Goal: Task Accomplishment & Management: Manage account settings

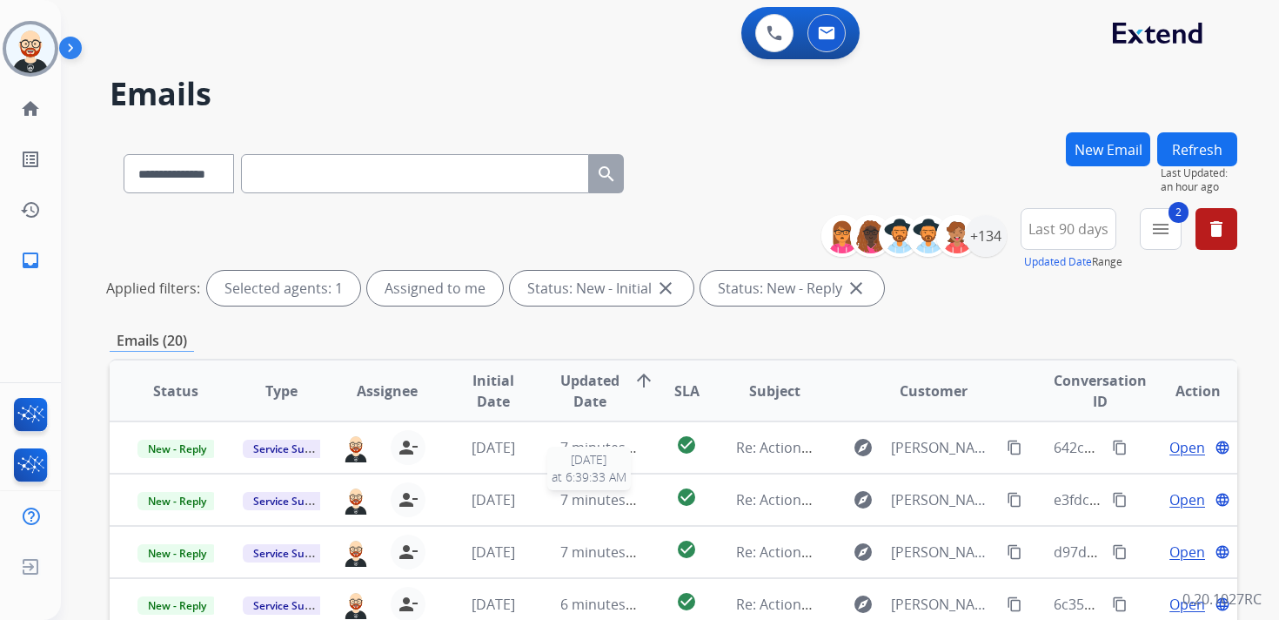
select select "**********"
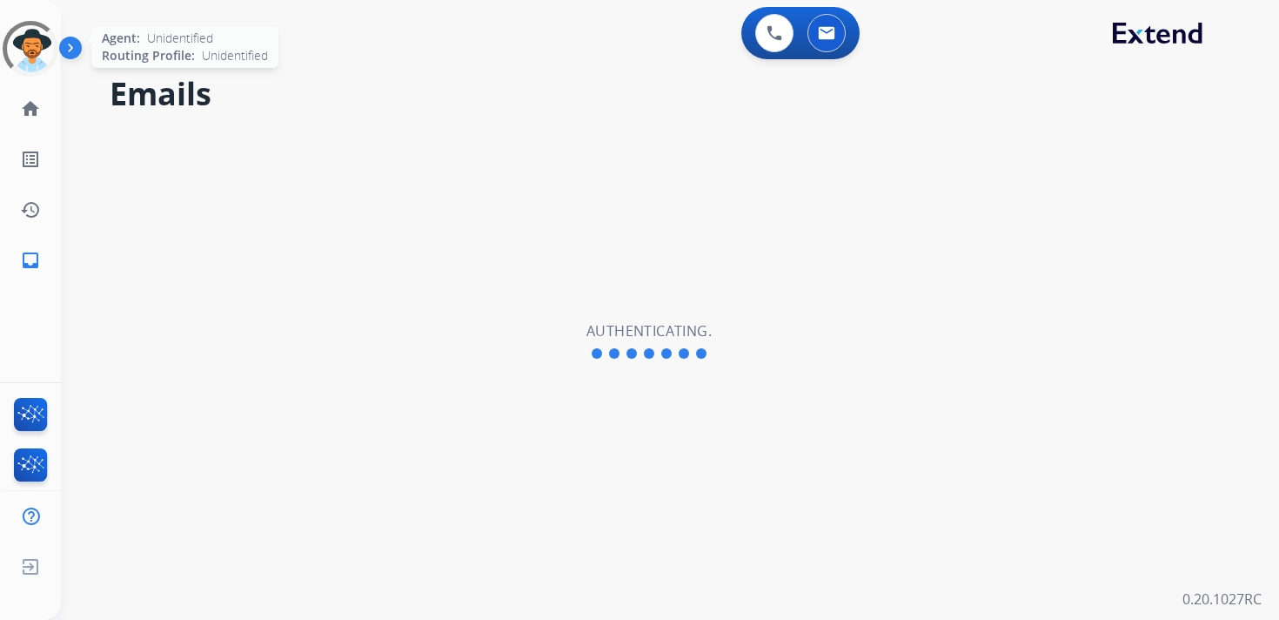
click at [37, 59] on div at bounding box center [30, 48] width 63 height 63
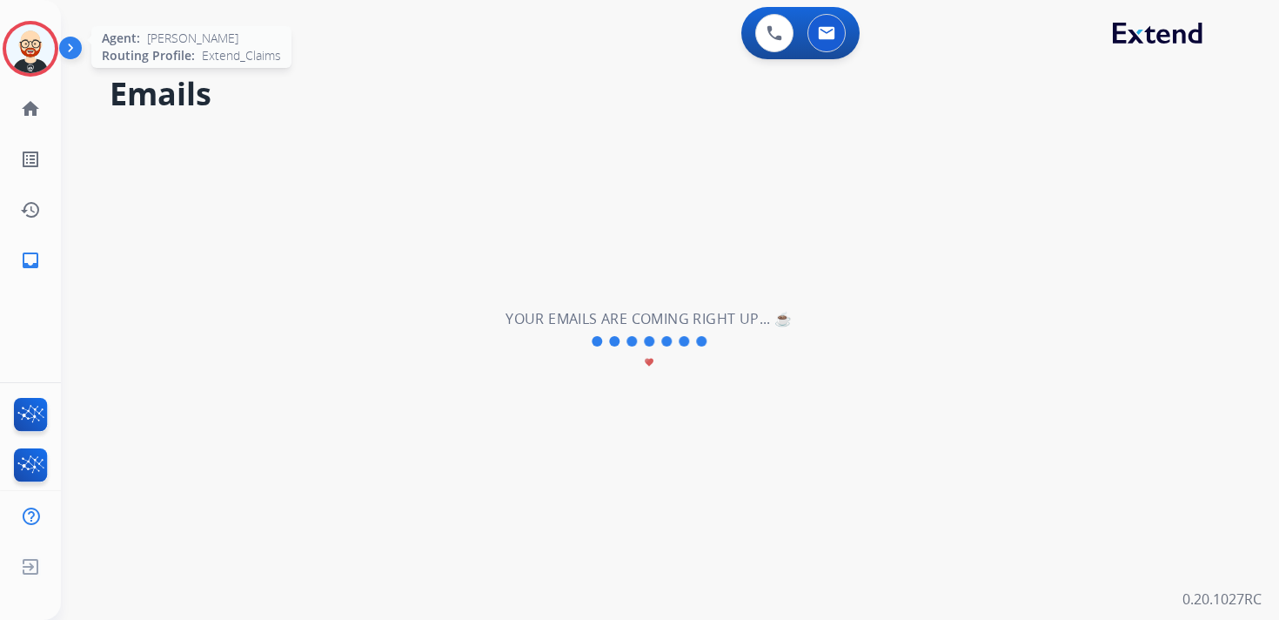
click at [32, 57] on img at bounding box center [30, 48] width 49 height 49
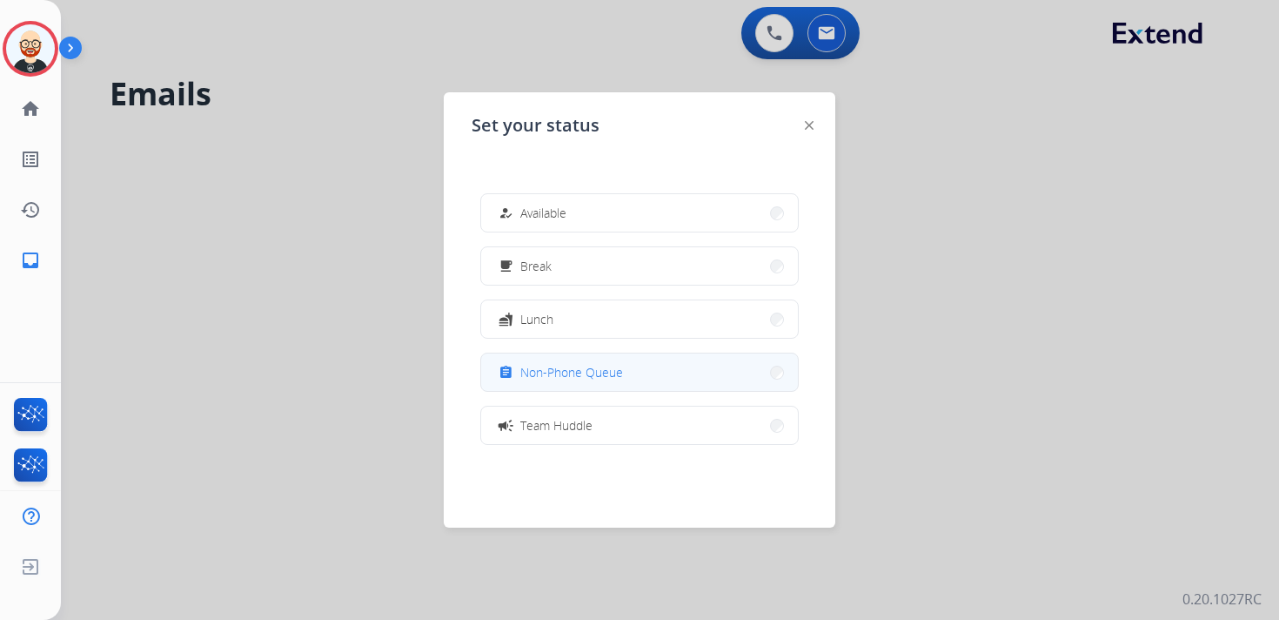
click at [537, 373] on span "Non-Phone Queue" at bounding box center [571, 372] width 103 height 18
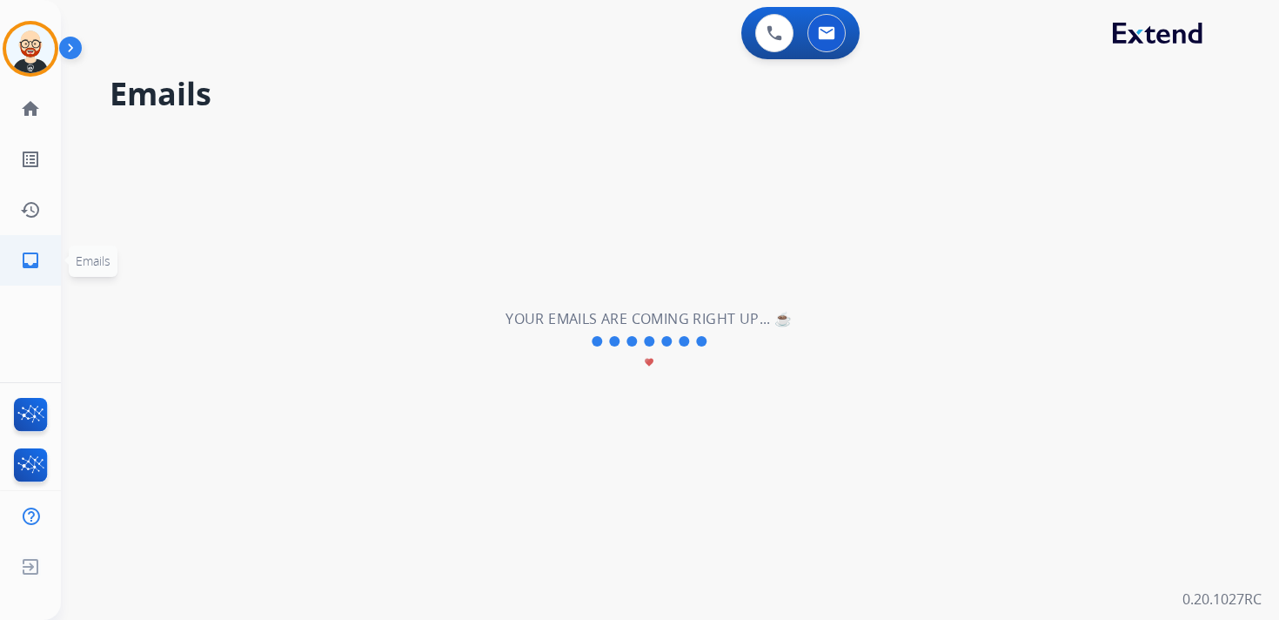
click at [37, 269] on mat-icon "inbox" at bounding box center [30, 260] width 21 height 21
click at [30, 221] on link "history Interaction Log" at bounding box center [30, 209] width 49 height 49
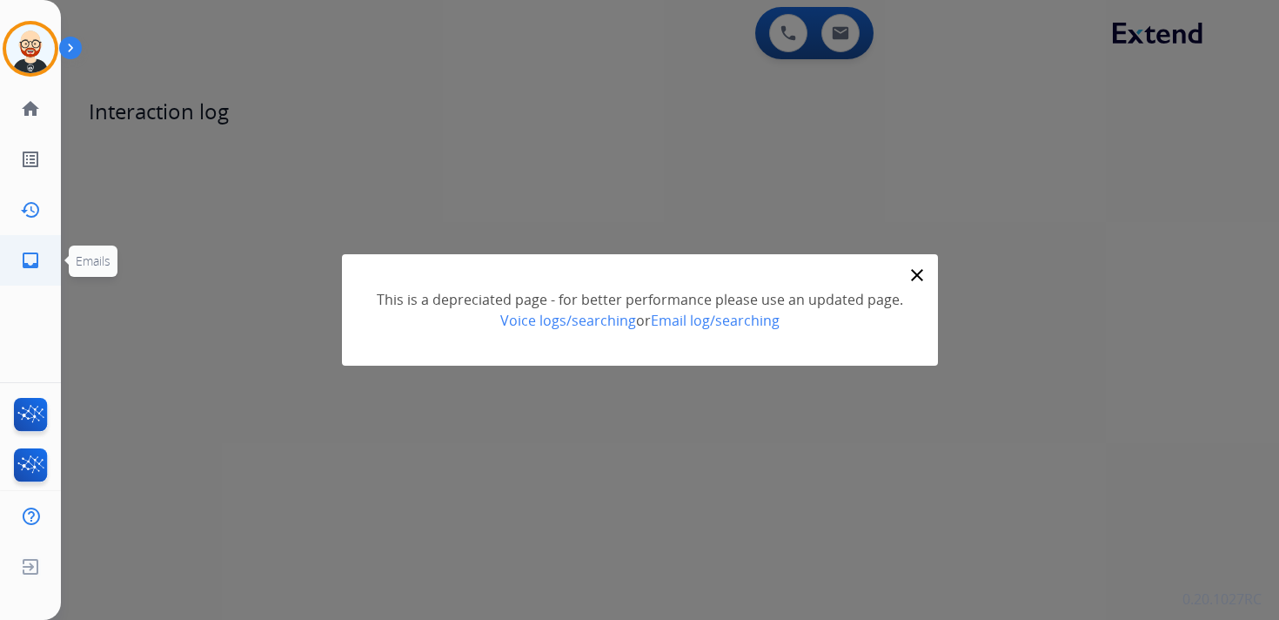
click at [26, 265] on mat-icon "inbox" at bounding box center [30, 260] width 21 height 21
select select "**********"
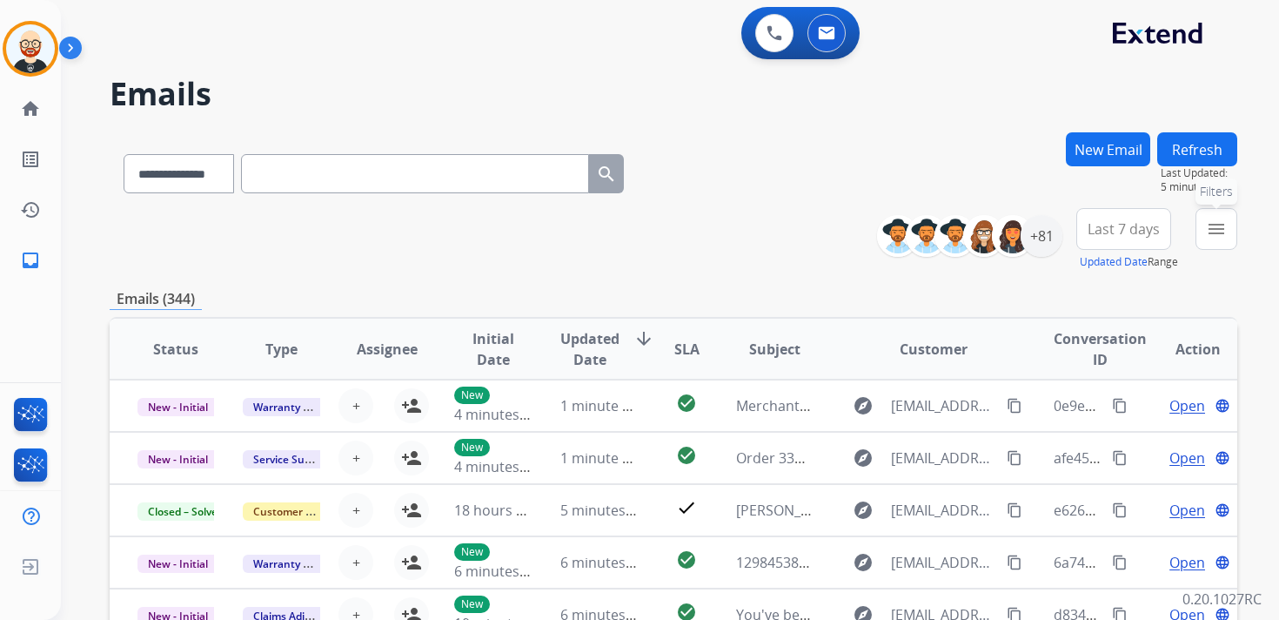
click at [1205, 234] on button "menu Filters" at bounding box center [1217, 229] width 42 height 42
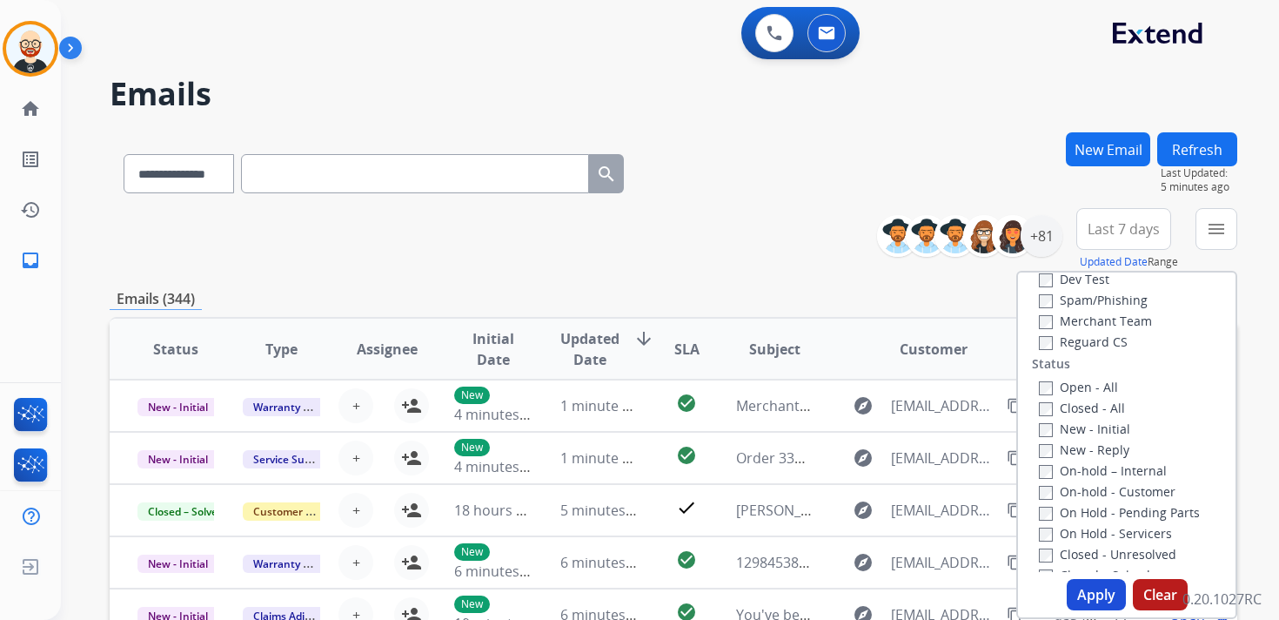
scroll to position [171, 0]
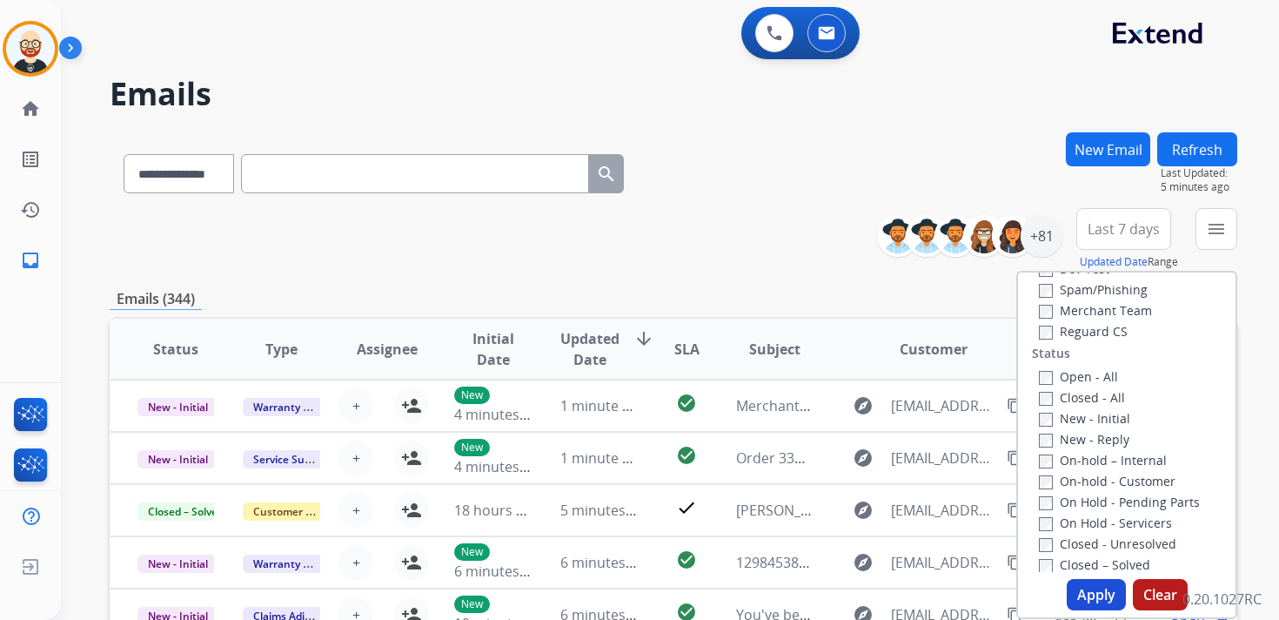
click at [1084, 424] on label "New - Initial" at bounding box center [1084, 418] width 91 height 17
click at [1084, 441] on label "New - Reply" at bounding box center [1084, 439] width 91 height 17
click at [1086, 590] on button "Apply" at bounding box center [1096, 594] width 59 height 31
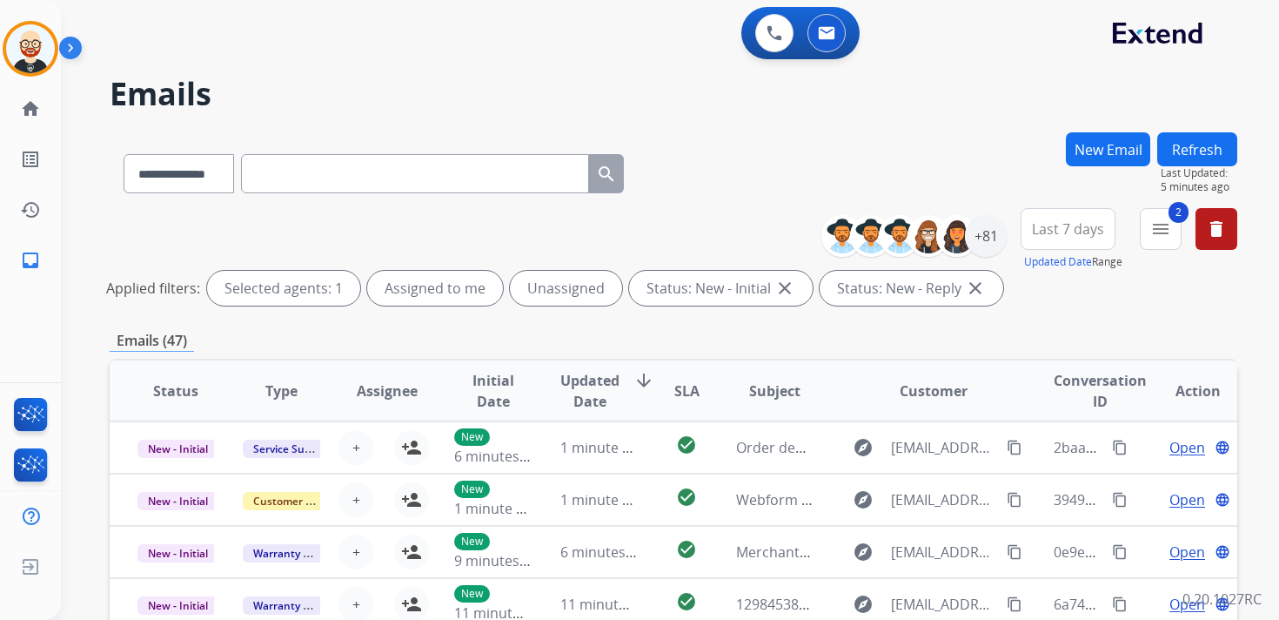
click at [1071, 232] on span "Last 7 days" at bounding box center [1068, 228] width 72 height 7
click at [1043, 432] on div "Last 90 days" at bounding box center [1063, 440] width 96 height 26
click at [984, 240] on div "+81" at bounding box center [986, 236] width 42 height 42
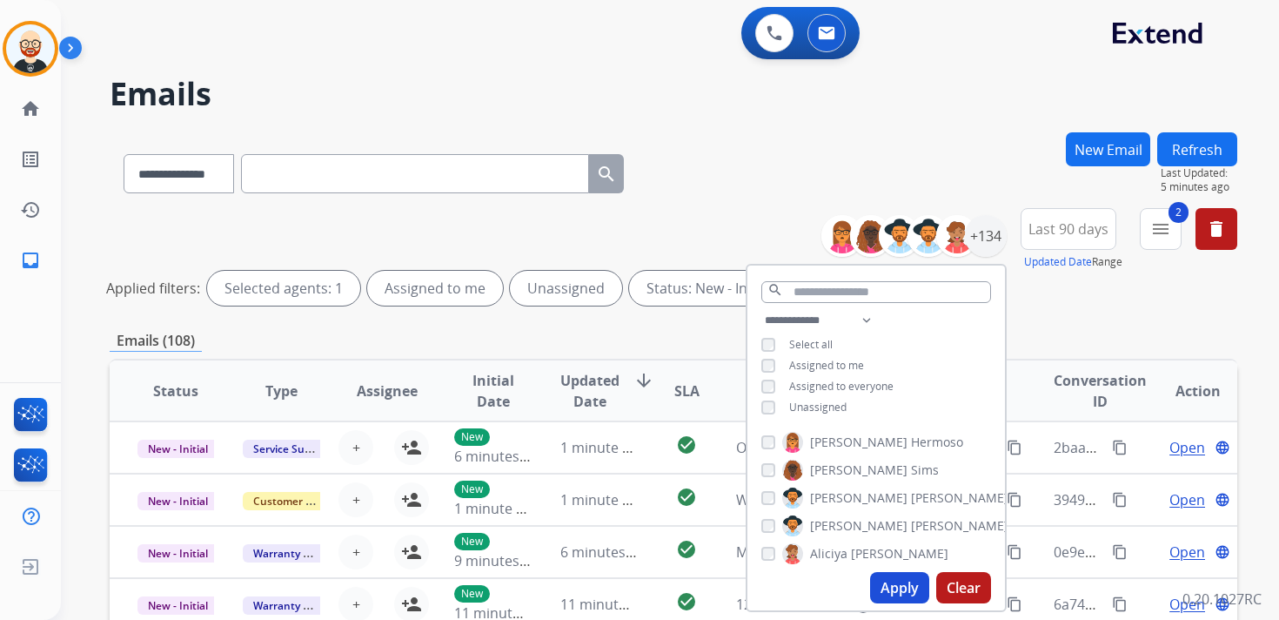
click at [812, 404] on span "Unassigned" at bounding box center [817, 406] width 57 height 15
click at [899, 584] on button "Apply" at bounding box center [899, 587] width 59 height 31
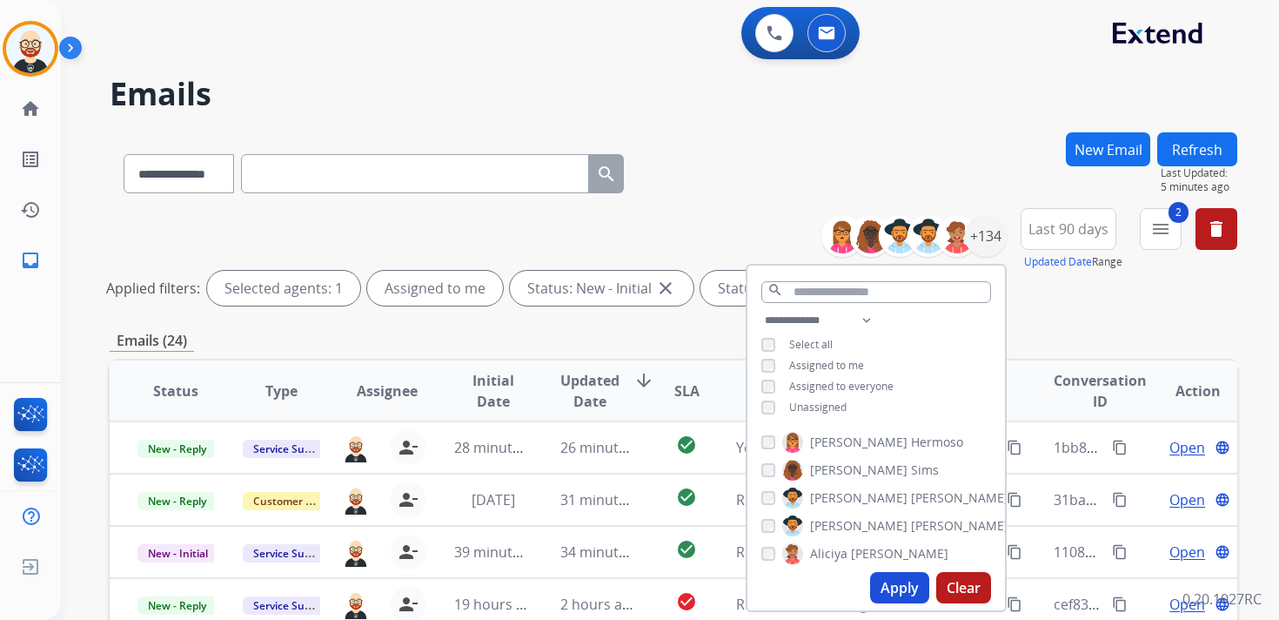
click at [654, 339] on div "Emails (24)" at bounding box center [674, 341] width 1128 height 22
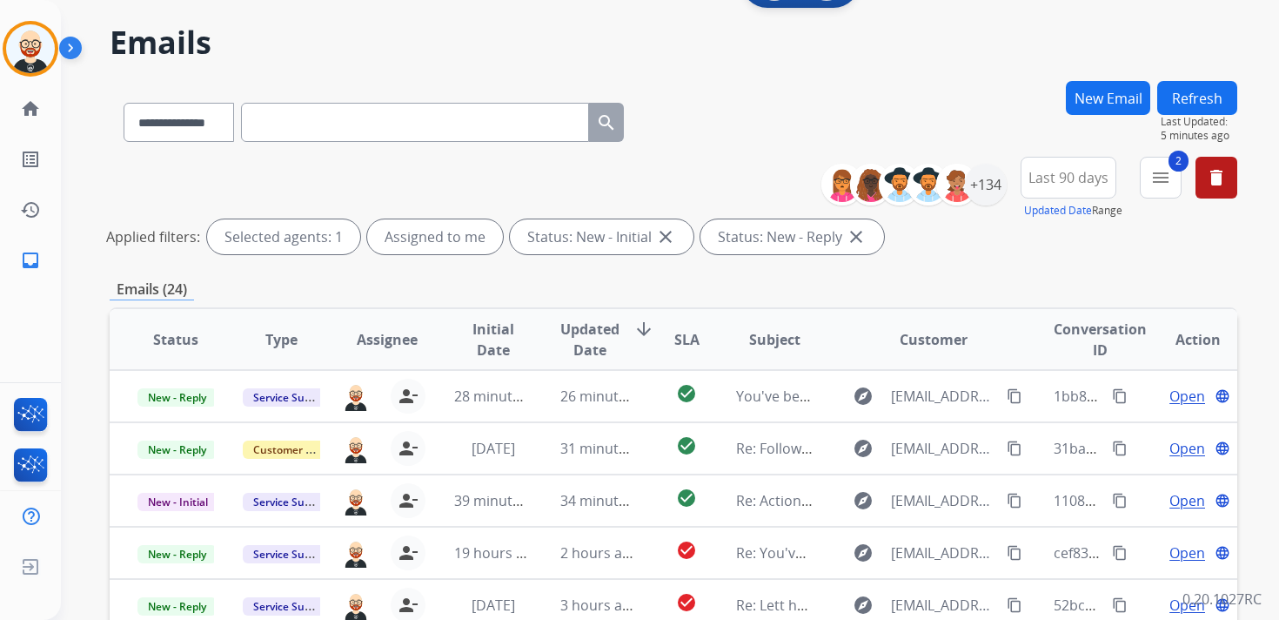
scroll to position [60, 0]
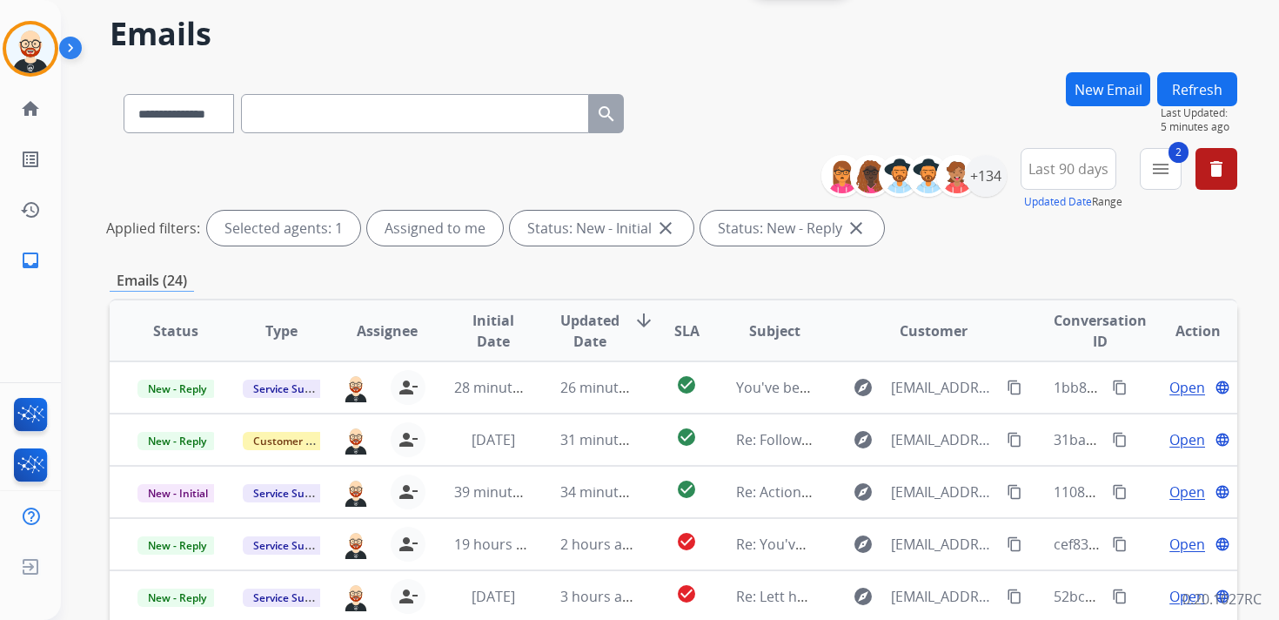
click at [587, 322] on span "Updated Date" at bounding box center [589, 331] width 59 height 42
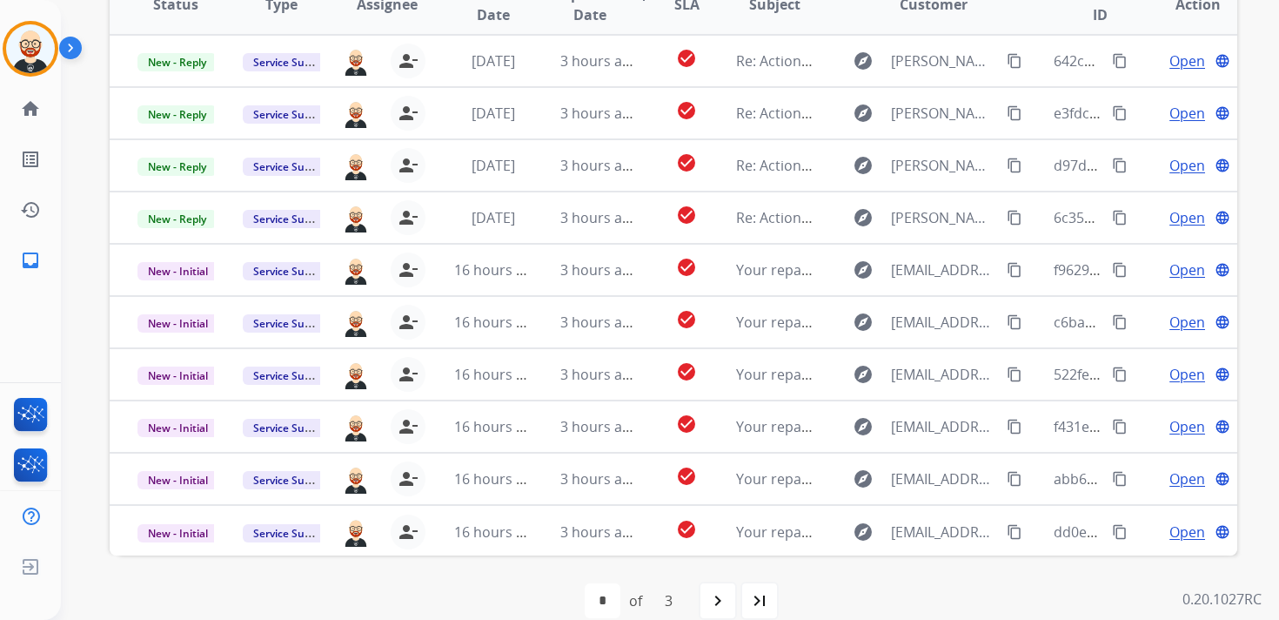
scroll to position [379, 0]
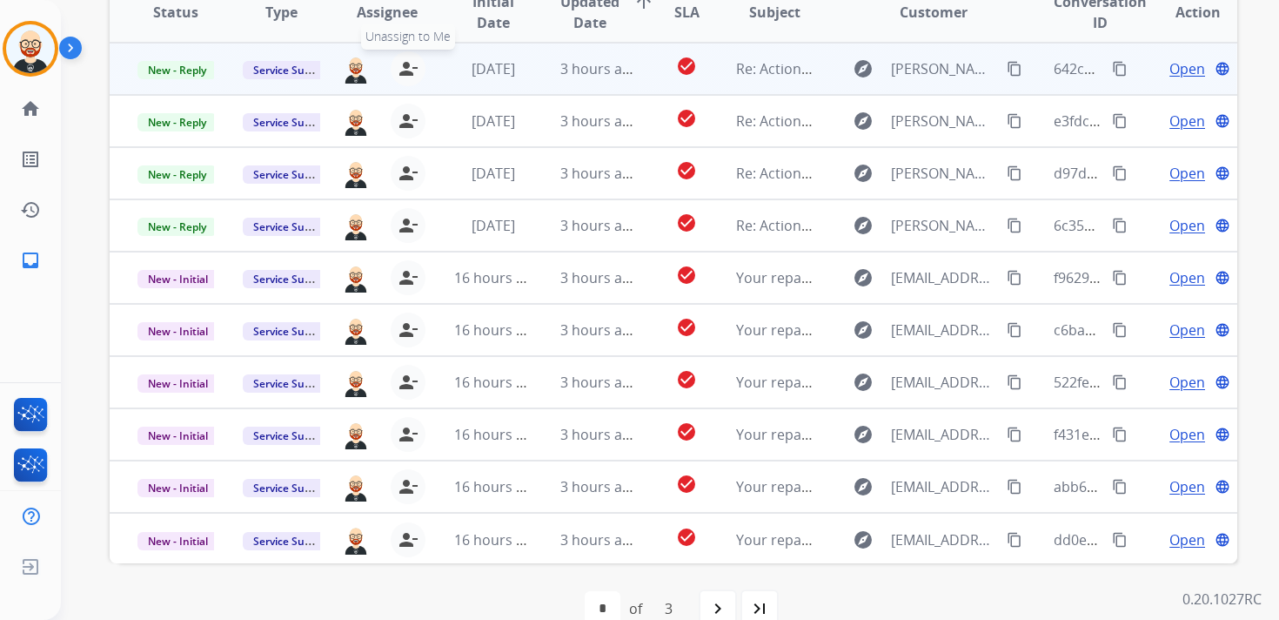
click at [399, 72] on mat-icon "person_remove" at bounding box center [408, 68] width 21 height 21
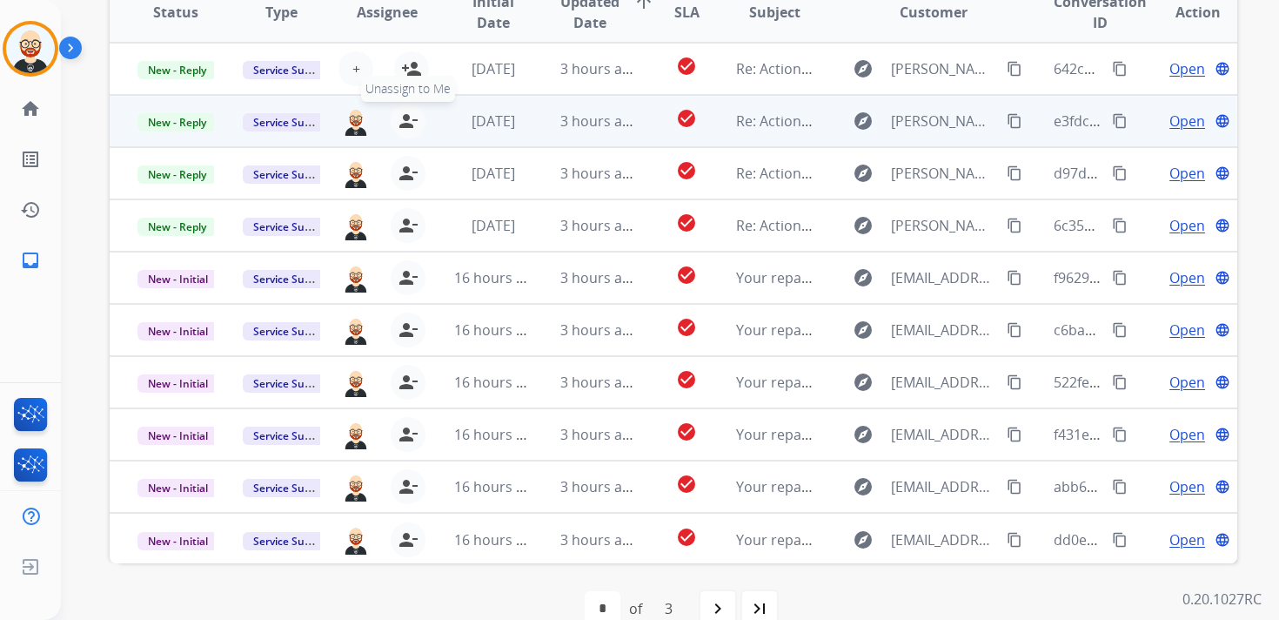
click at [402, 116] on mat-icon "person_remove" at bounding box center [408, 121] width 21 height 21
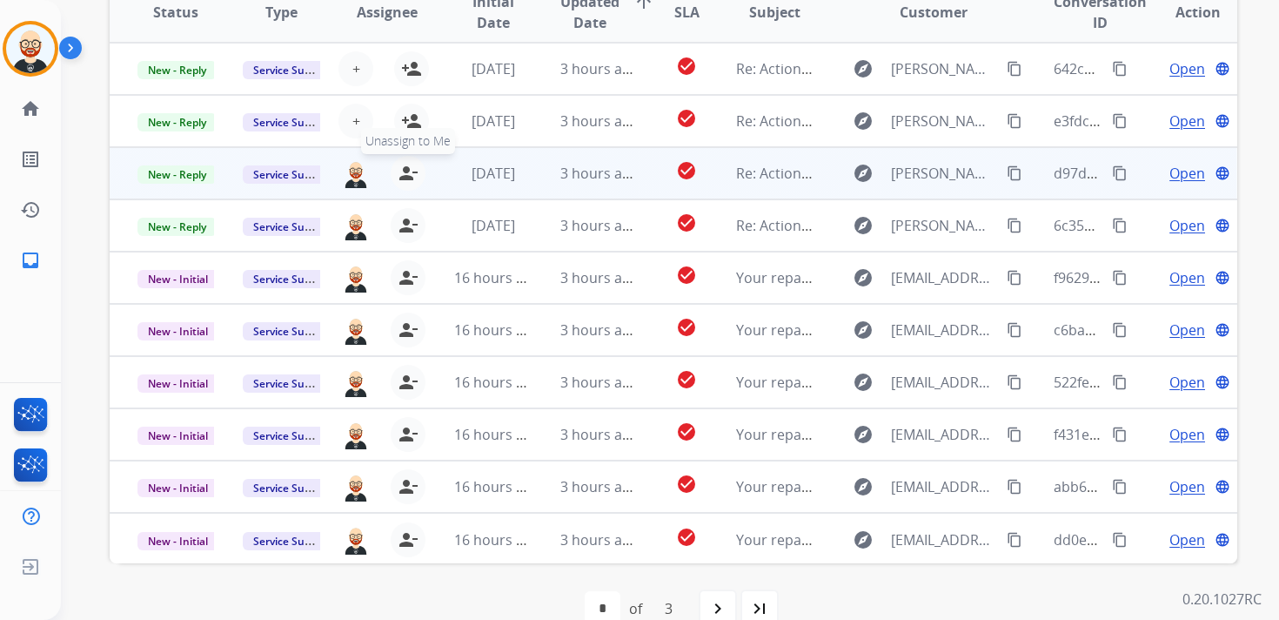
click at [405, 174] on mat-icon "person_remove" at bounding box center [408, 173] width 21 height 21
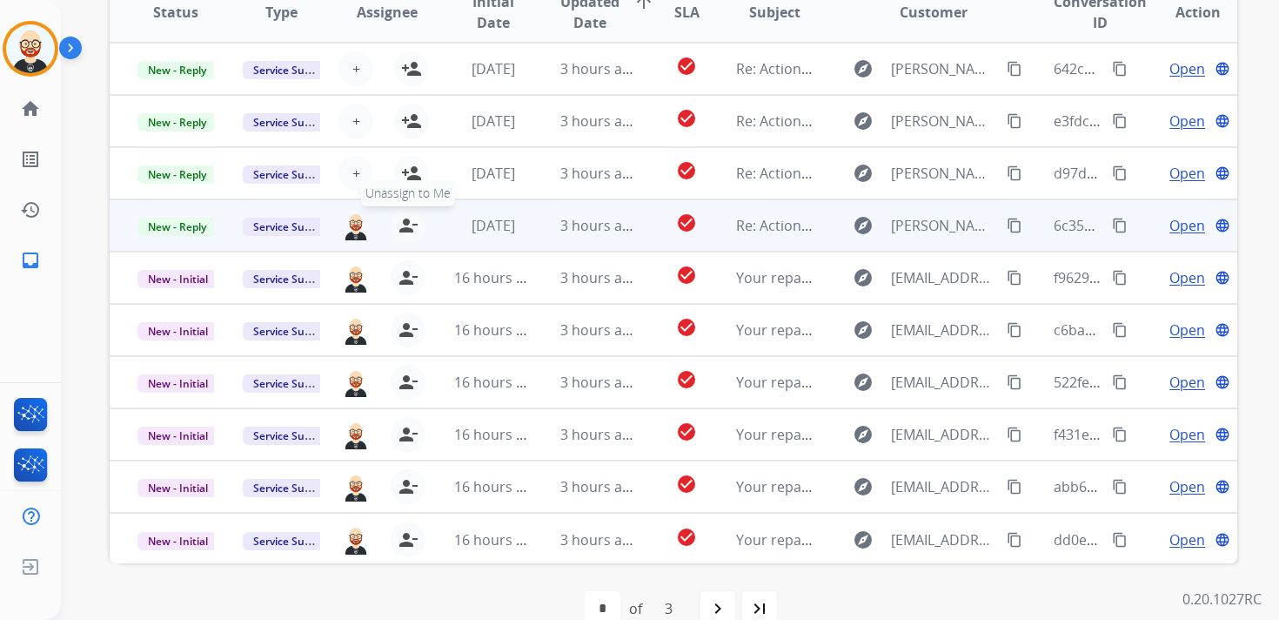
click at [404, 218] on mat-icon "person_remove" at bounding box center [408, 225] width 21 height 21
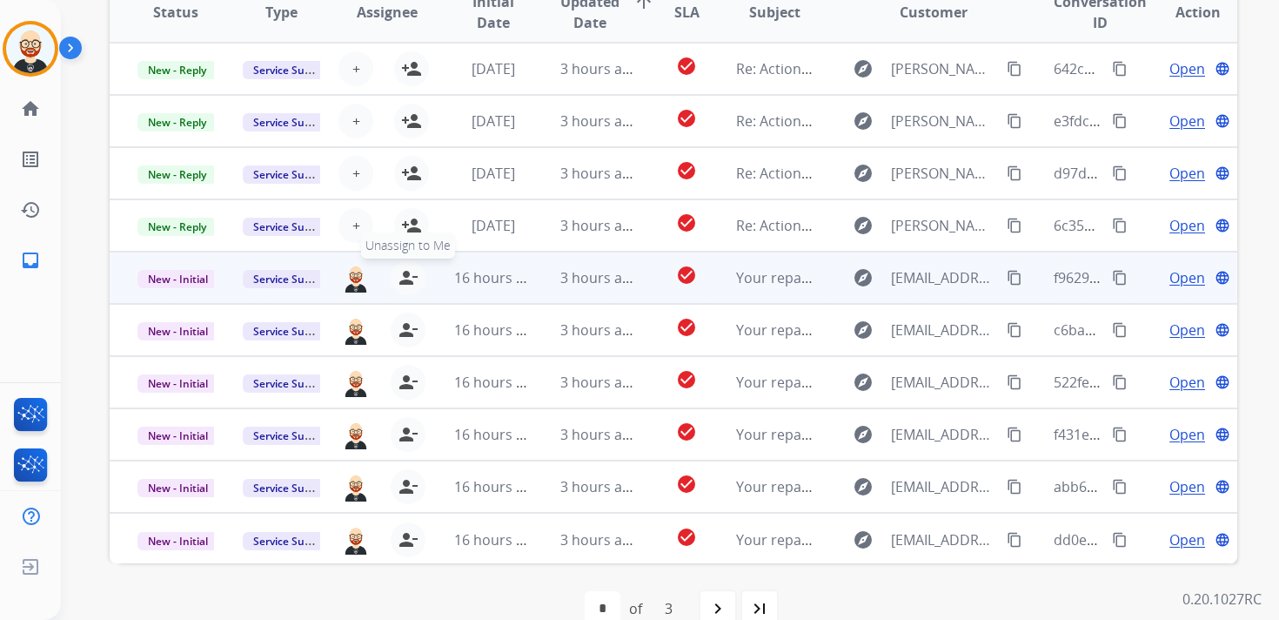
click at [405, 272] on mat-icon "person_remove" at bounding box center [408, 277] width 21 height 21
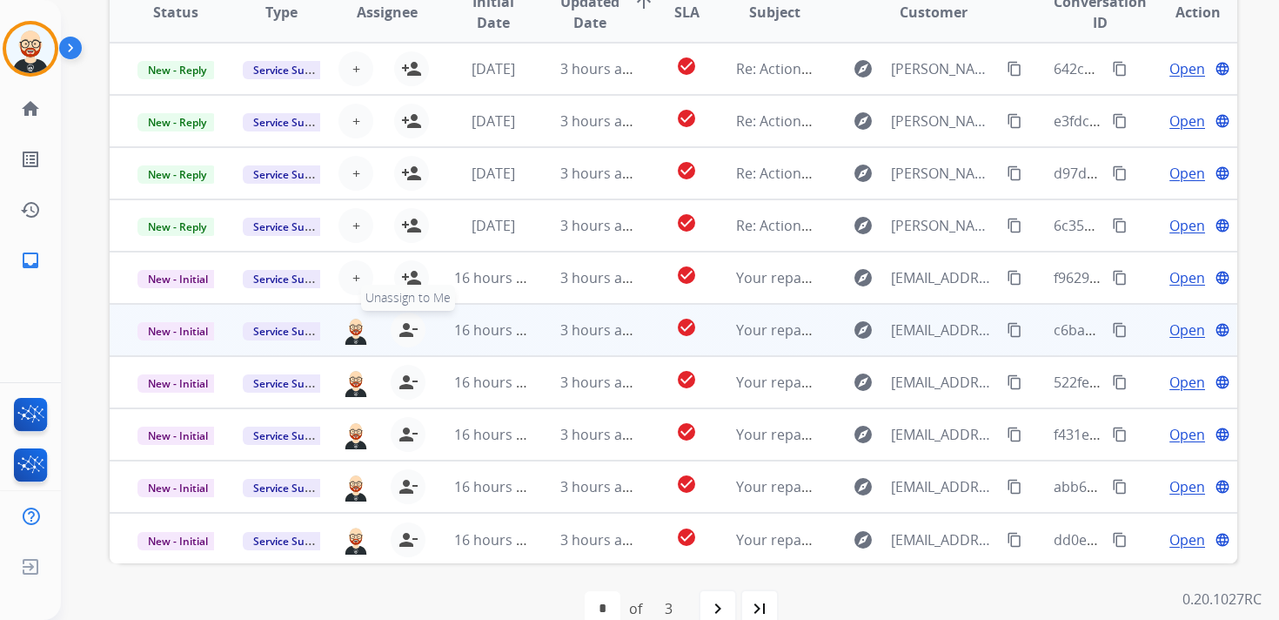
click at [406, 327] on mat-icon "person_remove" at bounding box center [408, 329] width 21 height 21
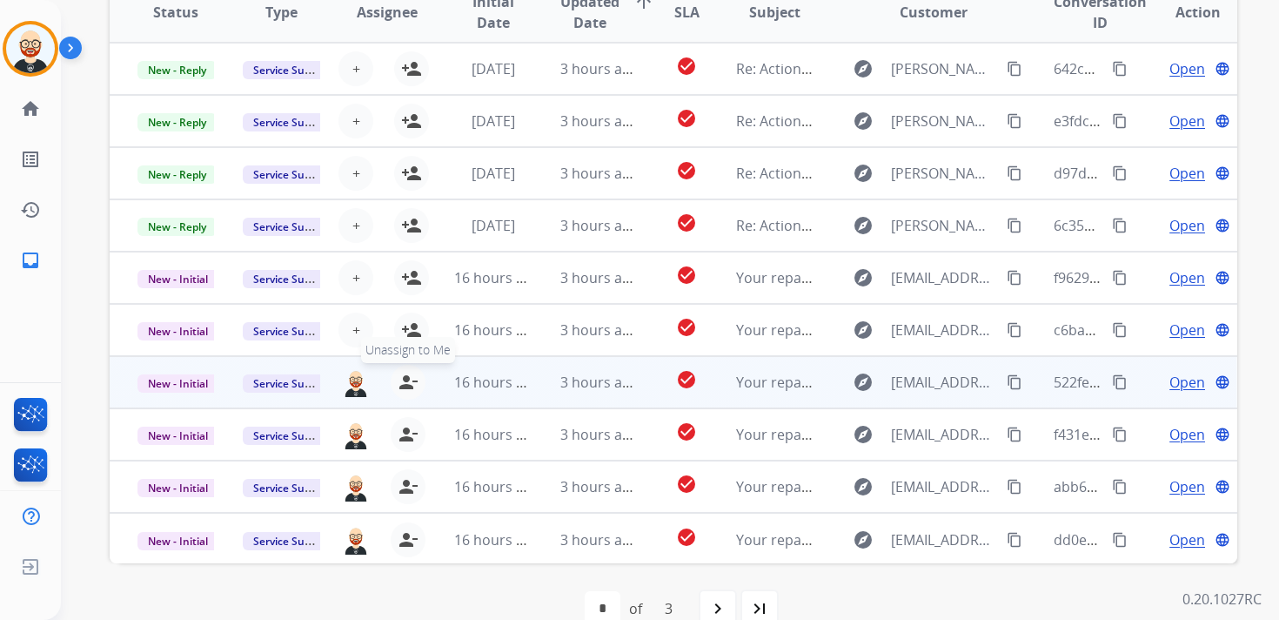
click at [406, 387] on mat-icon "person_remove" at bounding box center [408, 382] width 21 height 21
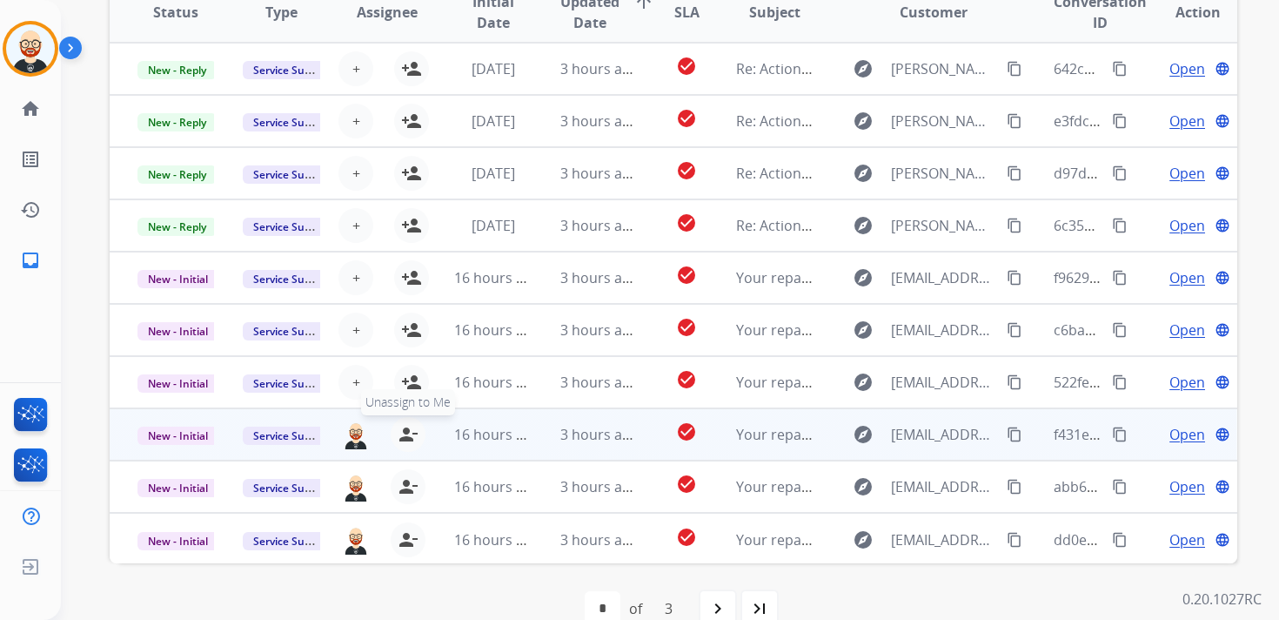
click at [408, 433] on mat-icon "person_remove" at bounding box center [408, 434] width 21 height 21
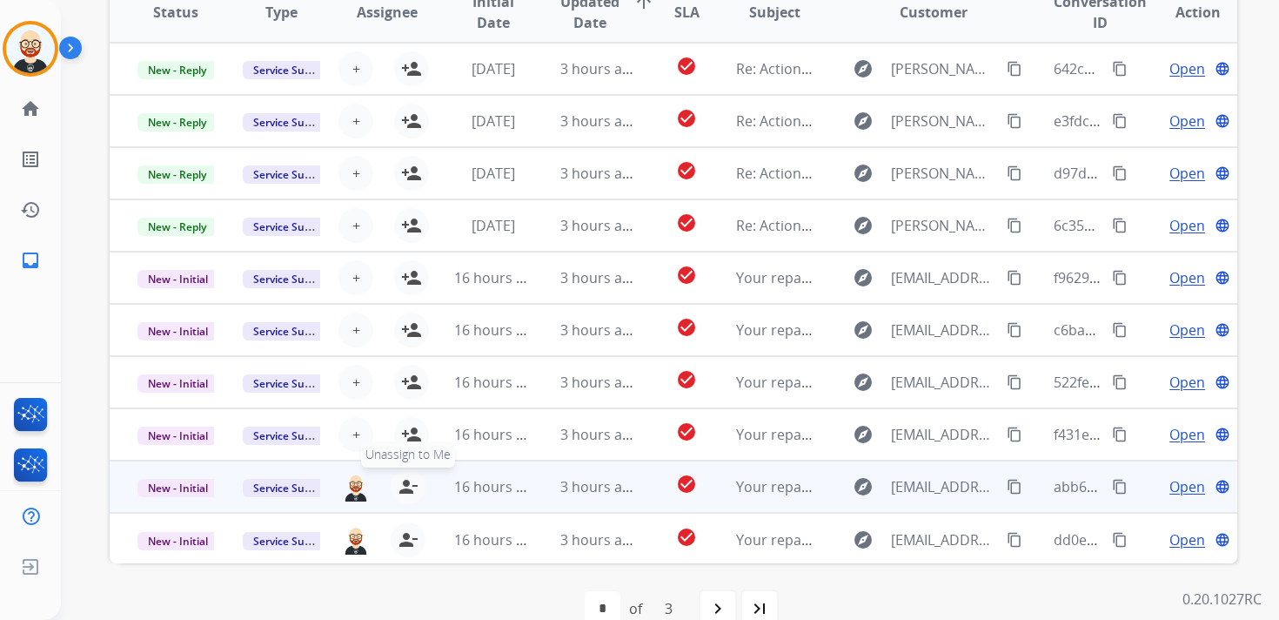
click at [406, 481] on mat-icon "person_remove" at bounding box center [408, 486] width 21 height 21
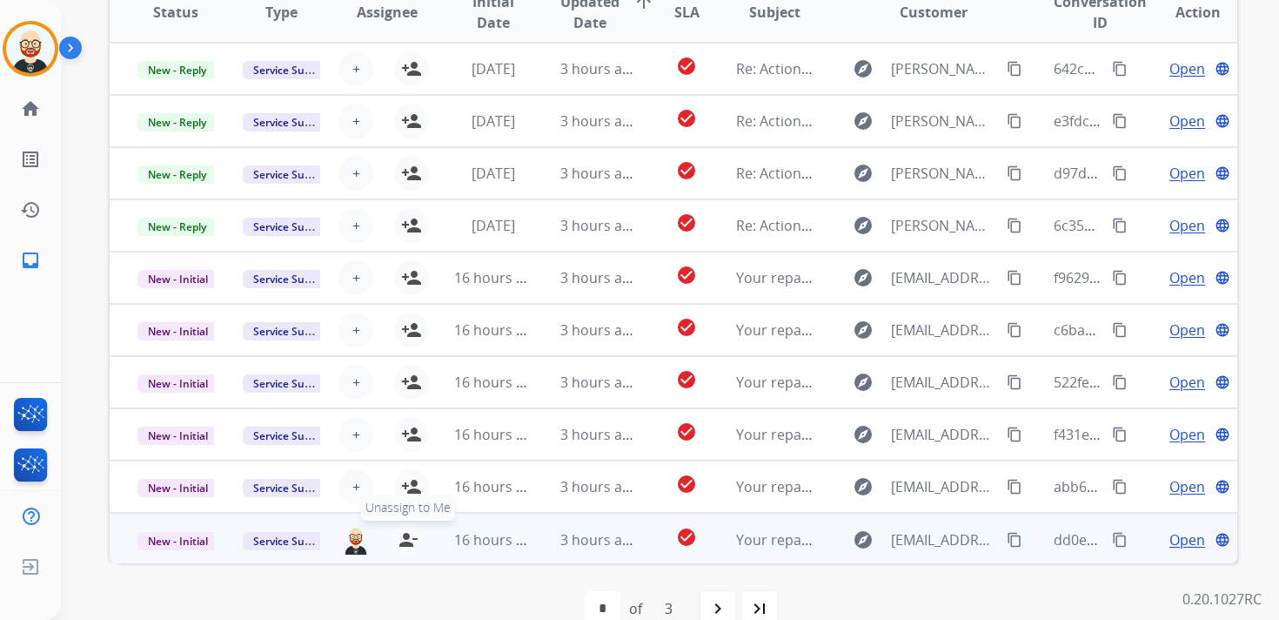
click at [408, 539] on mat-icon "person_remove" at bounding box center [408, 539] width 21 height 21
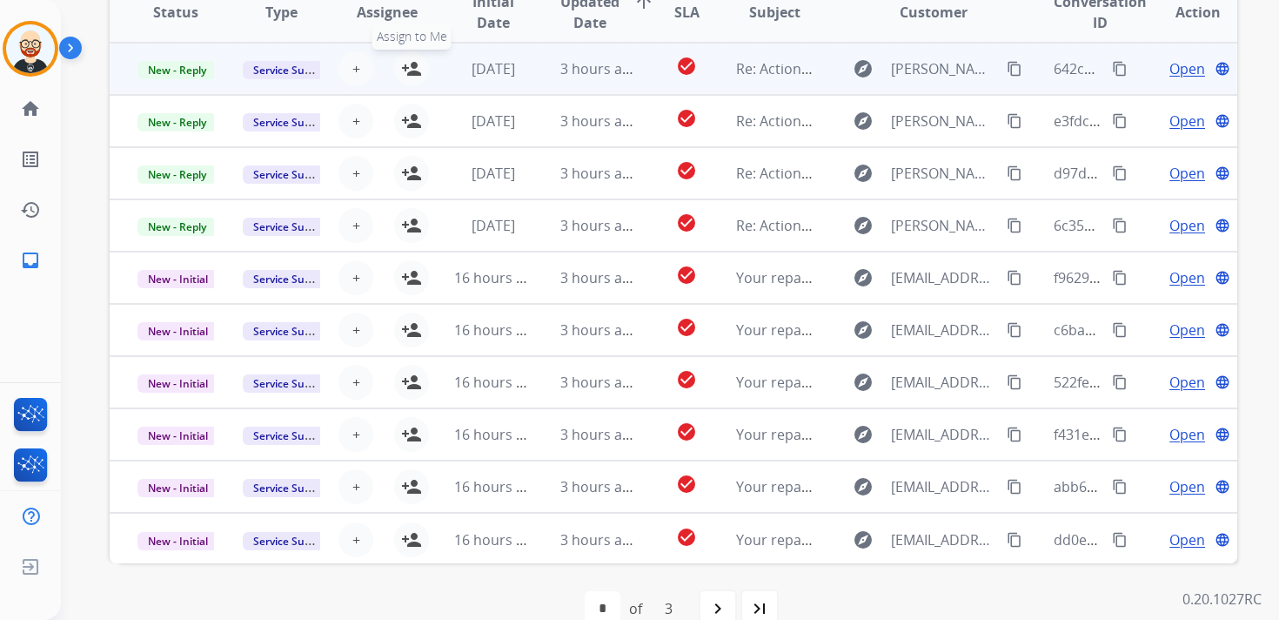
click at [407, 77] on mat-icon "person_add" at bounding box center [411, 68] width 21 height 21
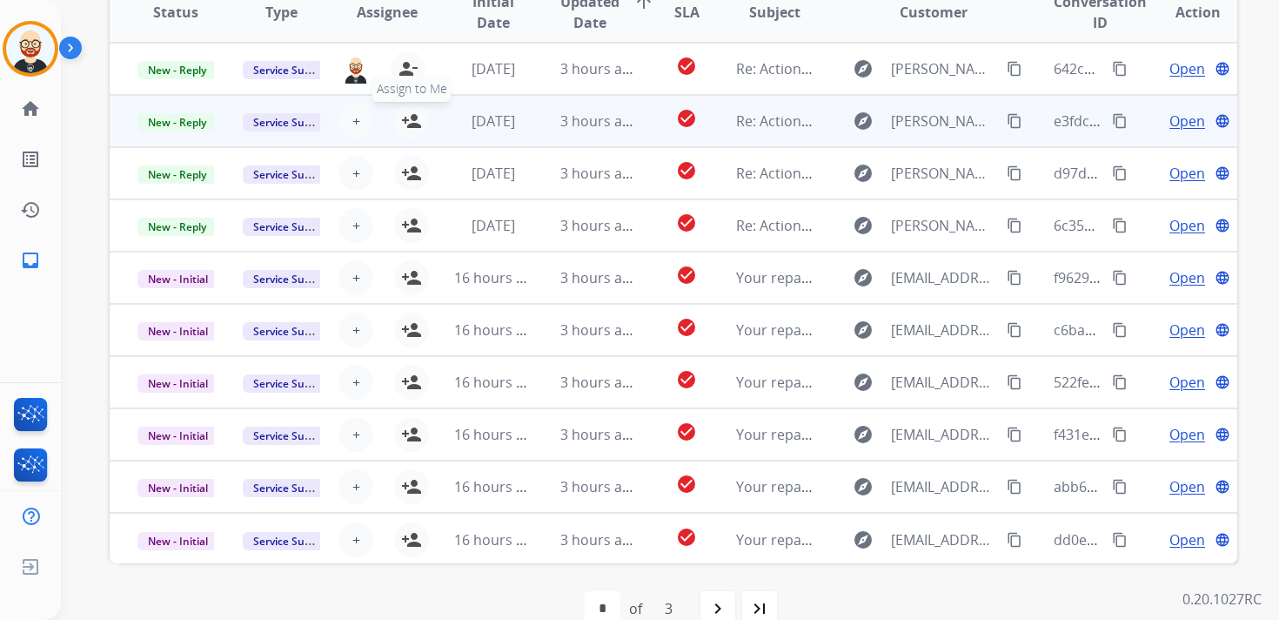
click at [409, 124] on mat-icon "person_add" at bounding box center [411, 121] width 21 height 21
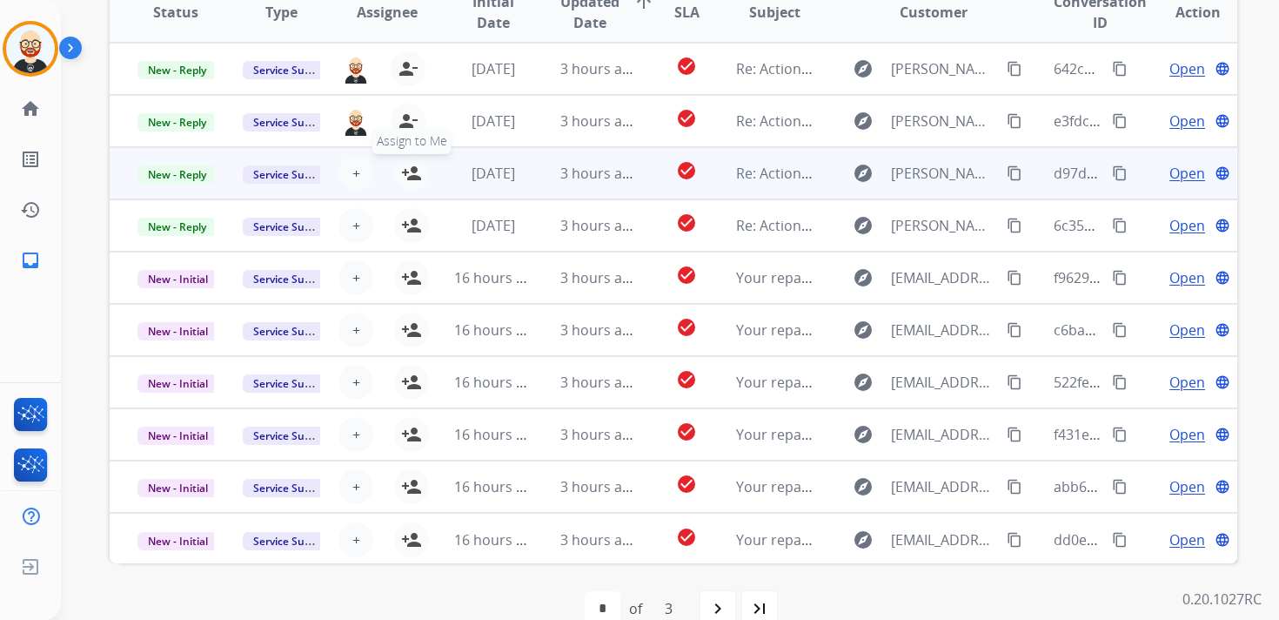
click at [413, 171] on mat-icon "person_add" at bounding box center [411, 173] width 21 height 21
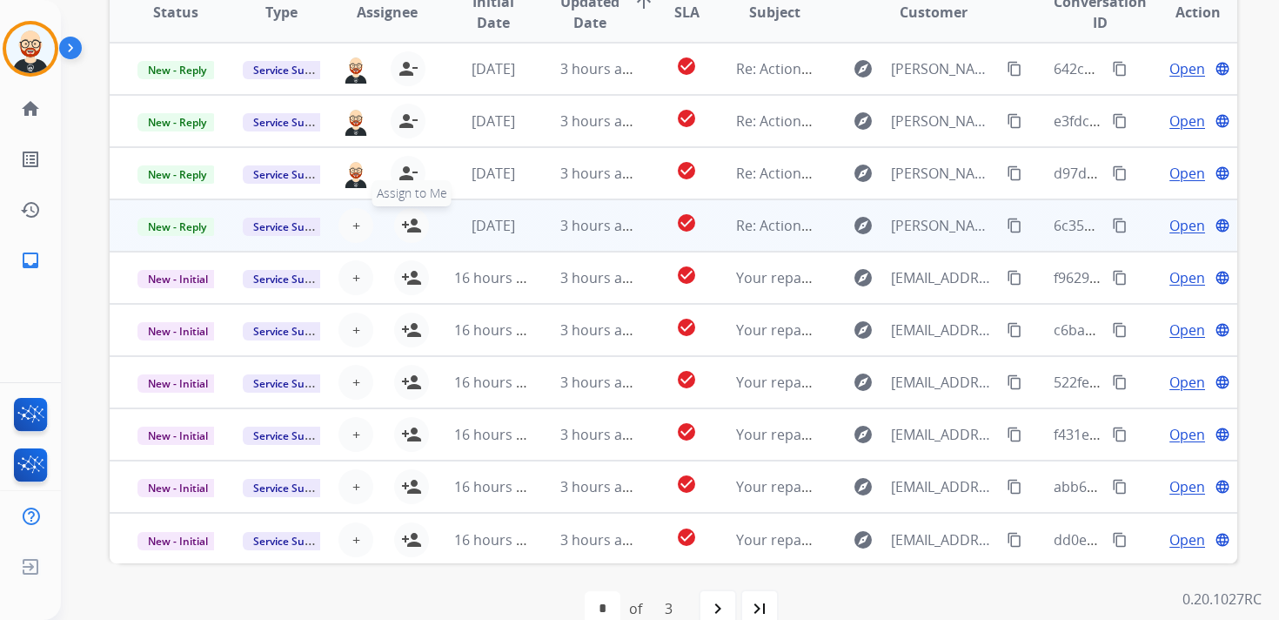
click at [412, 218] on mat-icon "person_add" at bounding box center [411, 225] width 21 height 21
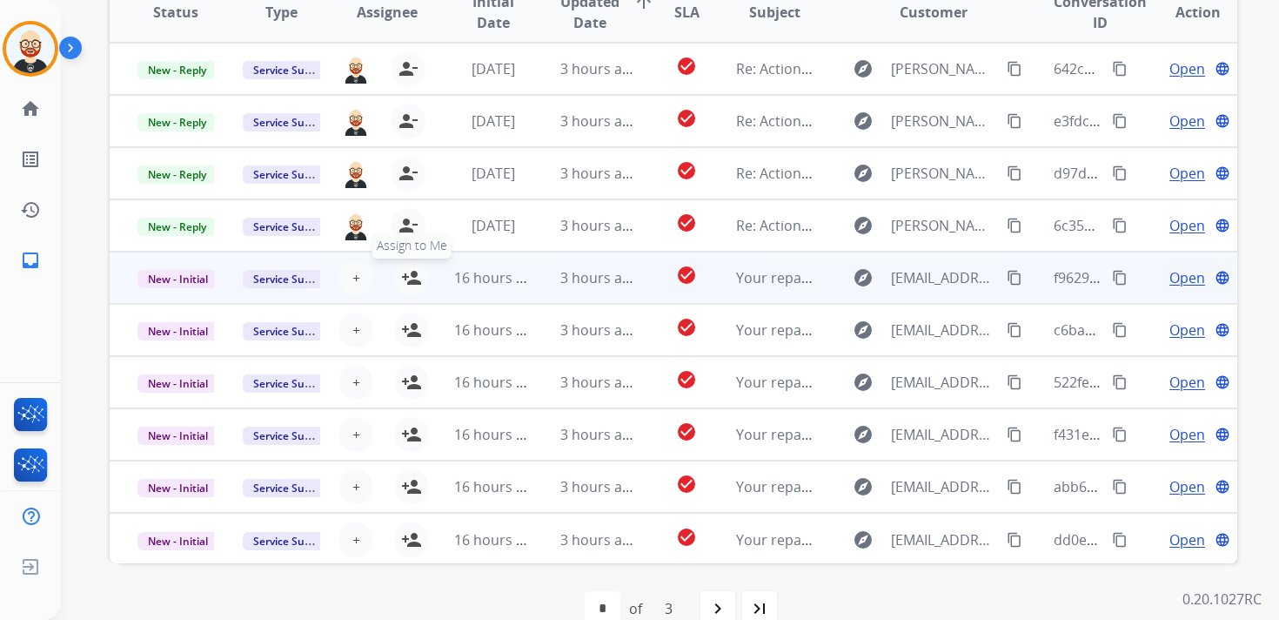
click at [412, 268] on mat-icon "person_add" at bounding box center [411, 277] width 21 height 21
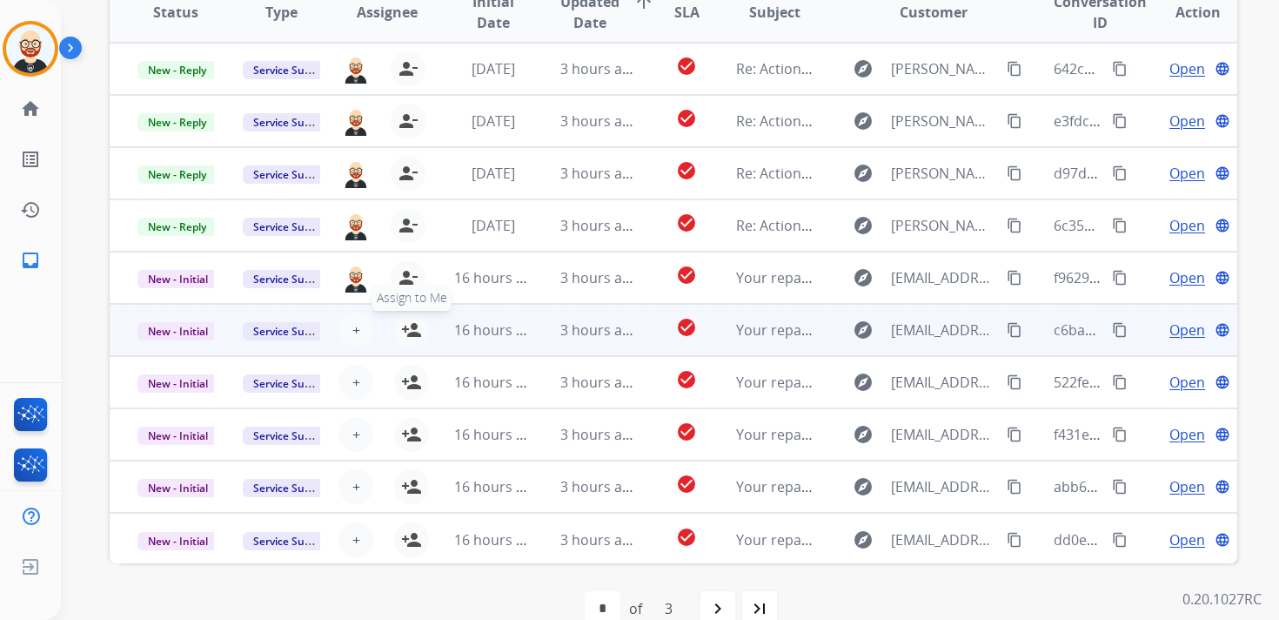
click at [411, 329] on mat-icon "person_add" at bounding box center [411, 329] width 21 height 21
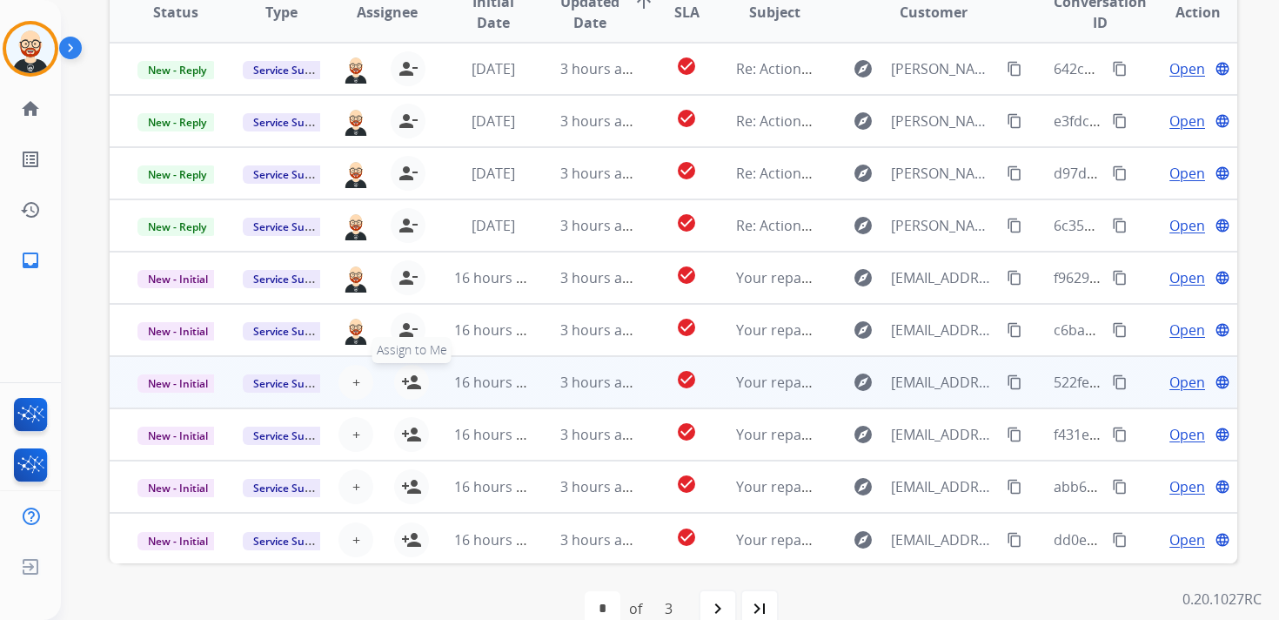
click at [411, 380] on mat-icon "person_add" at bounding box center [411, 382] width 21 height 21
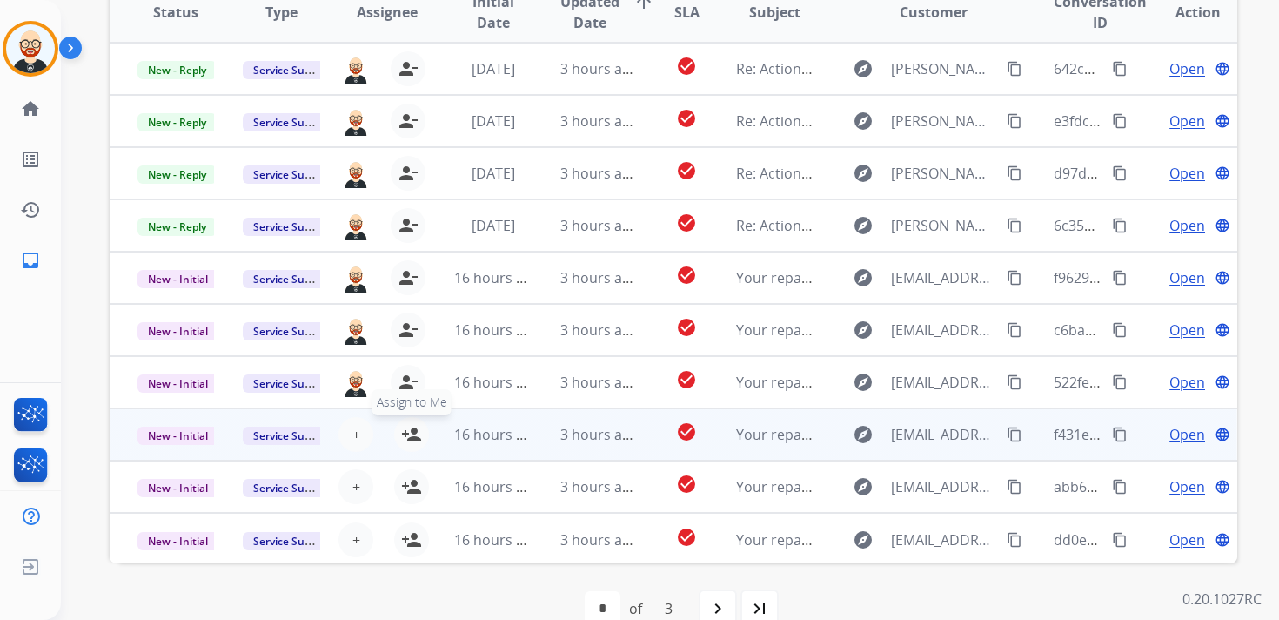
click at [410, 440] on mat-icon "person_add" at bounding box center [411, 434] width 21 height 21
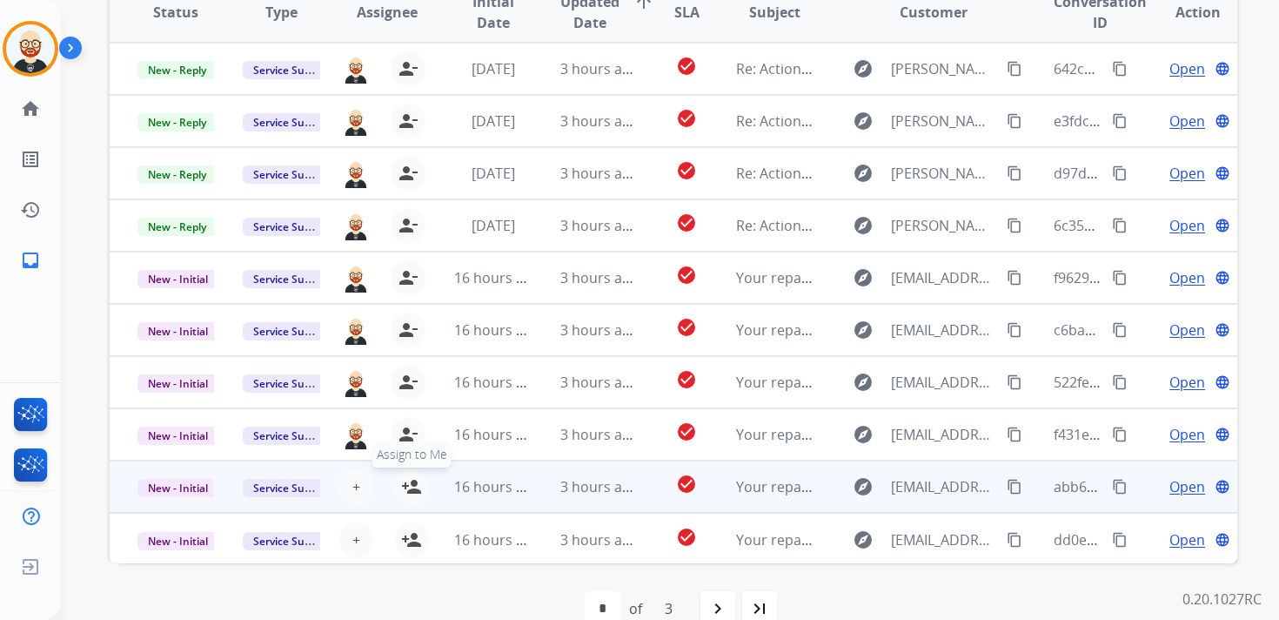
click at [410, 494] on mat-icon "person_add" at bounding box center [411, 486] width 21 height 21
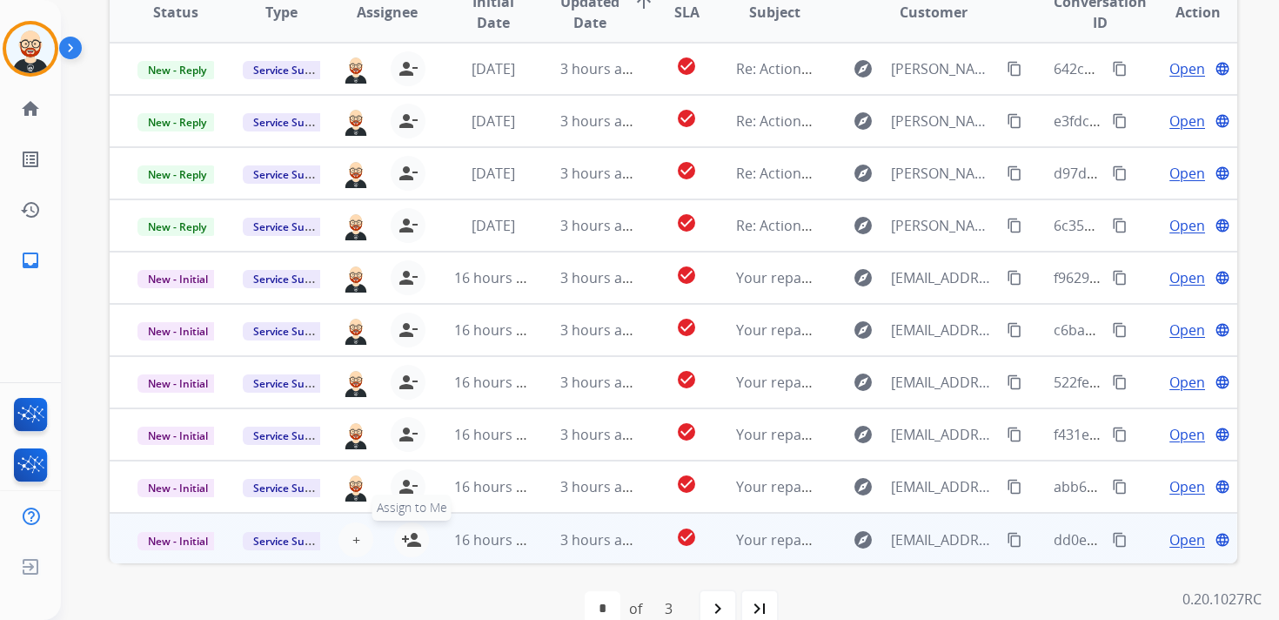
click at [408, 541] on mat-icon "person_add" at bounding box center [411, 539] width 21 height 21
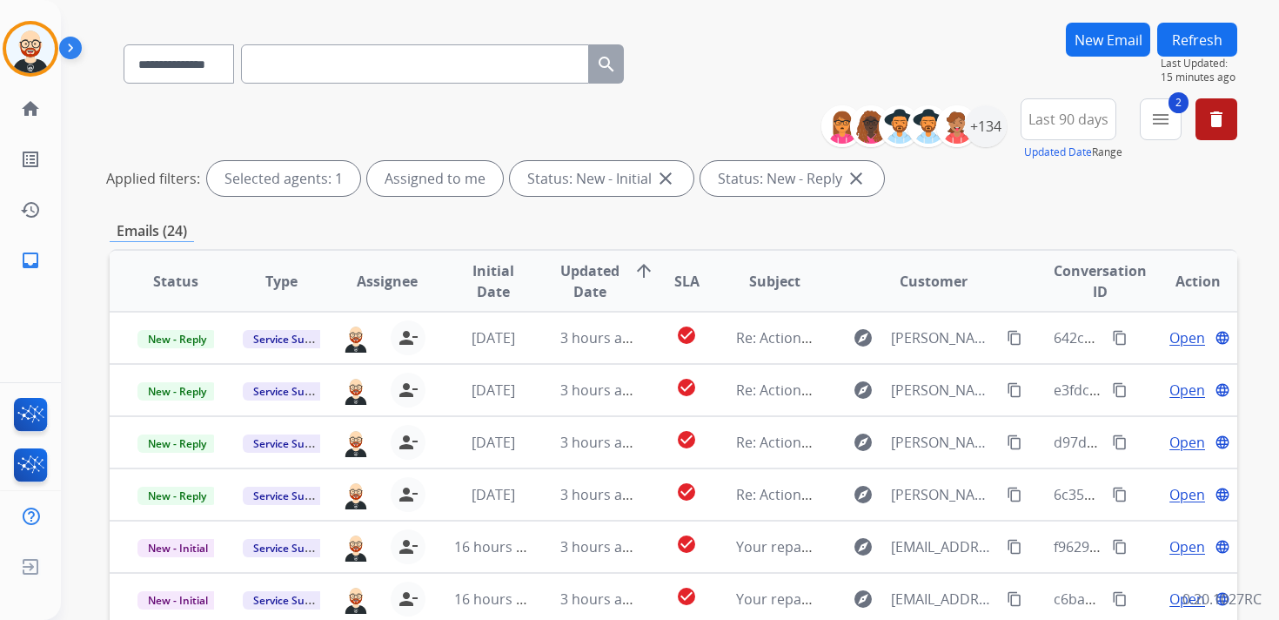
scroll to position [0, 0]
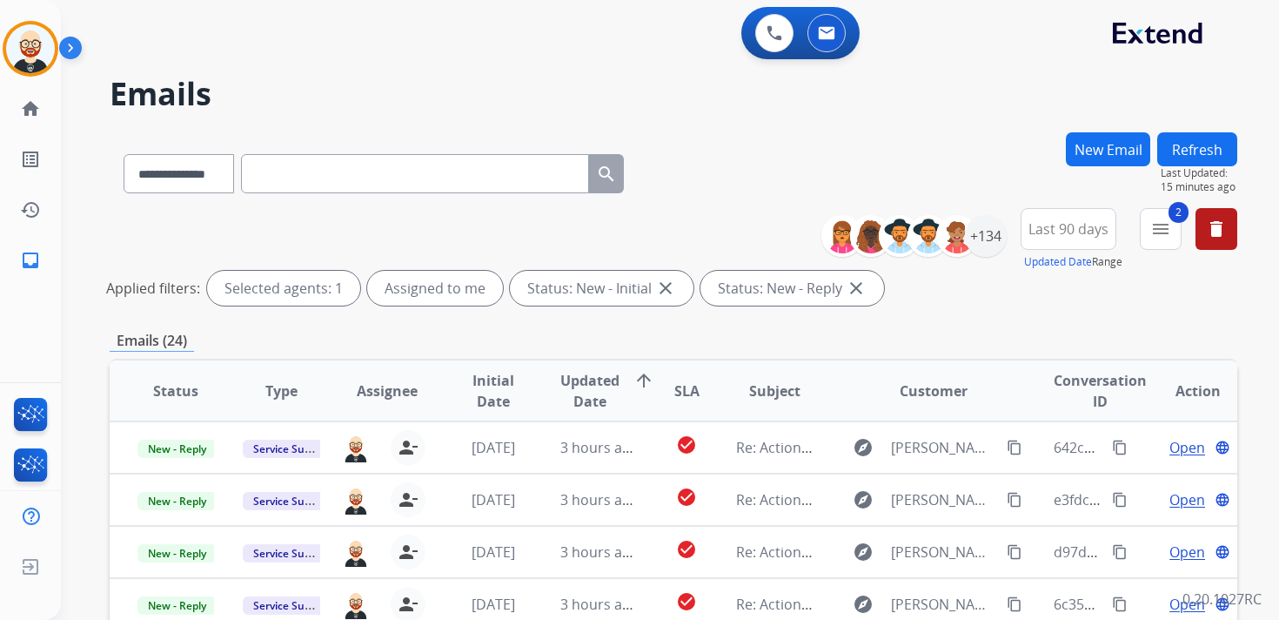
click at [1182, 152] on button "Refresh" at bounding box center [1198, 149] width 80 height 34
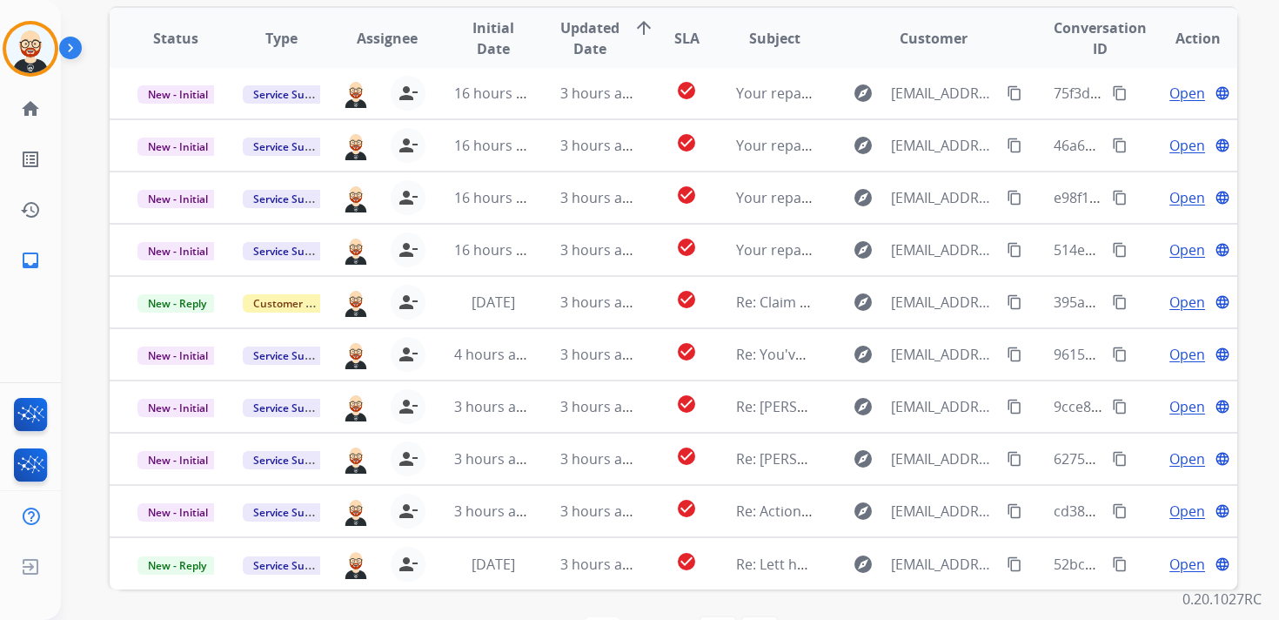
scroll to position [353, 0]
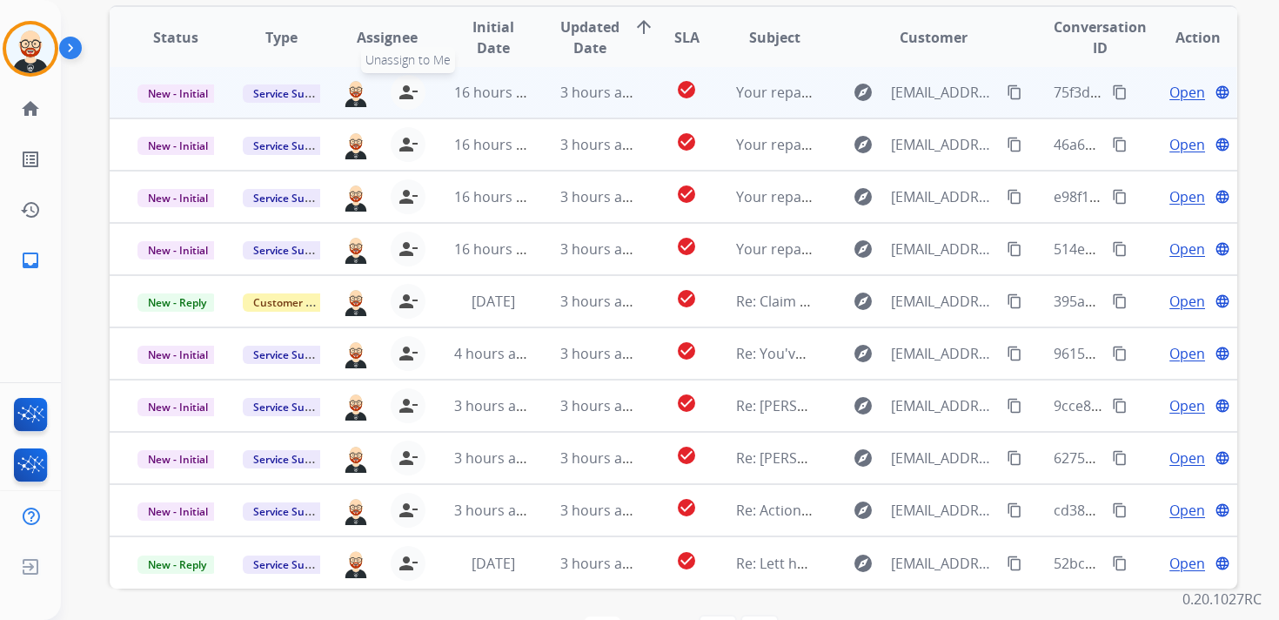
click at [405, 84] on mat-icon "person_remove" at bounding box center [408, 92] width 21 height 21
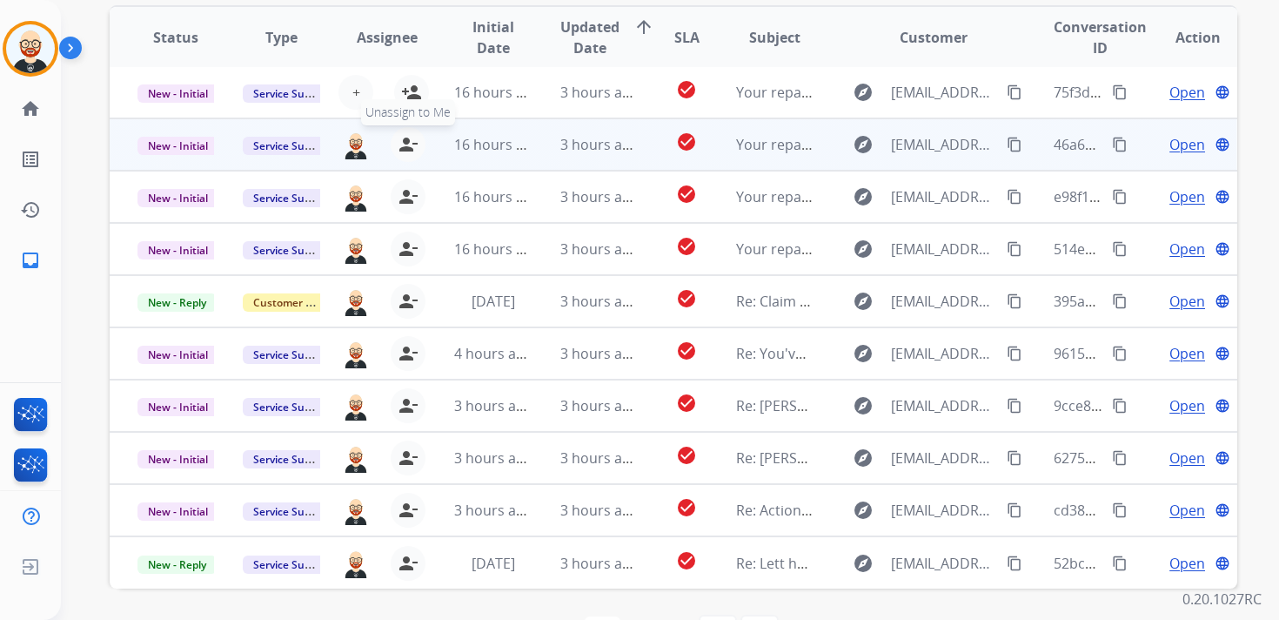
click at [406, 142] on mat-icon "person_remove" at bounding box center [408, 144] width 21 height 21
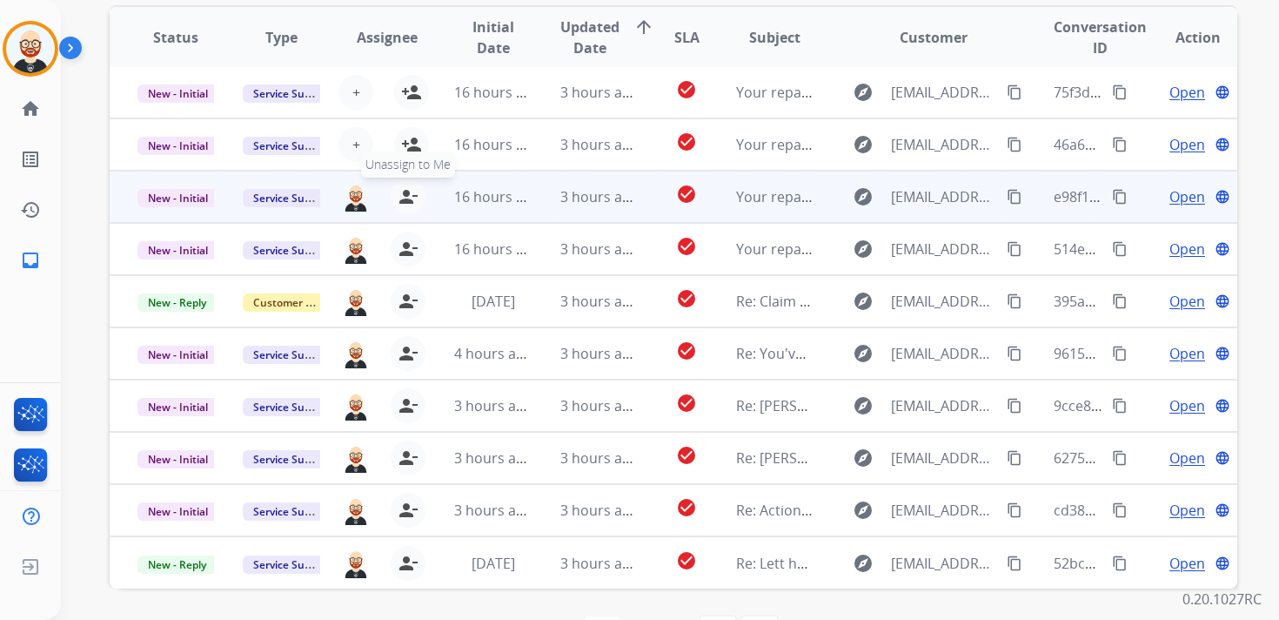
click at [407, 195] on mat-icon "person_remove" at bounding box center [408, 196] width 21 height 21
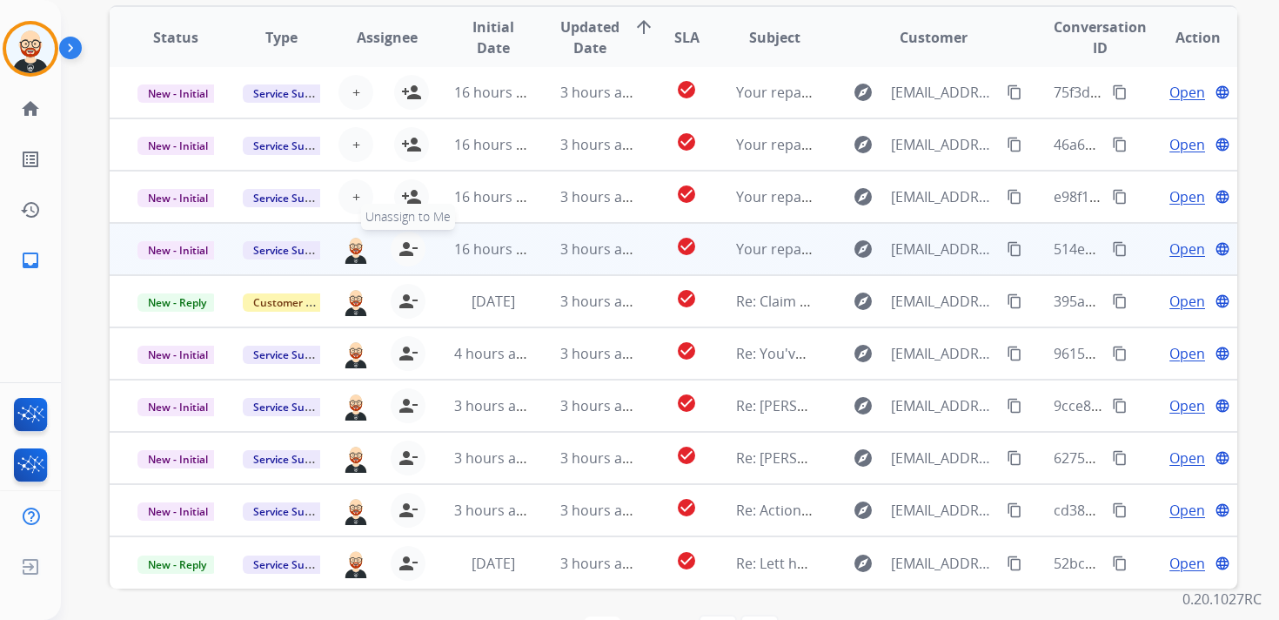
click at [407, 245] on mat-icon "person_remove" at bounding box center [408, 248] width 21 height 21
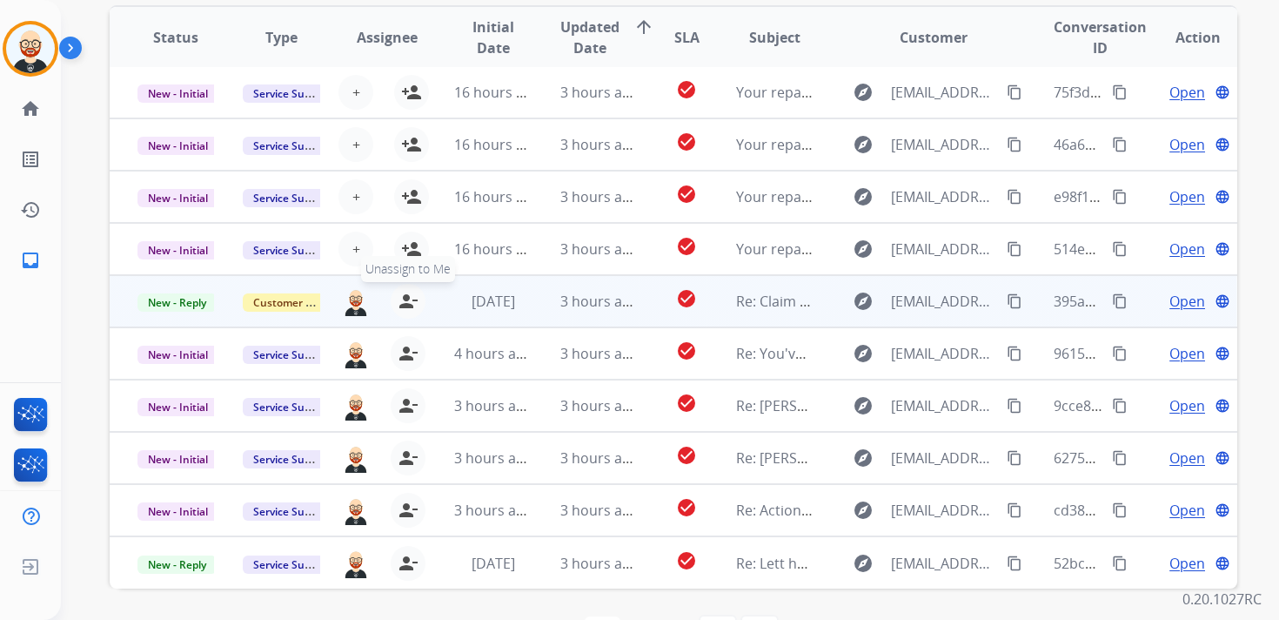
click at [407, 297] on mat-icon "person_remove" at bounding box center [408, 301] width 21 height 21
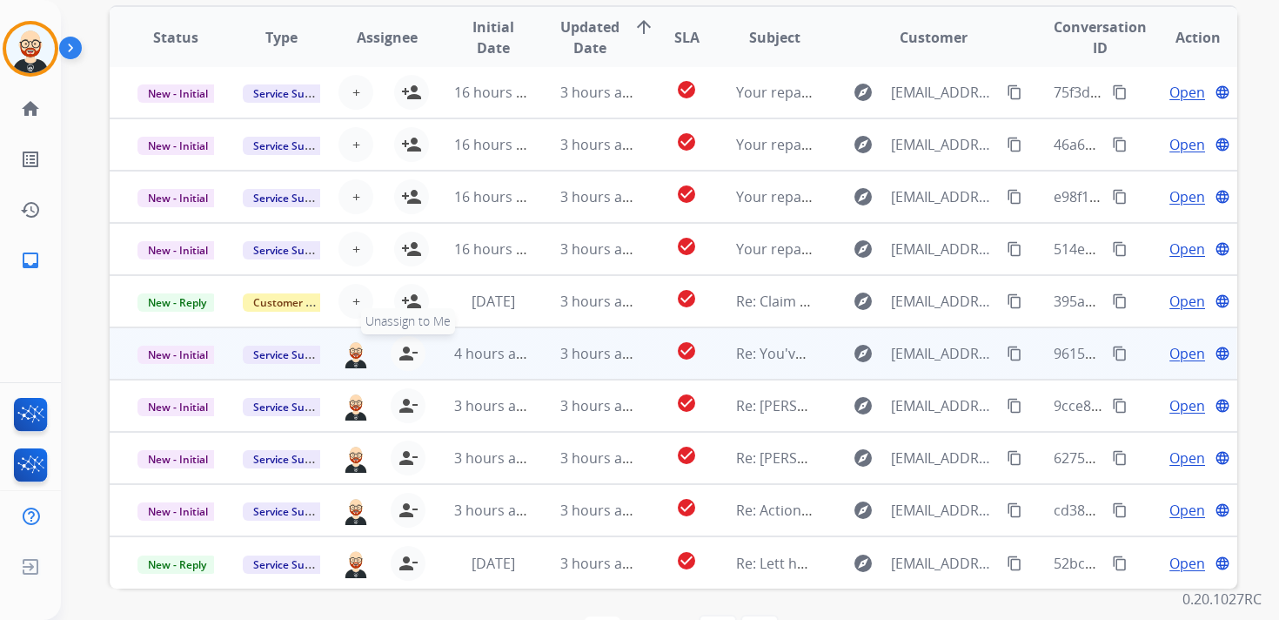
click at [407, 355] on mat-icon "person_remove" at bounding box center [408, 353] width 21 height 21
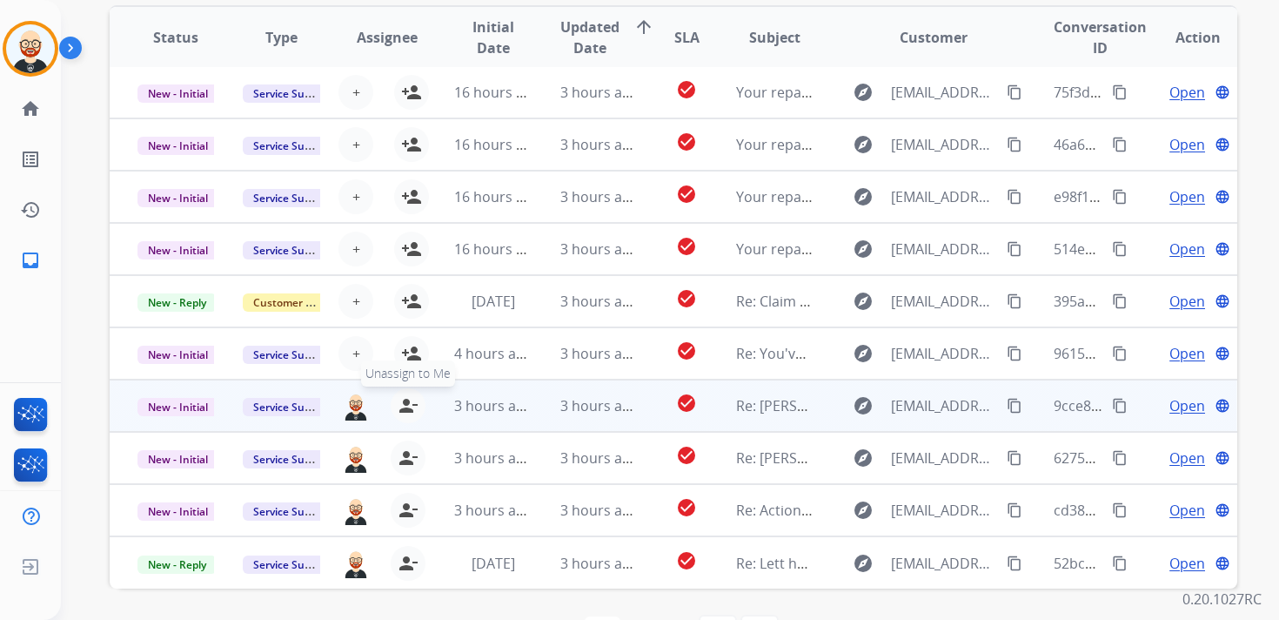
click at [407, 404] on mat-icon "person_remove" at bounding box center [408, 405] width 21 height 21
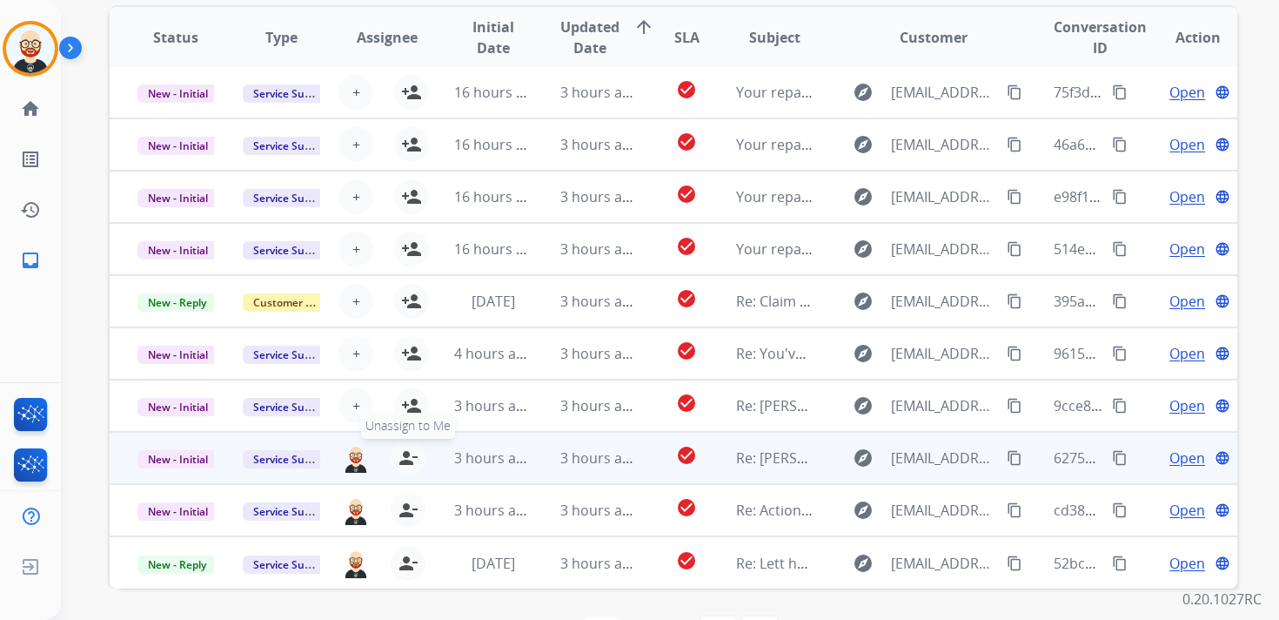
click at [403, 450] on mat-icon "person_remove" at bounding box center [408, 457] width 21 height 21
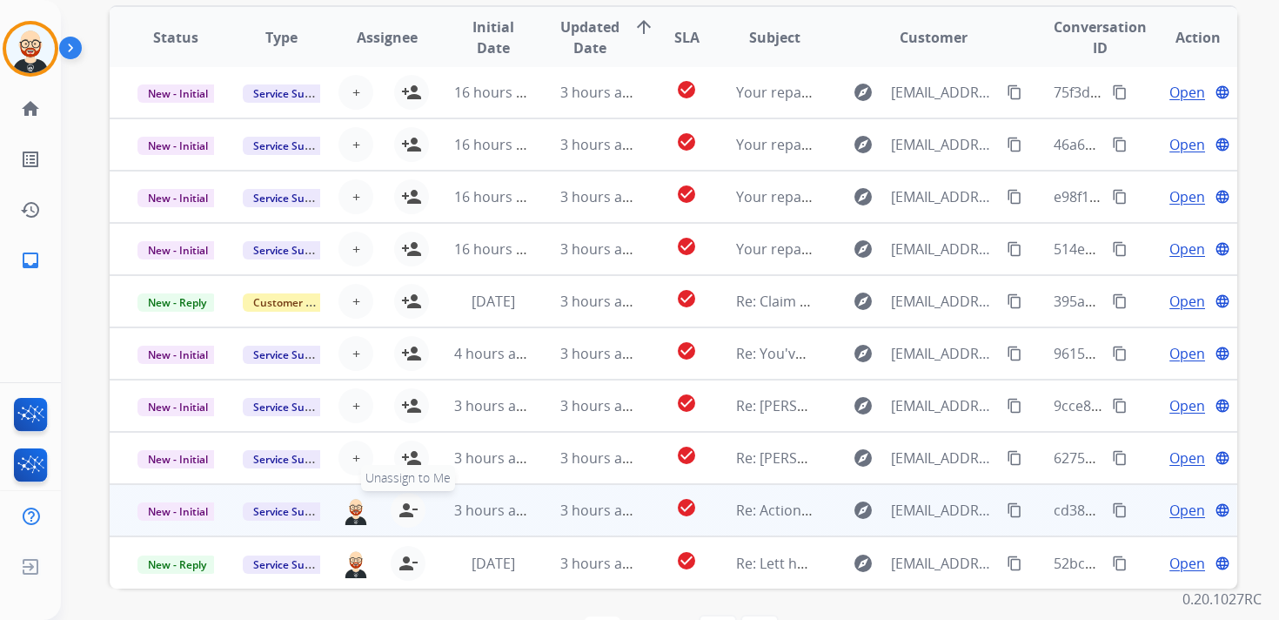
click at [402, 513] on mat-icon "person_remove" at bounding box center [408, 510] width 21 height 21
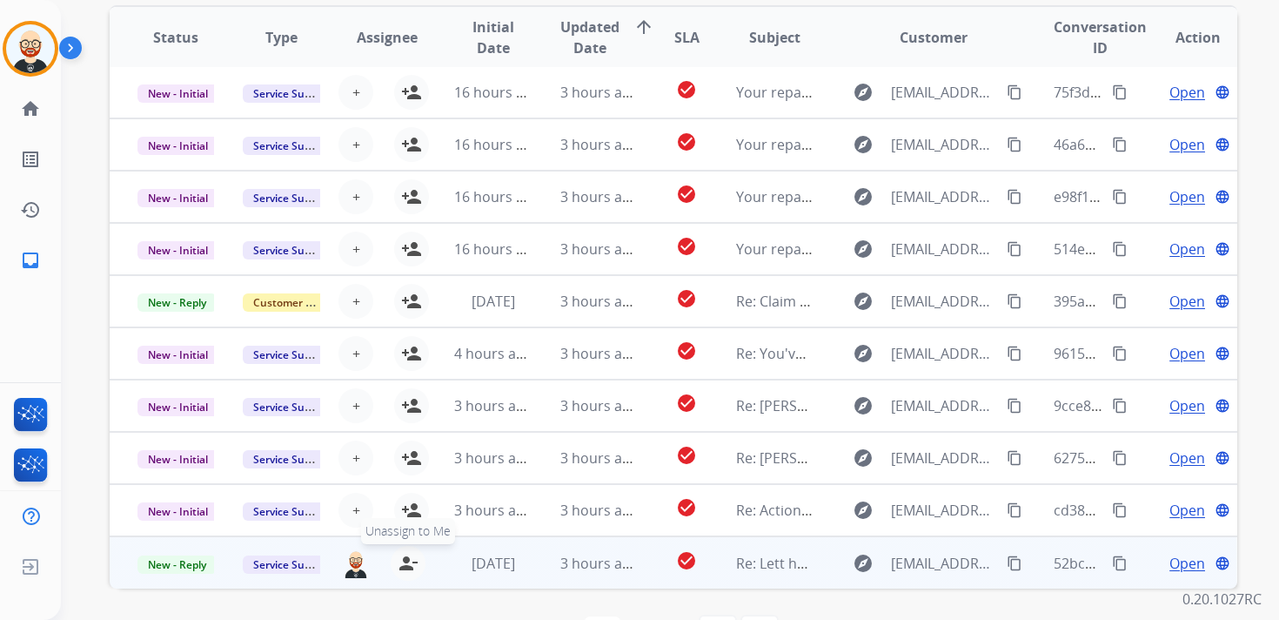
click at [402, 560] on mat-icon "person_remove" at bounding box center [408, 563] width 21 height 21
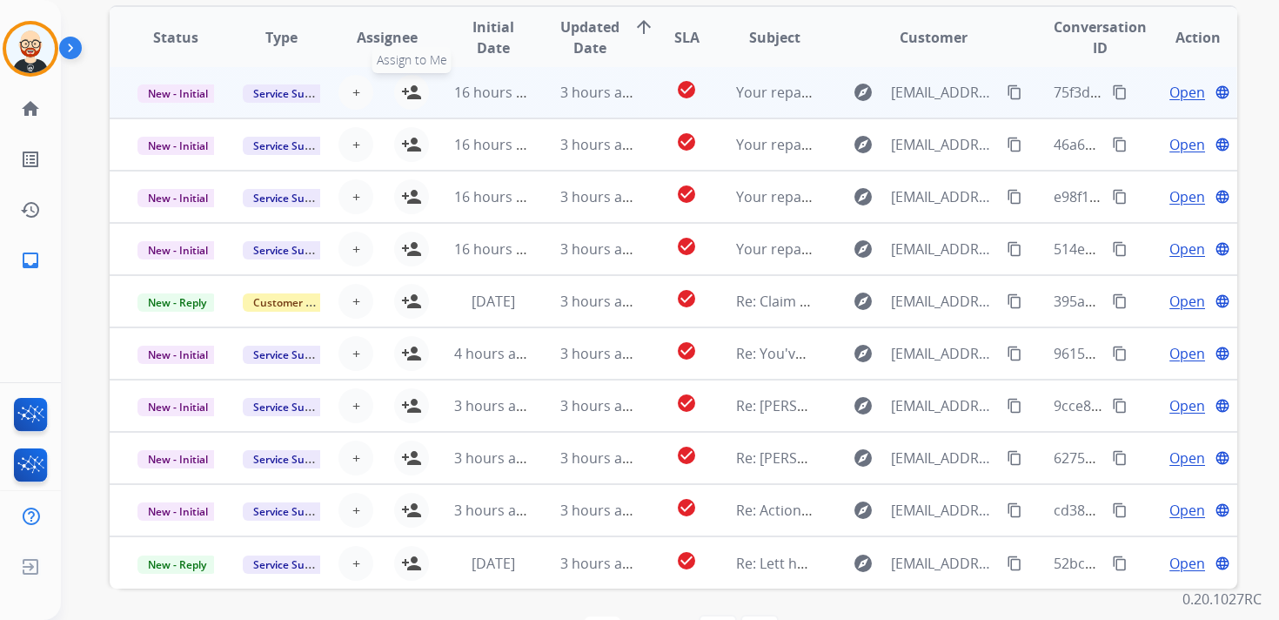
click at [403, 97] on mat-icon "person_add" at bounding box center [411, 92] width 21 height 21
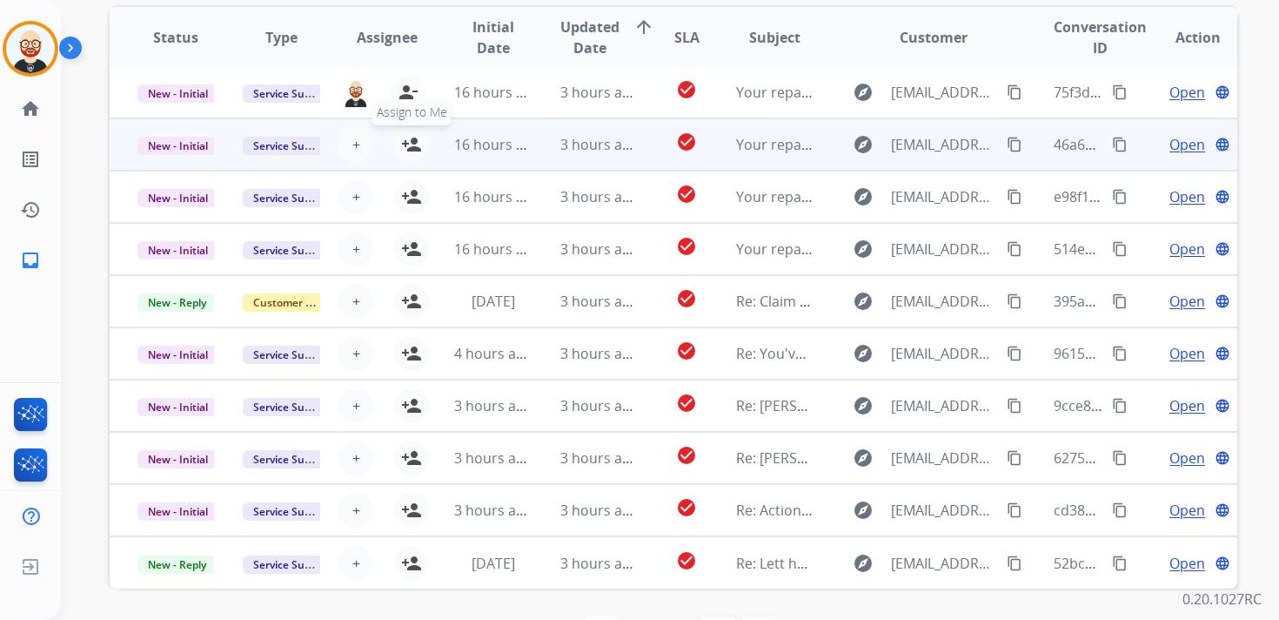
click at [410, 141] on mat-icon "person_add" at bounding box center [411, 144] width 21 height 21
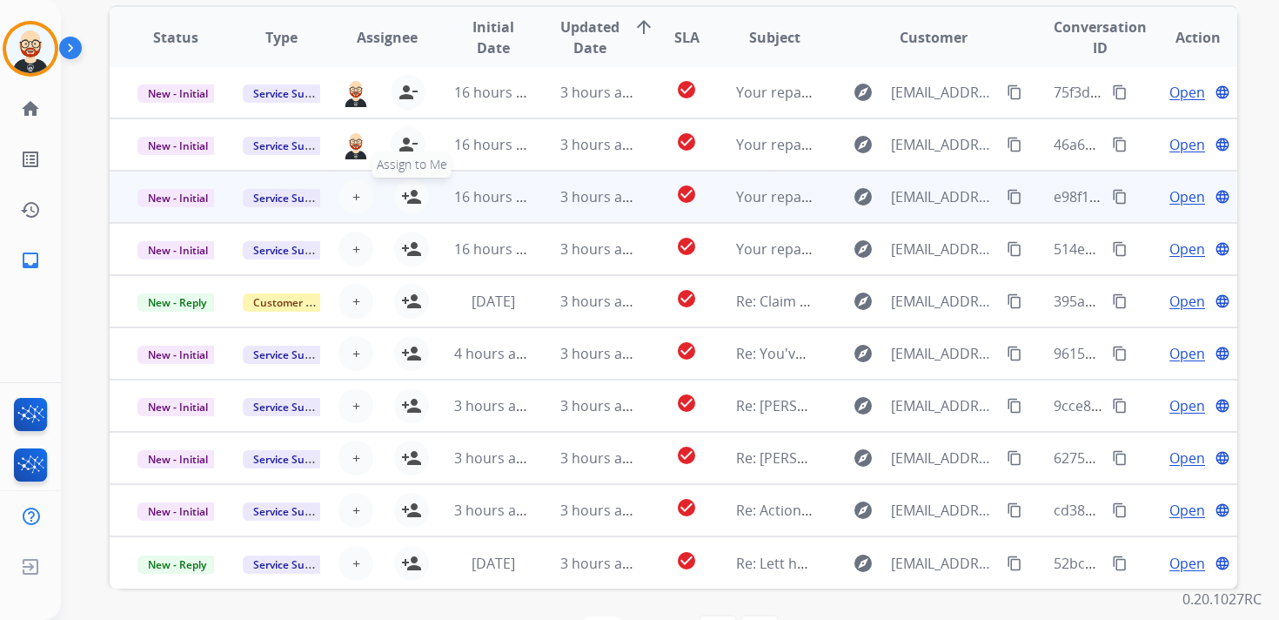
click at [414, 195] on mat-icon "person_add" at bounding box center [411, 196] width 21 height 21
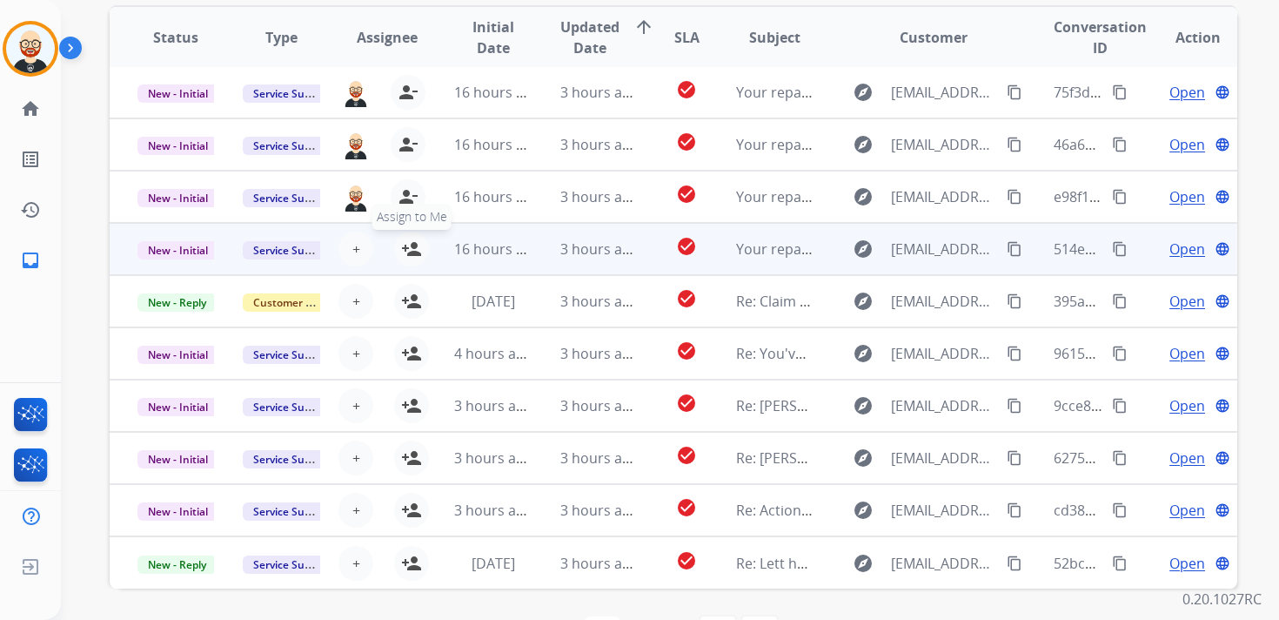
click at [411, 244] on mat-icon "person_add" at bounding box center [411, 248] width 21 height 21
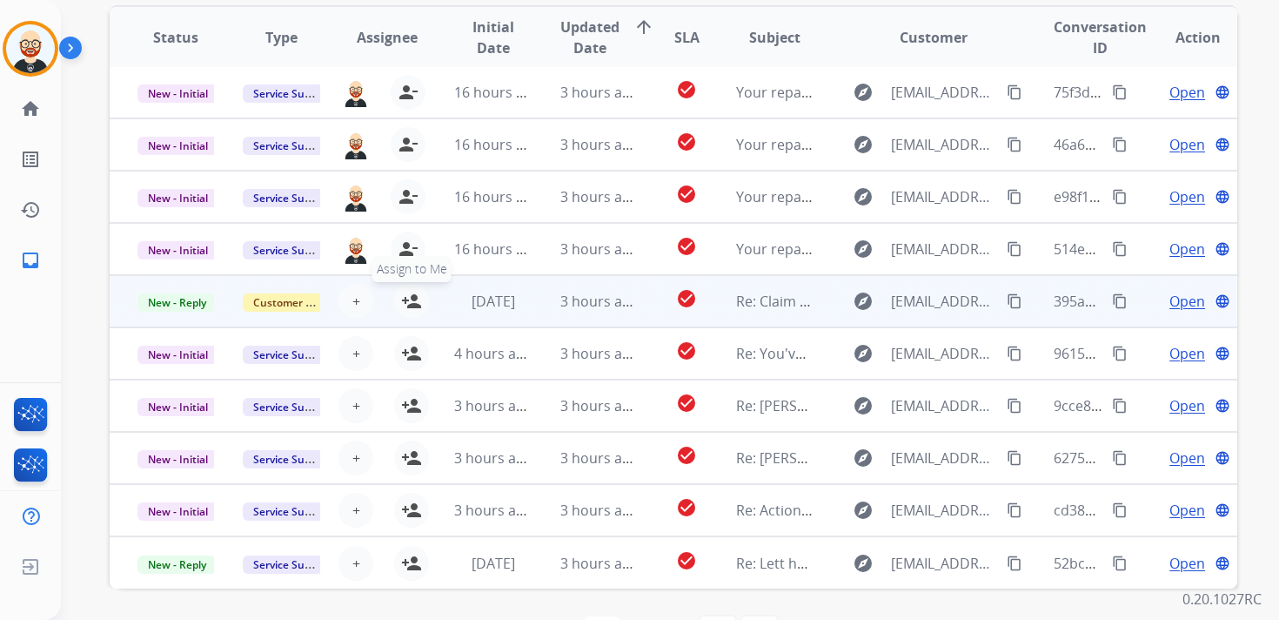
click at [409, 315] on button "person_add Assign to Me" at bounding box center [411, 301] width 35 height 35
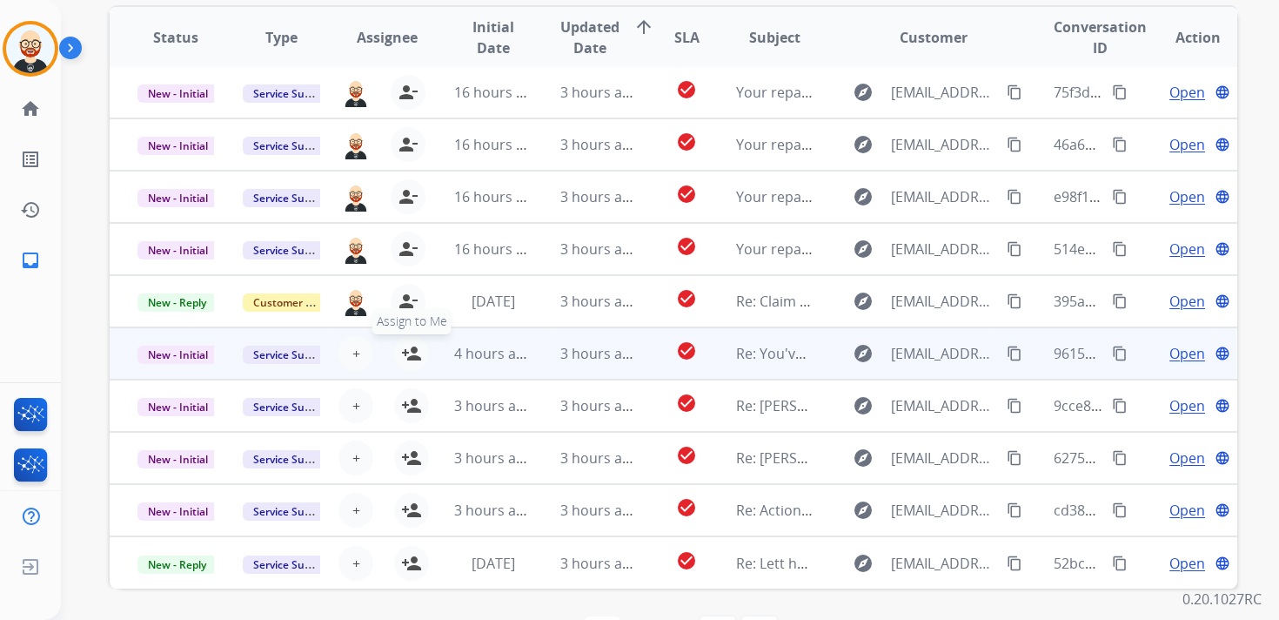
click at [411, 351] on mat-icon "person_add" at bounding box center [411, 353] width 21 height 21
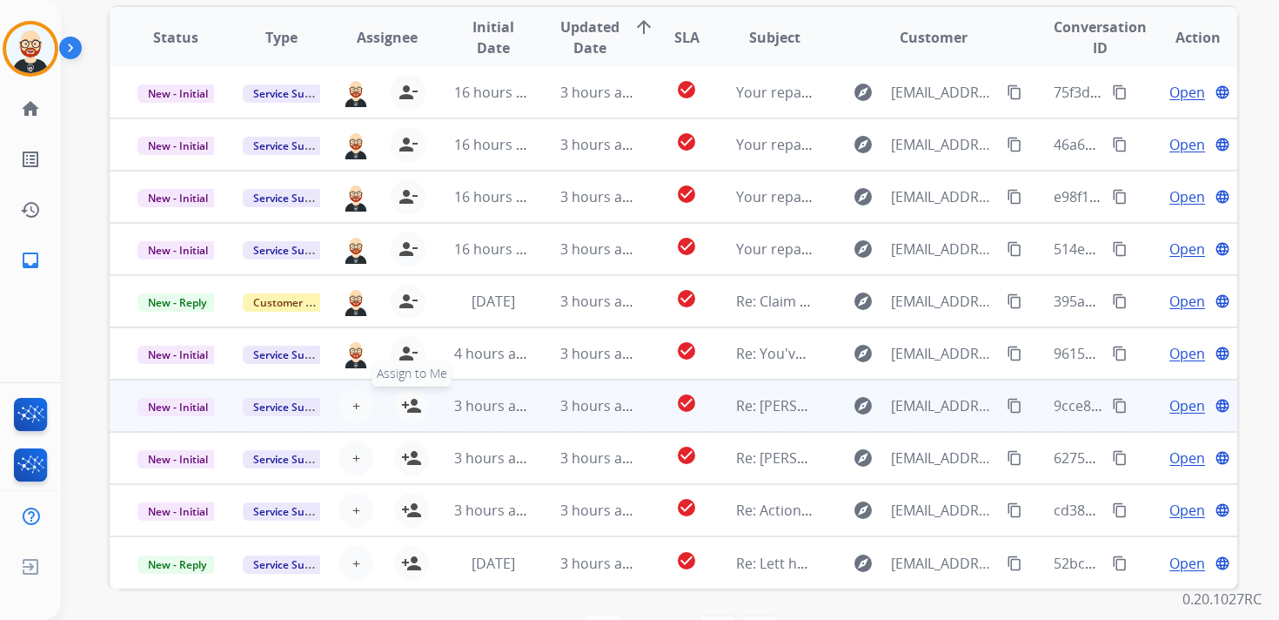
click at [413, 409] on mat-icon "person_add" at bounding box center [411, 405] width 21 height 21
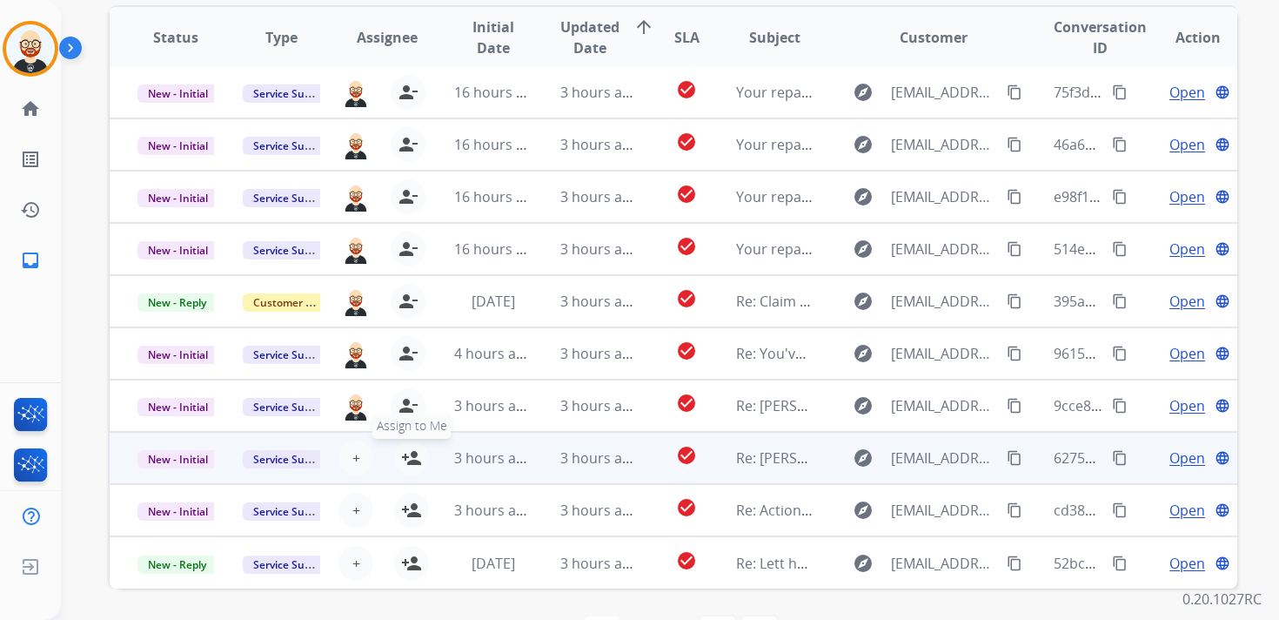
click at [413, 469] on button "person_add Assign to Me" at bounding box center [411, 457] width 35 height 35
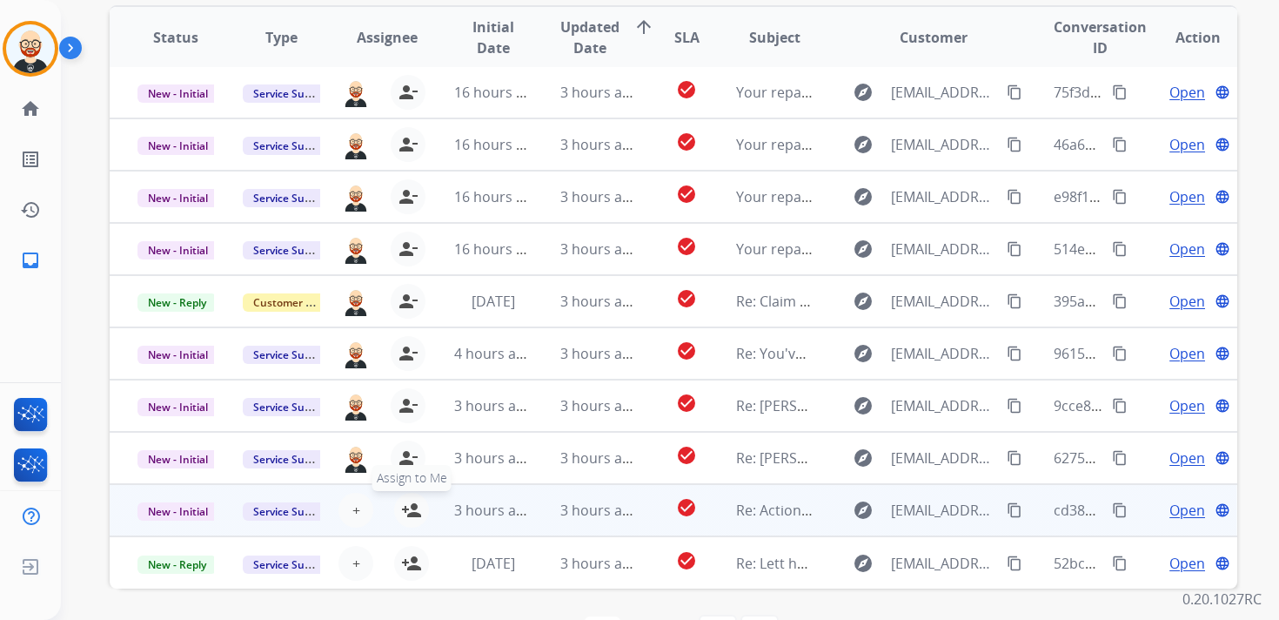
click at [413, 506] on mat-icon "person_add" at bounding box center [411, 510] width 21 height 21
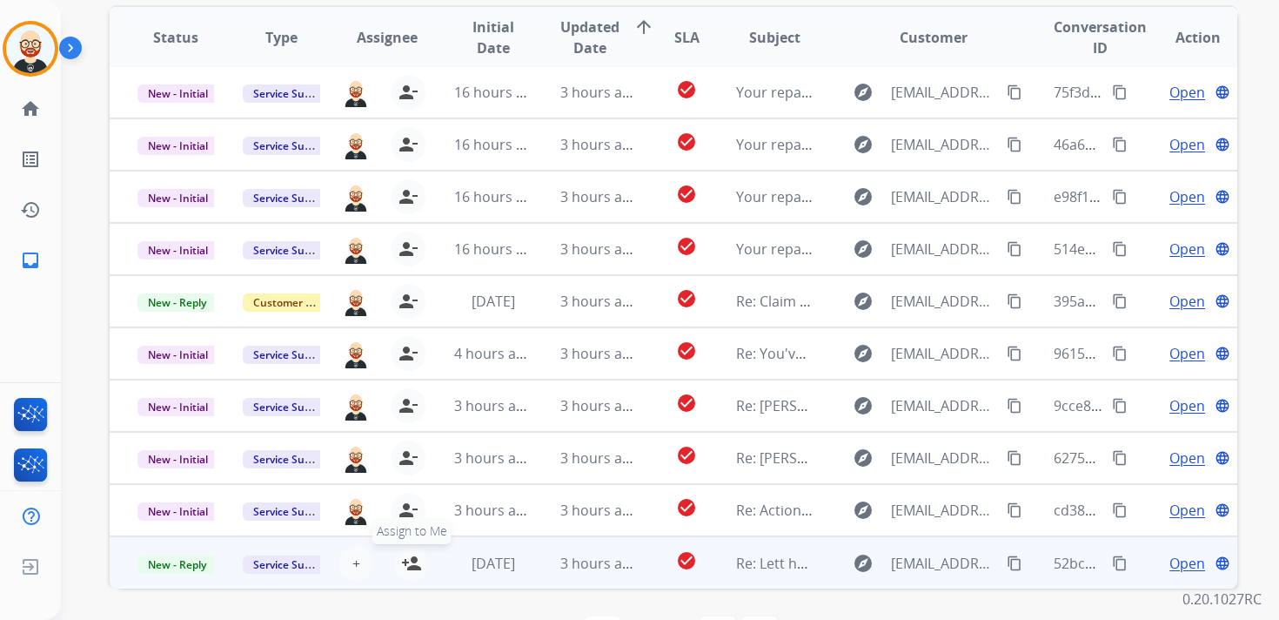
click at [410, 570] on mat-icon "person_add" at bounding box center [411, 563] width 21 height 21
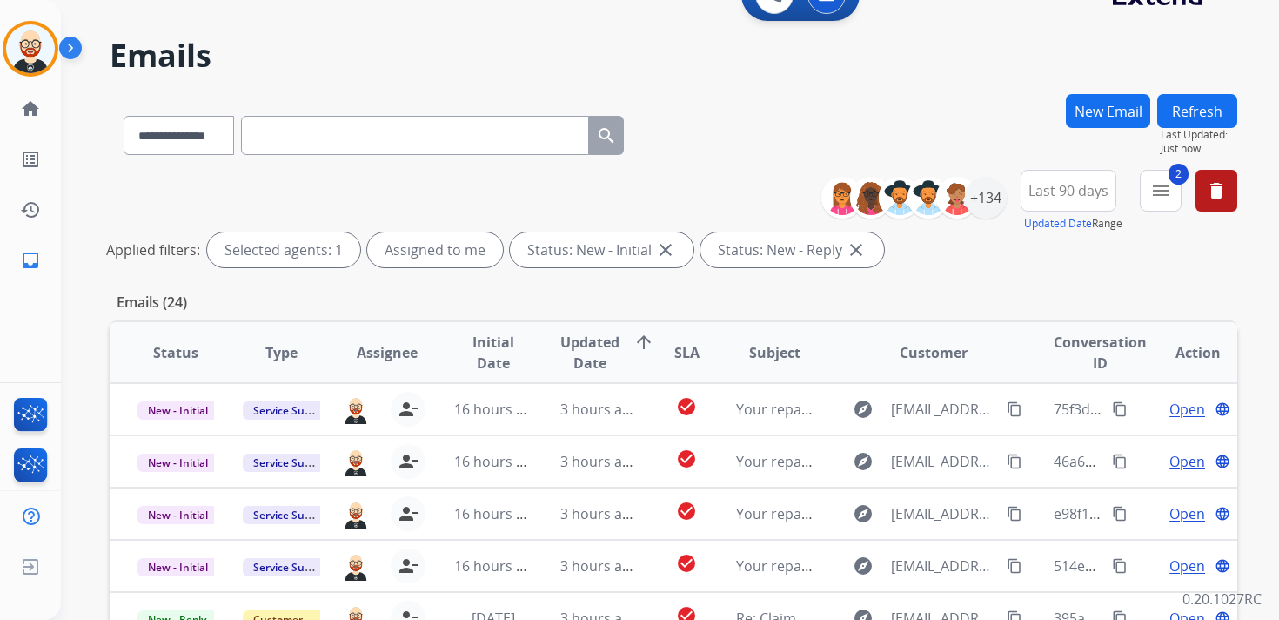
scroll to position [0, 0]
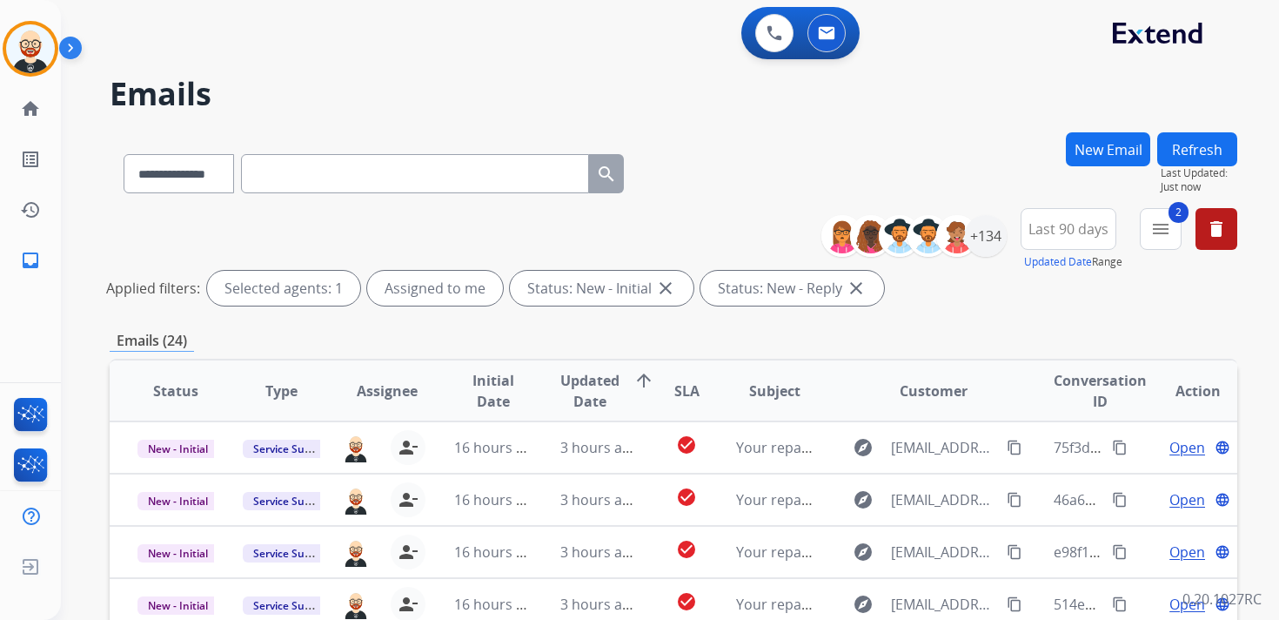
click at [1176, 156] on button "Refresh" at bounding box center [1198, 149] width 80 height 34
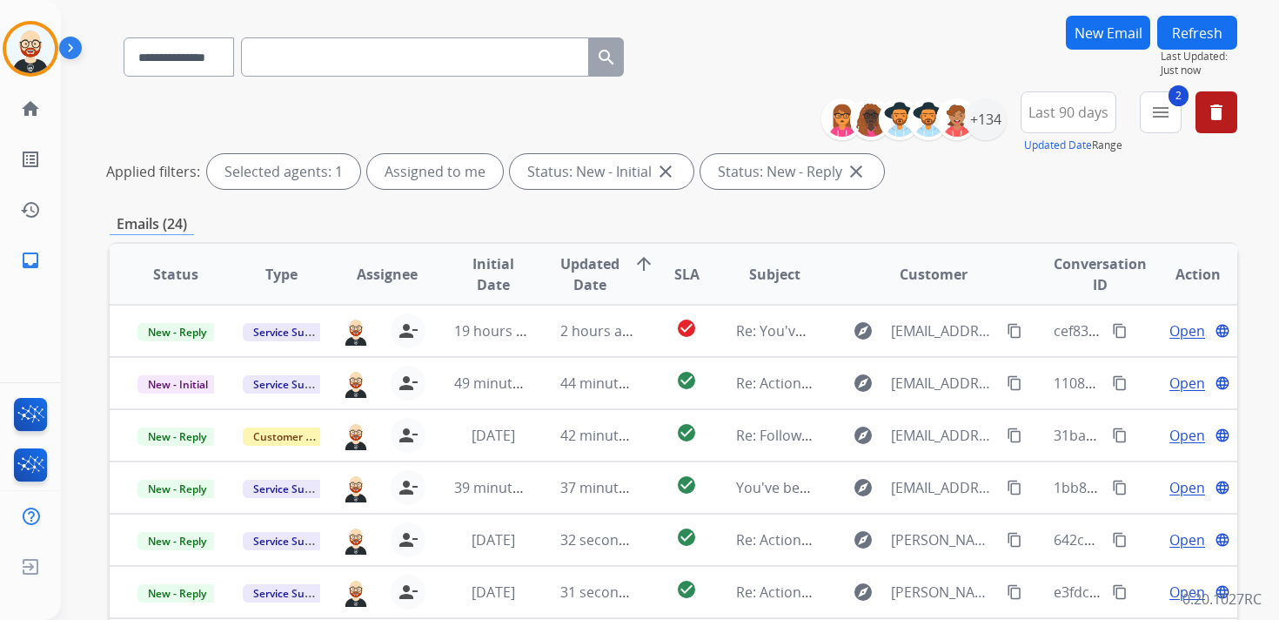
scroll to position [123, 0]
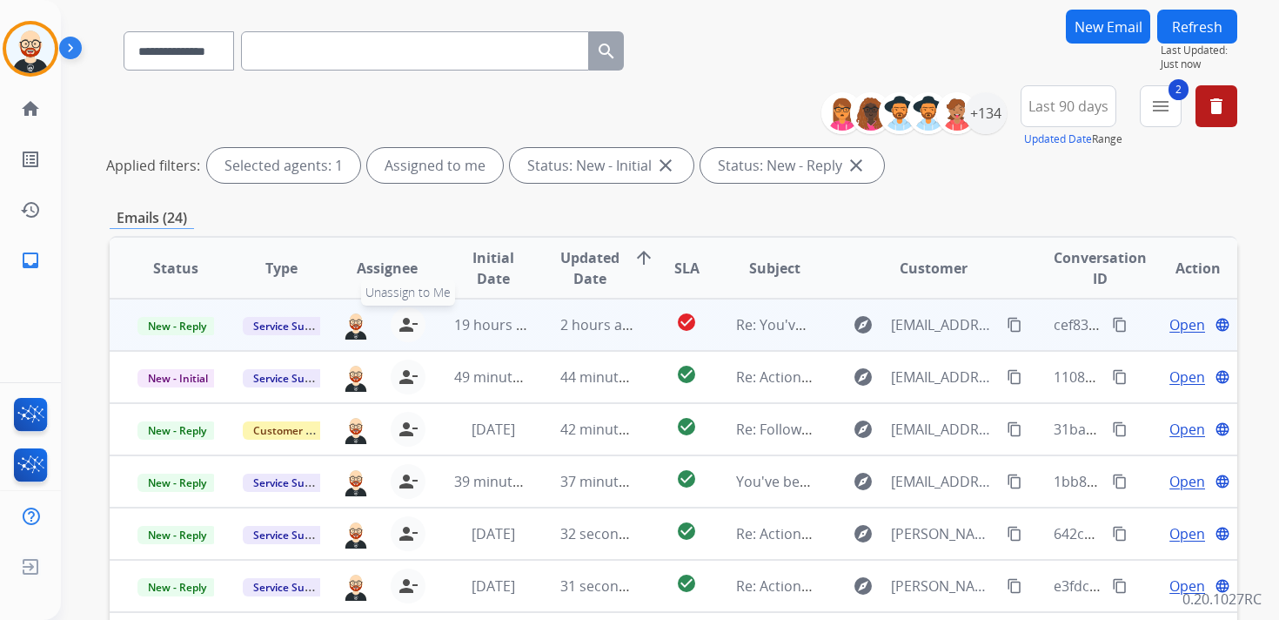
click at [405, 326] on mat-icon "person_remove" at bounding box center [408, 324] width 21 height 21
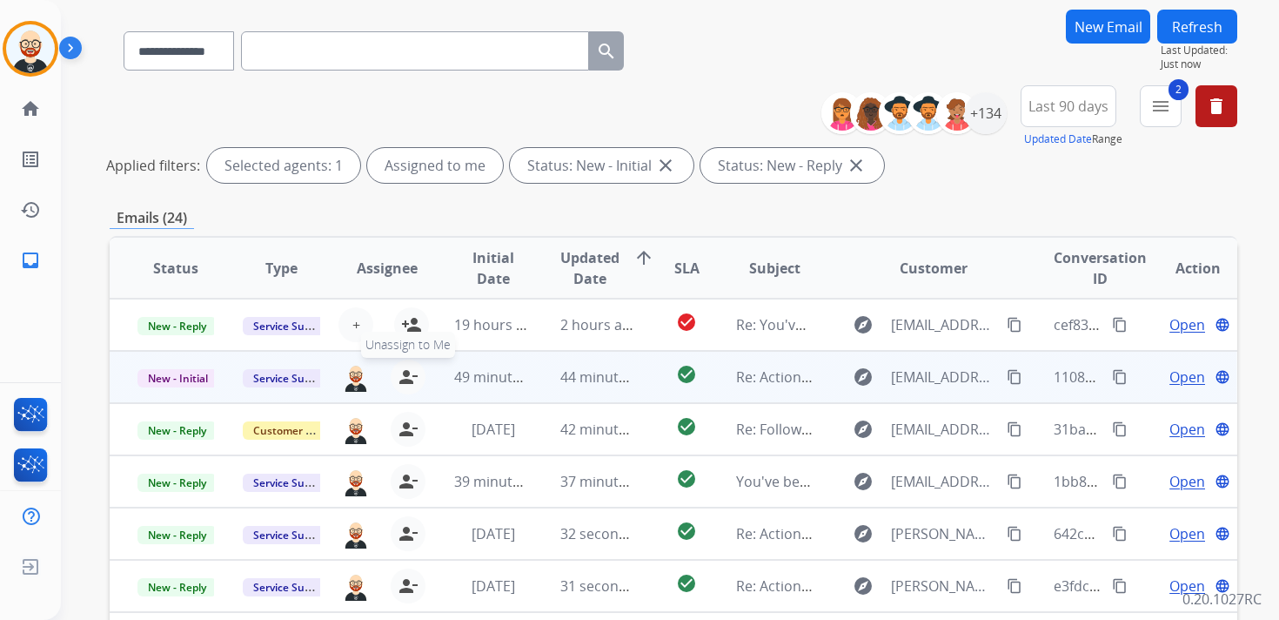
click at [404, 375] on mat-icon "person_remove" at bounding box center [408, 376] width 21 height 21
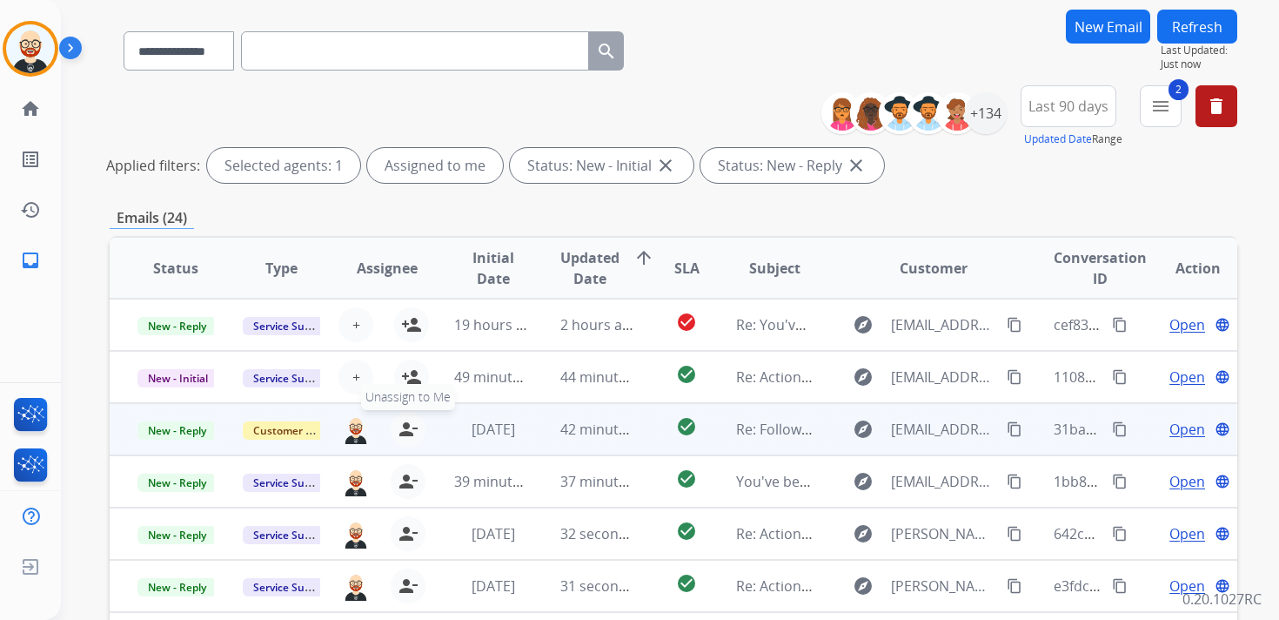
click at [406, 430] on mat-icon "person_remove" at bounding box center [408, 429] width 21 height 21
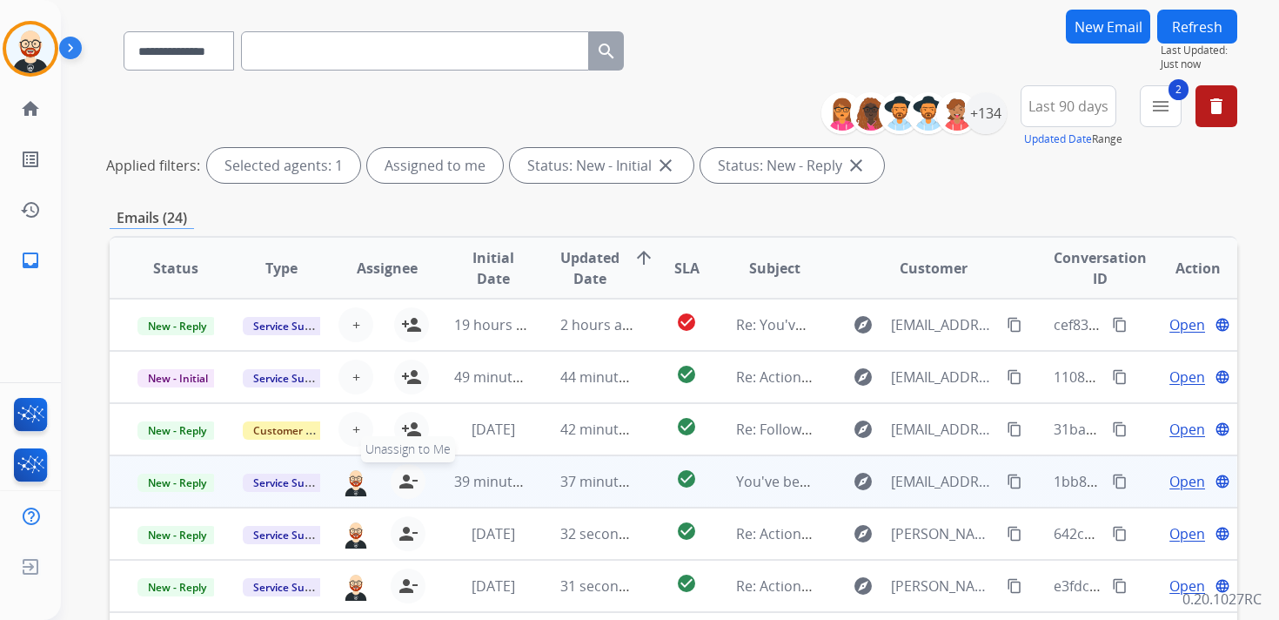
click at [406, 483] on mat-icon "person_remove" at bounding box center [408, 481] width 21 height 21
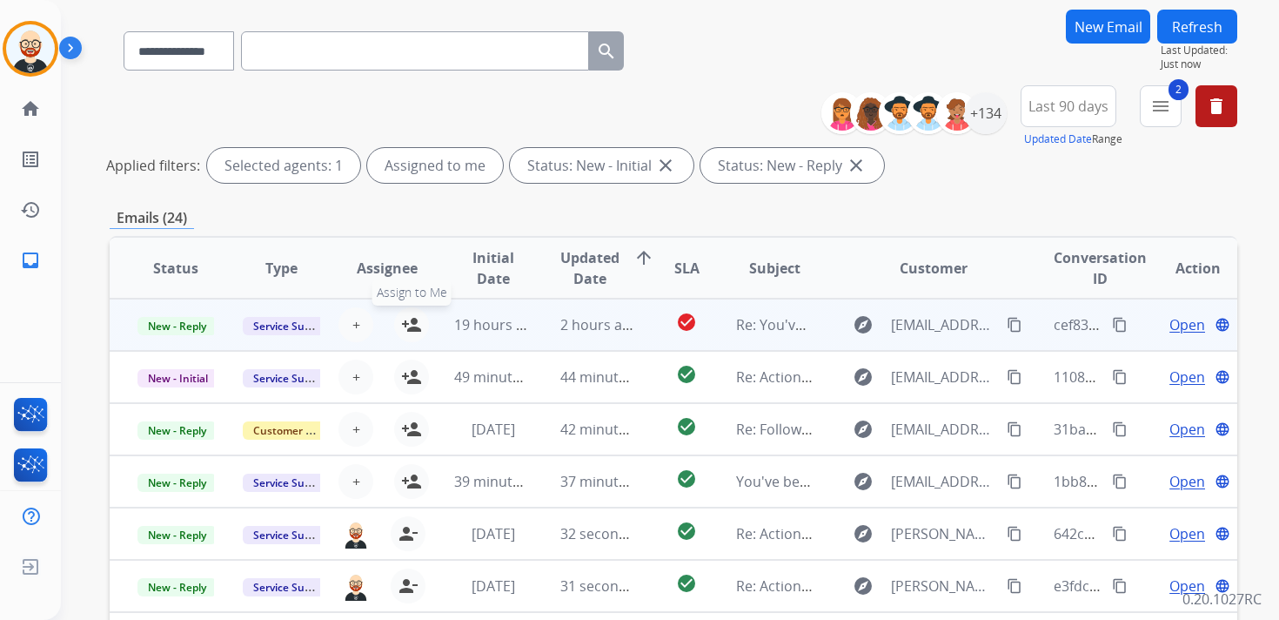
click at [406, 326] on mat-icon "person_add" at bounding box center [411, 324] width 21 height 21
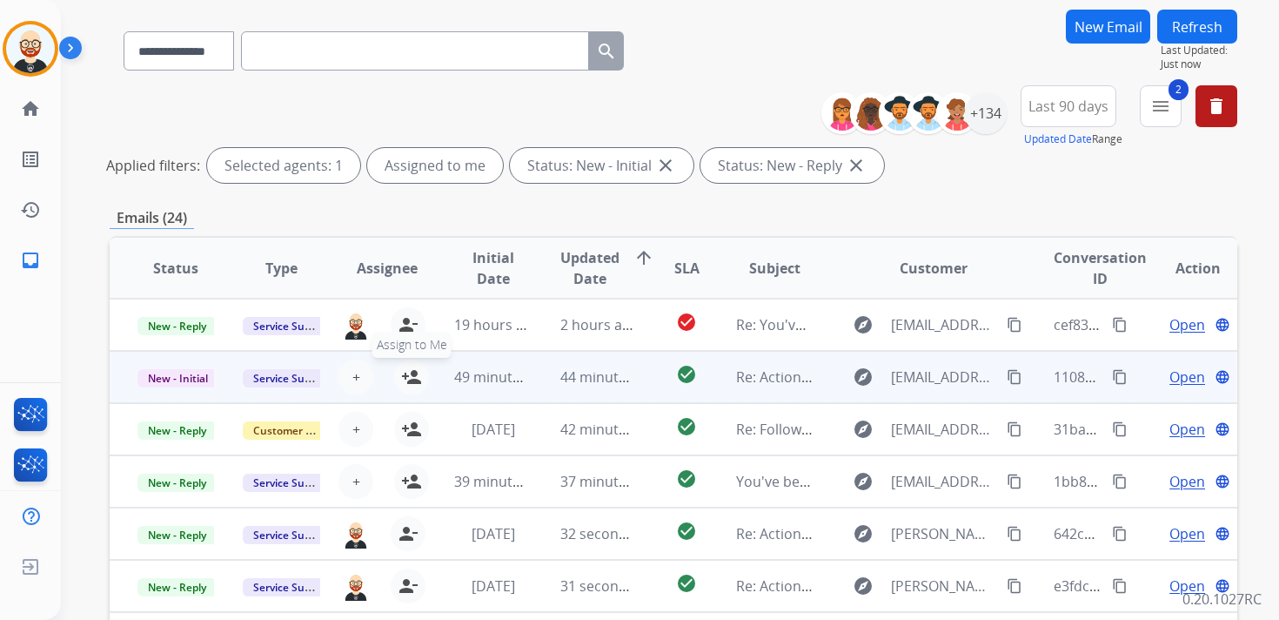
click at [406, 373] on mat-icon "person_add" at bounding box center [411, 376] width 21 height 21
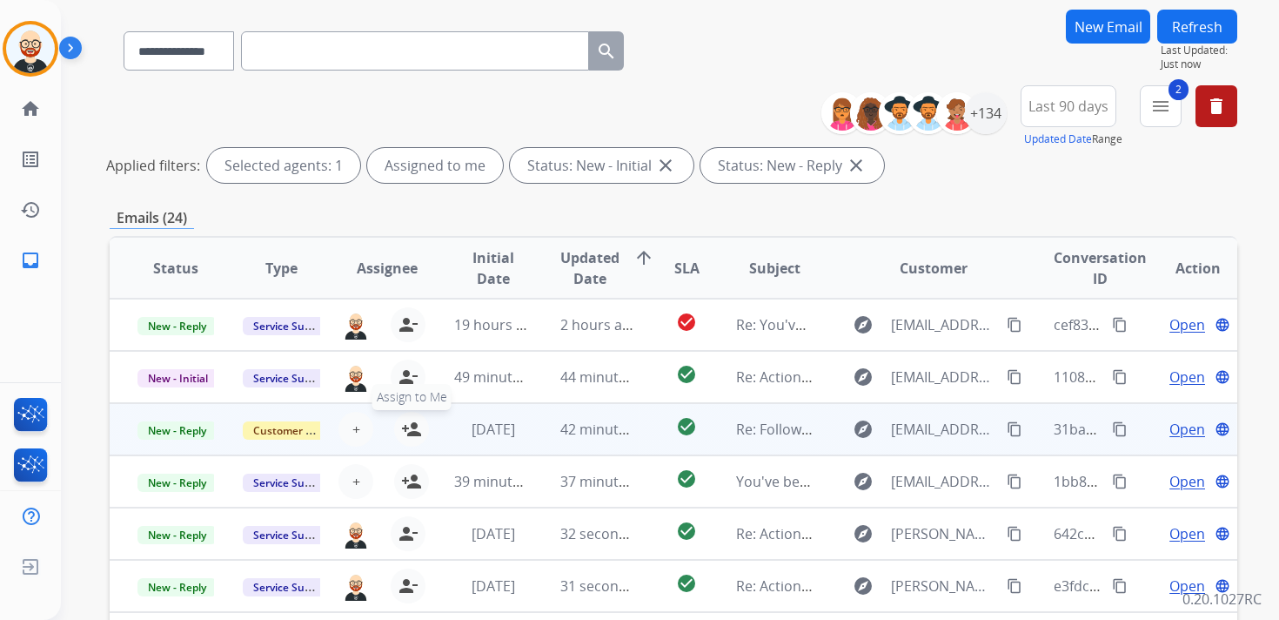
click at [409, 438] on mat-icon "person_add" at bounding box center [411, 429] width 21 height 21
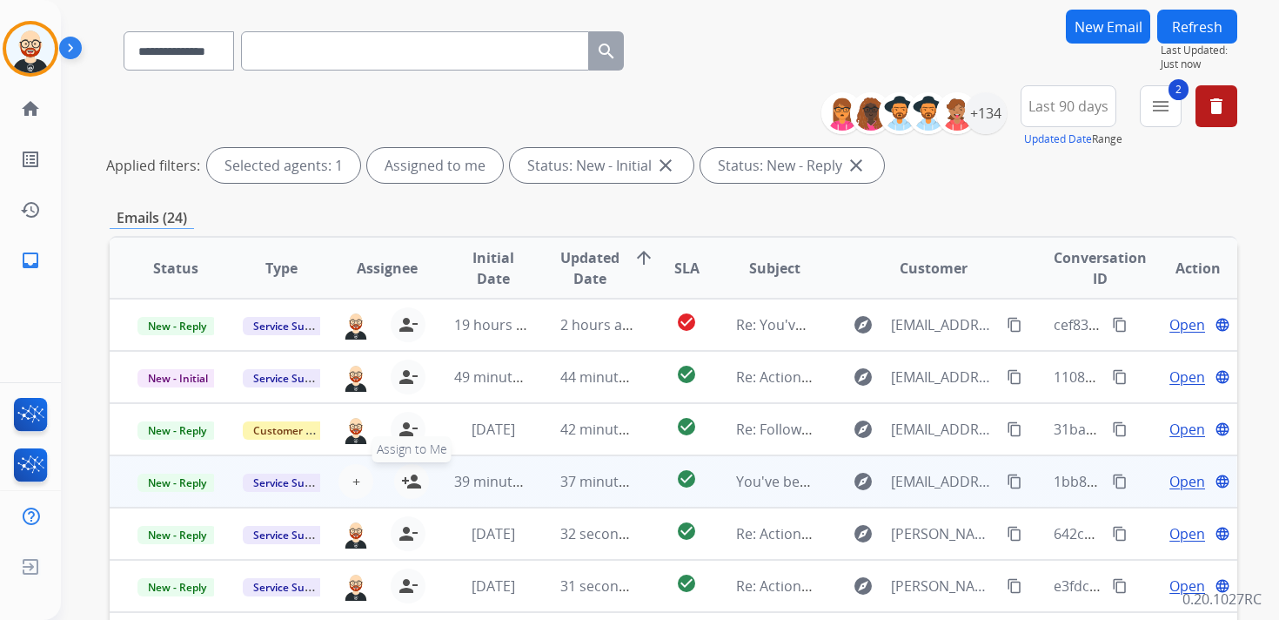
click at [409, 481] on mat-icon "person_add" at bounding box center [411, 481] width 21 height 21
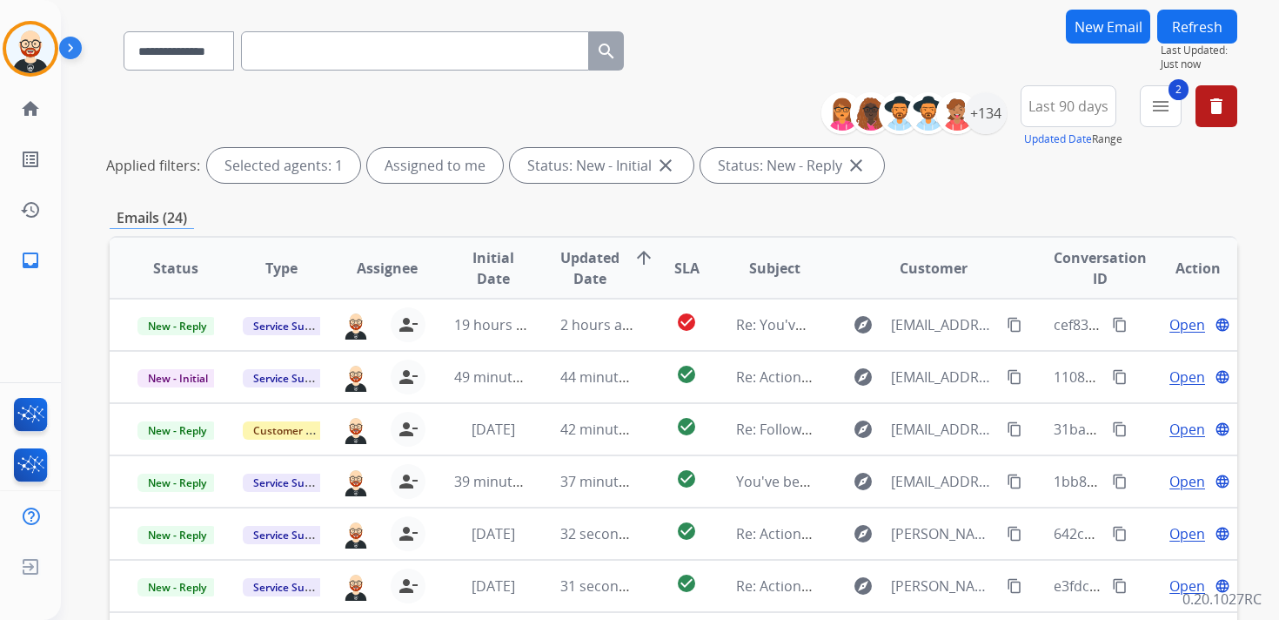
click at [1188, 23] on button "Refresh" at bounding box center [1198, 27] width 80 height 34
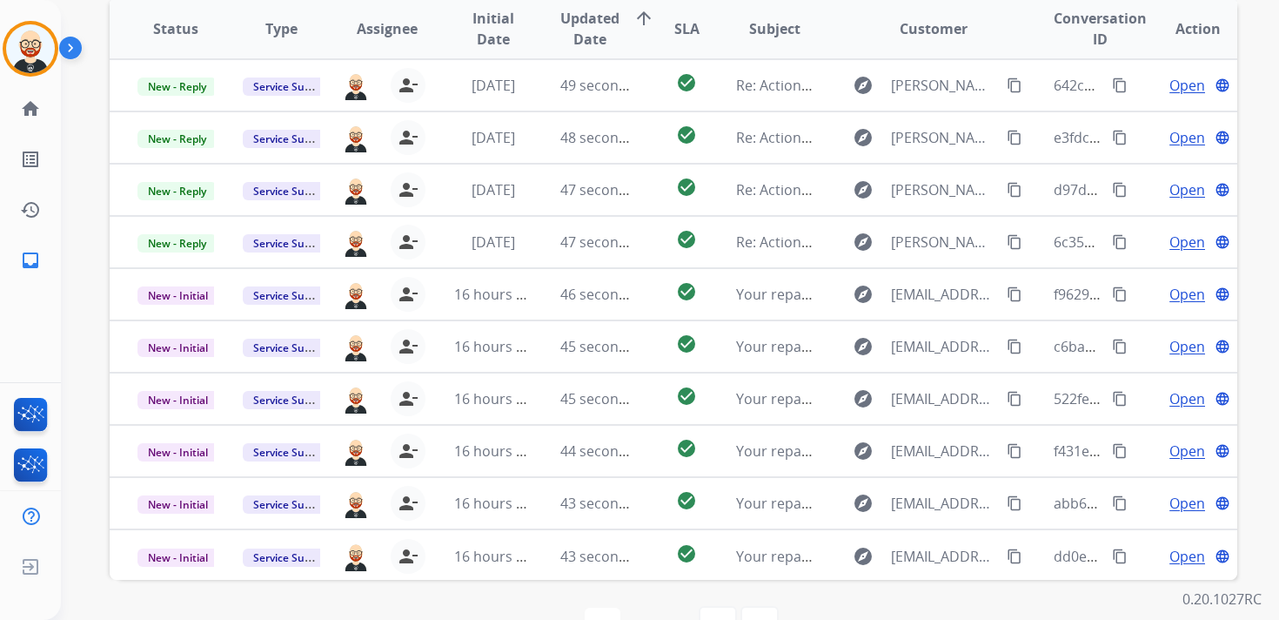
scroll to position [360, 0]
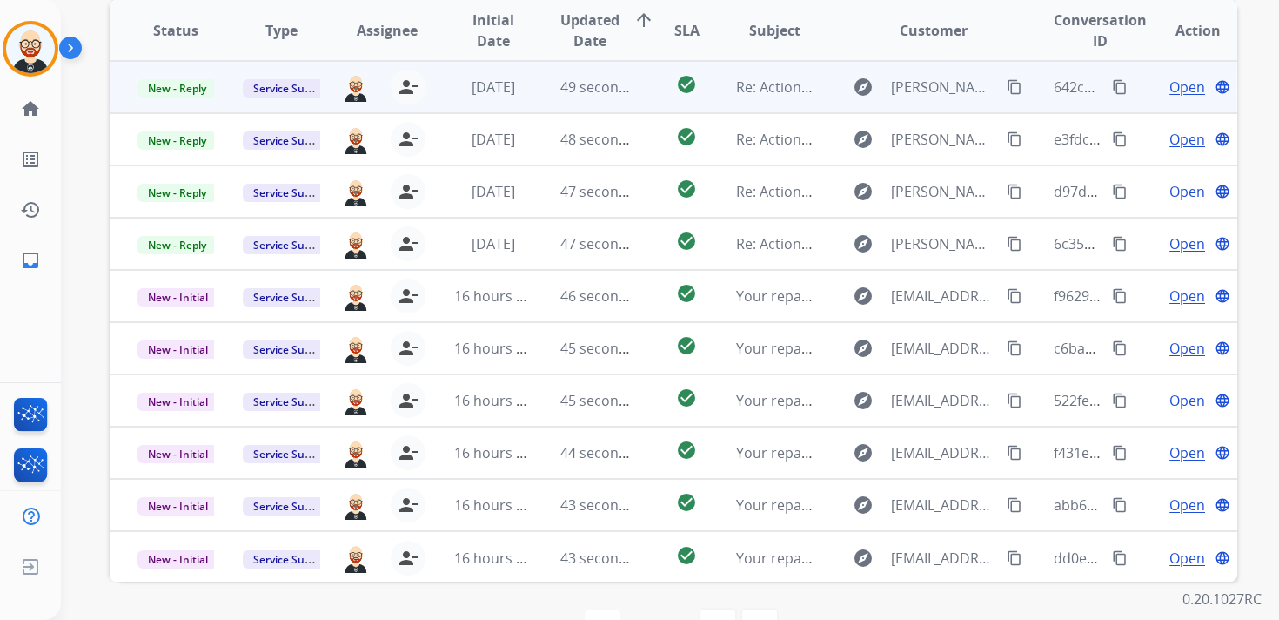
click at [1171, 87] on span "Open" at bounding box center [1188, 87] width 36 height 21
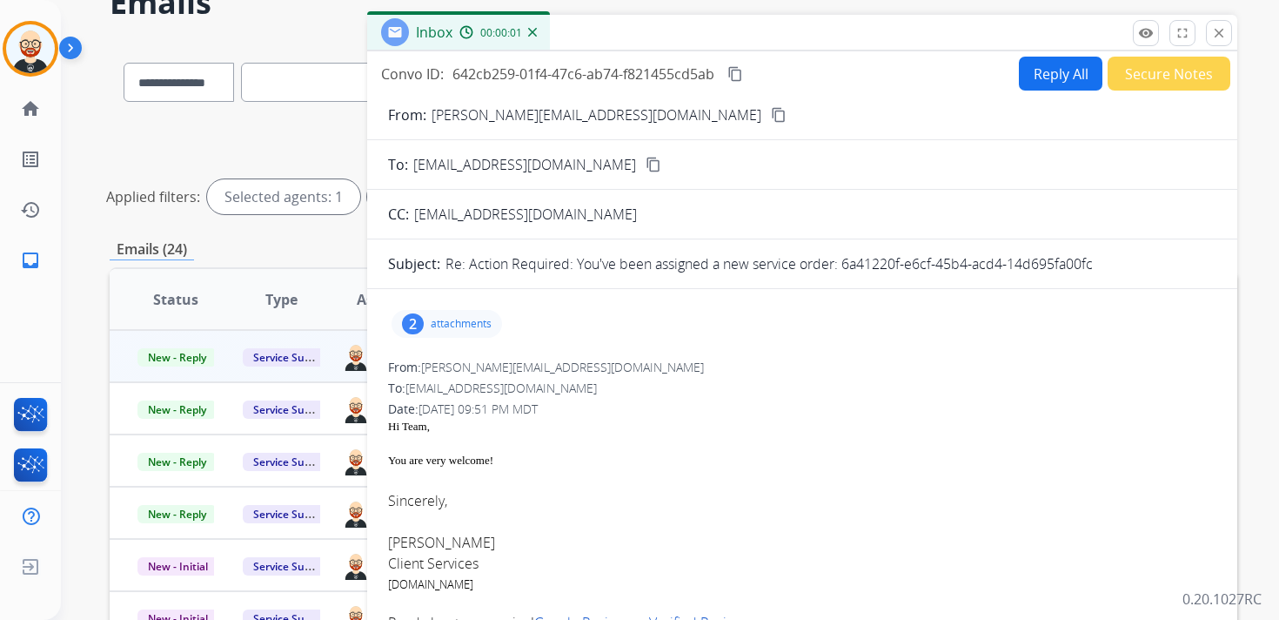
scroll to position [0, 0]
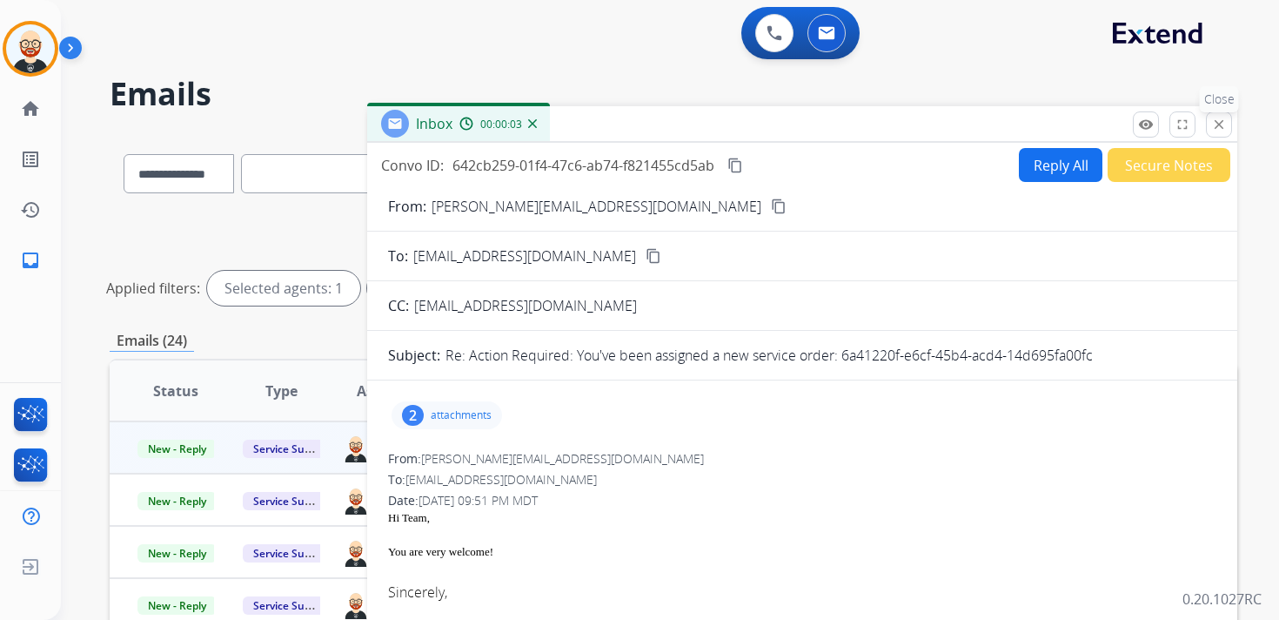
click at [1208, 126] on button "close Close" at bounding box center [1219, 124] width 26 height 26
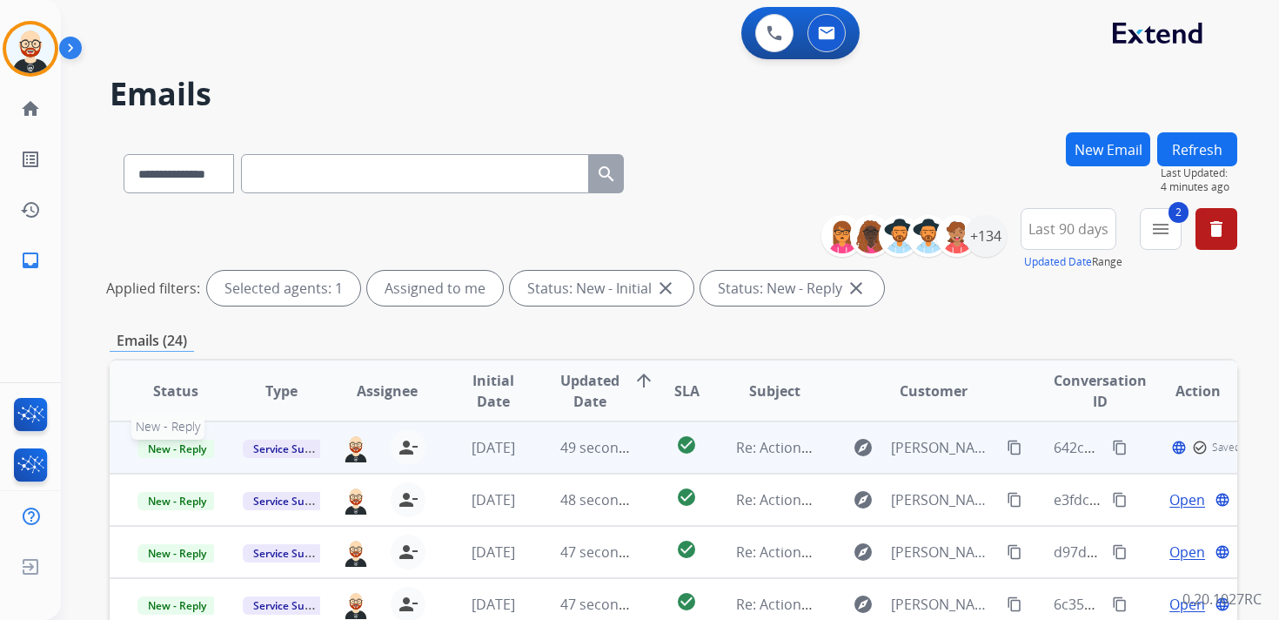
click at [188, 451] on span "New - Reply" at bounding box center [177, 449] width 79 height 18
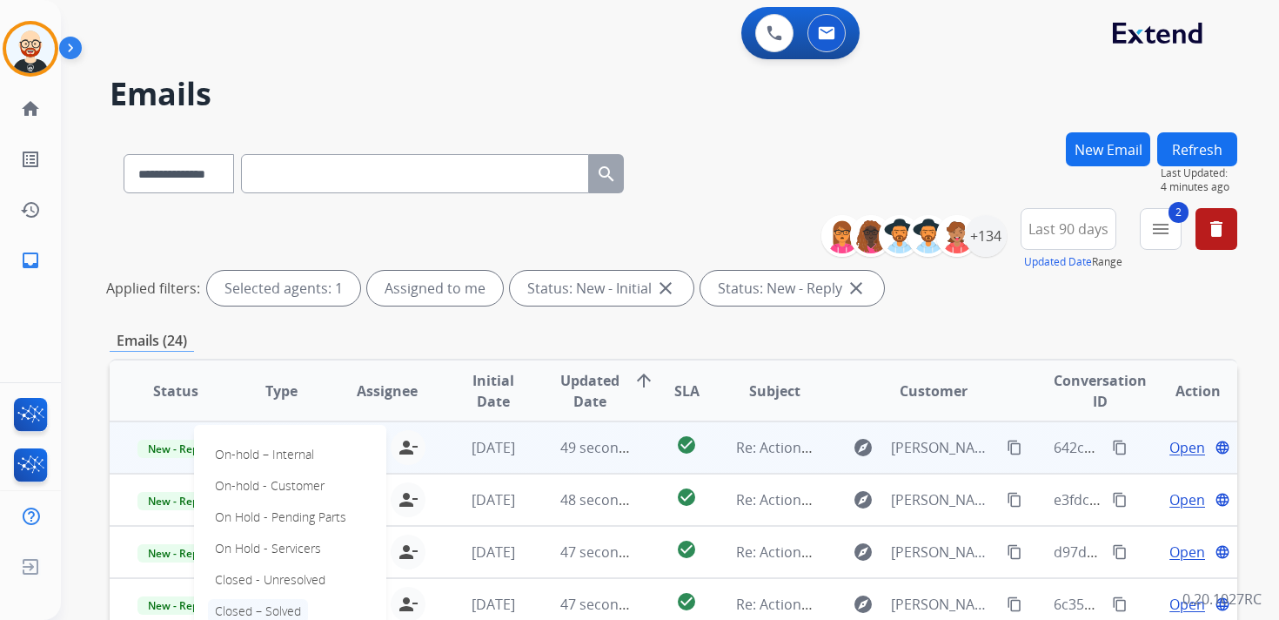
click at [291, 601] on p "Closed – Solved" at bounding box center [258, 611] width 100 height 24
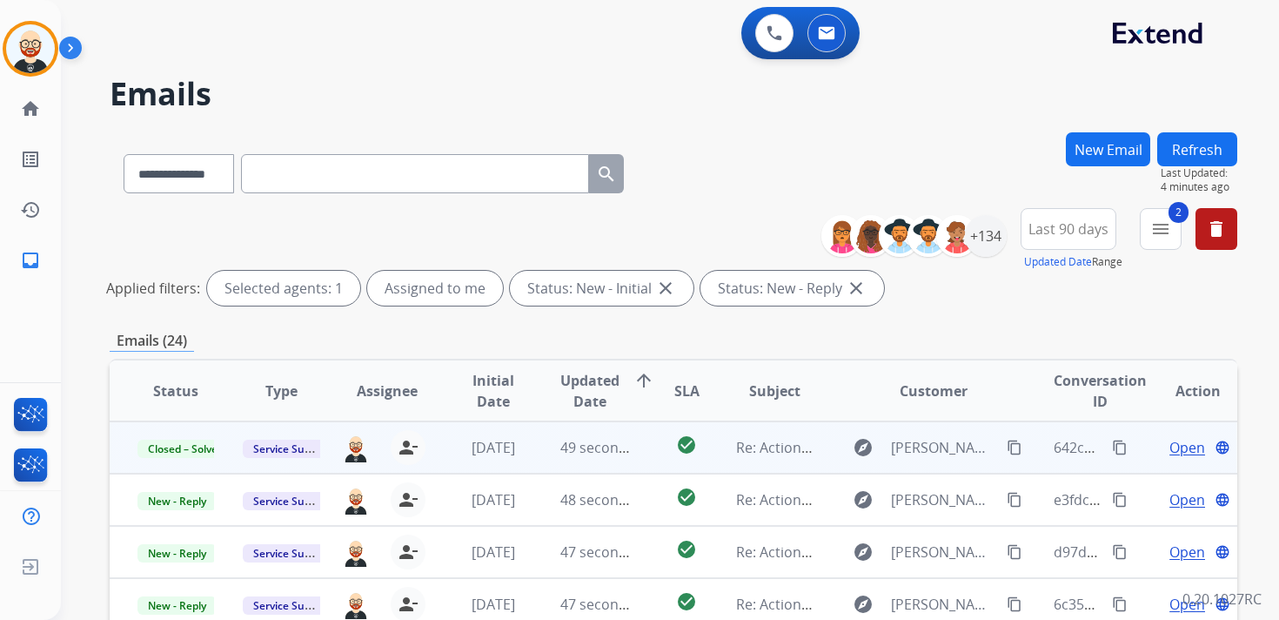
click at [1207, 151] on button "Refresh" at bounding box center [1198, 149] width 80 height 34
click at [1170, 446] on span "Open" at bounding box center [1188, 447] width 36 height 21
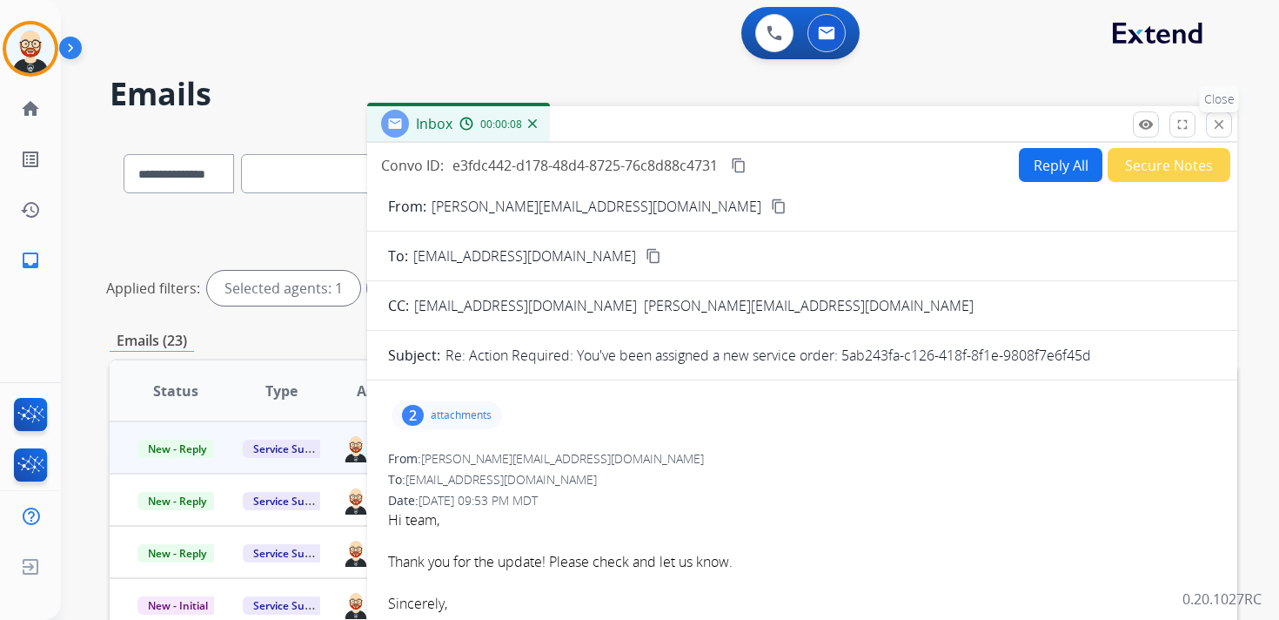
click at [1222, 128] on mat-icon "close" at bounding box center [1219, 125] width 16 height 16
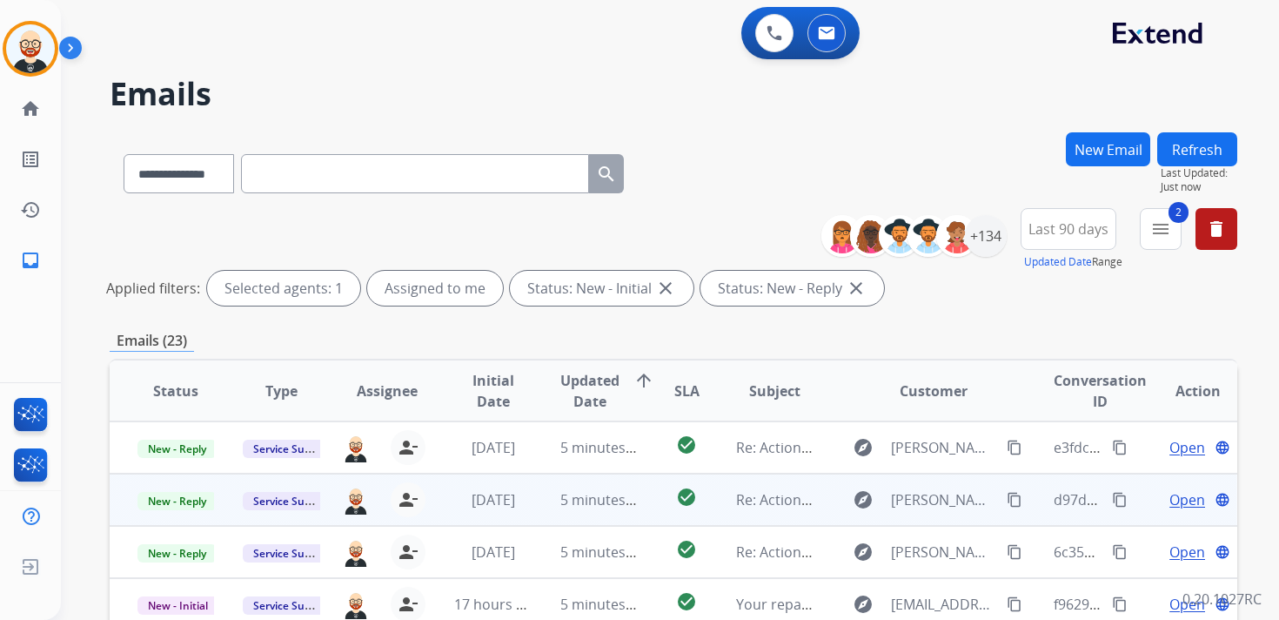
click at [1170, 501] on span "Open" at bounding box center [1188, 499] width 36 height 21
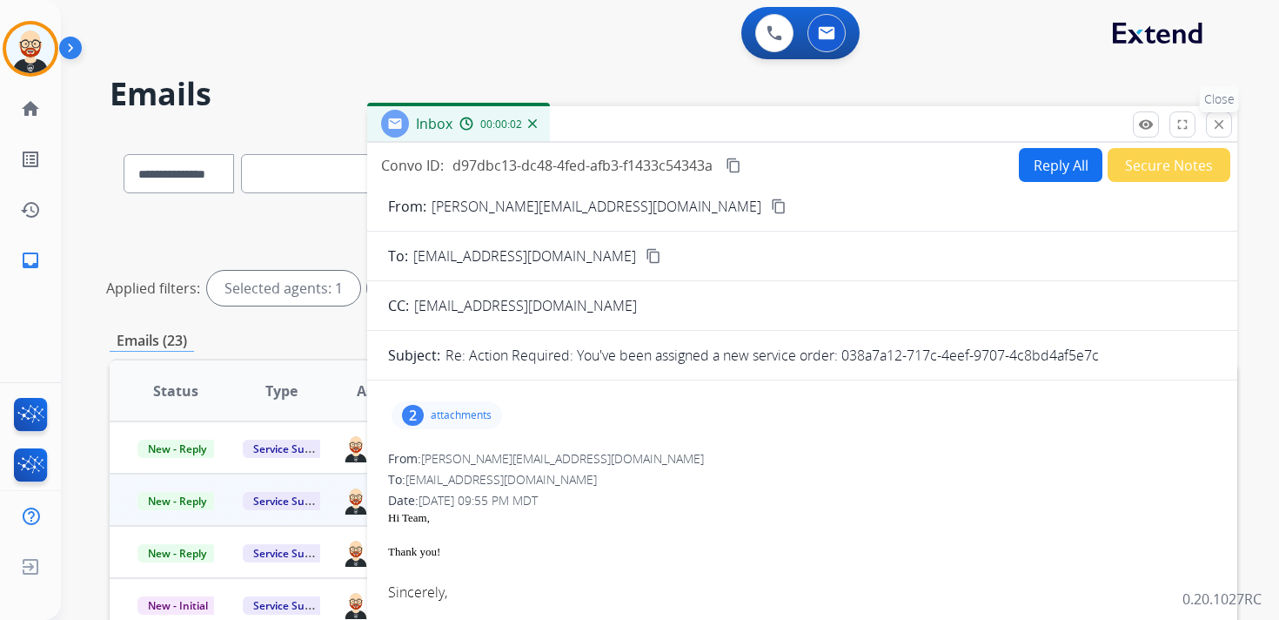
click at [1217, 117] on mat-icon "close" at bounding box center [1219, 125] width 16 height 16
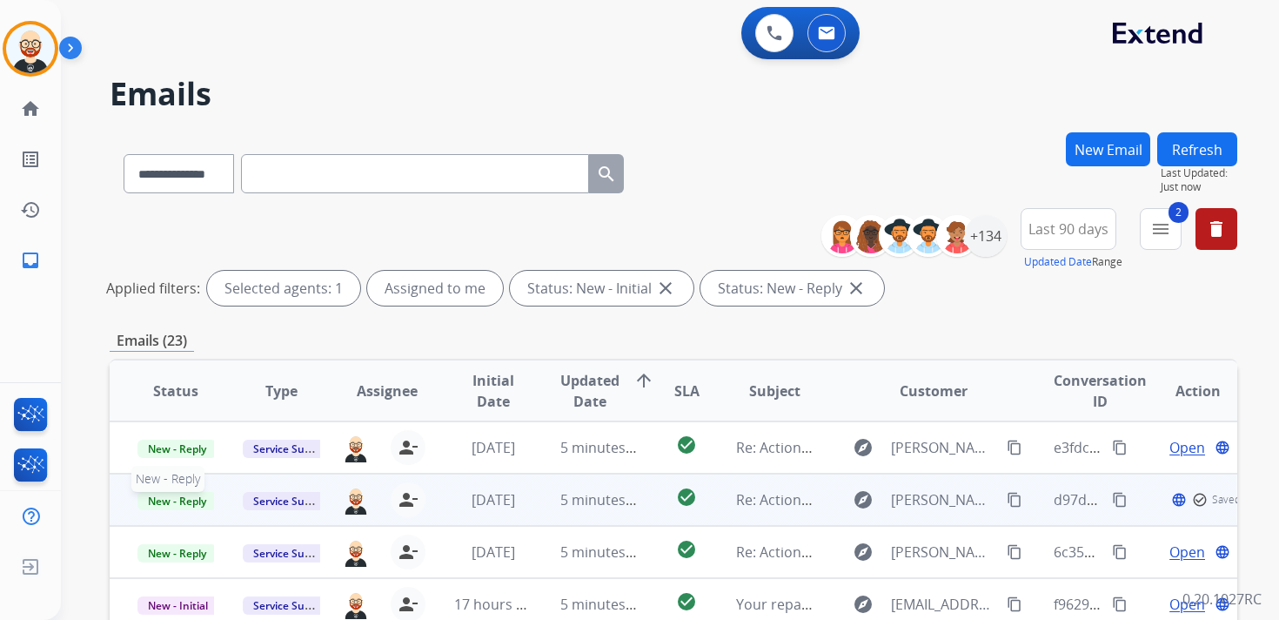
click at [197, 493] on span "New - Reply" at bounding box center [177, 501] width 79 height 18
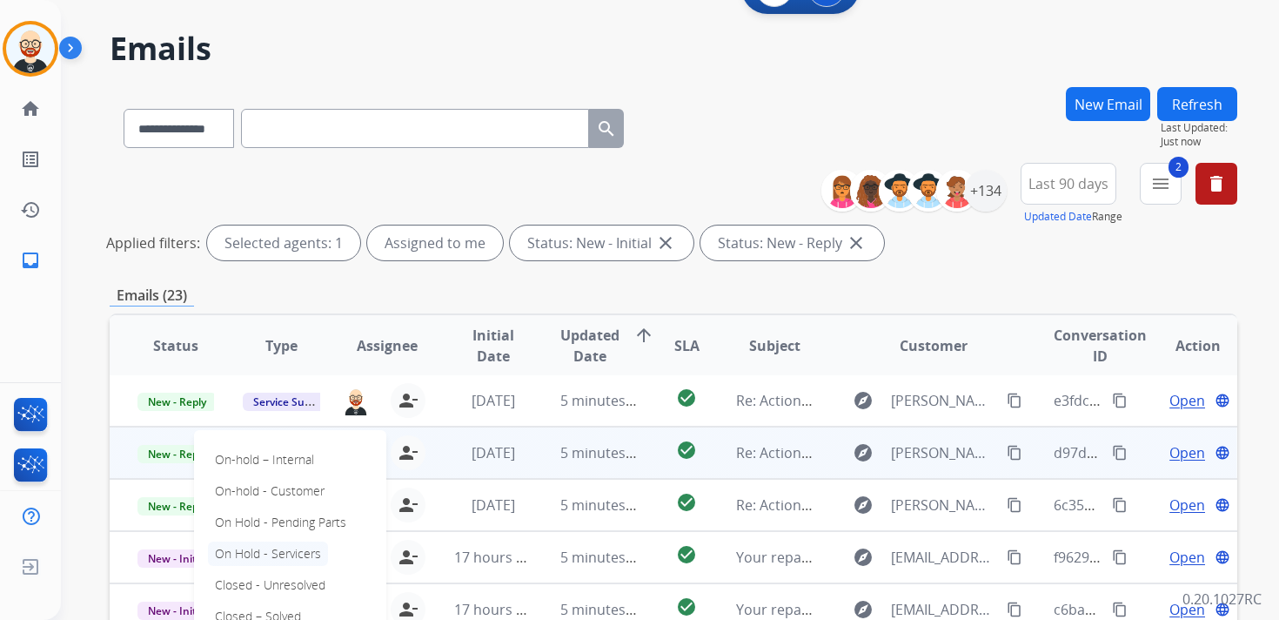
scroll to position [46, 0]
click at [263, 614] on p "Closed – Solved" at bounding box center [258, 615] width 100 height 24
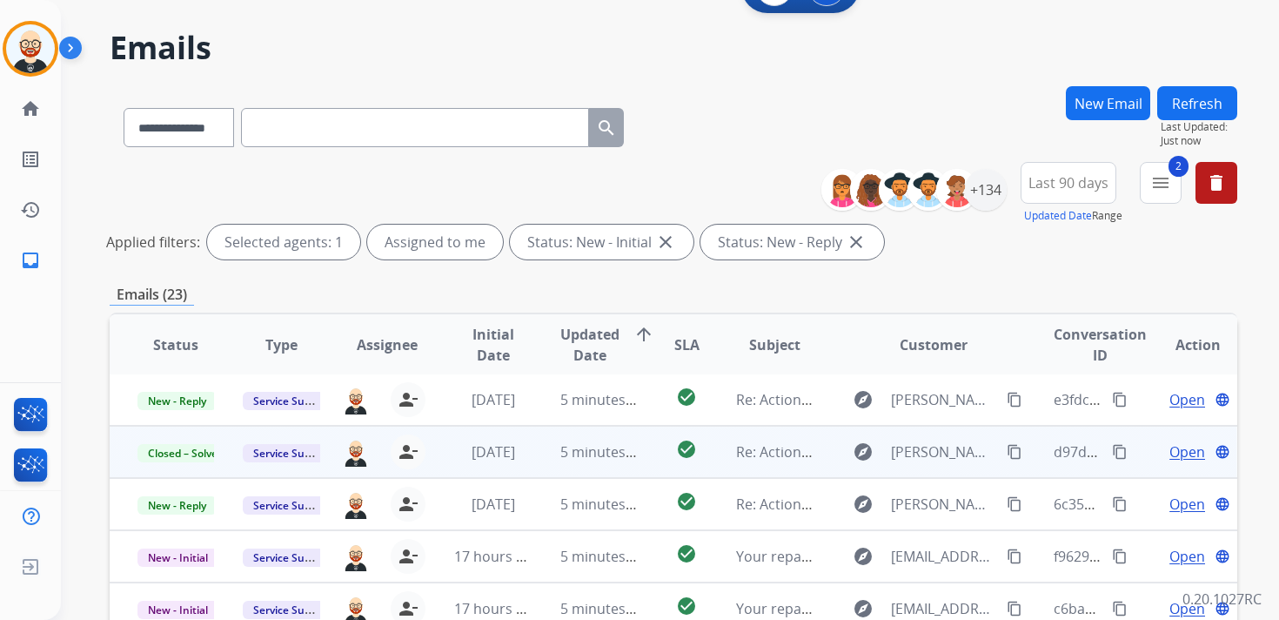
click at [1218, 109] on button "Refresh" at bounding box center [1198, 103] width 80 height 34
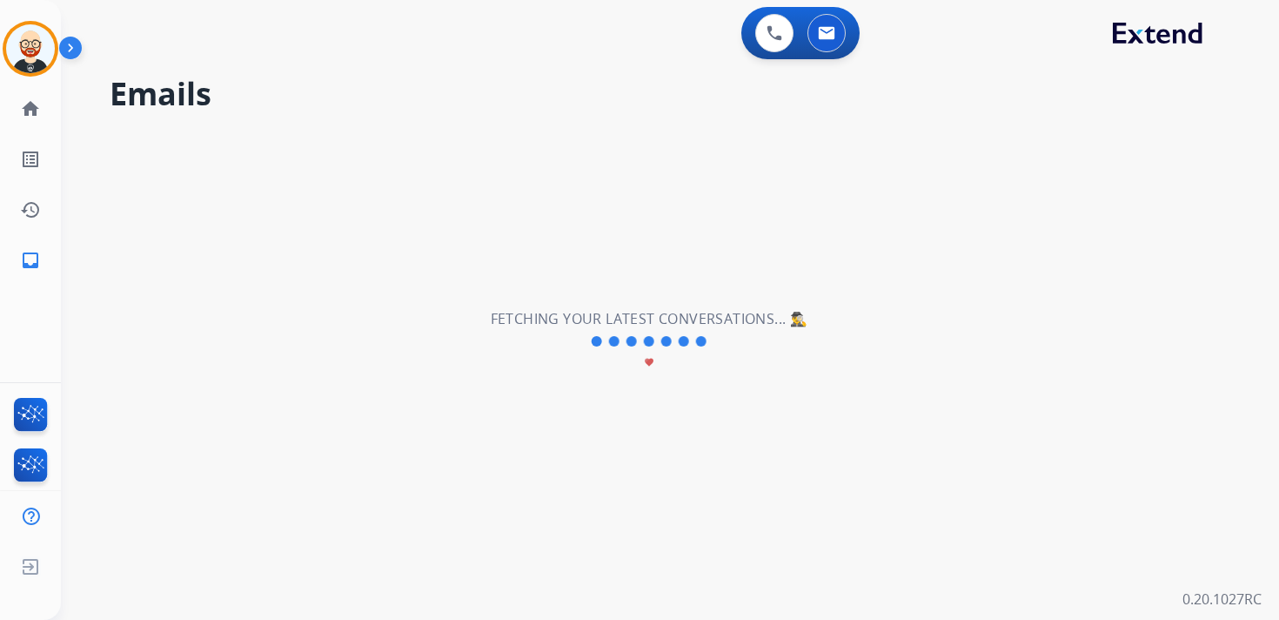
scroll to position [0, 0]
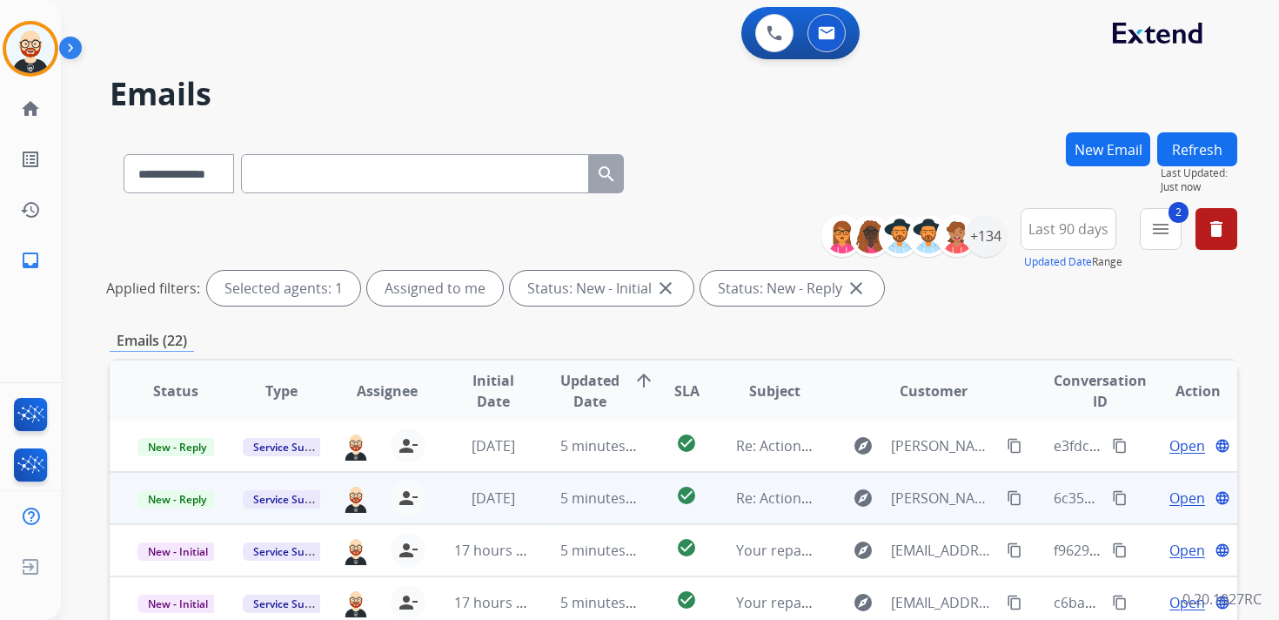
click at [1176, 500] on span "Open" at bounding box center [1188, 497] width 36 height 21
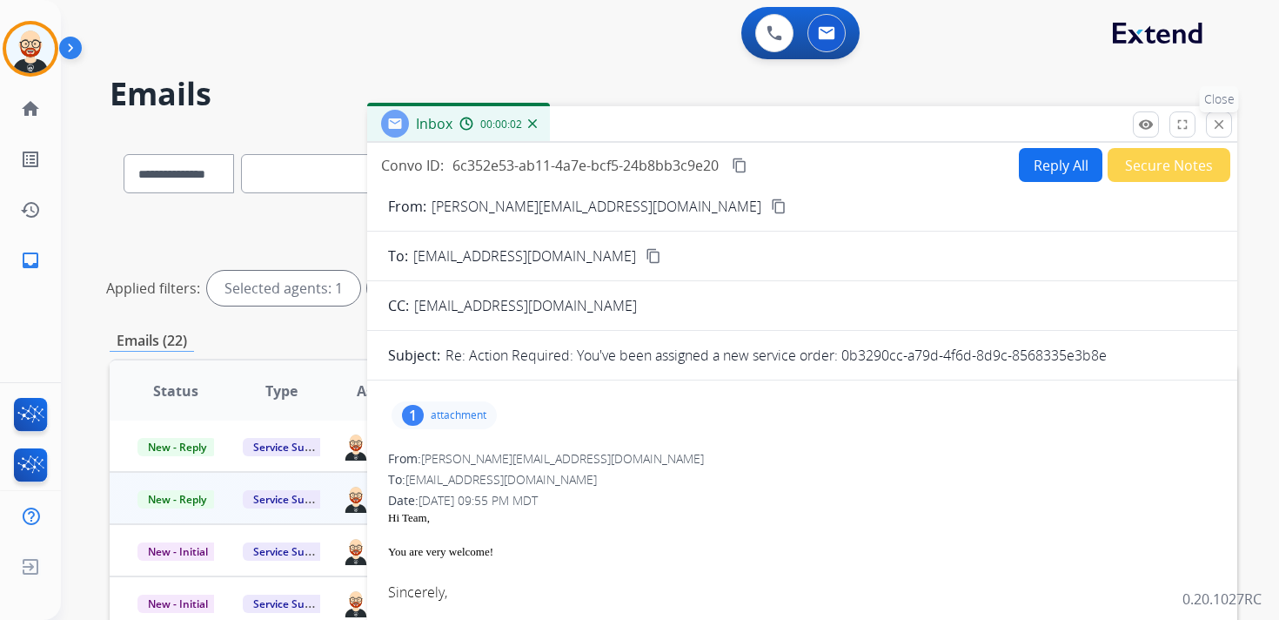
click at [1220, 131] on mat-icon "close" at bounding box center [1219, 125] width 16 height 16
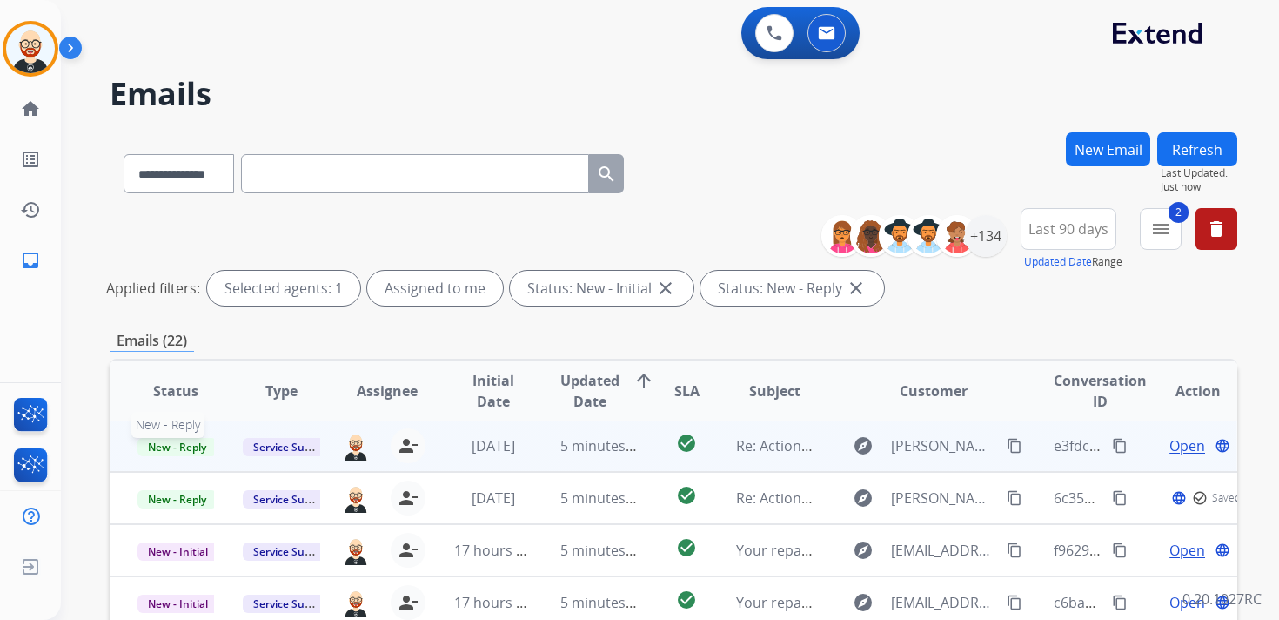
click at [192, 446] on span "New - Reply" at bounding box center [177, 447] width 79 height 18
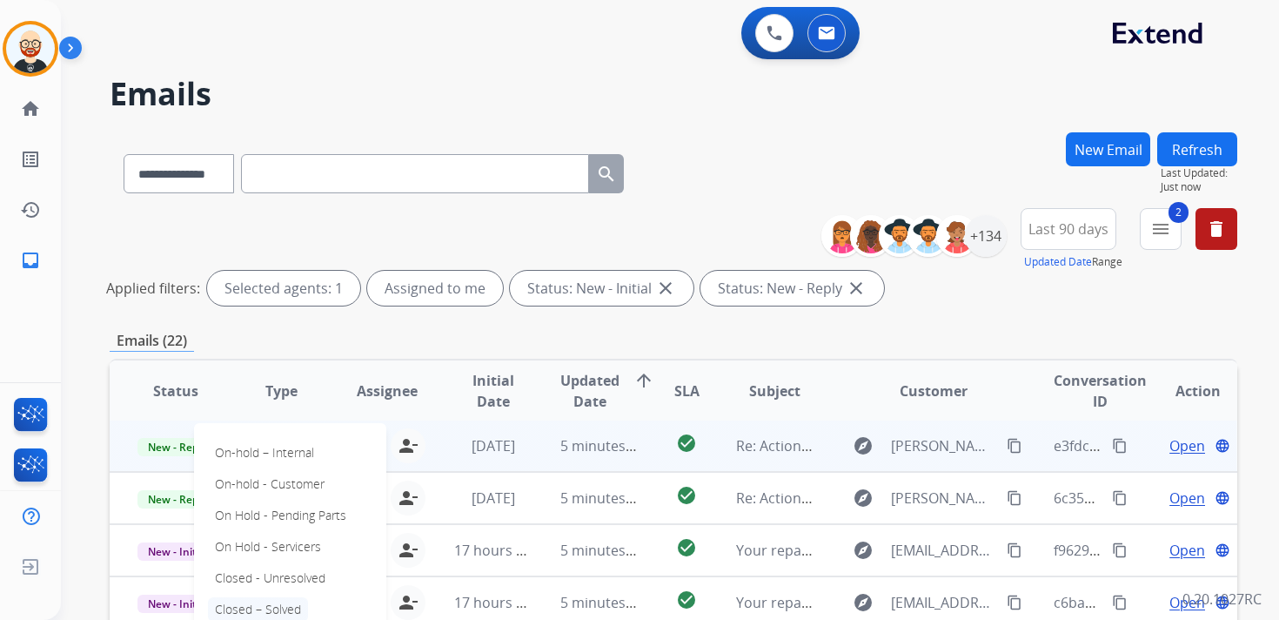
click at [272, 601] on p "Closed – Solved" at bounding box center [258, 609] width 100 height 24
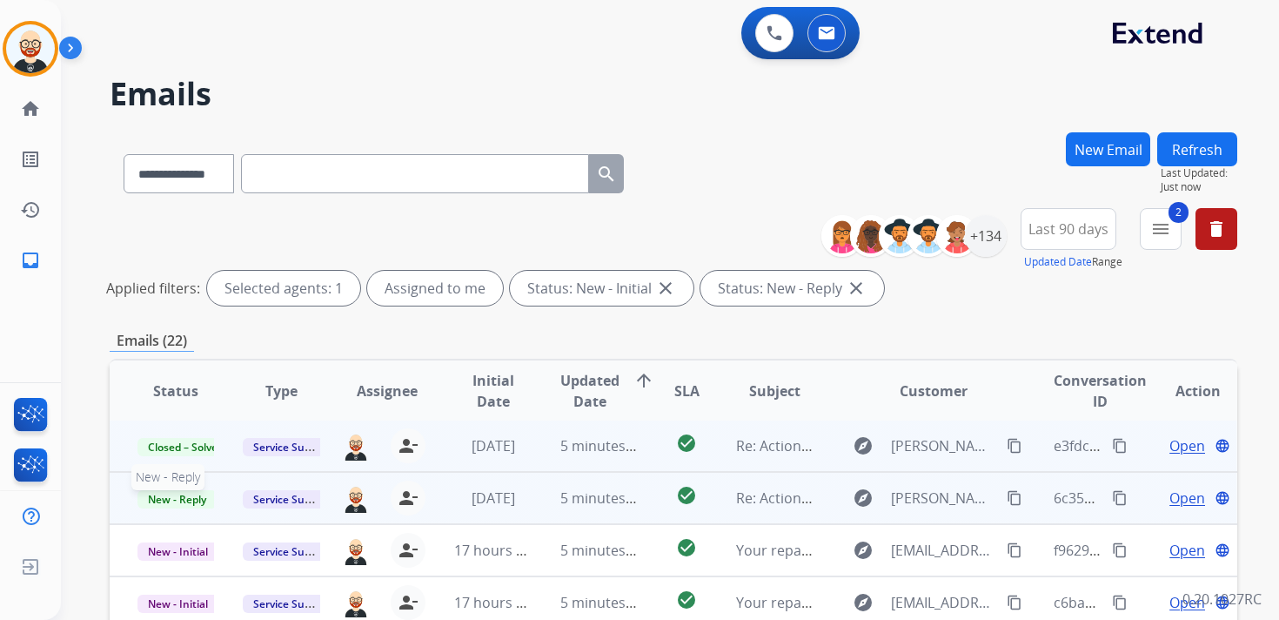
click at [180, 499] on span "New - Reply" at bounding box center [177, 499] width 79 height 18
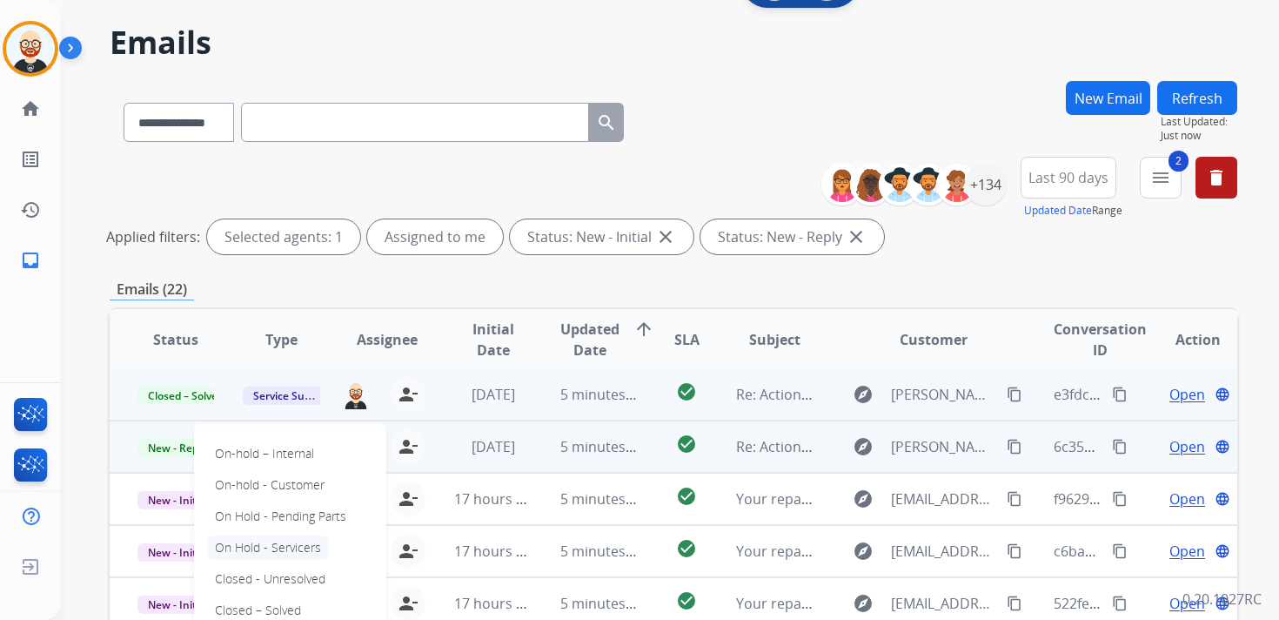
scroll to position [54, 0]
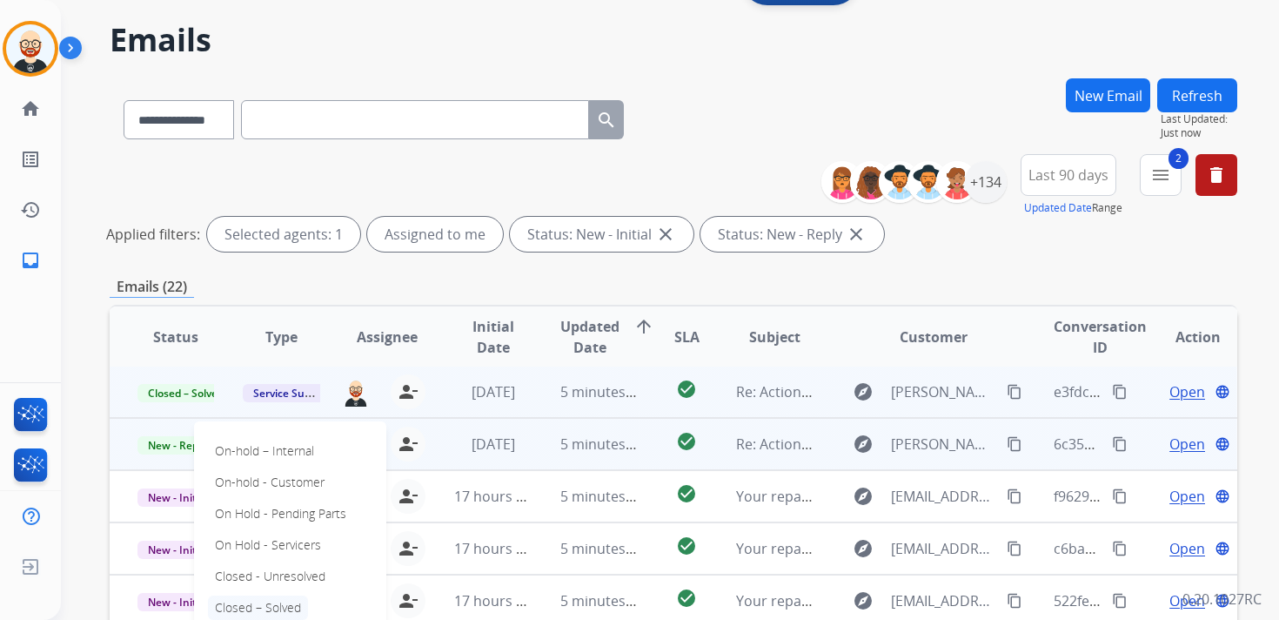
click at [272, 596] on p "Closed – Solved" at bounding box center [258, 607] width 100 height 24
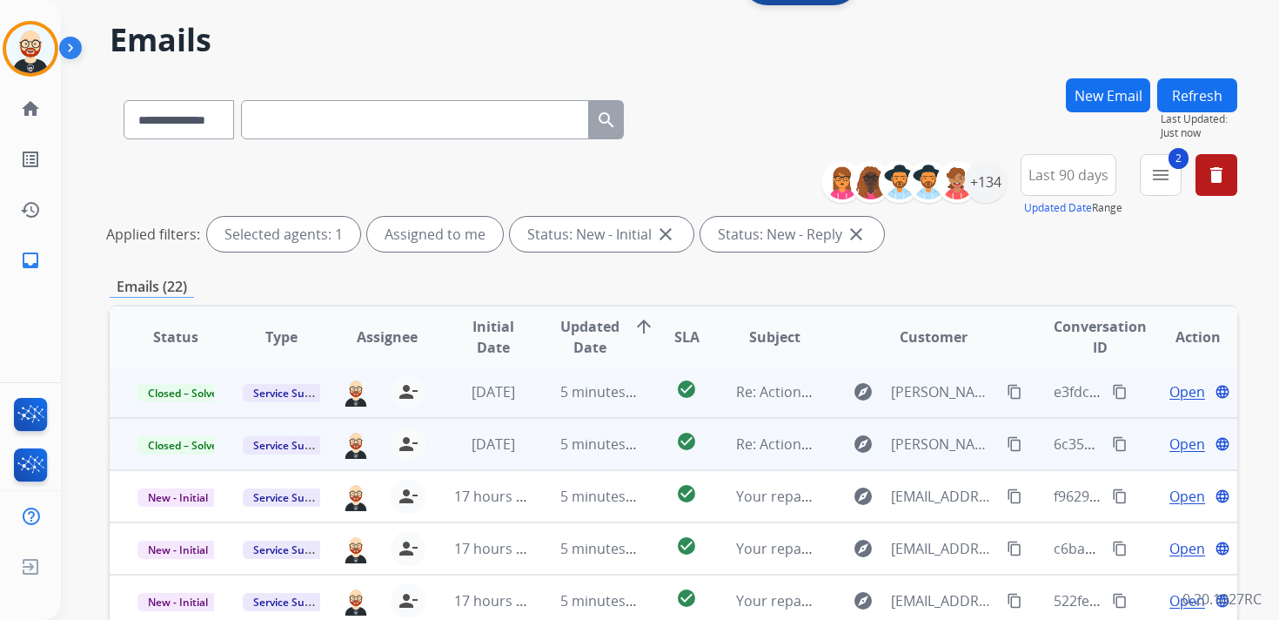
click at [1197, 97] on button "Refresh" at bounding box center [1198, 95] width 80 height 34
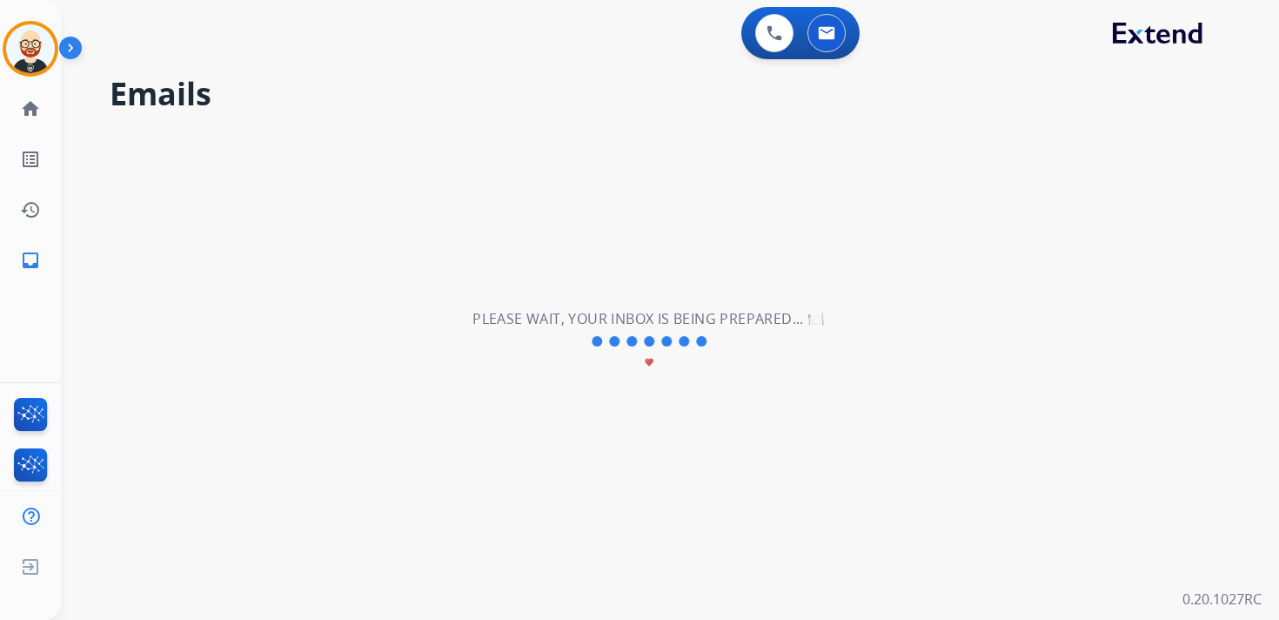
scroll to position [0, 0]
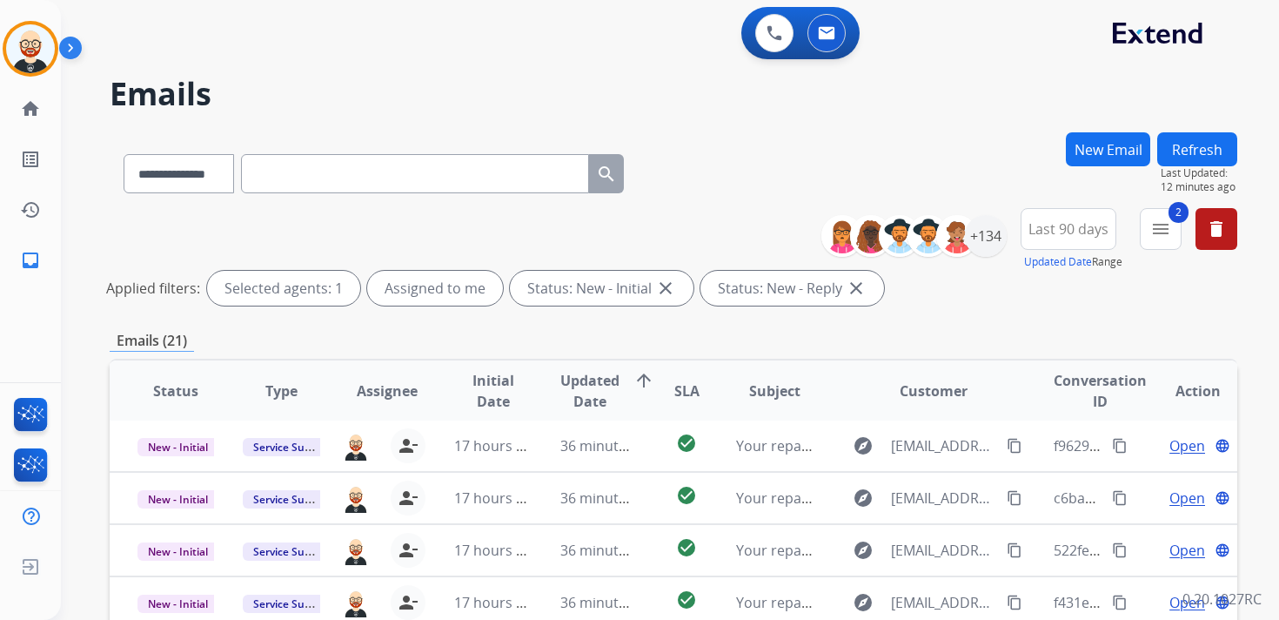
click at [1195, 153] on button "Refresh" at bounding box center [1198, 149] width 80 height 34
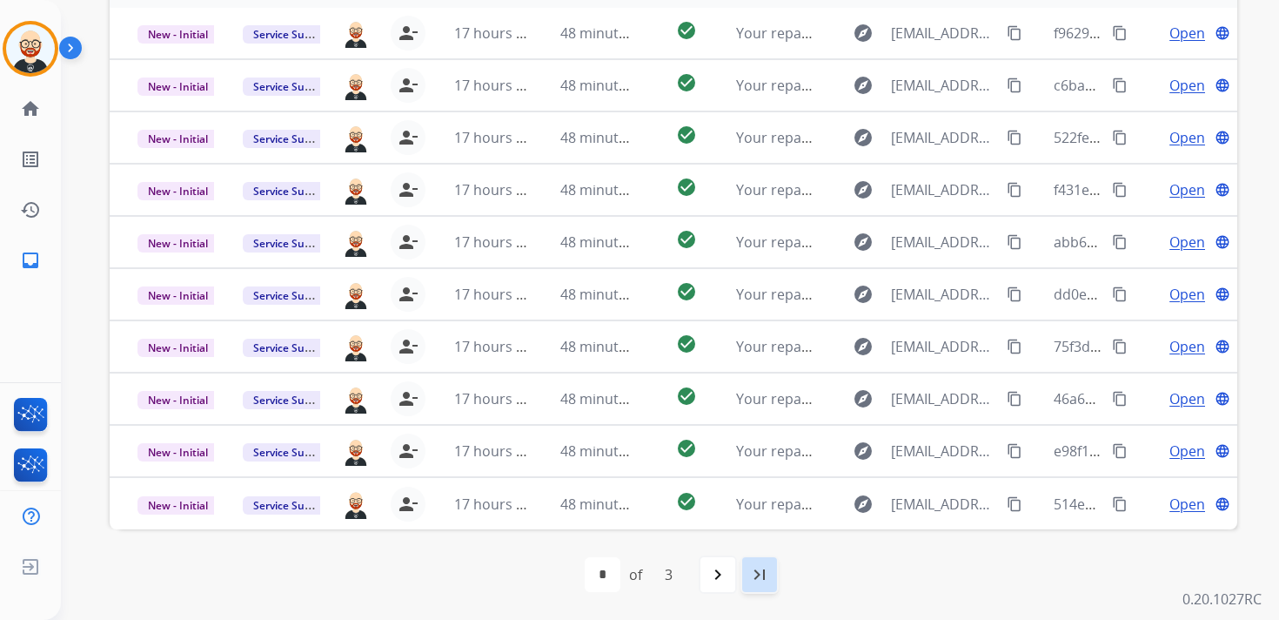
click at [752, 583] on mat-icon "last_page" at bounding box center [759, 574] width 21 height 21
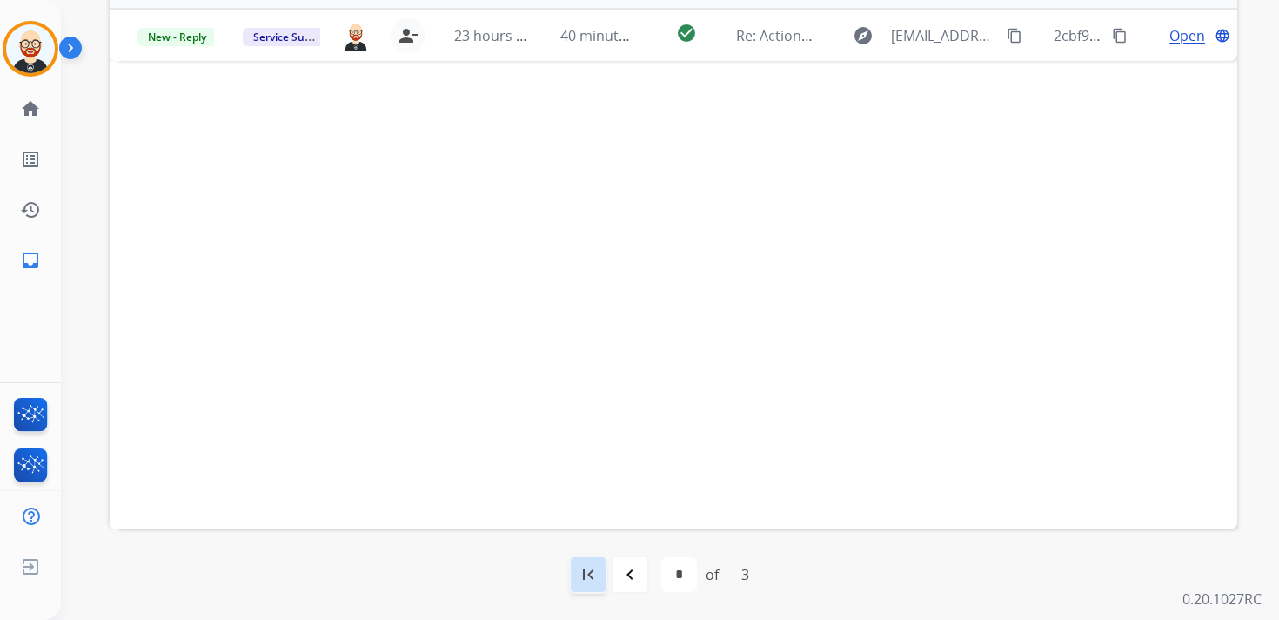
click at [591, 583] on mat-icon "first_page" at bounding box center [588, 574] width 21 height 21
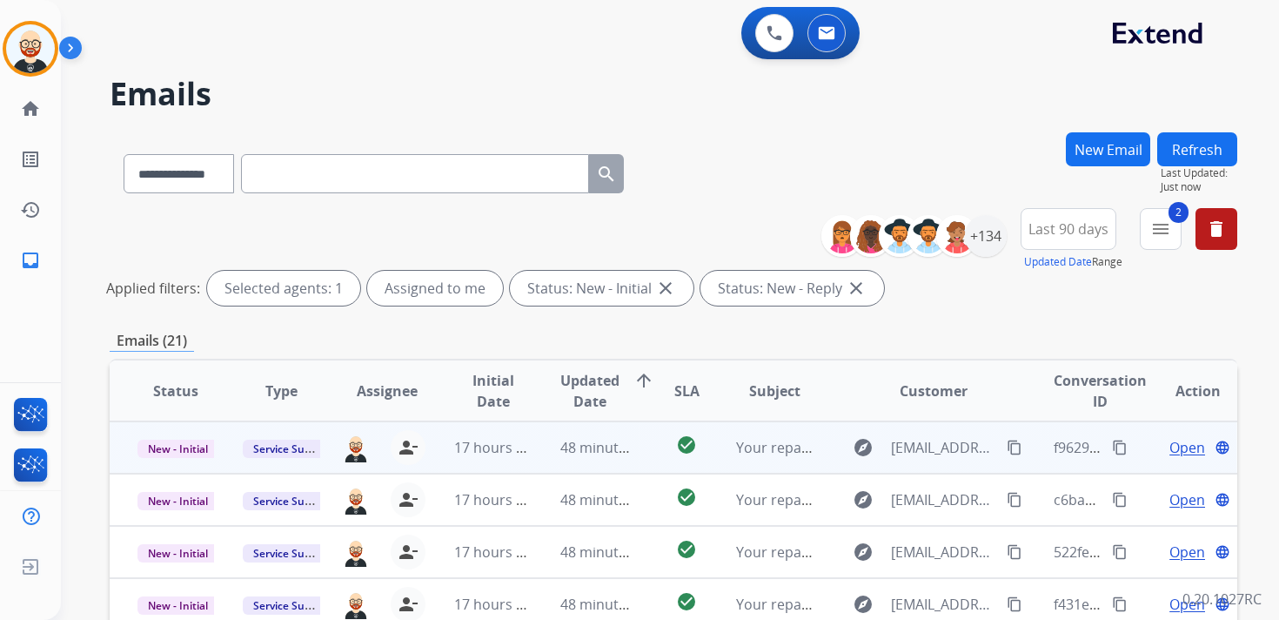
click at [1170, 440] on span "Open" at bounding box center [1188, 447] width 36 height 21
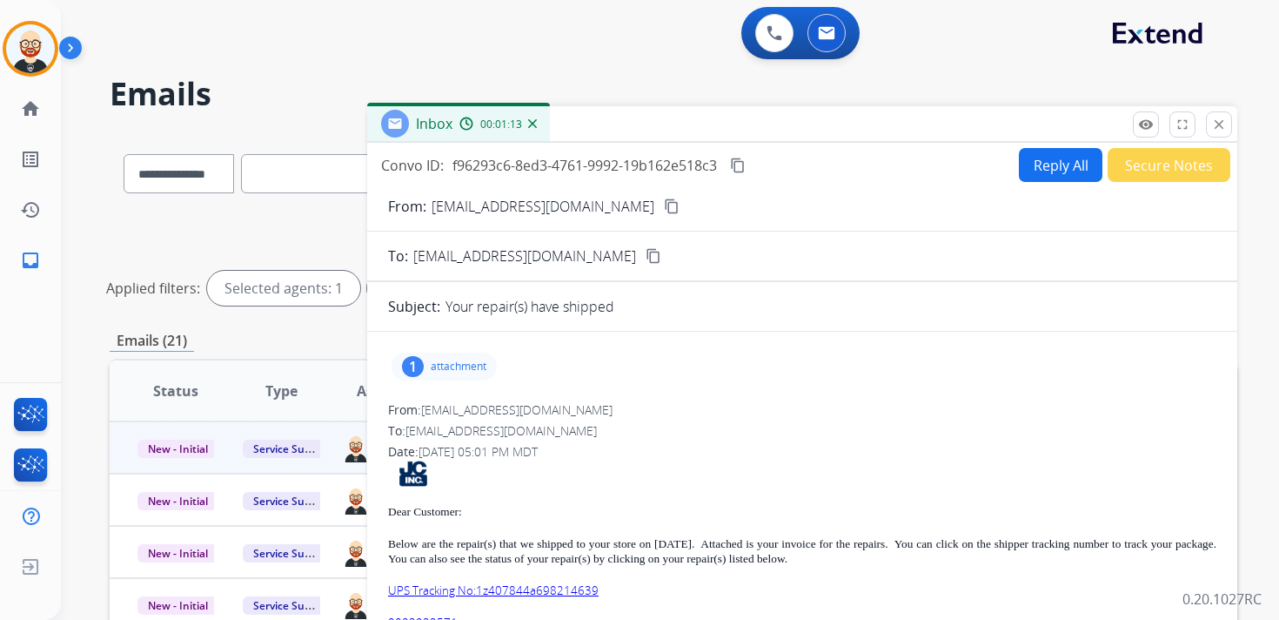
click at [478, 365] on p "attachment" at bounding box center [459, 366] width 56 height 14
click at [511, 408] on mat-icon "download" at bounding box center [510, 411] width 16 height 16
click at [655, 401] on div "From: donotreply@jewel-craft.com" at bounding box center [802, 409] width 829 height 17
click at [498, 359] on div "1 attachment 9046405.pdf download" at bounding box center [802, 367] width 829 height 42
click at [475, 367] on p "attachment" at bounding box center [459, 366] width 56 height 14
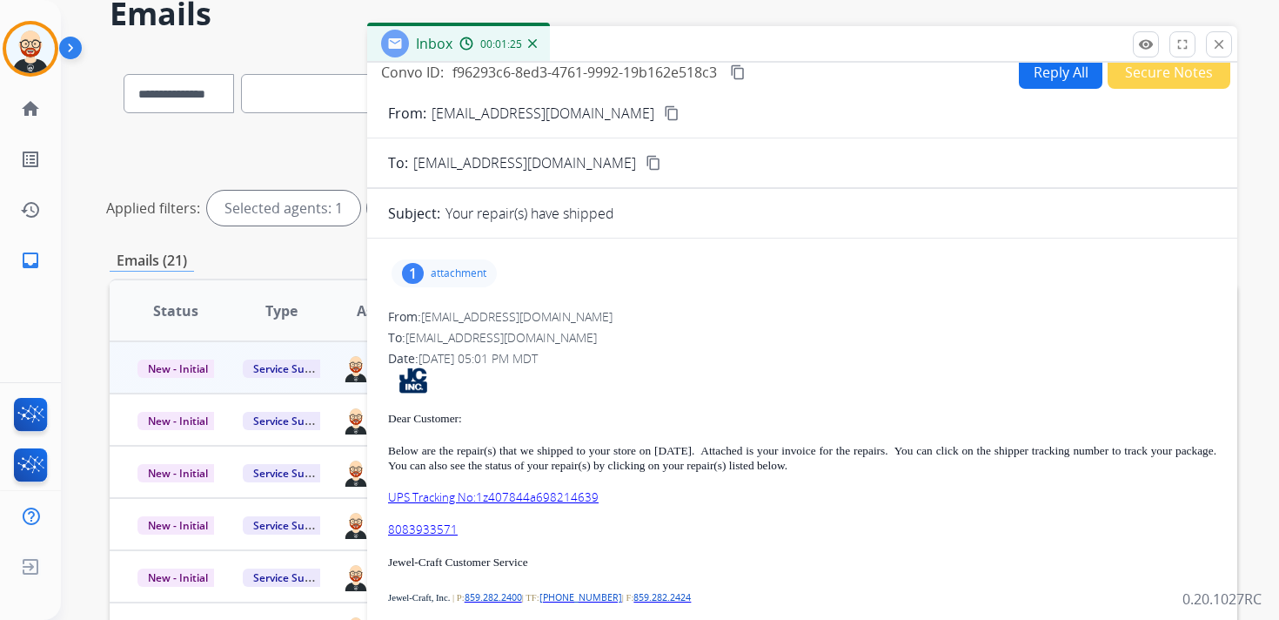
scroll to position [82, 0]
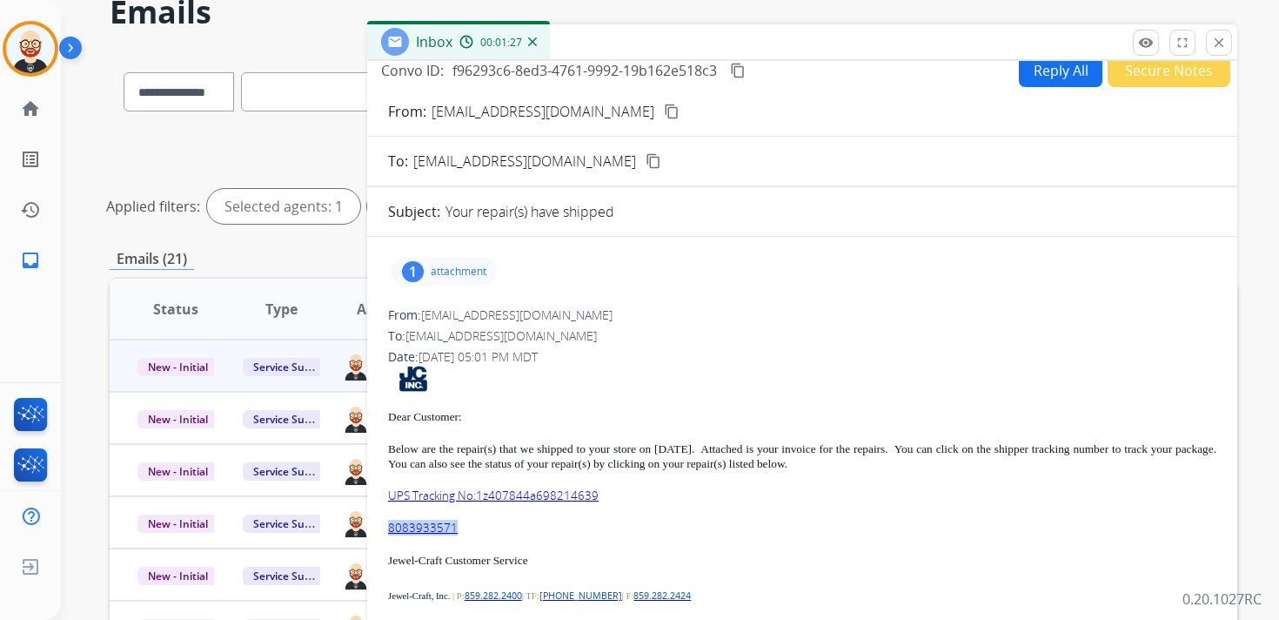
drag, startPoint x: 474, startPoint y: 531, endPoint x: 386, endPoint y: 531, distance: 88.8
click at [386, 531] on div "1 attachment From: donotreply@jewel-craft.com To: servicesupport@extend.com Dat…" at bounding box center [802, 491] width 870 height 481
copy link "8083933571"
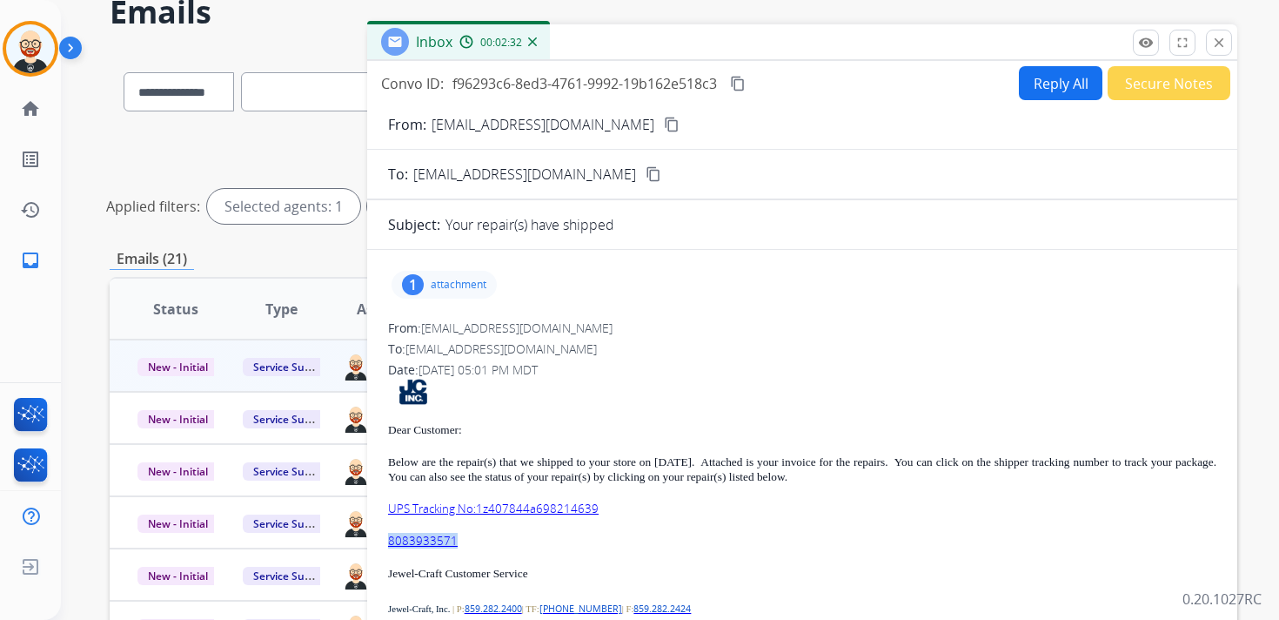
click at [743, 87] on mat-icon "content_copy" at bounding box center [738, 84] width 16 height 16
click at [618, 511] on p "UPS Tracking No:1z407844a698214639" at bounding box center [802, 508] width 829 height 15
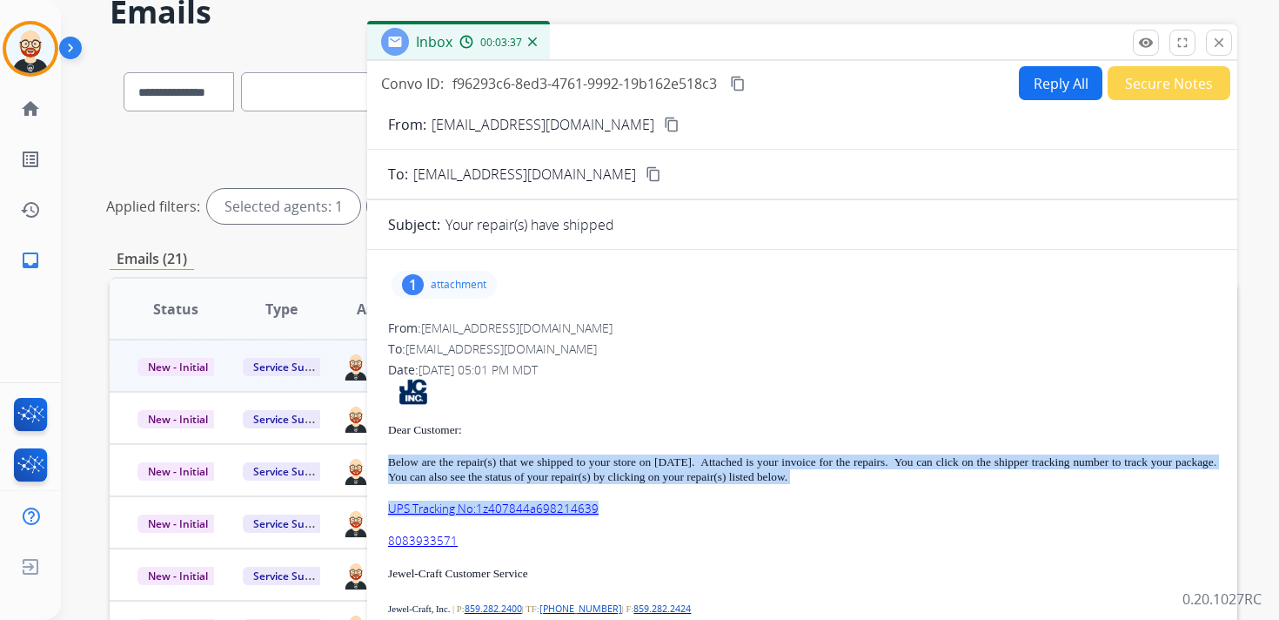
drag, startPoint x: 618, startPoint y: 511, endPoint x: 386, endPoint y: 463, distance: 236.4
click at [386, 463] on div "1 attachment From: donotreply@jewel-craft.com To: servicesupport@extend.com Dat…" at bounding box center [802, 504] width 870 height 481
copy div "Below are the repair(s) that we shipped to your store on 09/08/25. Attached is …"
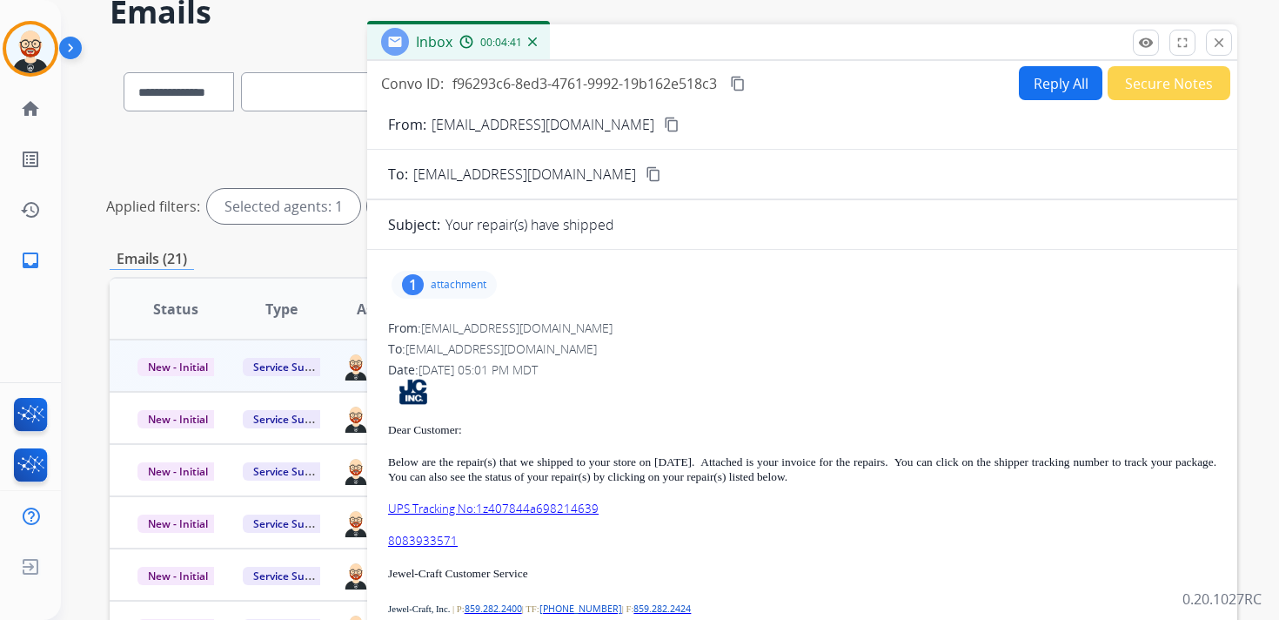
click at [456, 290] on p "attachment" at bounding box center [459, 285] width 56 height 14
click at [511, 326] on mat-icon "download" at bounding box center [510, 329] width 16 height 16
click at [1216, 41] on mat-icon "close" at bounding box center [1219, 43] width 16 height 16
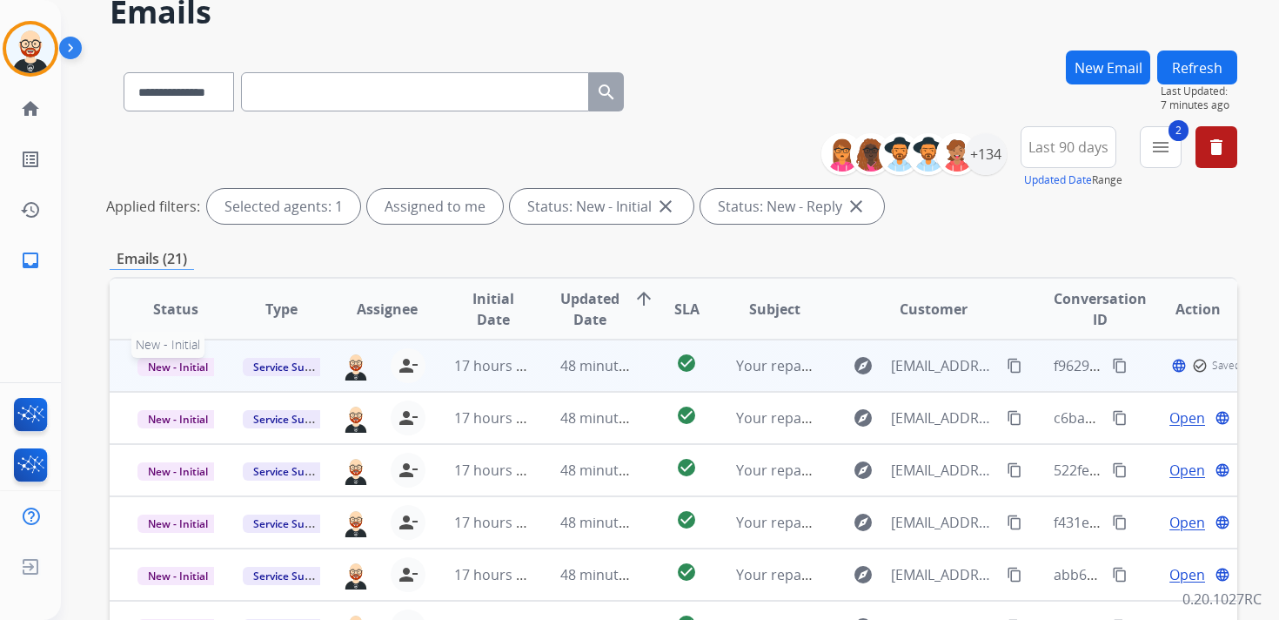
click at [191, 364] on span "New - Initial" at bounding box center [178, 367] width 81 height 18
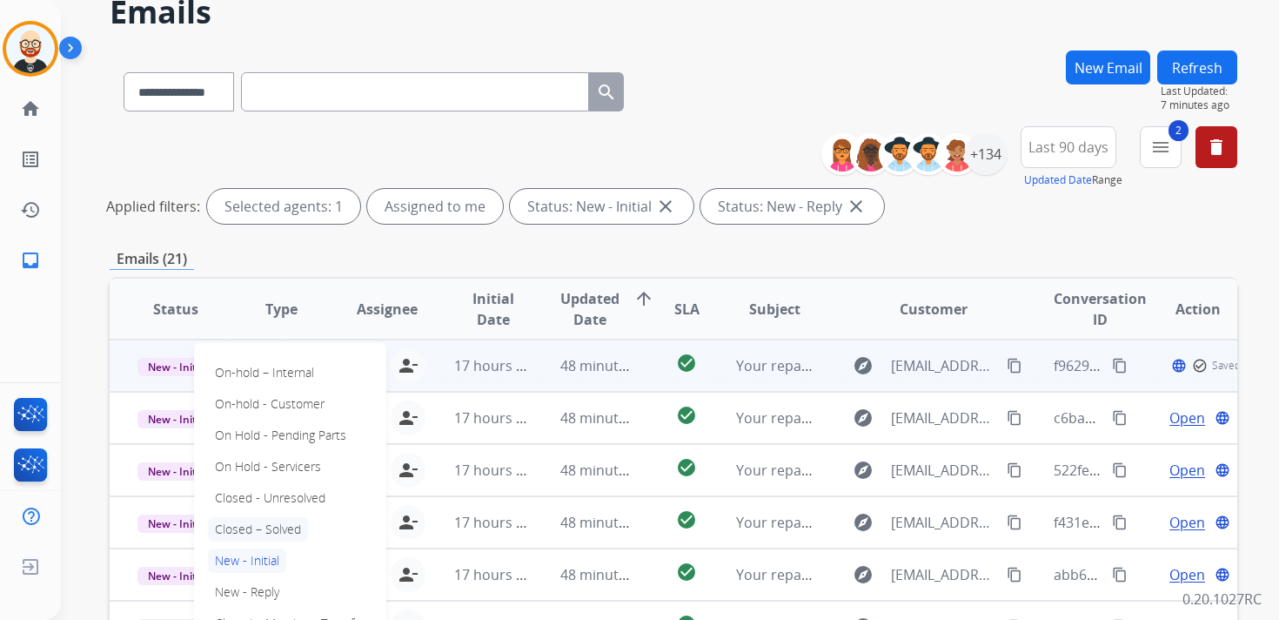
click at [261, 528] on p "Closed – Solved" at bounding box center [258, 529] width 100 height 24
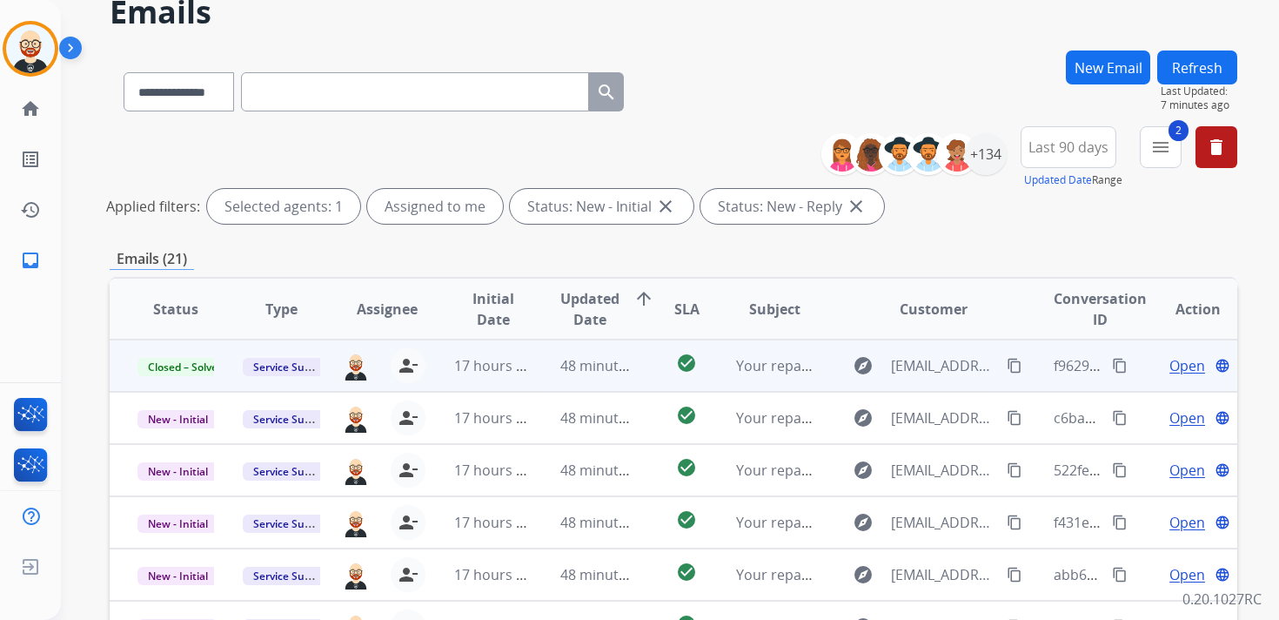
click at [1205, 61] on button "Refresh" at bounding box center [1198, 67] width 80 height 34
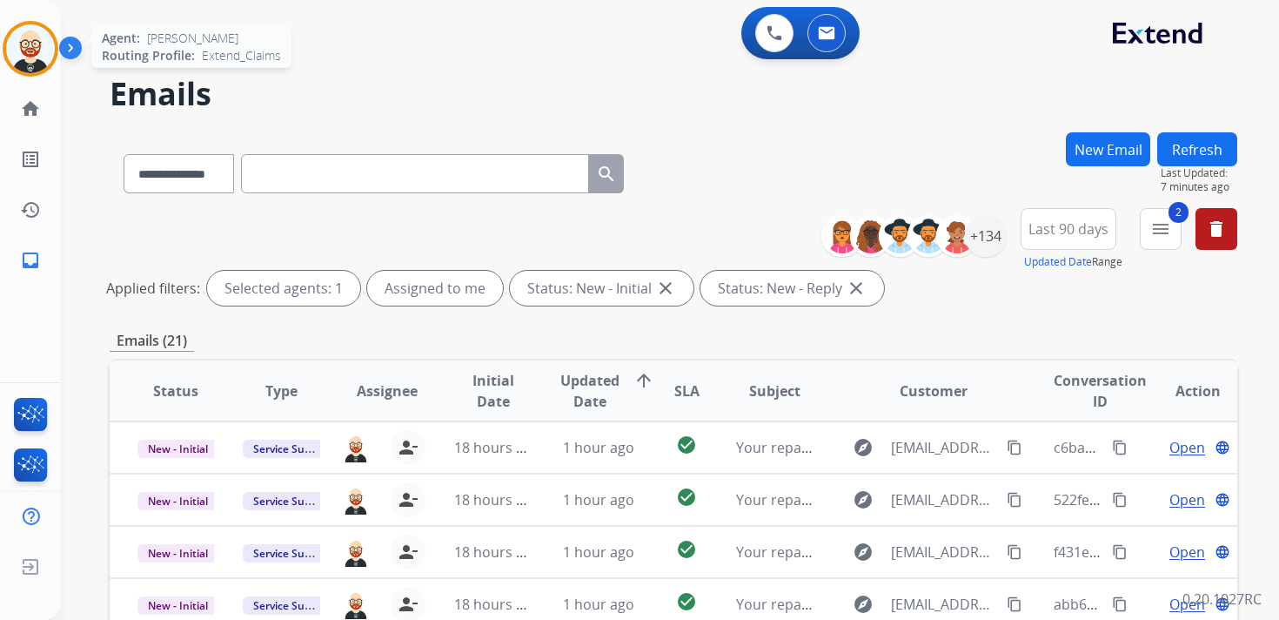
click at [36, 46] on img at bounding box center [30, 48] width 49 height 49
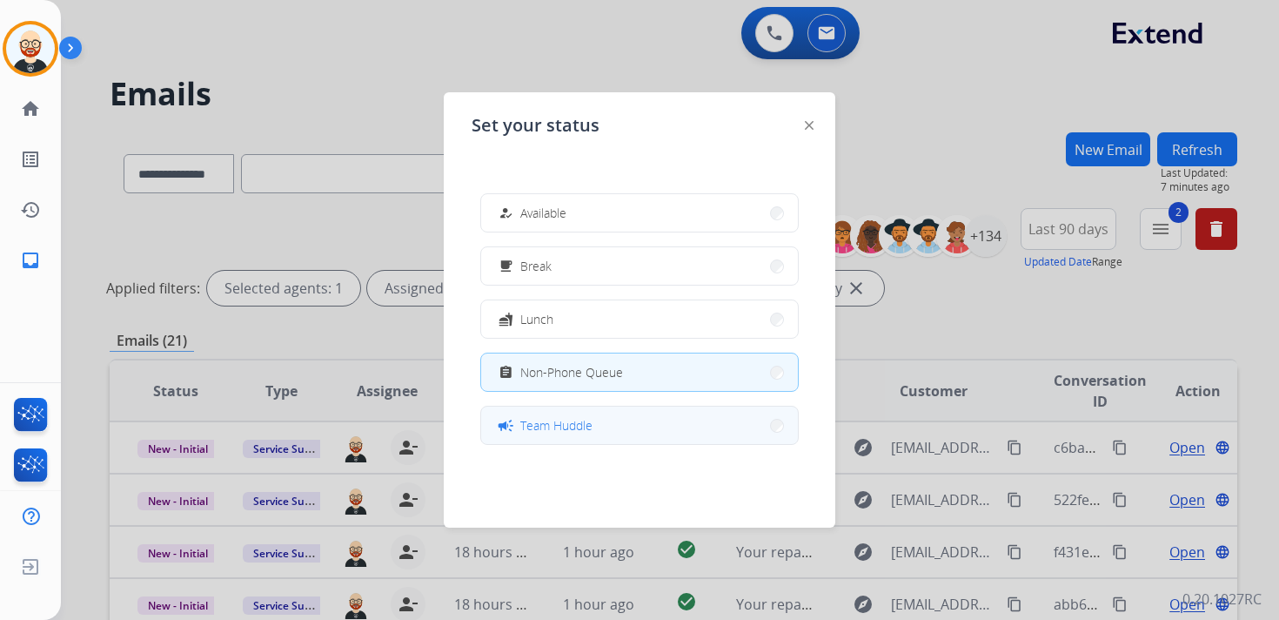
click at [574, 417] on span "Team Huddle" at bounding box center [556, 425] width 72 height 18
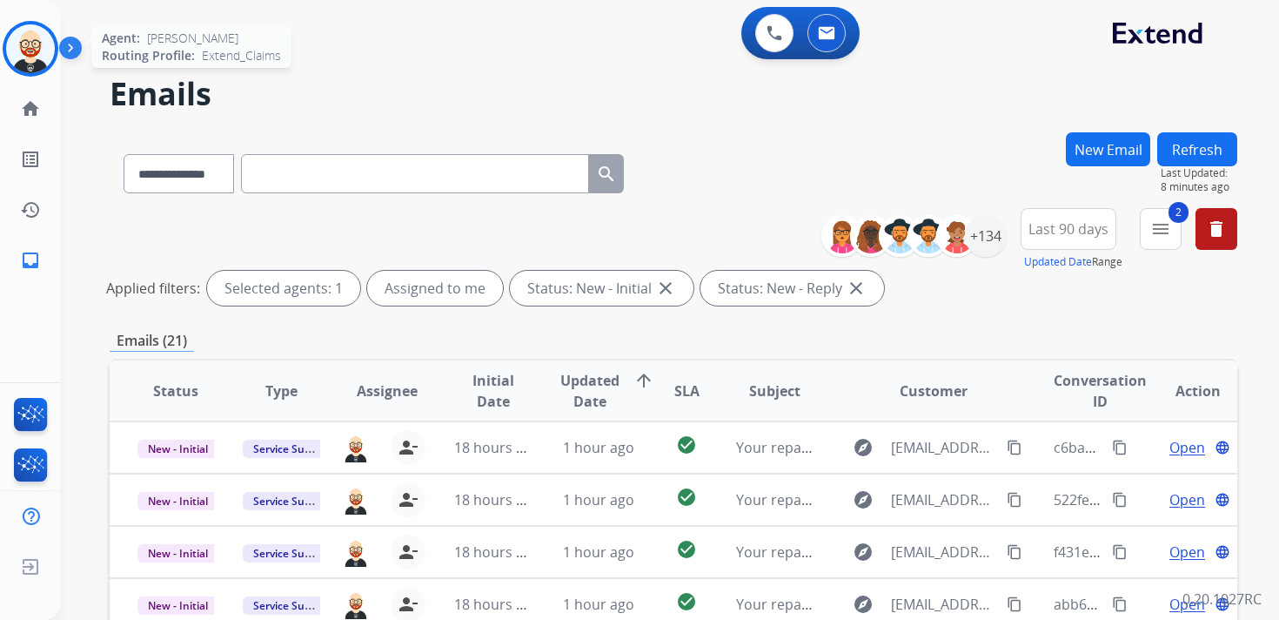
click at [47, 57] on img at bounding box center [30, 48] width 49 height 49
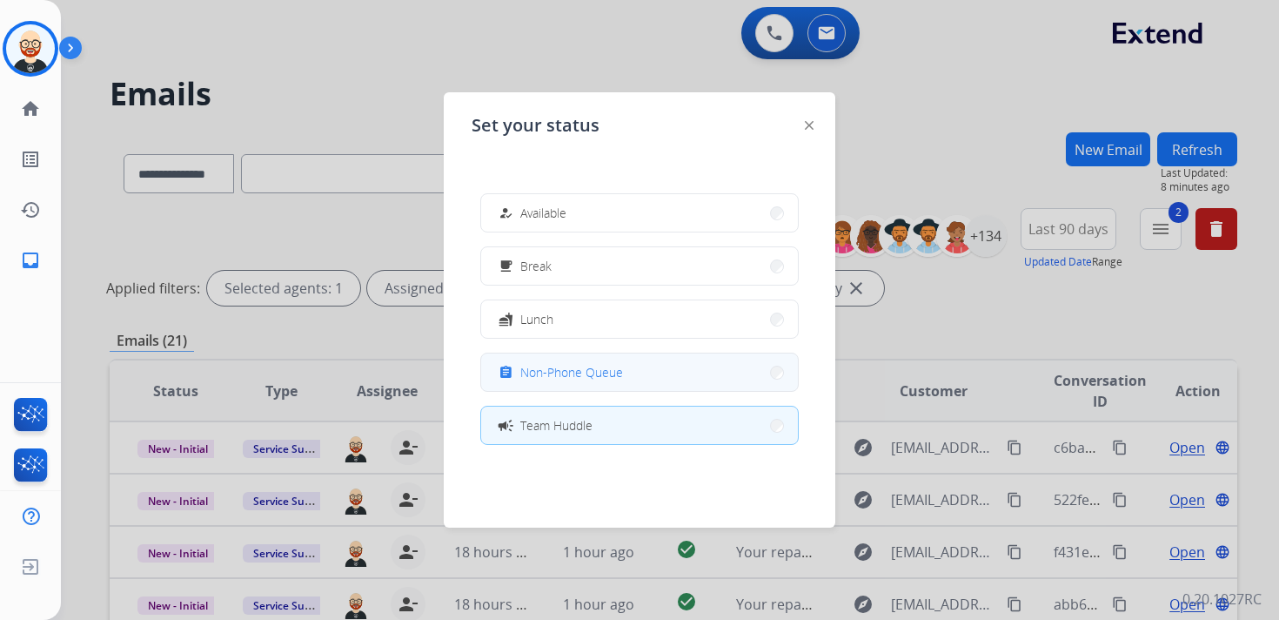
click at [555, 366] on span "Non-Phone Queue" at bounding box center [571, 372] width 103 height 18
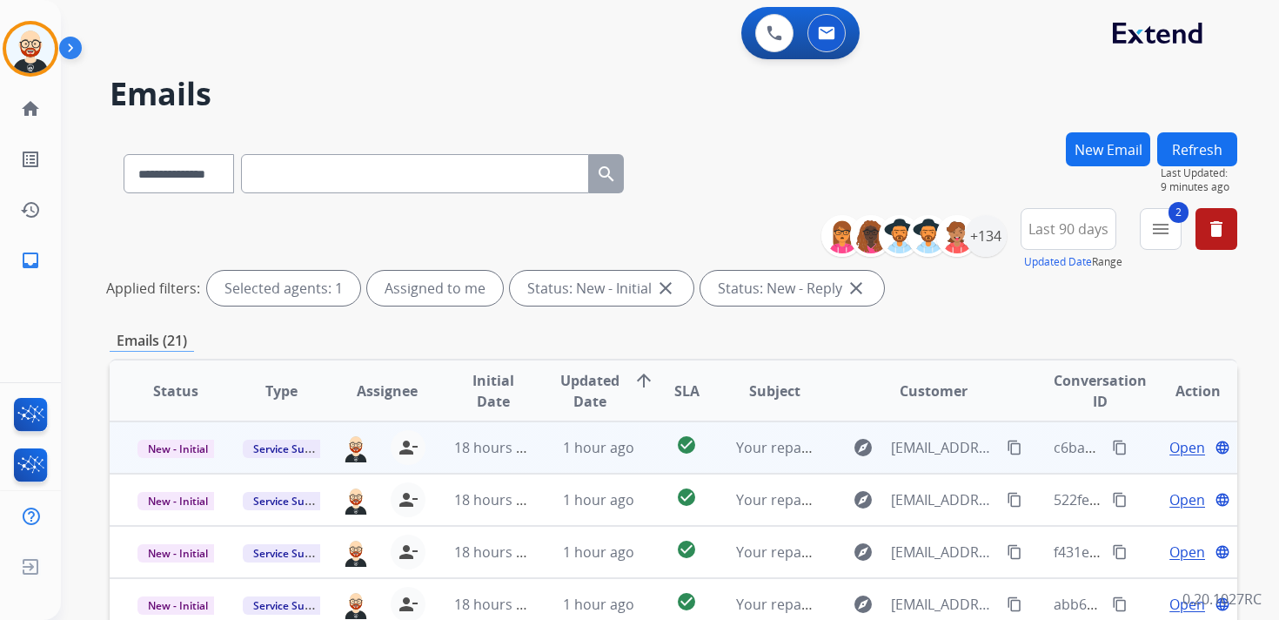
click at [1170, 449] on span "Open" at bounding box center [1188, 447] width 36 height 21
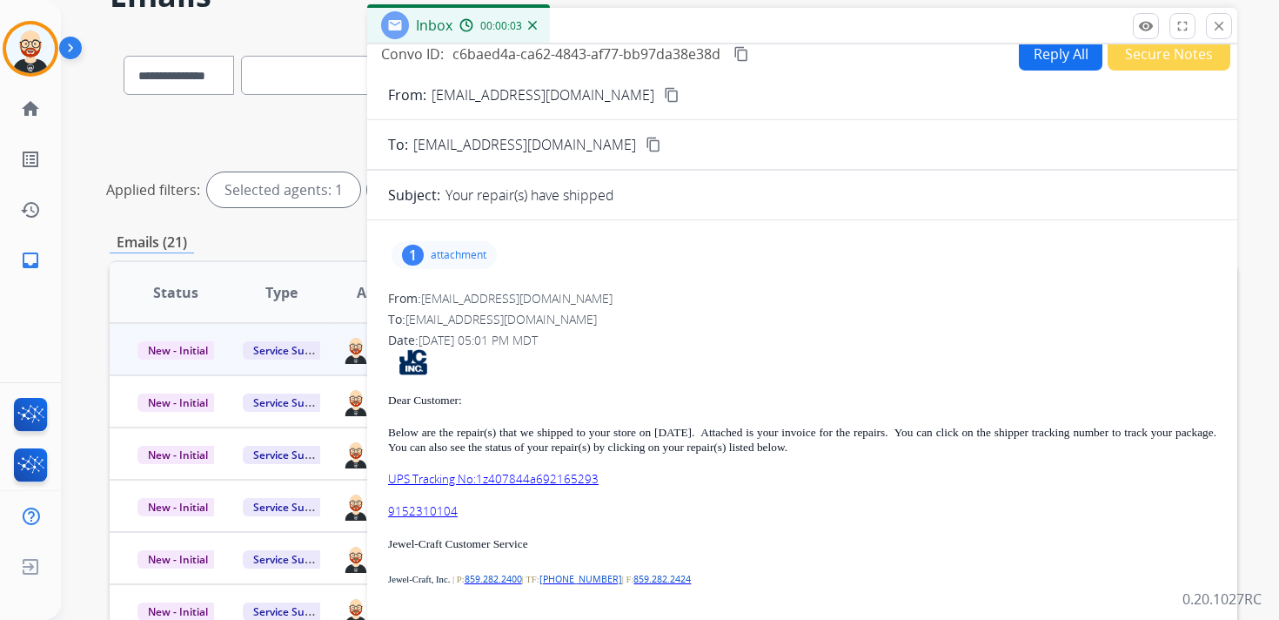
scroll to position [101, 0]
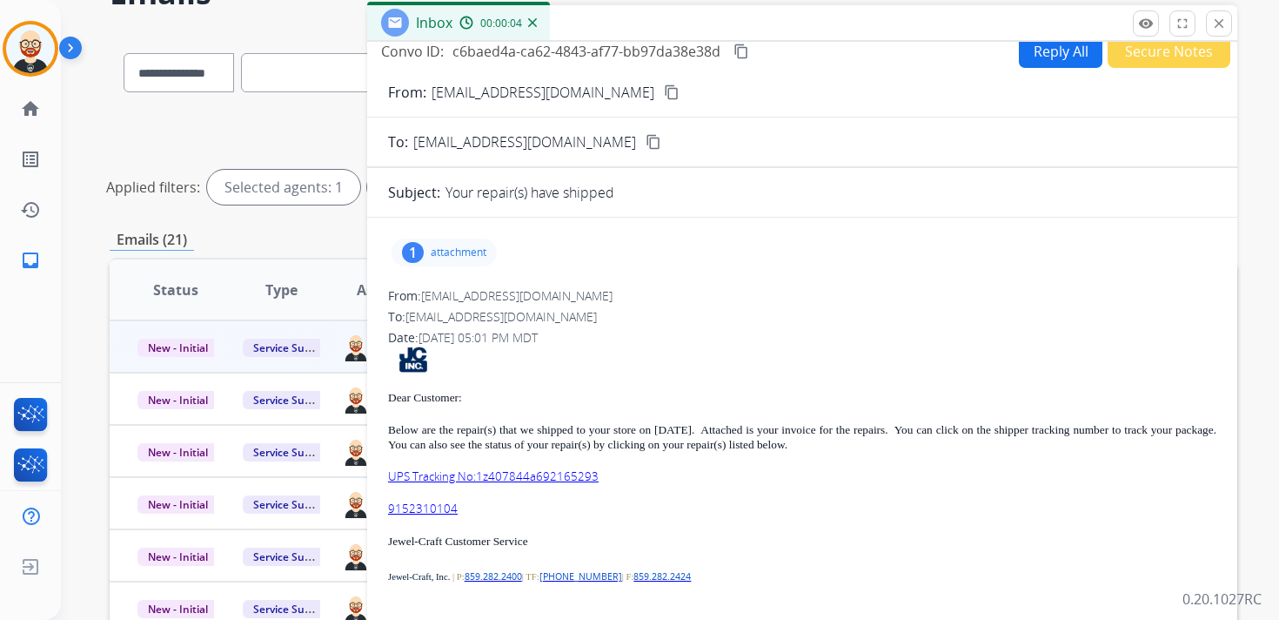
click at [466, 244] on div "1 attachment" at bounding box center [444, 252] width 105 height 28
click at [515, 292] on mat-icon "download" at bounding box center [510, 297] width 16 height 16
drag, startPoint x: 466, startPoint y: 512, endPoint x: 383, endPoint y: 505, distance: 83.0
click at [383, 505] on div "1 attachment 9046479.pdf download From: donotreply@jewel-craft.com To: services…" at bounding box center [802, 472] width 870 height 481
copy link "9152310104"
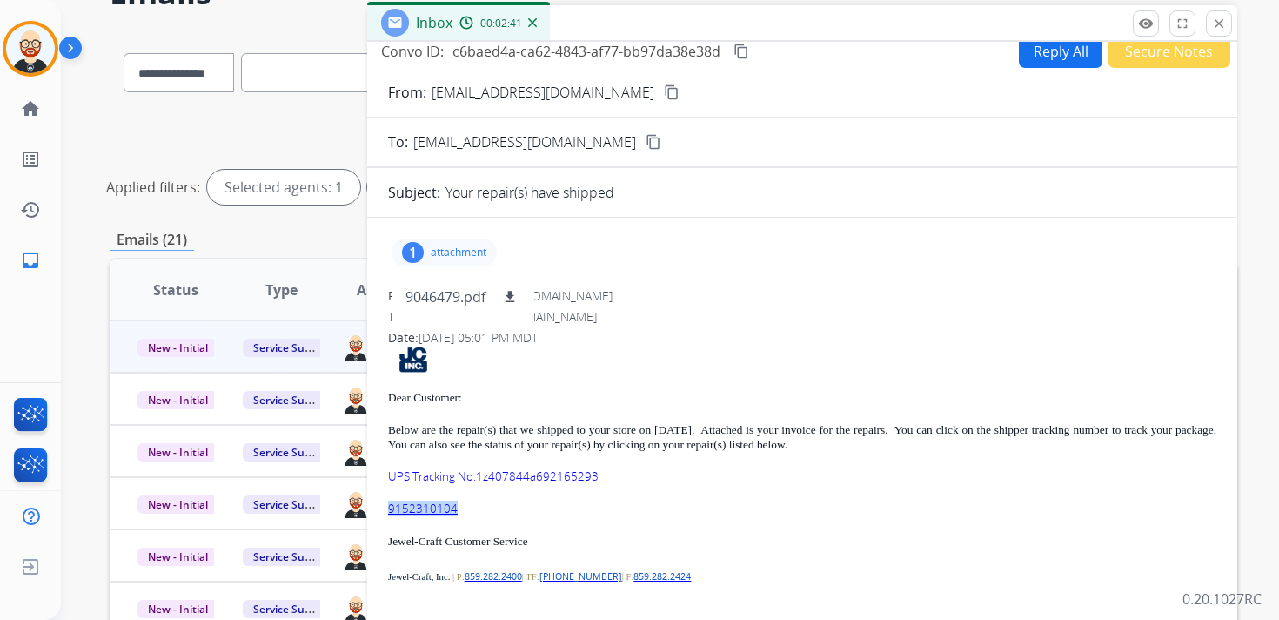
click at [745, 53] on mat-icon "content_copy" at bounding box center [742, 52] width 16 height 16
click at [612, 480] on p "UPS Tracking No:1z407844a692165293" at bounding box center [802, 476] width 829 height 15
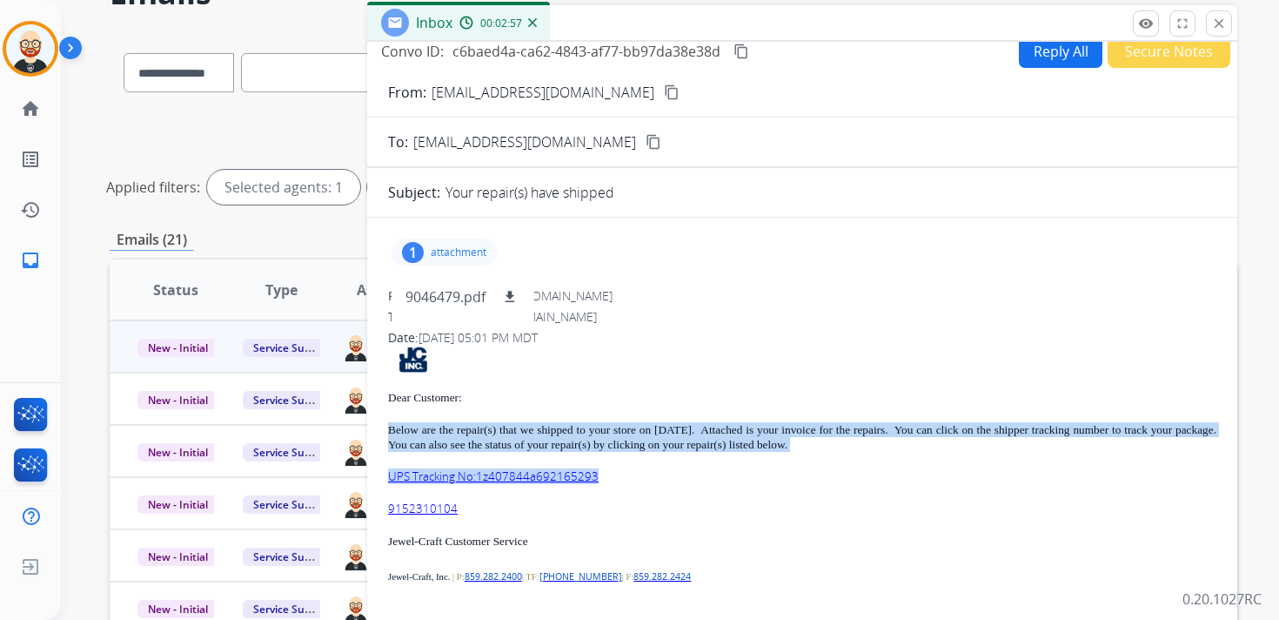
drag, startPoint x: 612, startPoint y: 480, endPoint x: 390, endPoint y: 433, distance: 227.0
click at [390, 433] on div "Dear Customer: Below are the repair(s) that we shipped to your store on 09/08/2…" at bounding box center [802, 520] width 829 height 349
copy div "Below are the repair(s) that we shipped to your store on 09/08/25. Attached is …"
click at [1217, 29] on mat-icon "close" at bounding box center [1219, 24] width 16 height 16
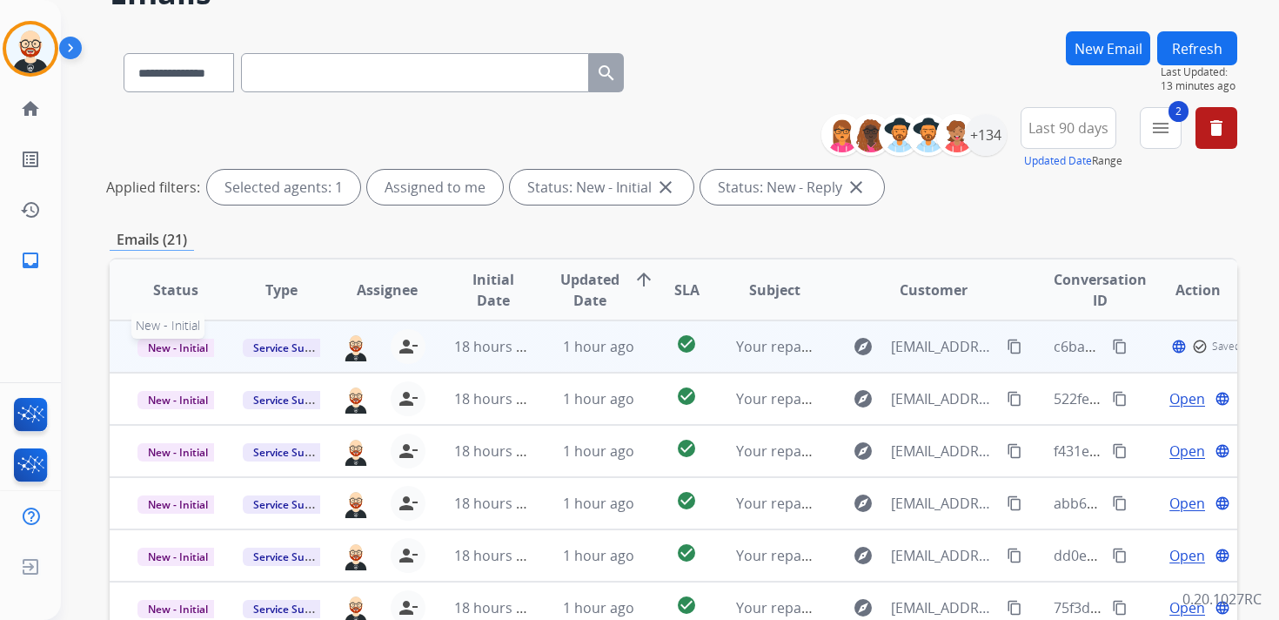
click at [172, 352] on span "New - Initial" at bounding box center [178, 348] width 81 height 18
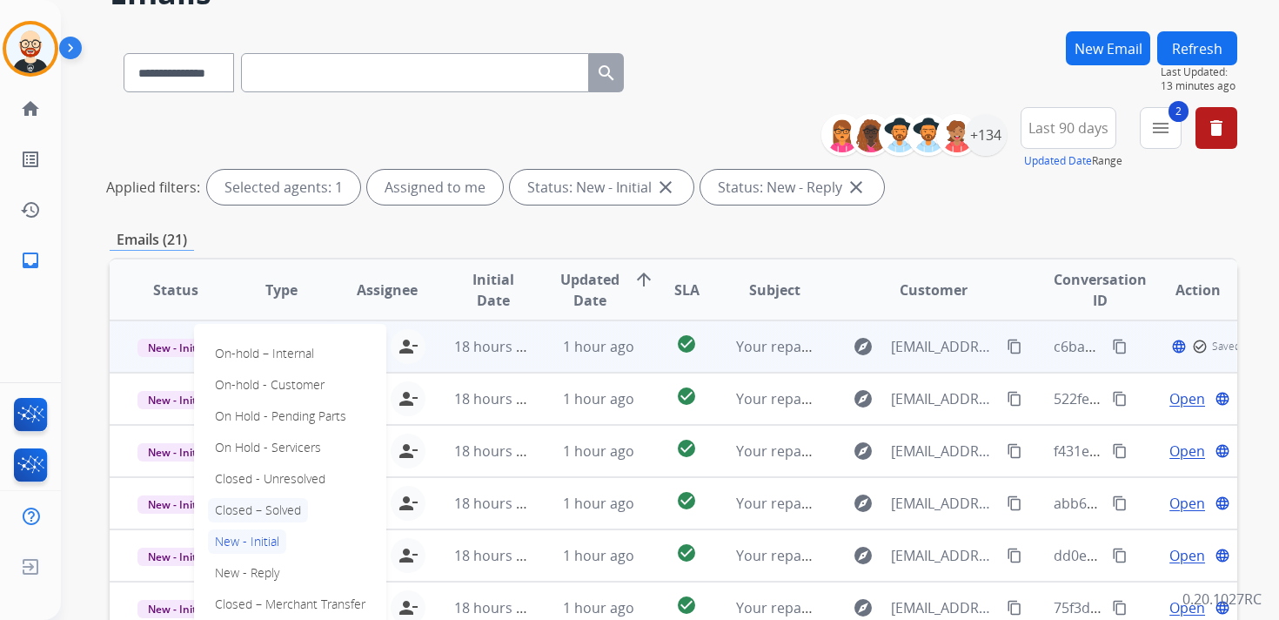
click at [292, 504] on p "Closed – Solved" at bounding box center [258, 510] width 100 height 24
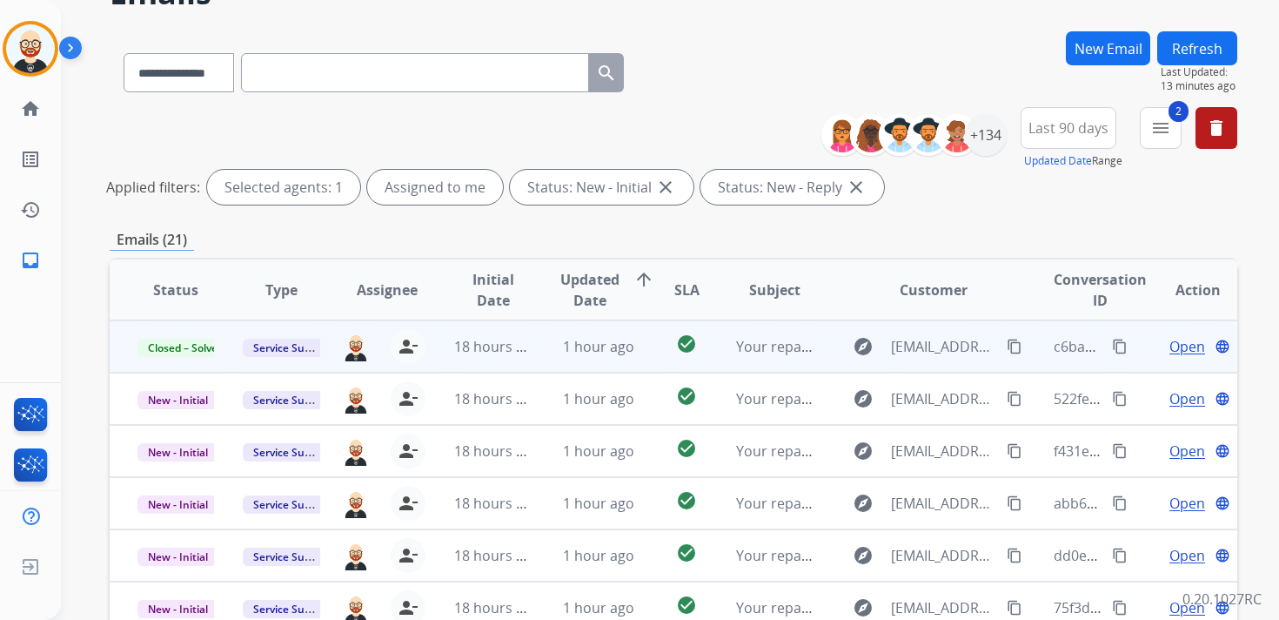
click at [1192, 53] on button "Refresh" at bounding box center [1198, 48] width 80 height 34
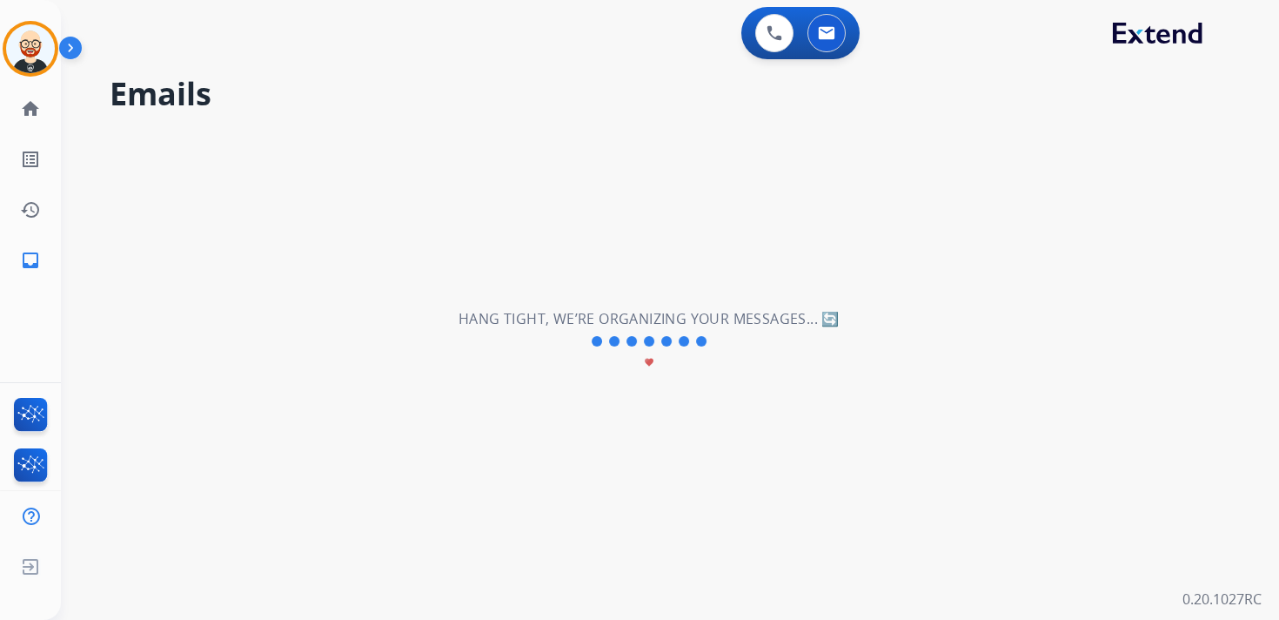
scroll to position [0, 0]
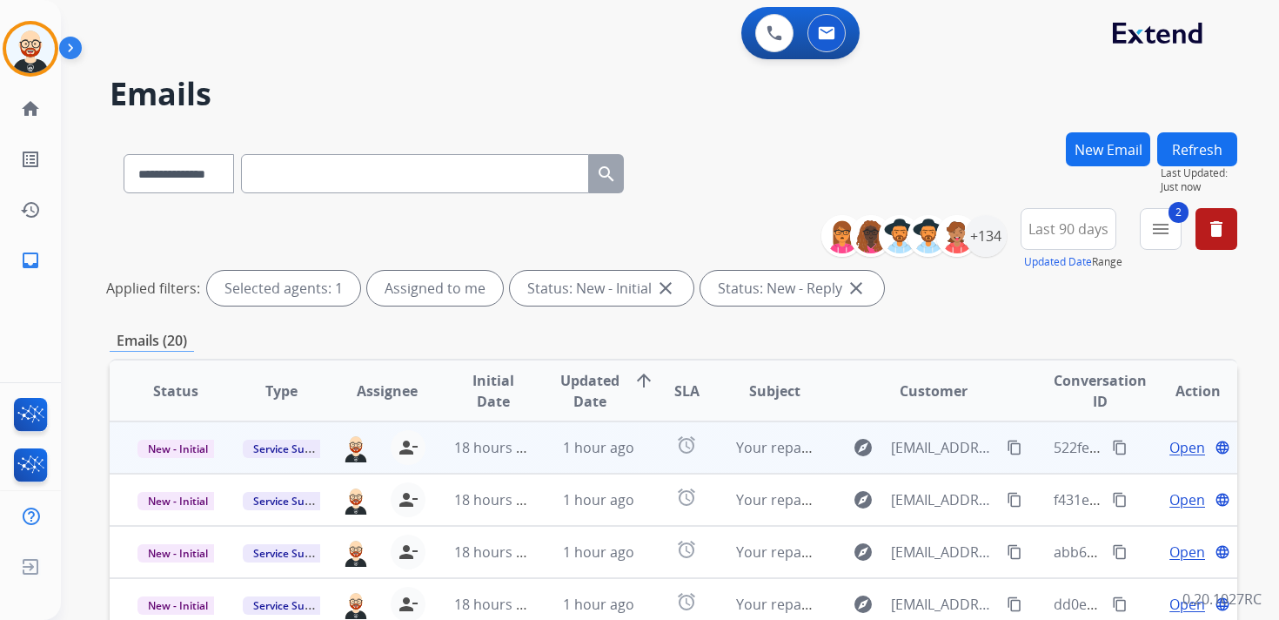
click at [1170, 451] on span "Open" at bounding box center [1188, 447] width 36 height 21
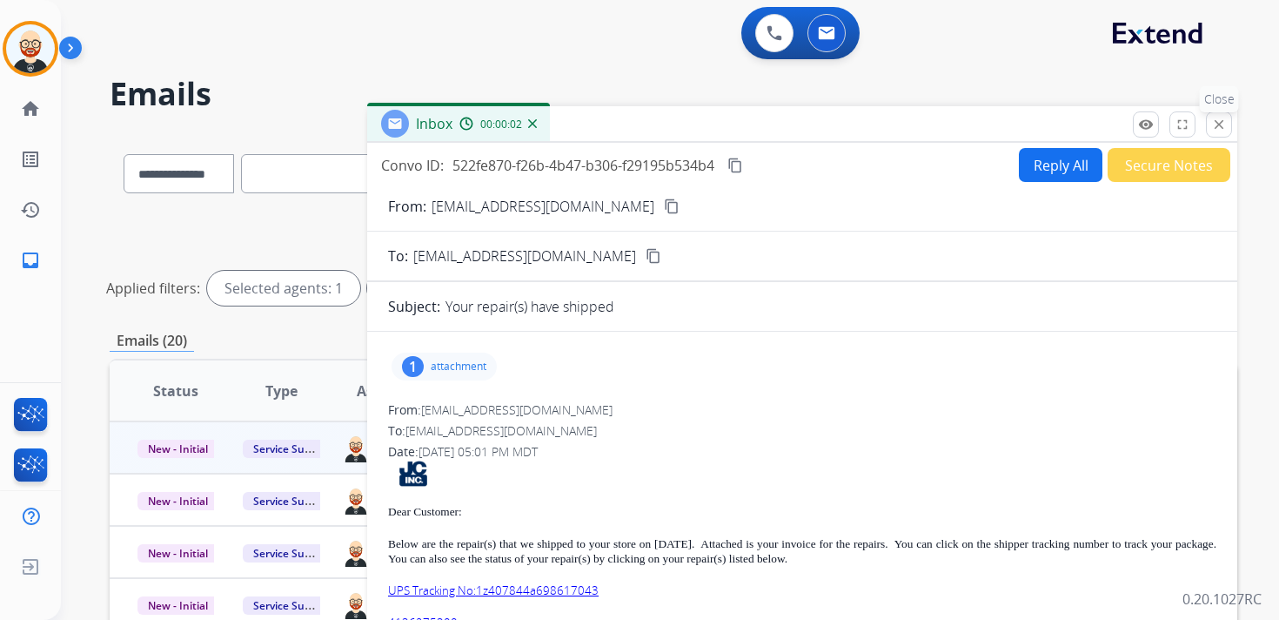
click at [1222, 120] on mat-icon "close" at bounding box center [1219, 125] width 16 height 16
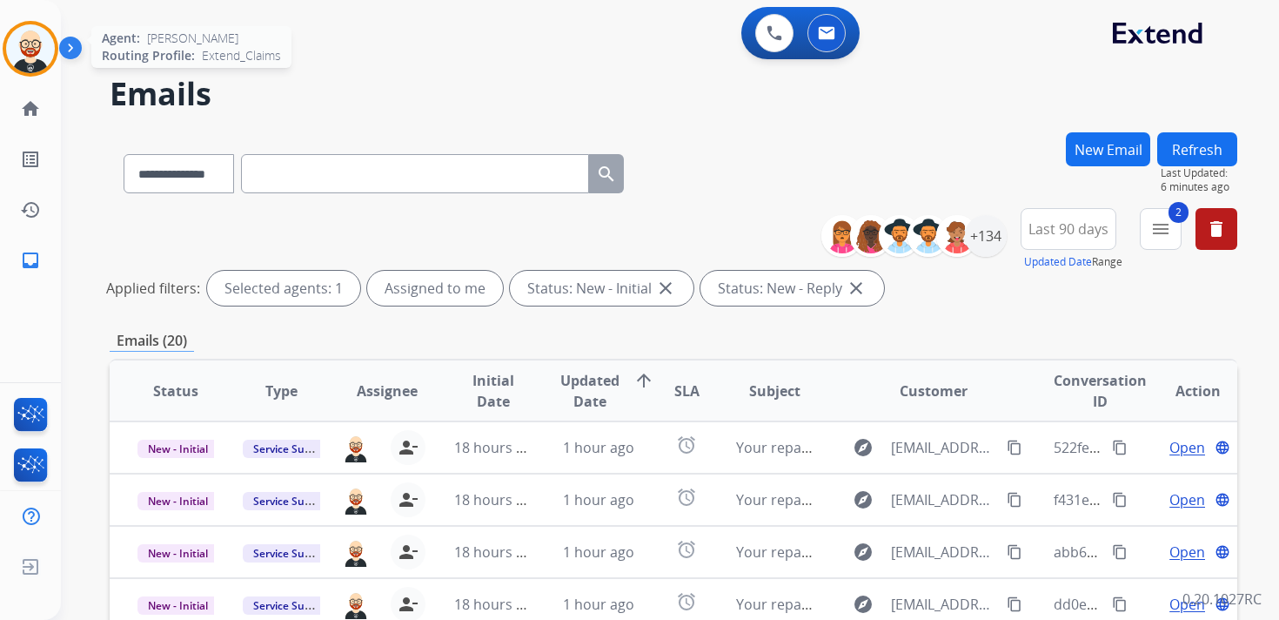
click at [33, 55] on img at bounding box center [30, 48] width 49 height 49
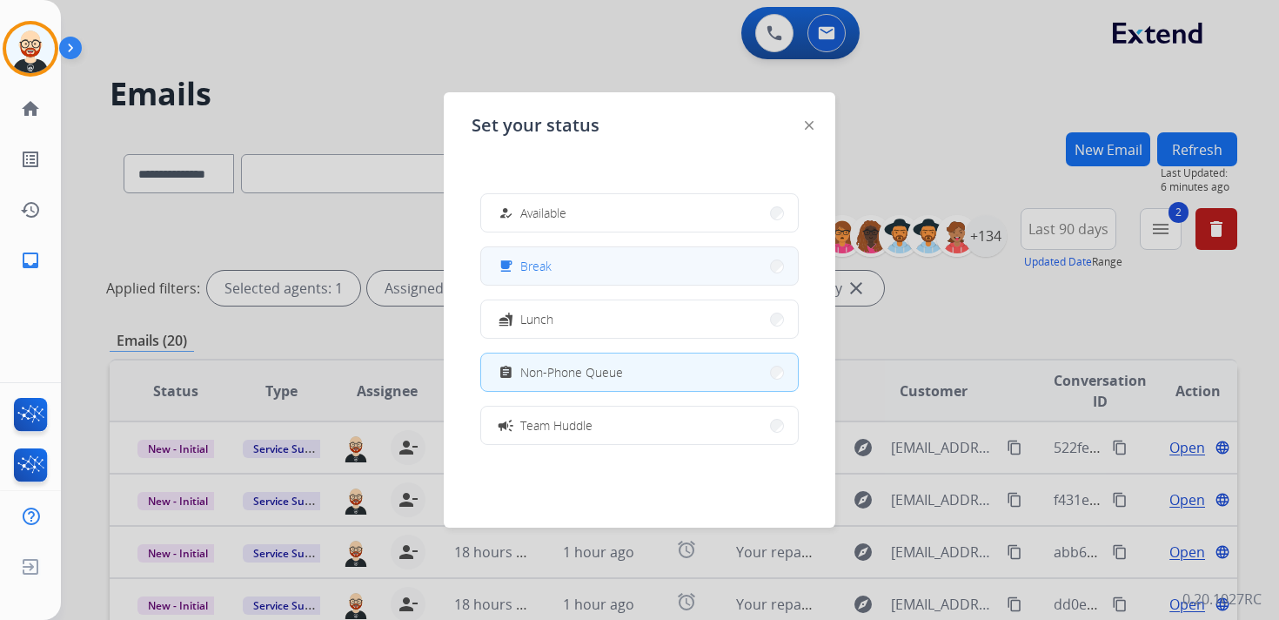
click at [522, 270] on div "free_breakfast Break" at bounding box center [523, 266] width 57 height 21
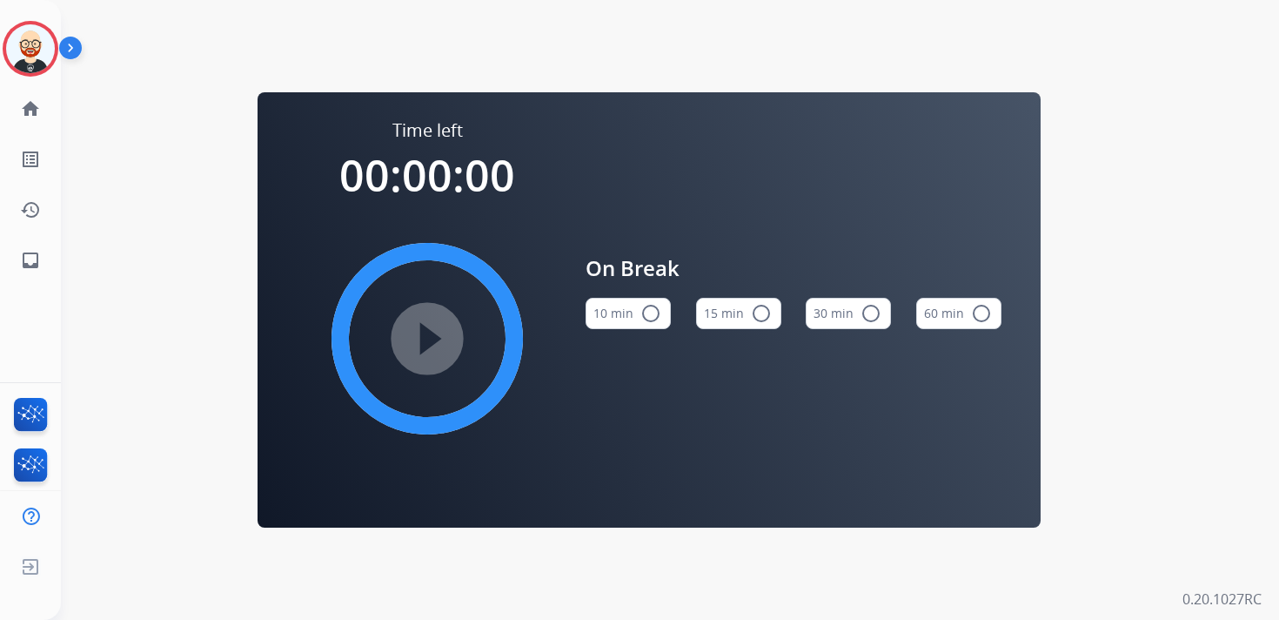
click at [728, 322] on button "15 min radio_button_unchecked" at bounding box center [738, 313] width 85 height 31
click at [438, 331] on mat-icon "play_circle_filled" at bounding box center [427, 338] width 21 height 21
click at [31, 47] on img at bounding box center [30, 48] width 49 height 49
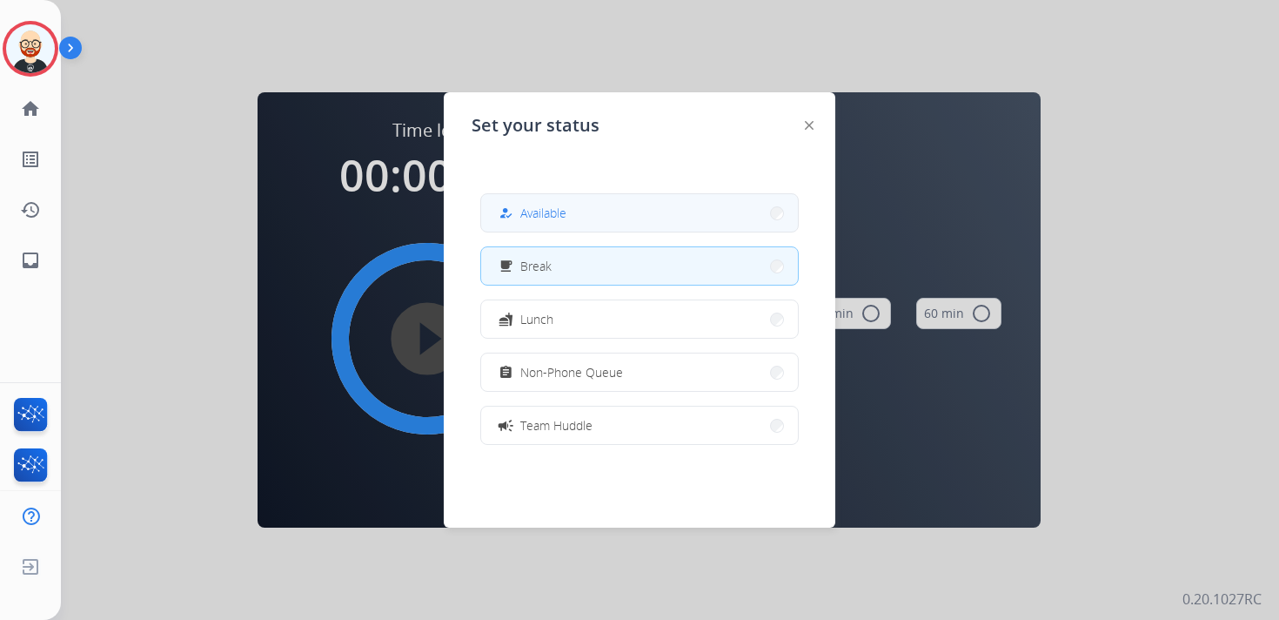
click at [579, 205] on button "how_to_reg Available" at bounding box center [639, 212] width 317 height 37
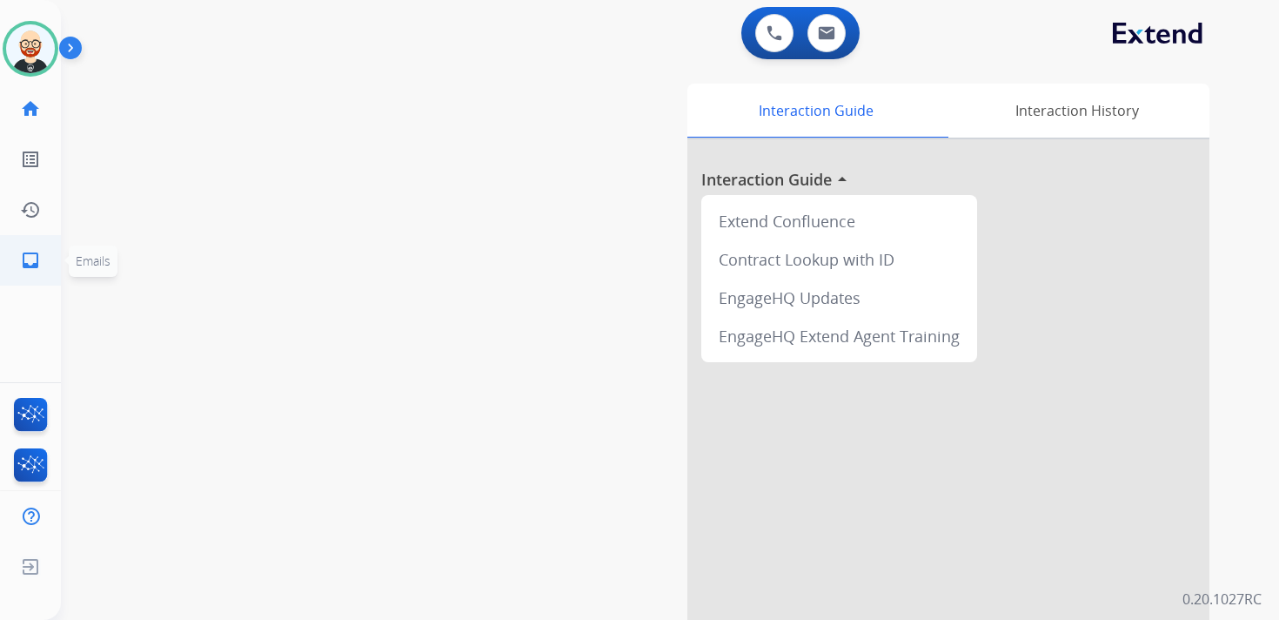
click at [28, 265] on mat-icon "inbox" at bounding box center [30, 260] width 21 height 21
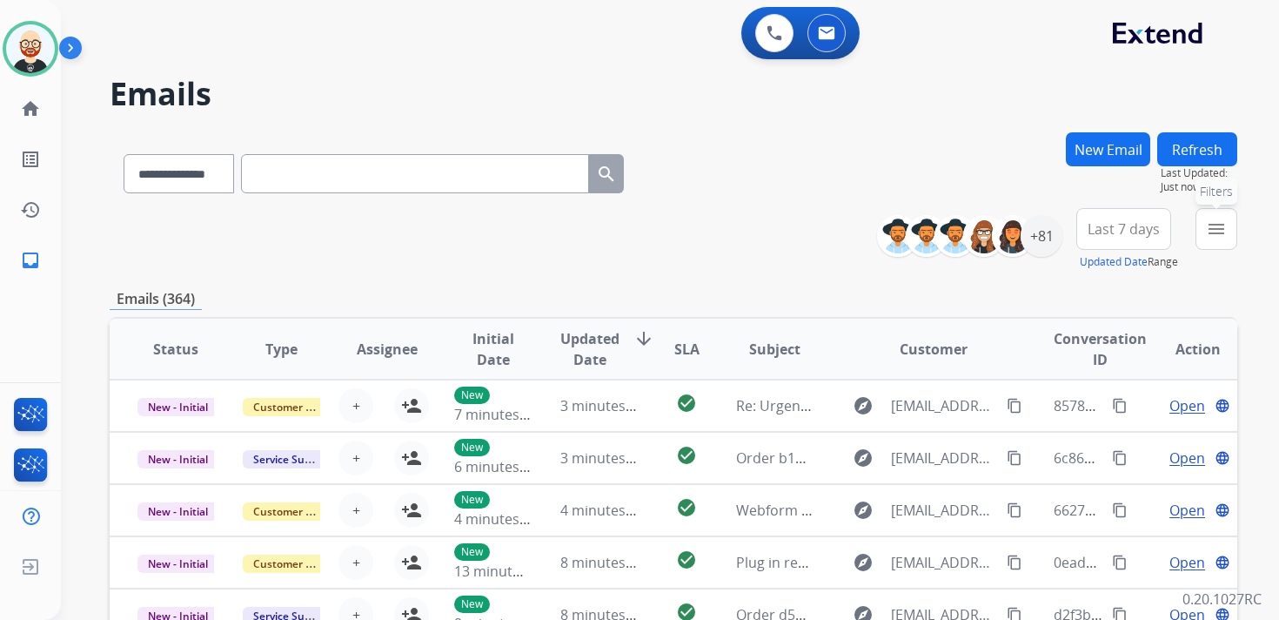
click at [1218, 232] on mat-icon "menu" at bounding box center [1216, 228] width 21 height 21
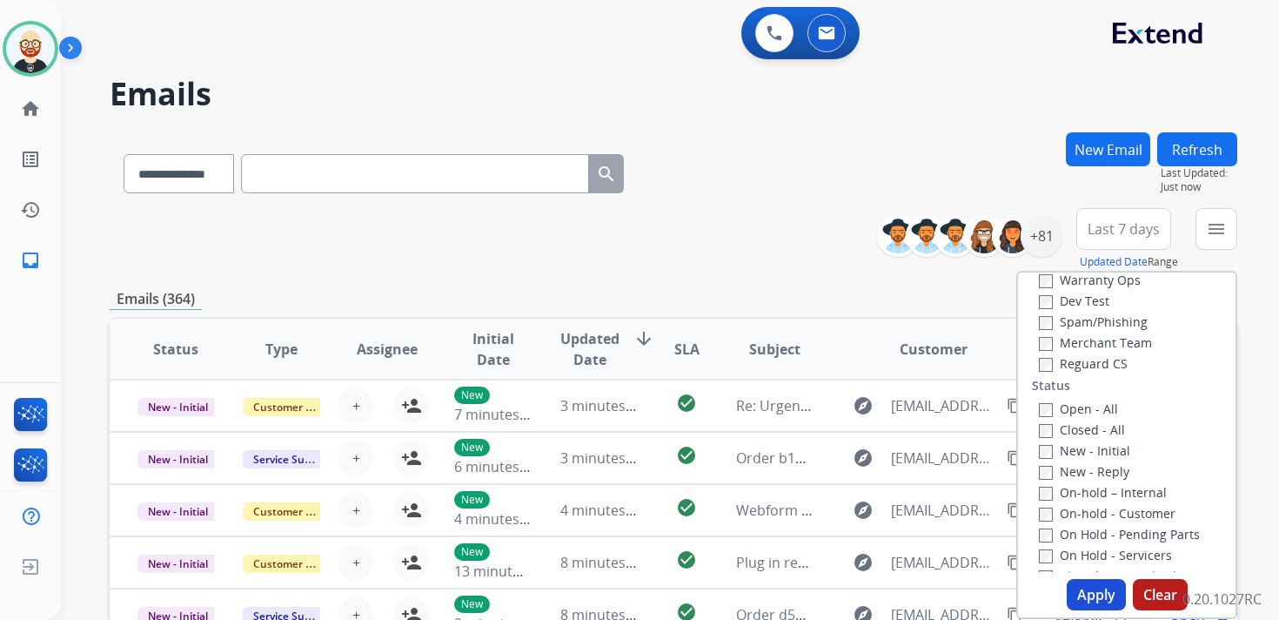
scroll to position [177, 0]
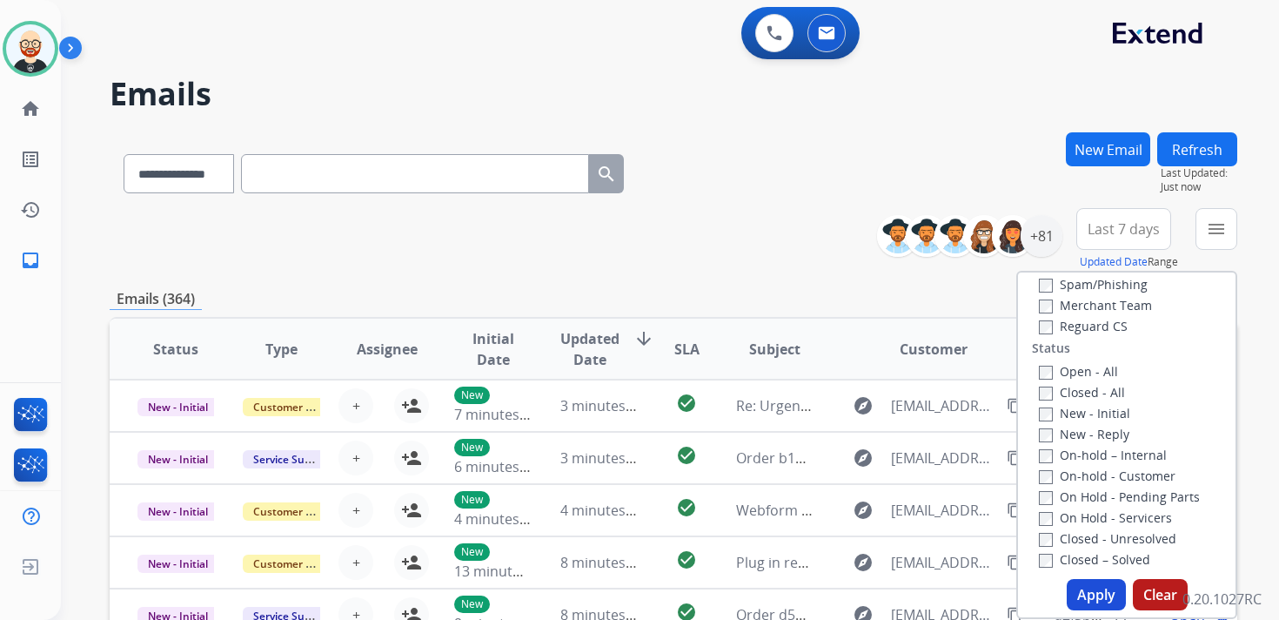
click at [1077, 419] on label "New - Initial" at bounding box center [1084, 413] width 91 height 17
click at [1077, 445] on div "On-hold – Internal" at bounding box center [1130, 454] width 183 height 21
click at [1072, 431] on label "New - Reply" at bounding box center [1084, 434] width 91 height 17
click at [1095, 592] on button "Apply" at bounding box center [1096, 594] width 59 height 31
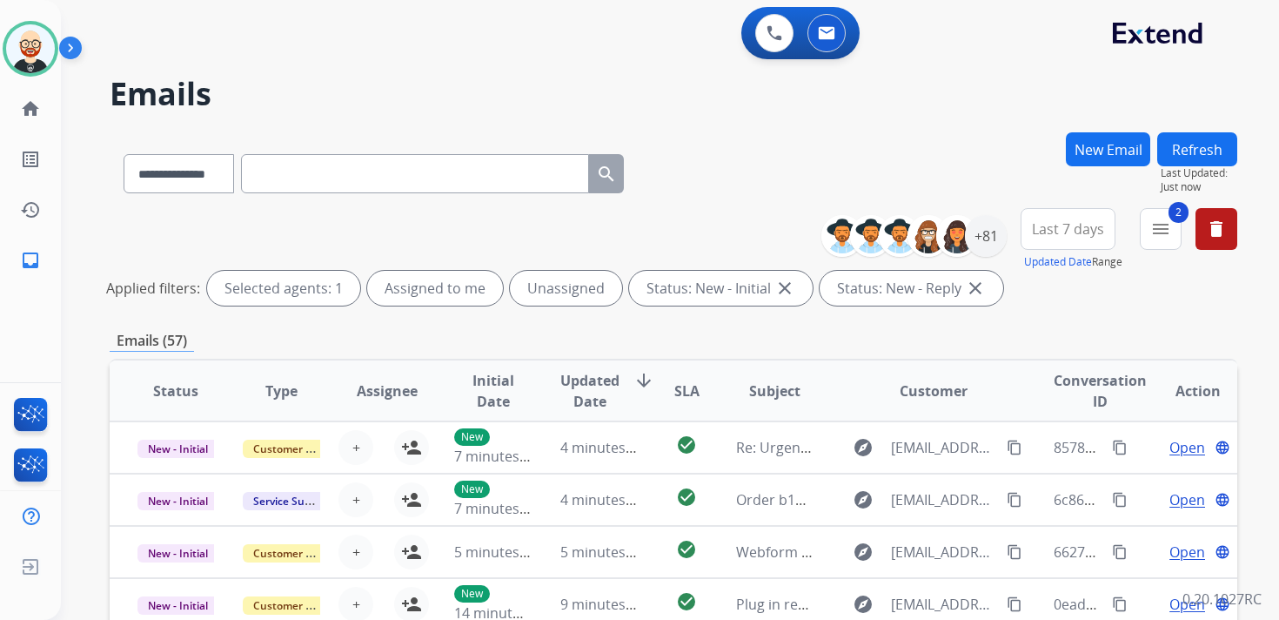
click at [1077, 230] on span "Last 7 days" at bounding box center [1068, 228] width 72 height 7
click at [1057, 434] on div "Last 90 days" at bounding box center [1063, 440] width 96 height 26
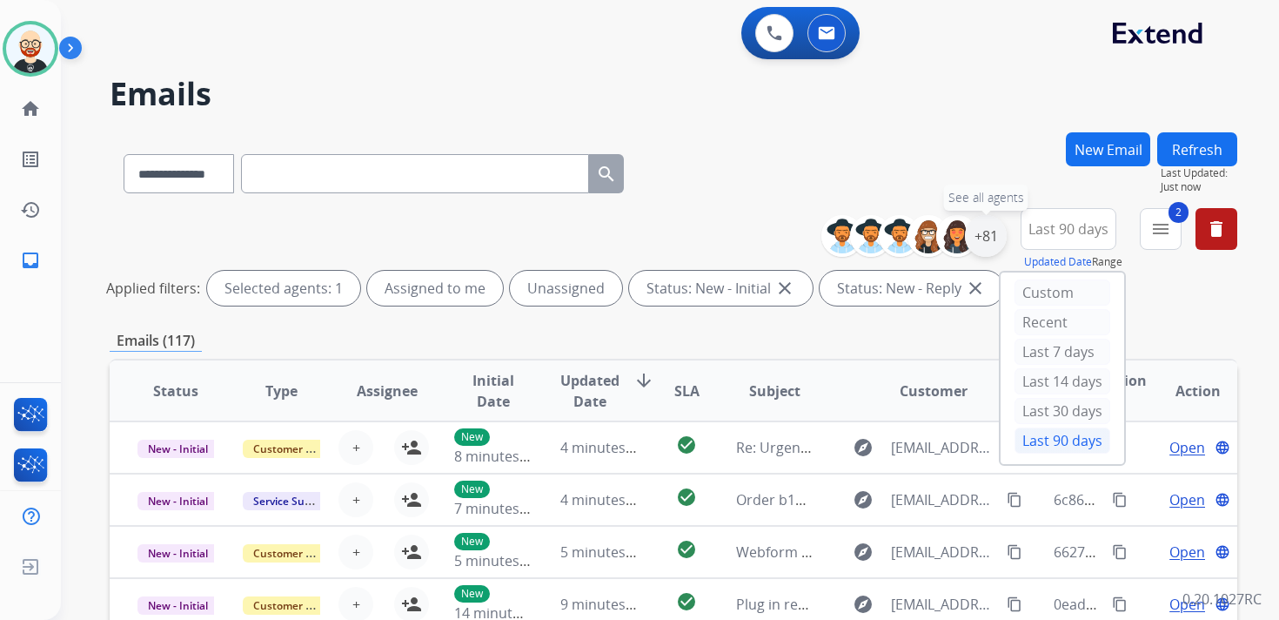
click at [977, 239] on div "+81" at bounding box center [986, 236] width 42 height 42
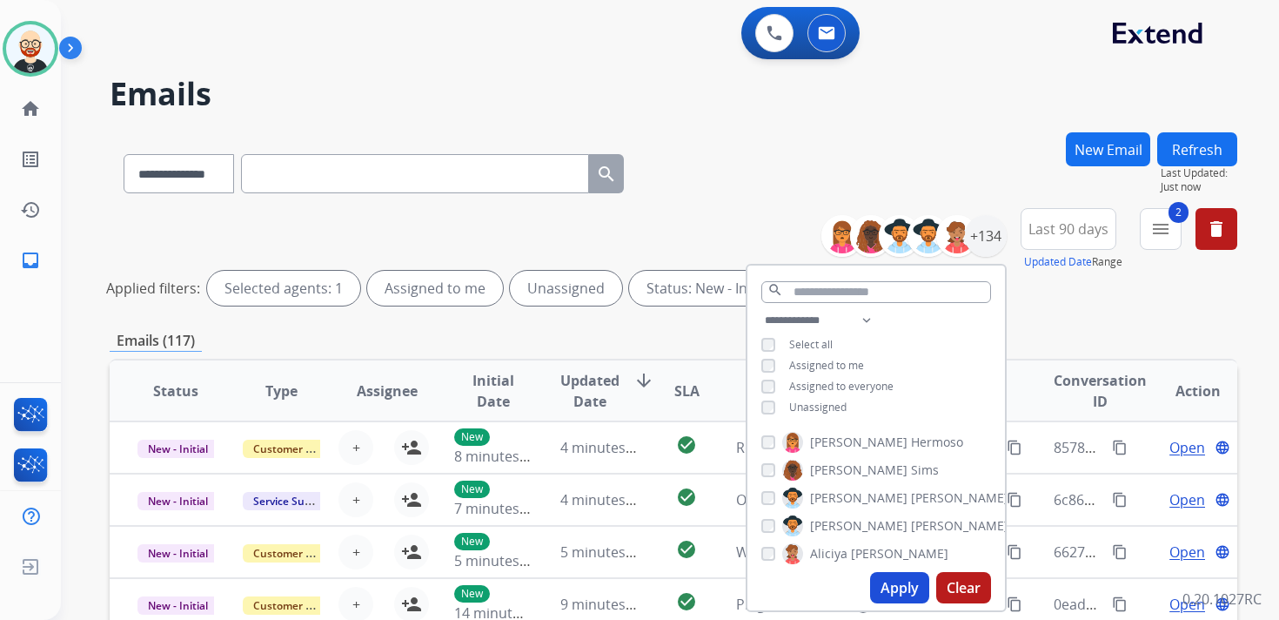
click at [807, 402] on span "Unassigned" at bounding box center [817, 406] width 57 height 15
click at [902, 595] on button "Apply" at bounding box center [899, 587] width 59 height 31
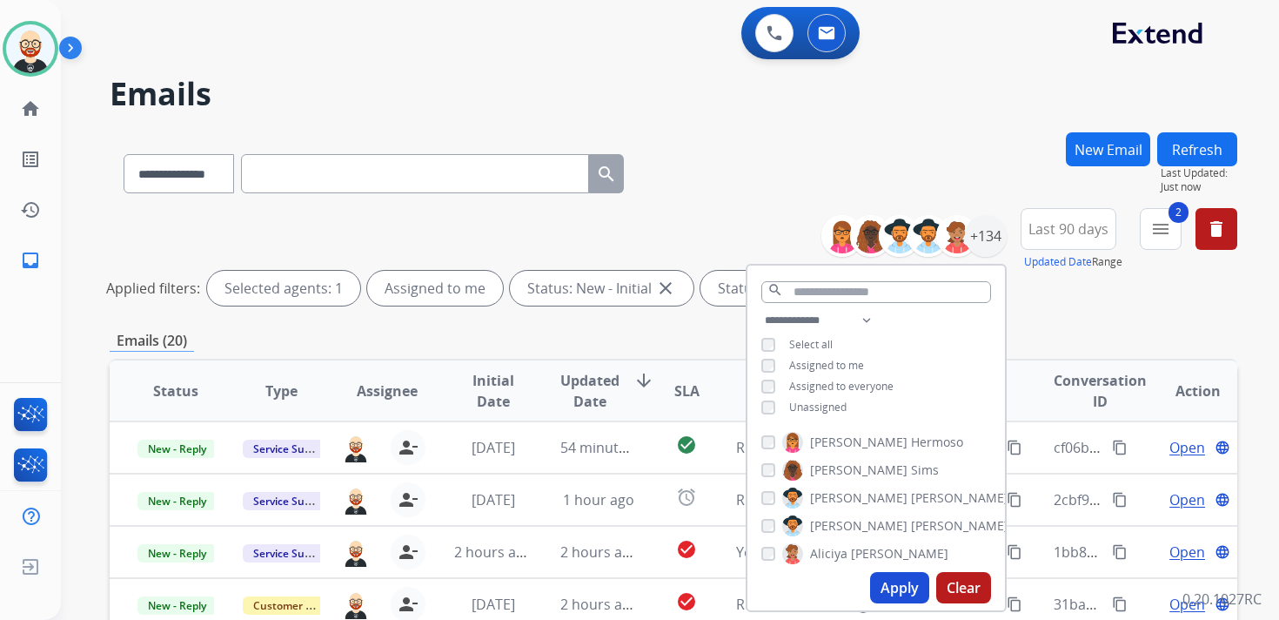
click at [688, 342] on div "Emails (20)" at bounding box center [674, 341] width 1128 height 22
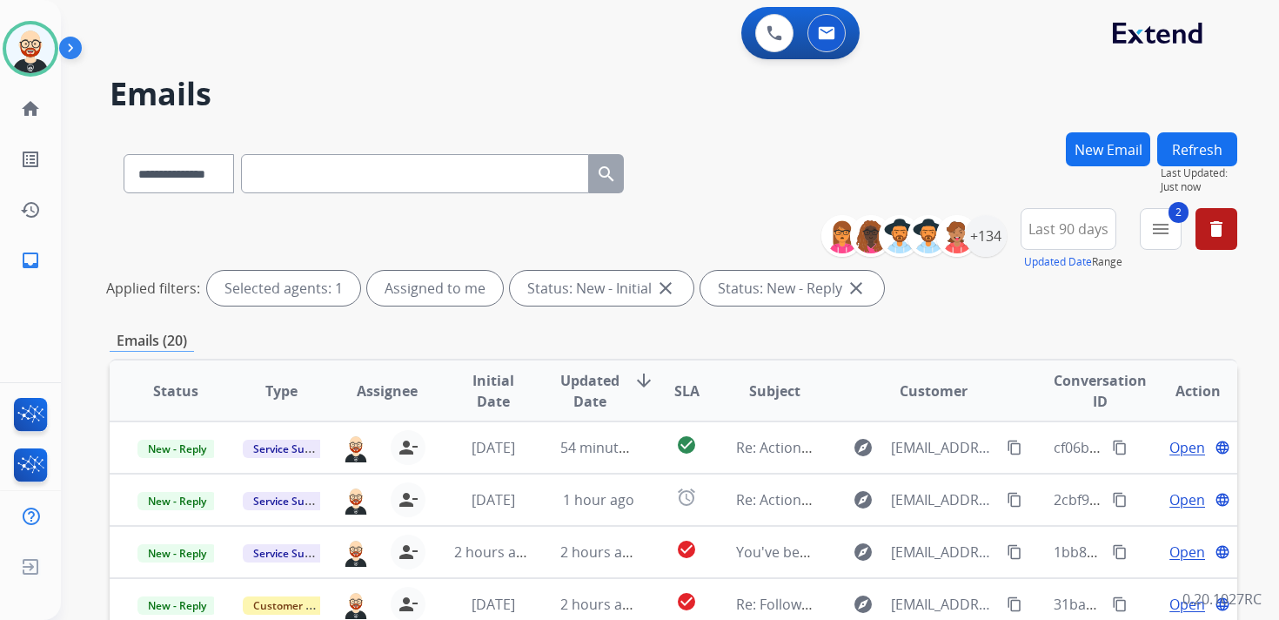
click at [591, 398] on span "Updated Date" at bounding box center [589, 391] width 59 height 42
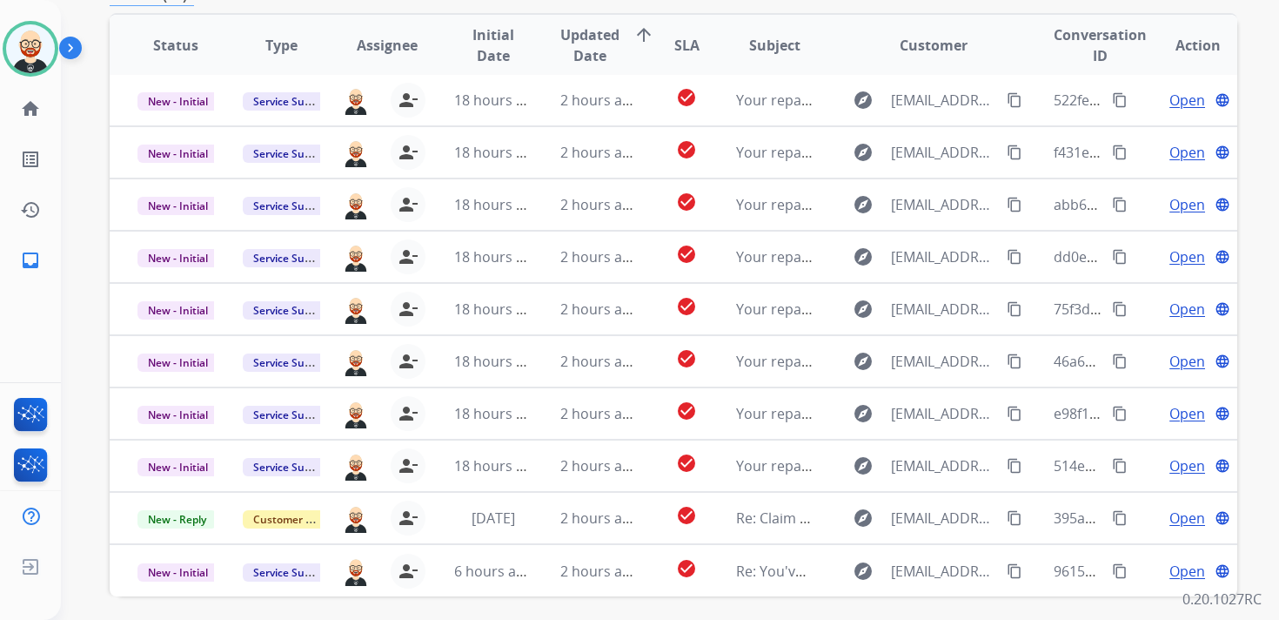
scroll to position [345, 0]
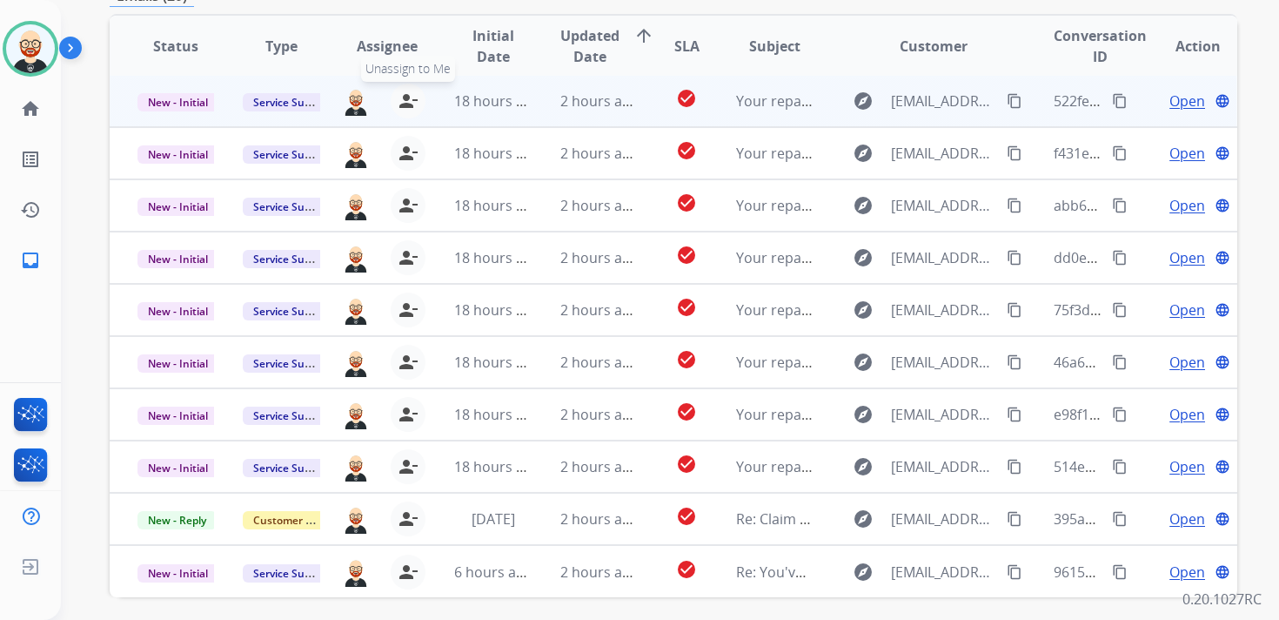
click at [406, 104] on mat-icon "person_remove" at bounding box center [408, 101] width 21 height 21
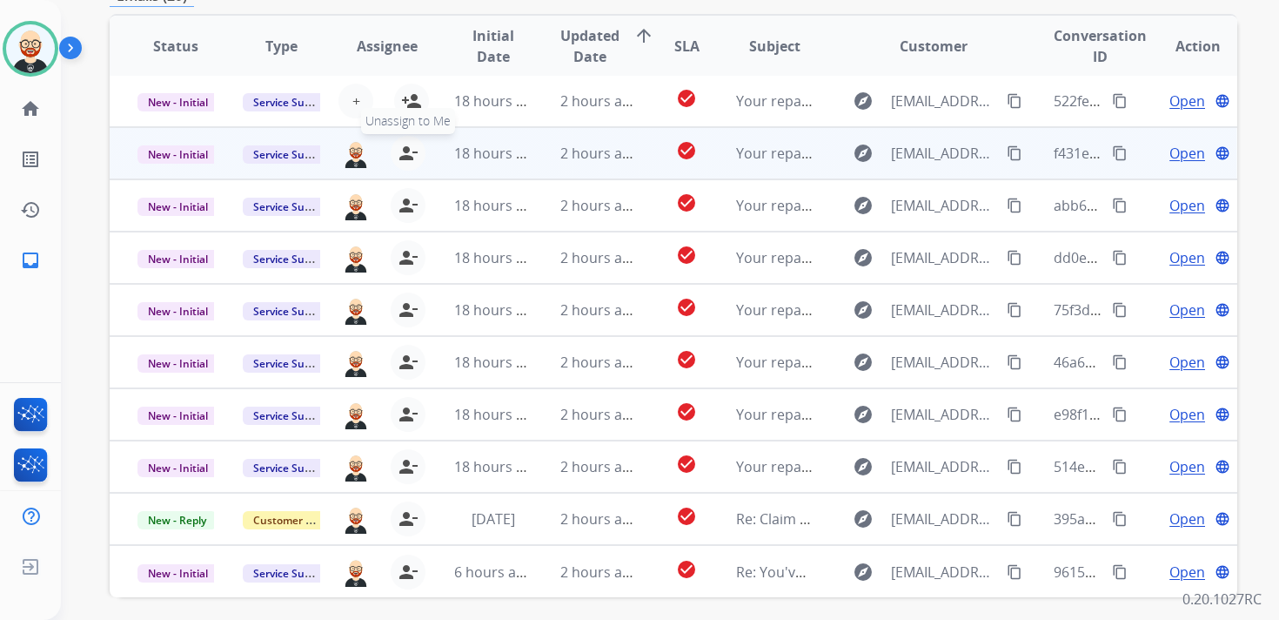
click at [401, 156] on mat-icon "person_remove" at bounding box center [408, 153] width 21 height 21
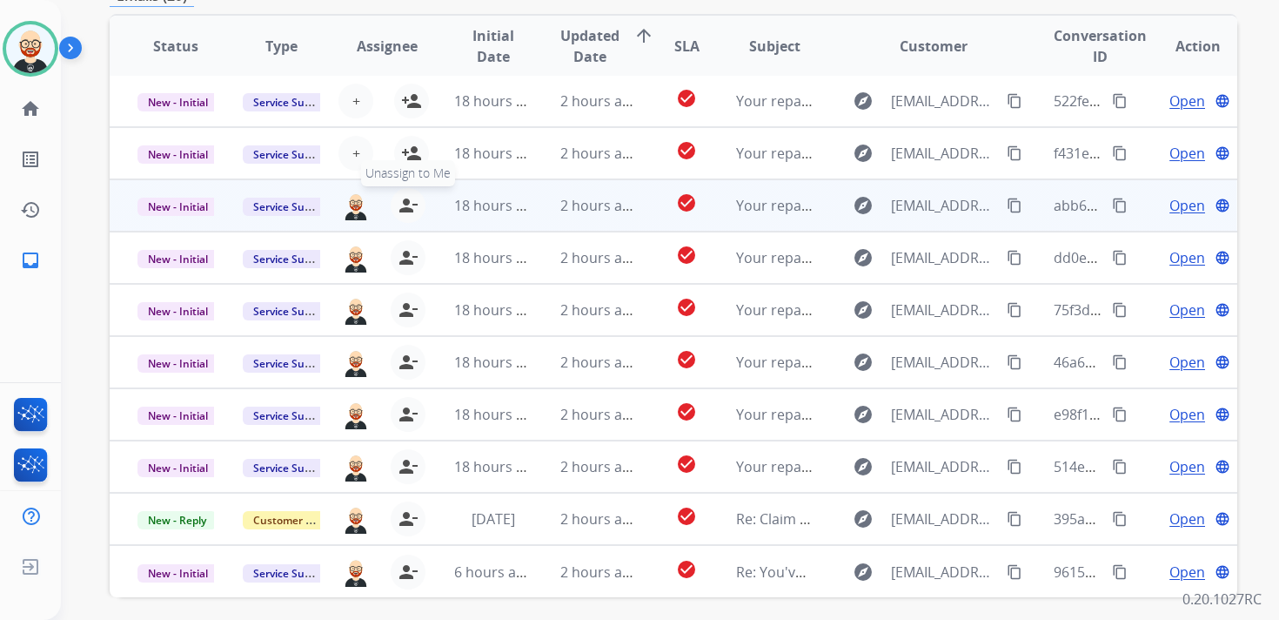
click at [406, 193] on button "person_remove Unassign to Me" at bounding box center [408, 205] width 35 height 35
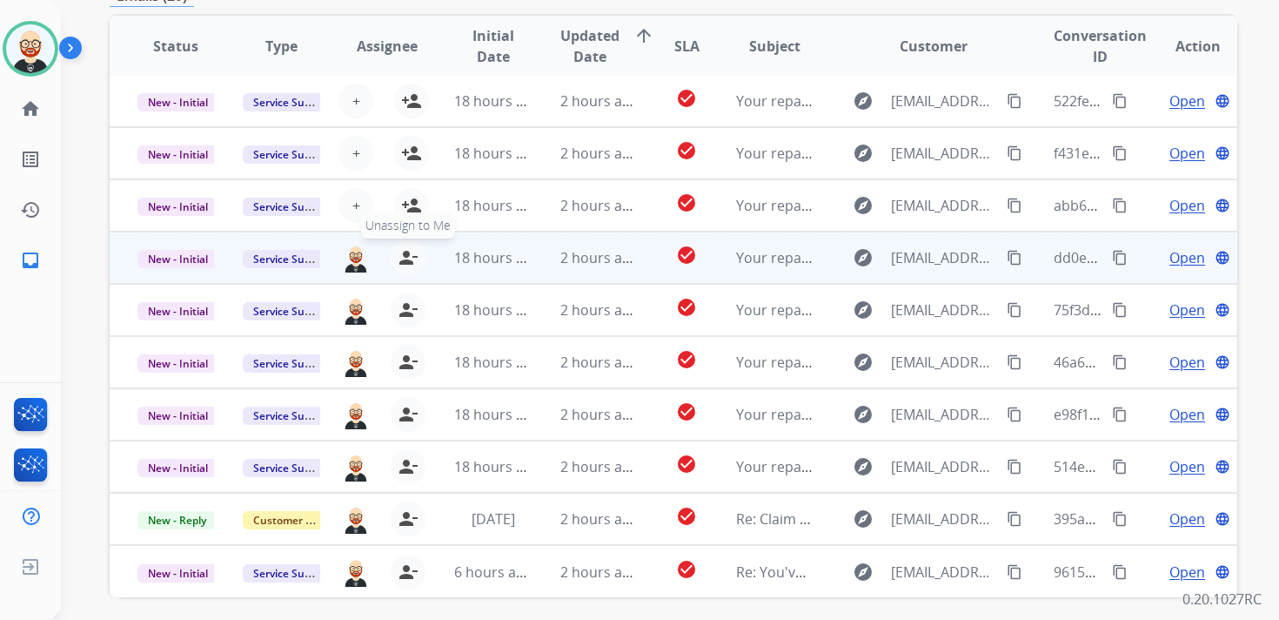
click at [407, 263] on mat-icon "person_remove" at bounding box center [408, 257] width 21 height 21
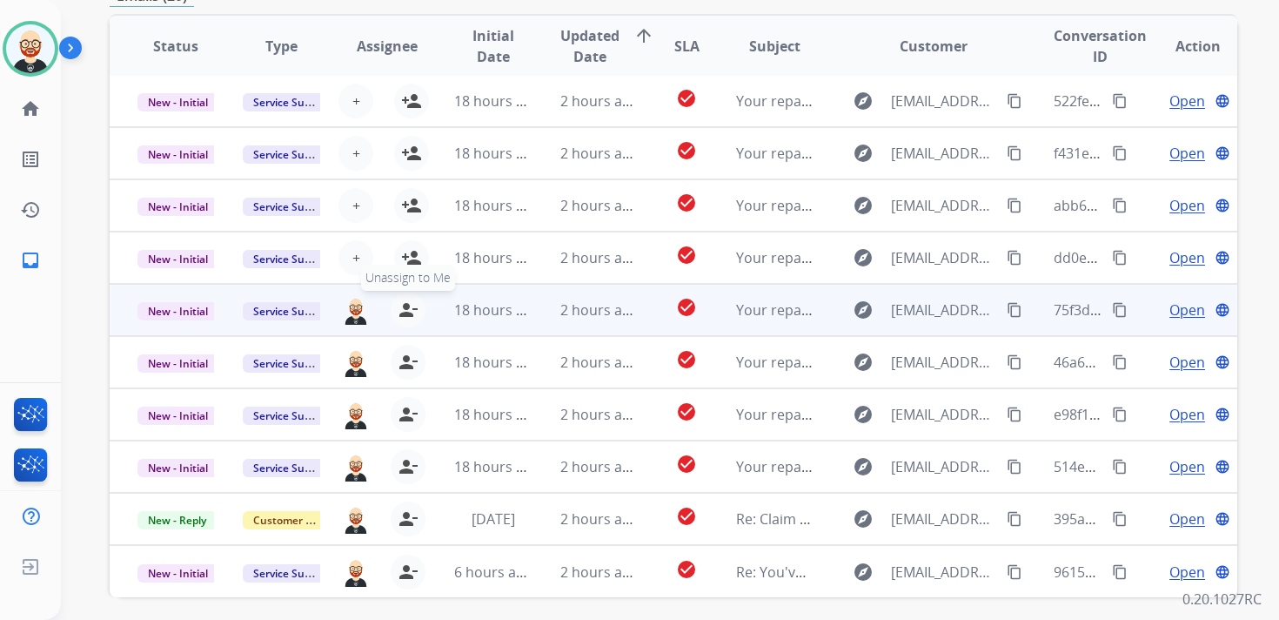
click at [406, 323] on button "person_remove Unassign to Me" at bounding box center [408, 309] width 35 height 35
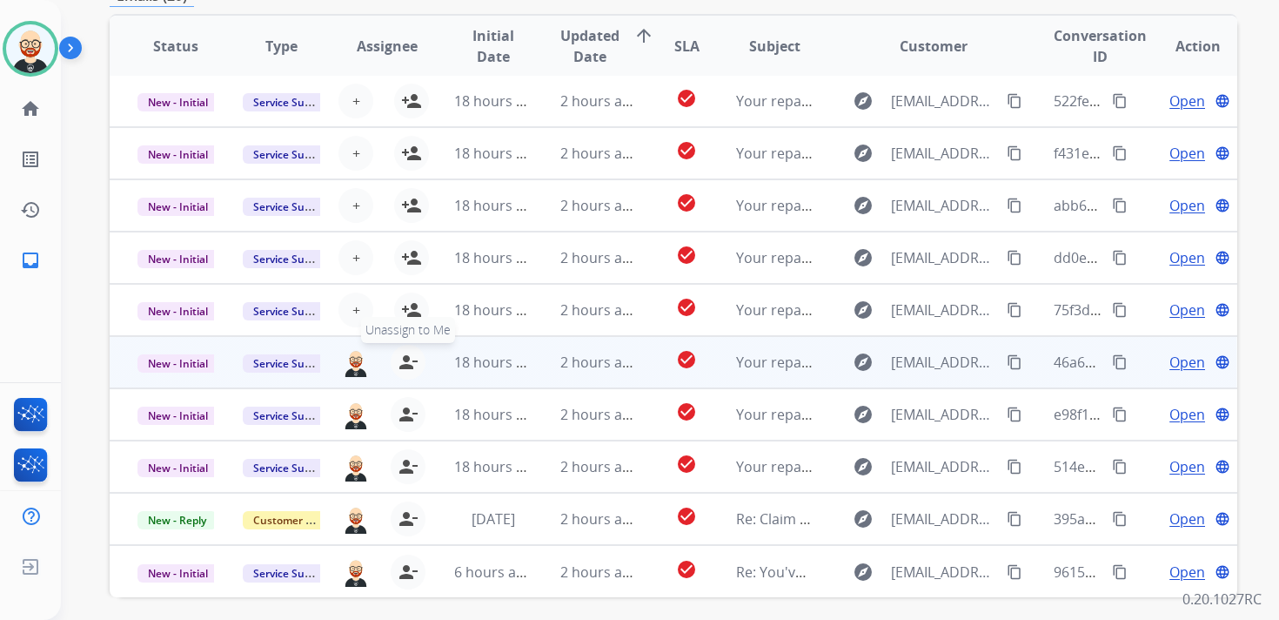
click at [405, 366] on mat-icon "person_remove" at bounding box center [408, 362] width 21 height 21
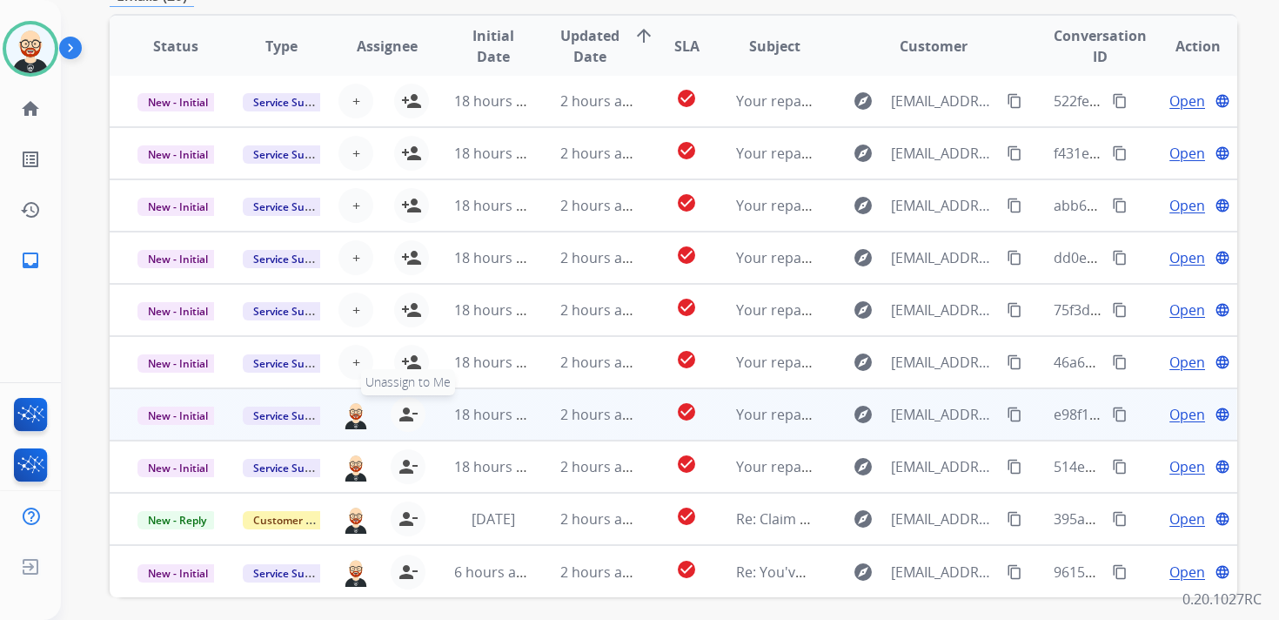
click at [405, 414] on mat-icon "person_remove" at bounding box center [408, 414] width 21 height 21
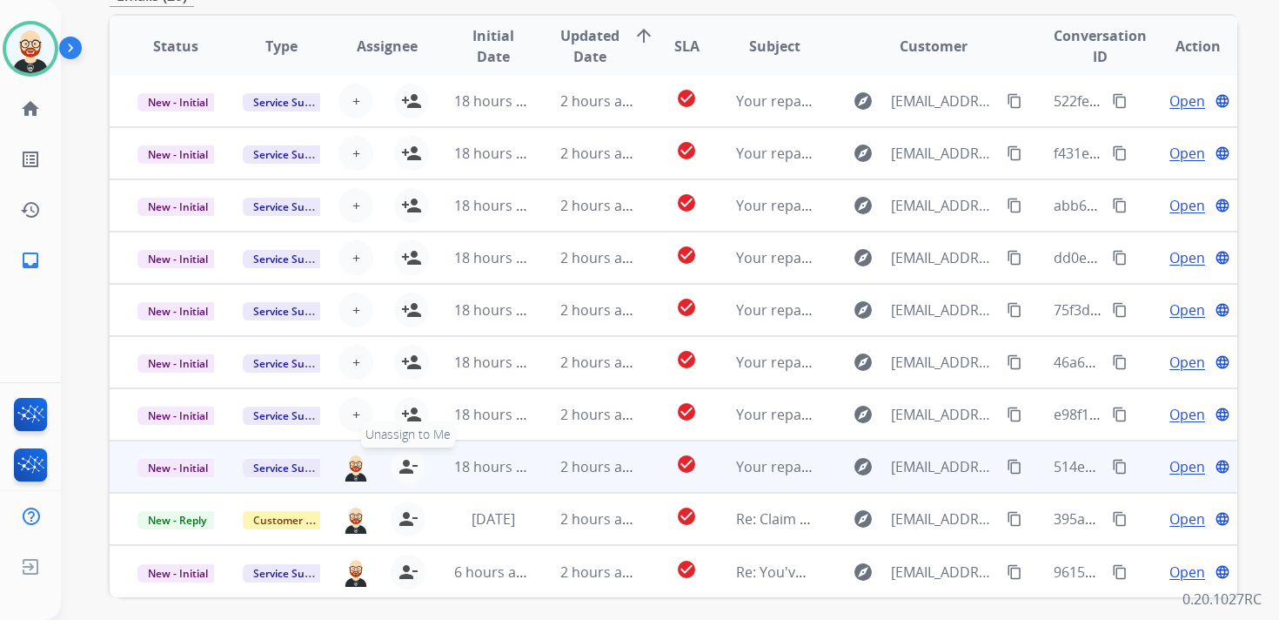
click at [403, 471] on mat-icon "person_remove" at bounding box center [408, 466] width 21 height 21
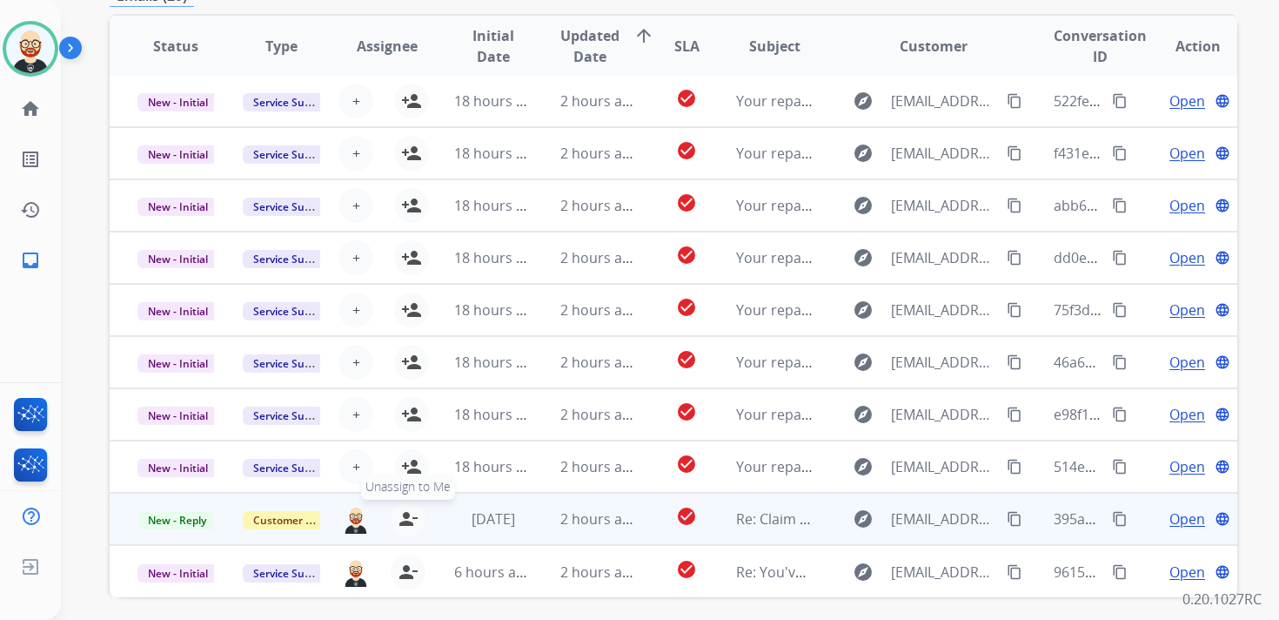
click at [403, 520] on mat-icon "person_remove" at bounding box center [408, 518] width 21 height 21
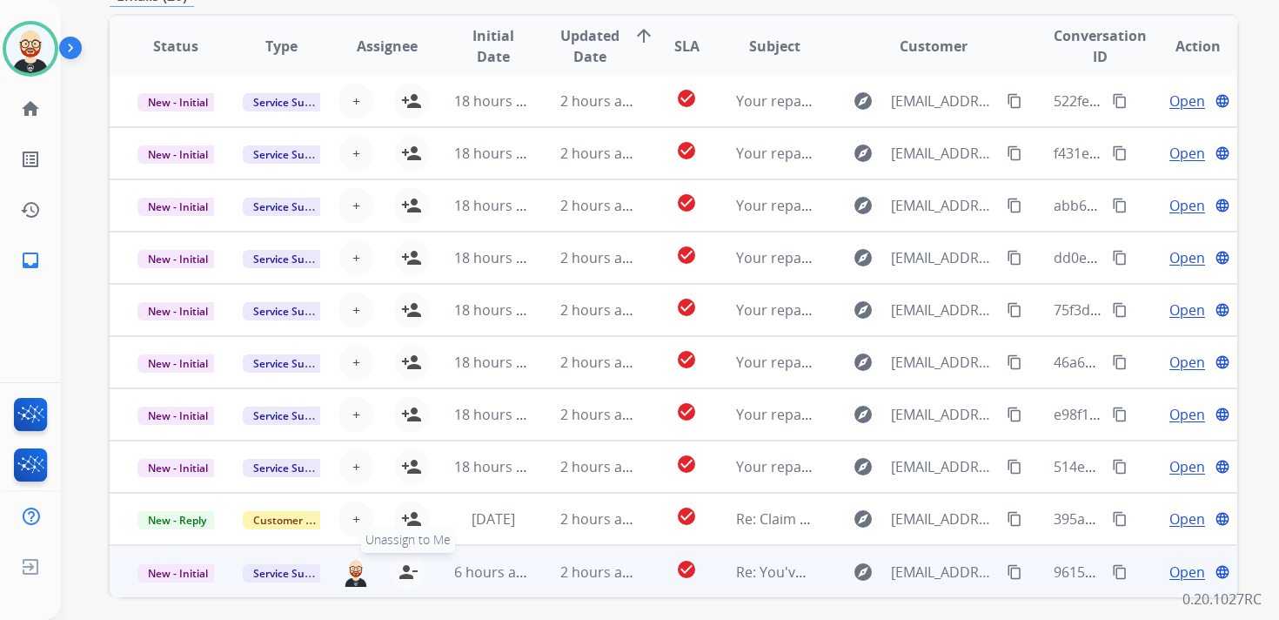
click at [403, 574] on mat-icon "person_remove" at bounding box center [408, 571] width 21 height 21
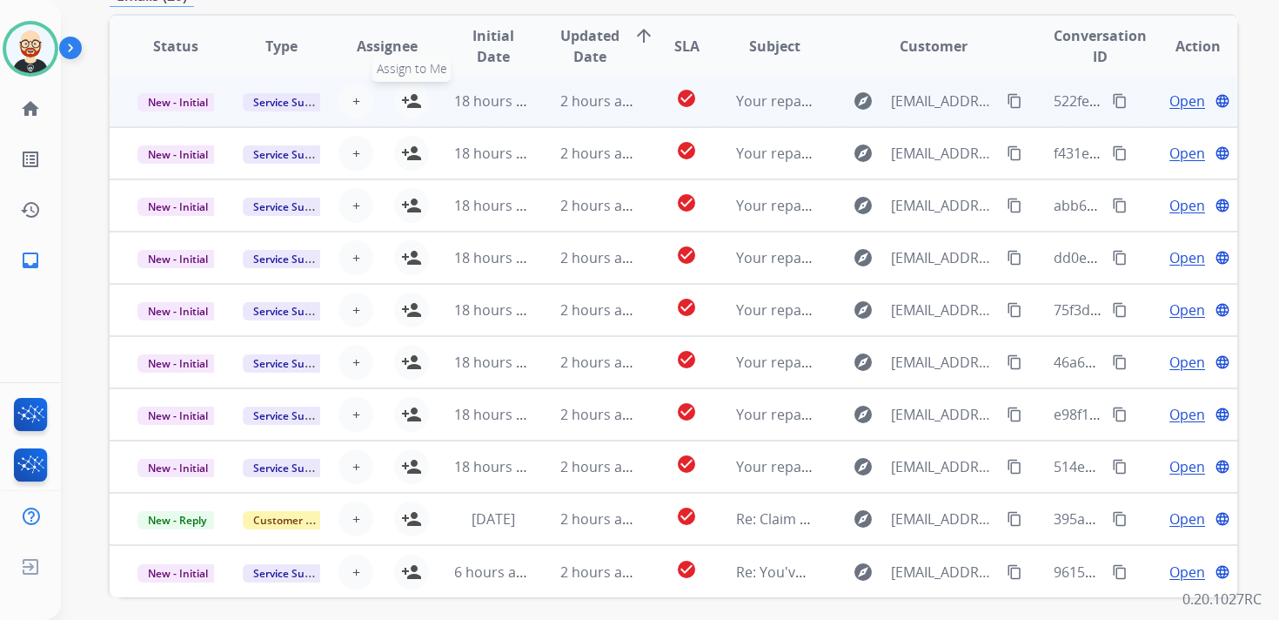
click at [408, 104] on mat-icon "person_add" at bounding box center [411, 101] width 21 height 21
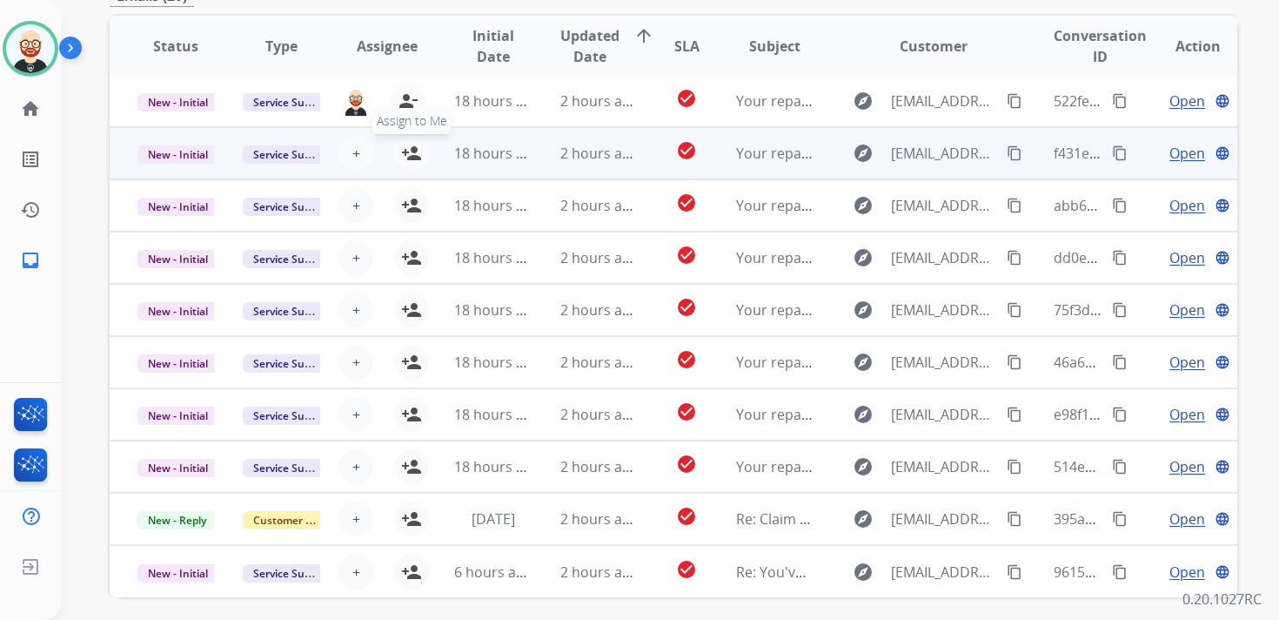
click at [408, 159] on mat-icon "person_add" at bounding box center [411, 153] width 21 height 21
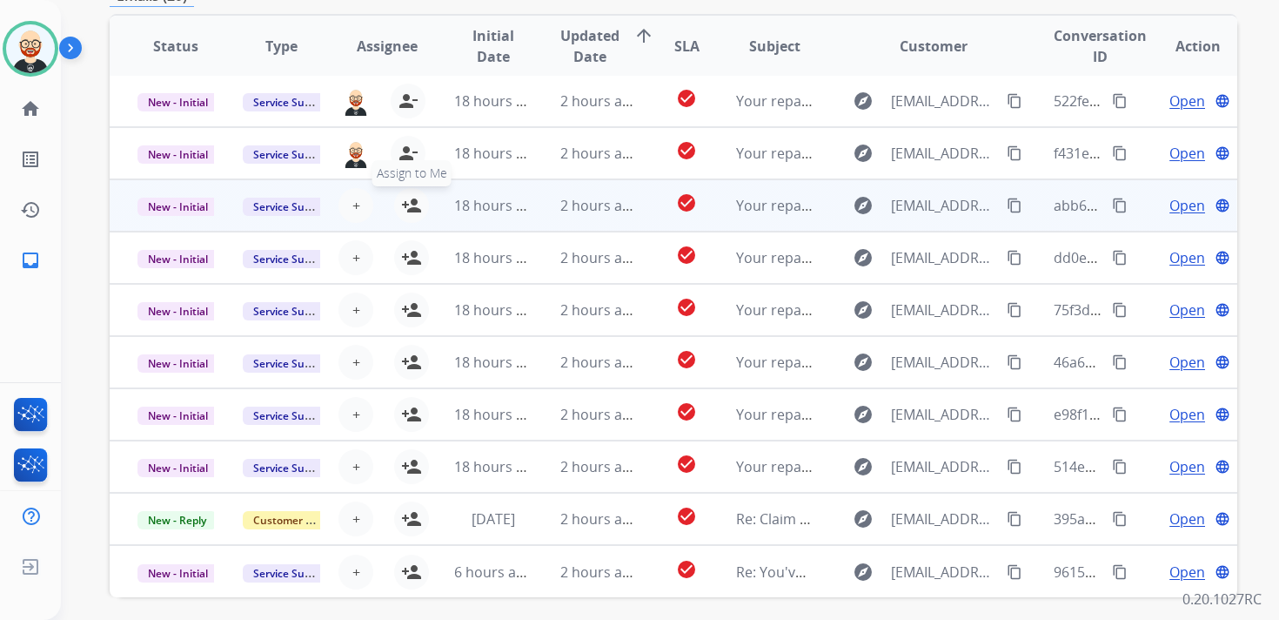
click at [409, 211] on mat-icon "person_add" at bounding box center [411, 205] width 21 height 21
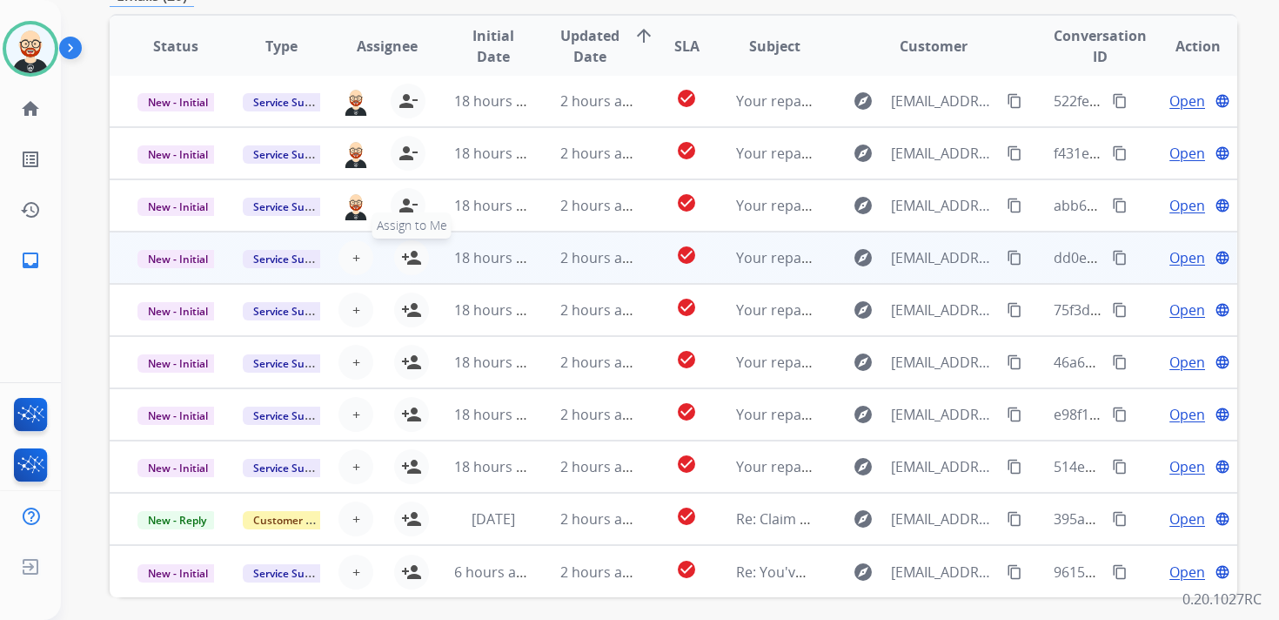
click at [409, 252] on mat-icon "person_add" at bounding box center [411, 257] width 21 height 21
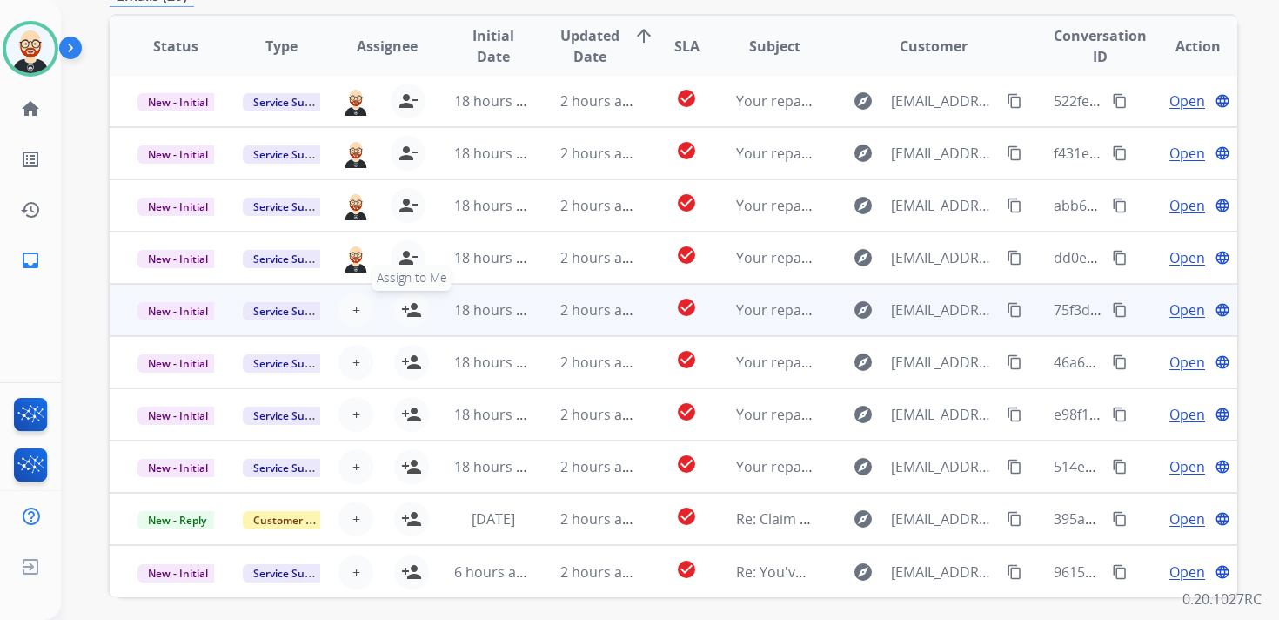
click at [408, 305] on mat-icon "person_add" at bounding box center [411, 309] width 21 height 21
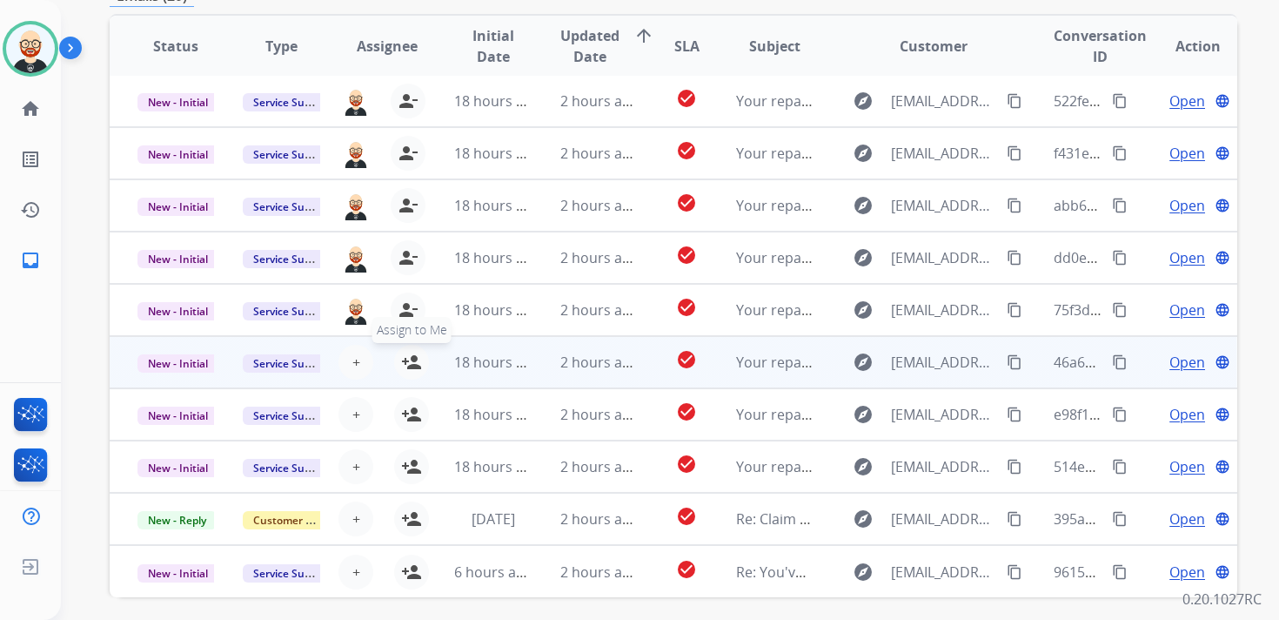
click at [408, 360] on mat-icon "person_add" at bounding box center [411, 362] width 21 height 21
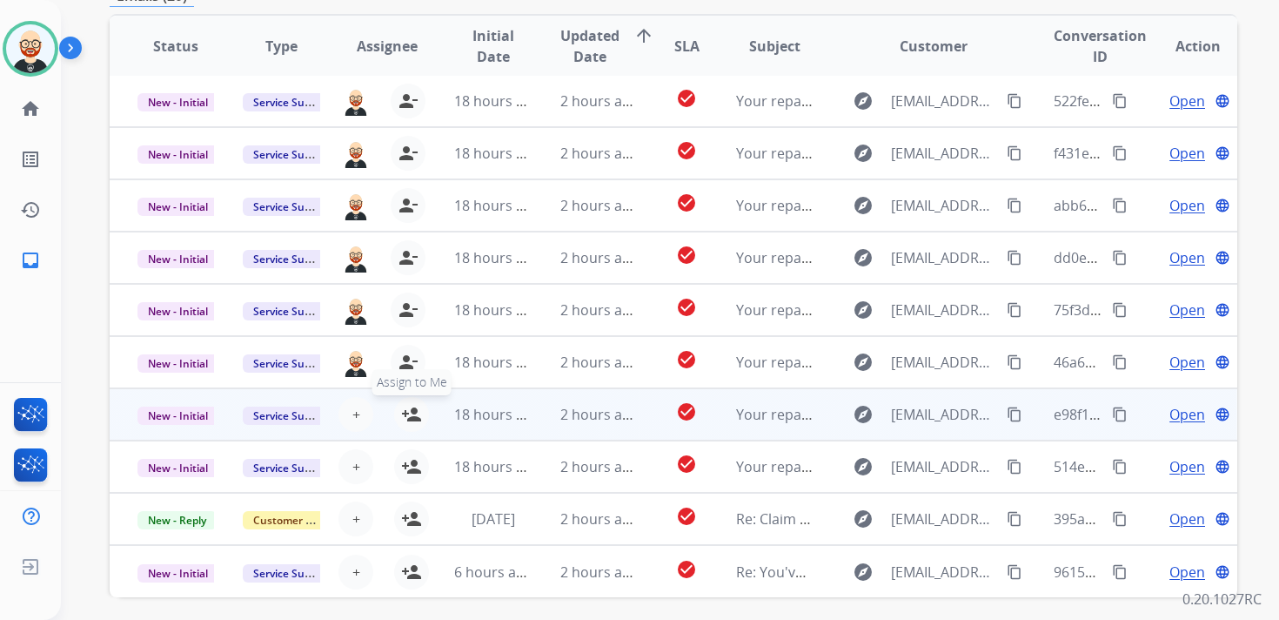
click at [410, 421] on mat-icon "person_add" at bounding box center [411, 414] width 21 height 21
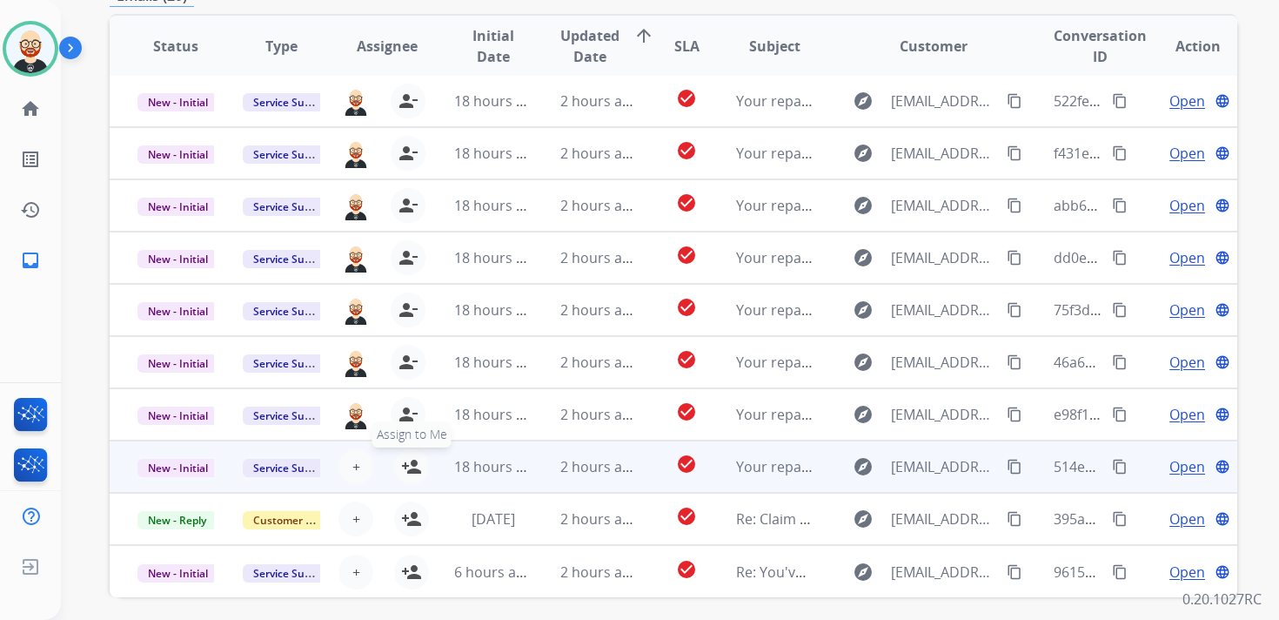
click at [410, 460] on mat-icon "person_add" at bounding box center [411, 466] width 21 height 21
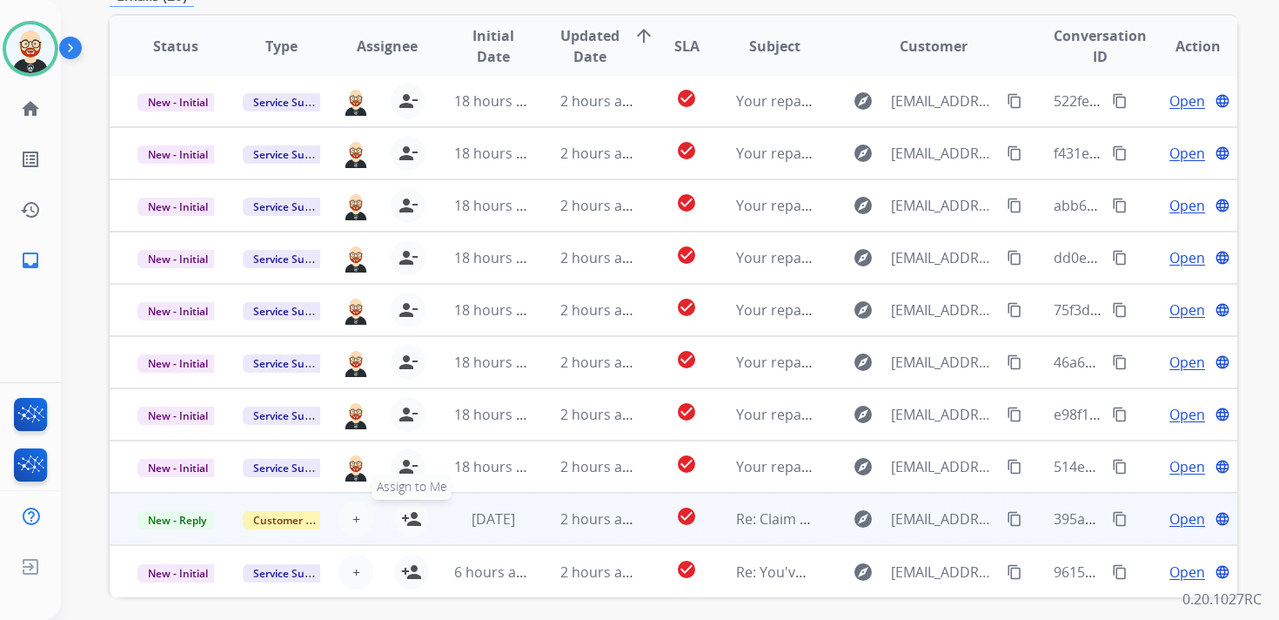
click at [410, 522] on mat-icon "person_add" at bounding box center [411, 518] width 21 height 21
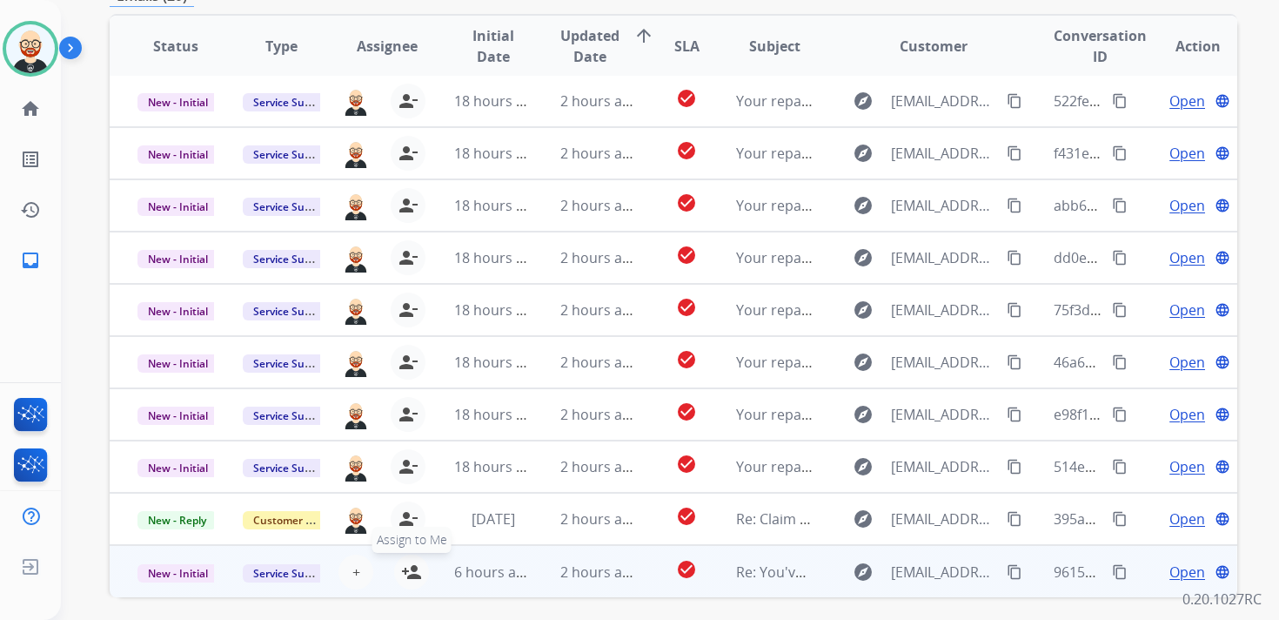
click at [410, 581] on mat-icon "person_add" at bounding box center [411, 571] width 21 height 21
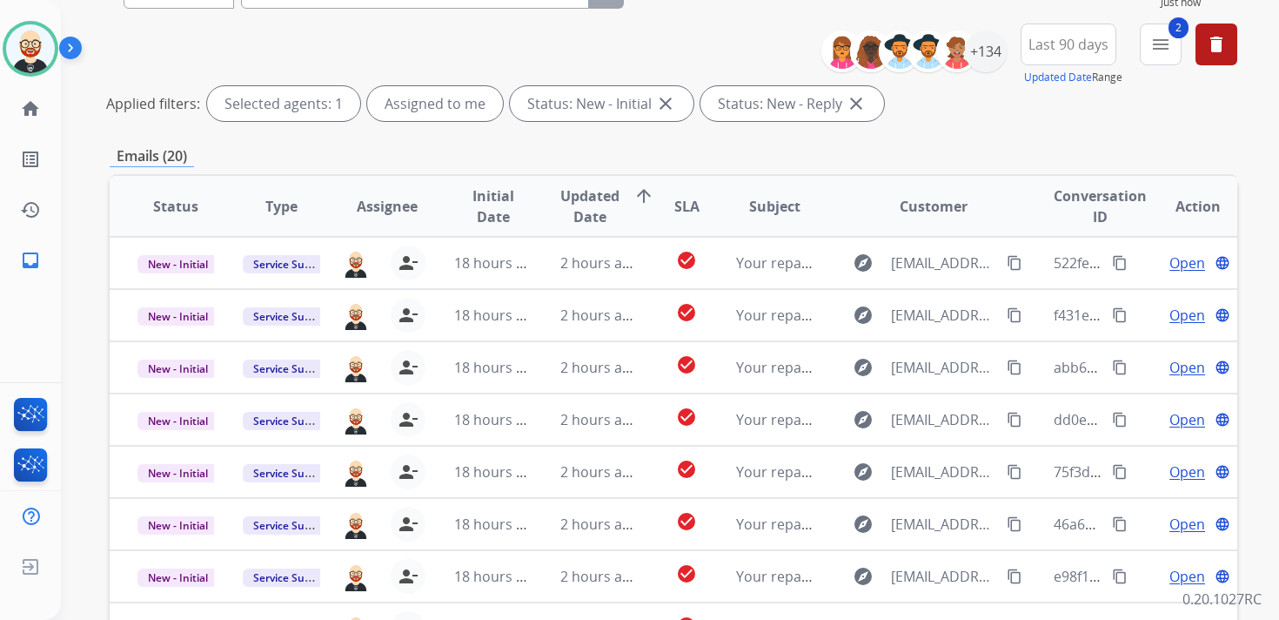
scroll to position [0, 0]
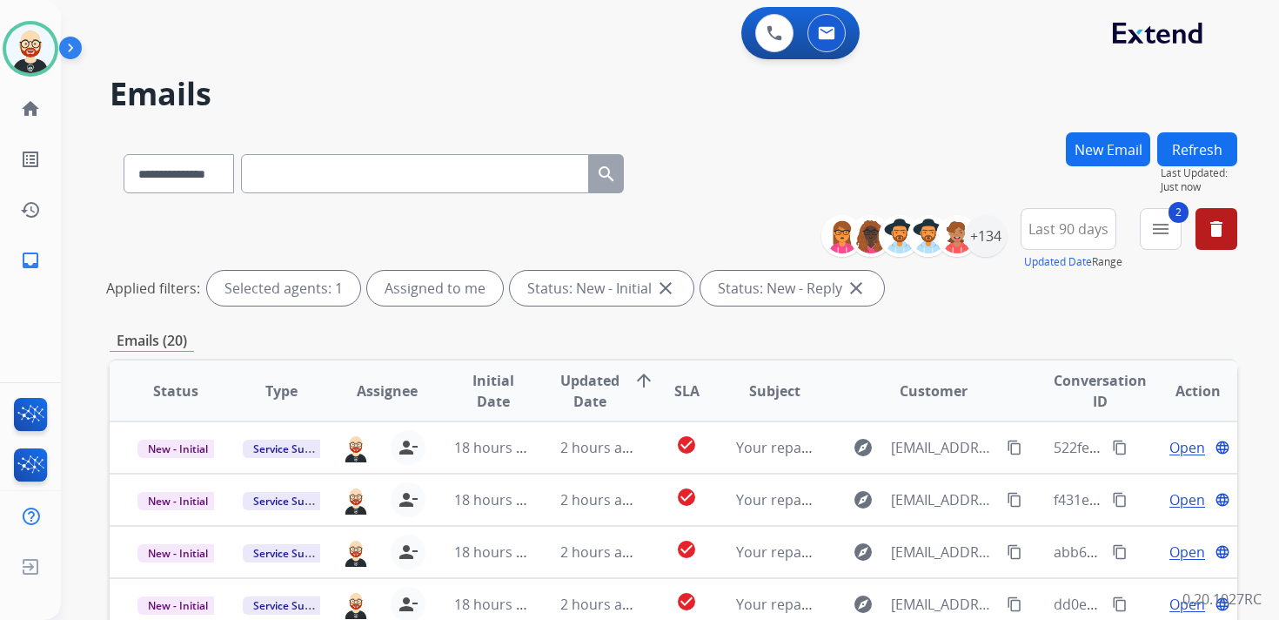
click at [1221, 151] on button "Refresh" at bounding box center [1198, 149] width 80 height 34
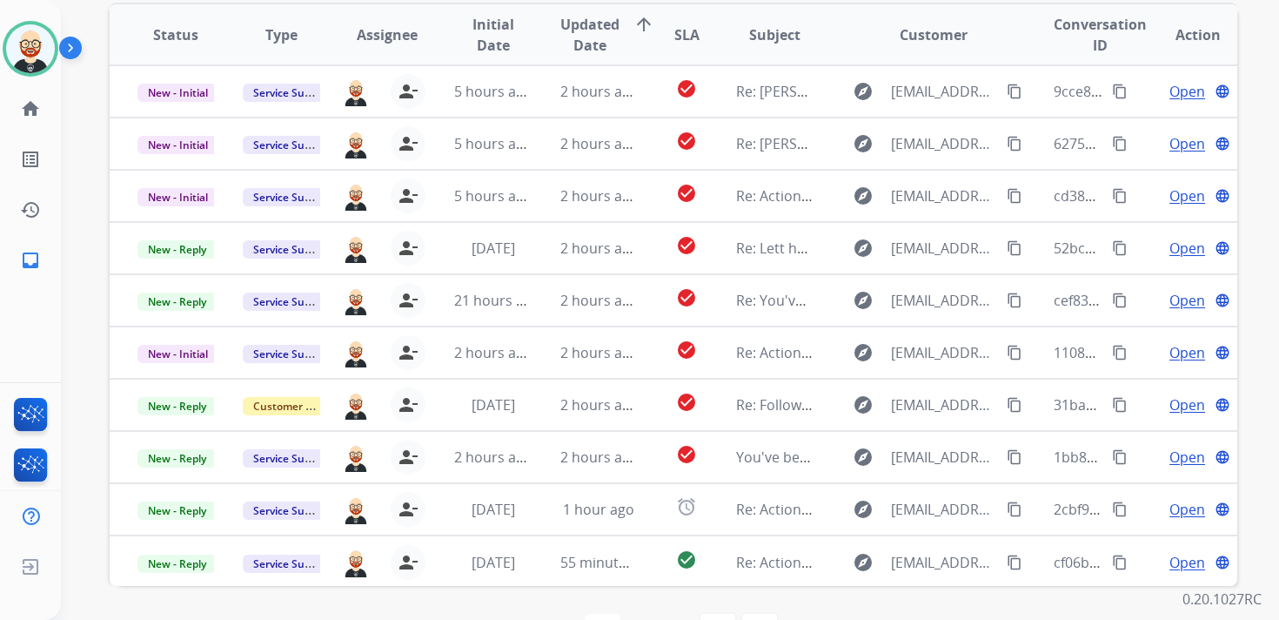
scroll to position [341, 0]
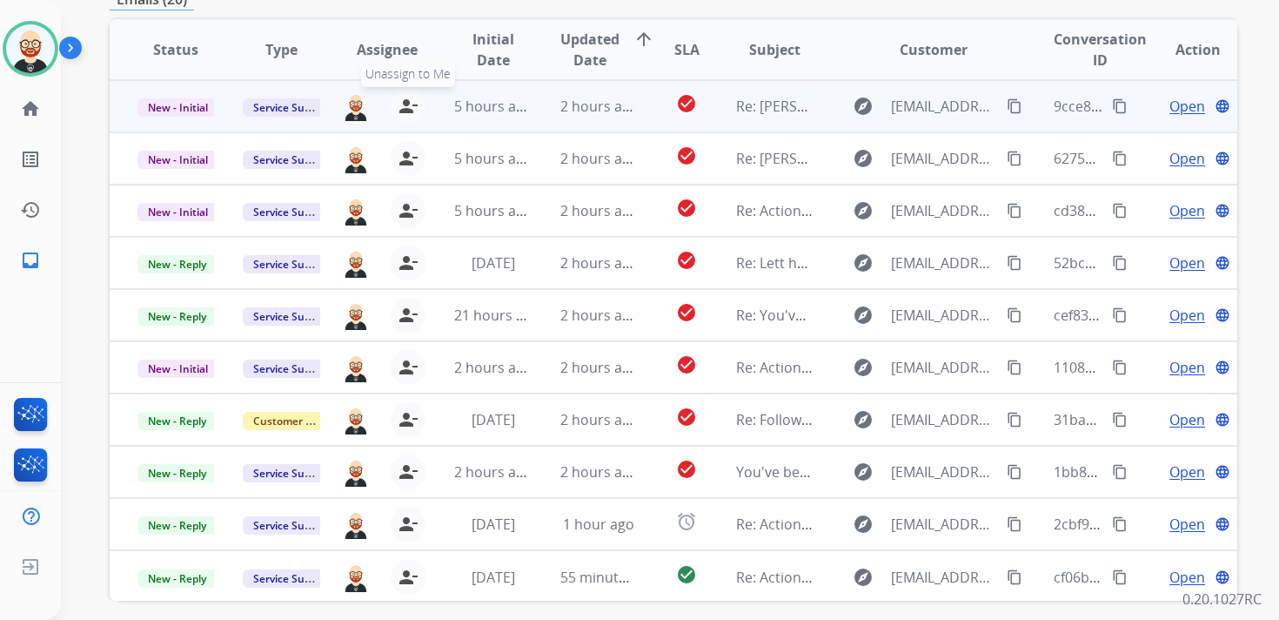
click at [408, 106] on mat-icon "person_remove" at bounding box center [408, 106] width 21 height 21
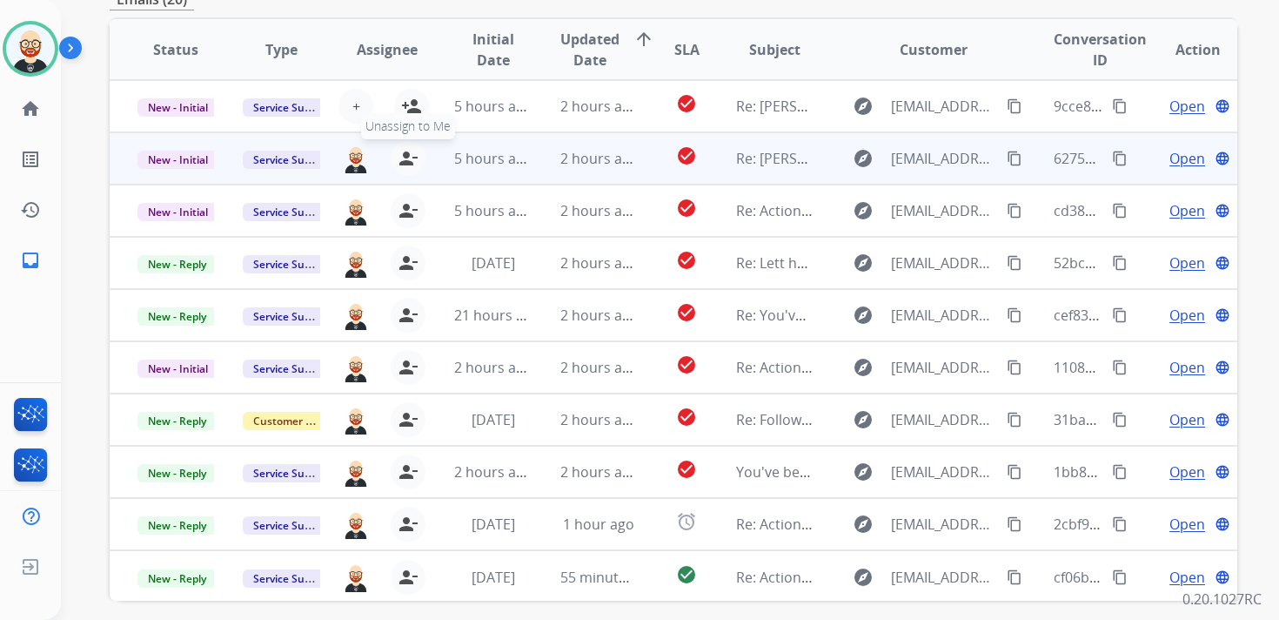
click at [404, 157] on mat-icon "person_remove" at bounding box center [408, 158] width 21 height 21
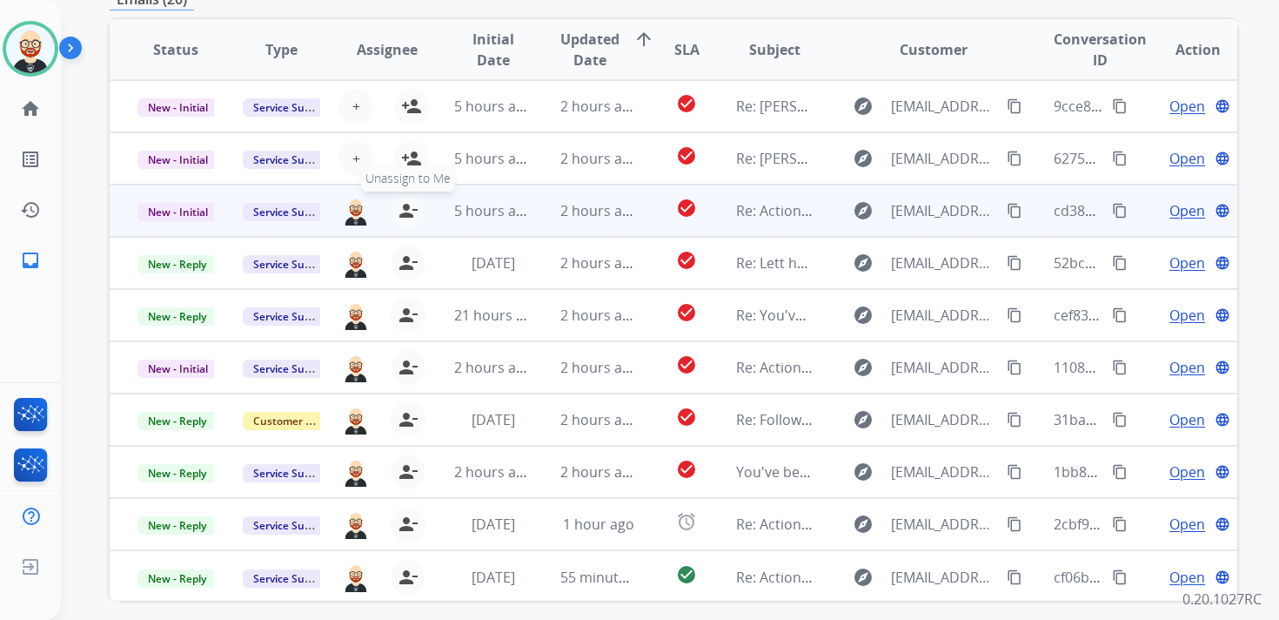
click at [404, 214] on mat-icon "person_remove" at bounding box center [408, 210] width 21 height 21
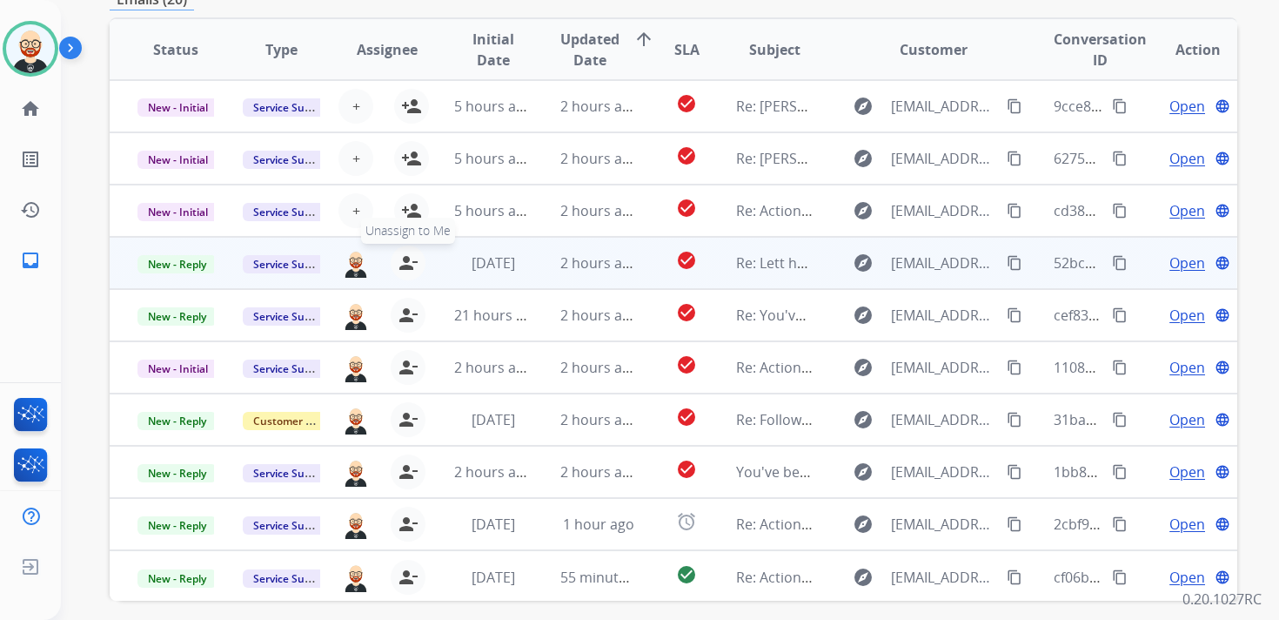
click at [406, 265] on mat-icon "person_remove" at bounding box center [408, 262] width 21 height 21
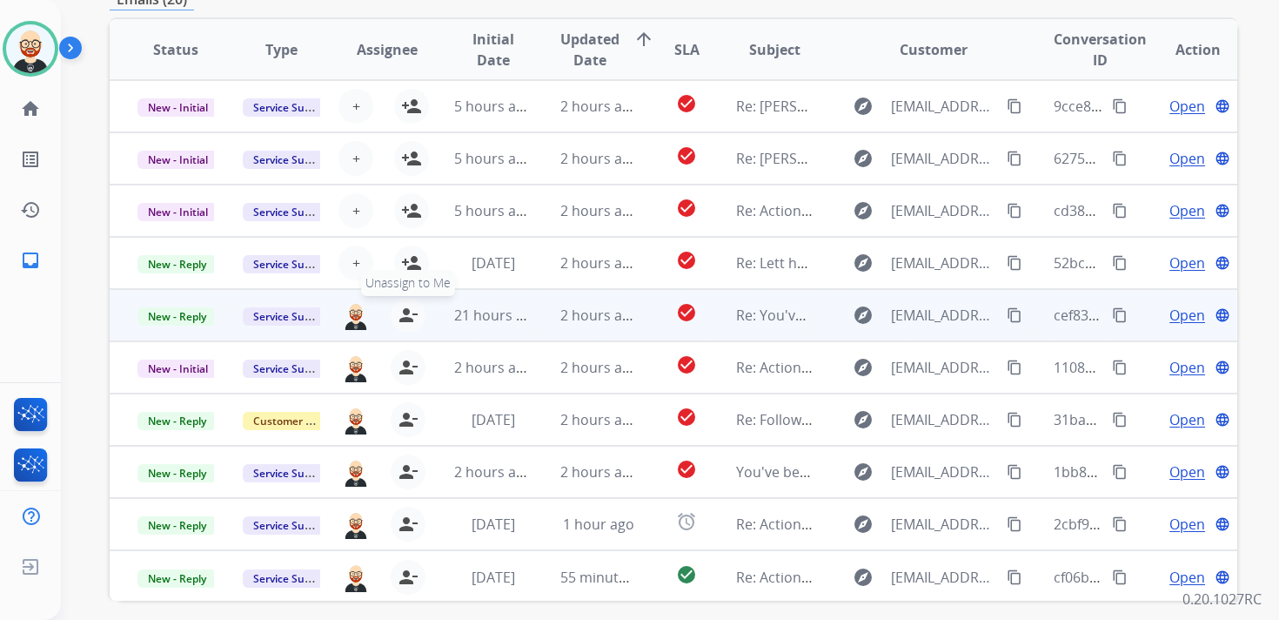
click at [407, 305] on button "person_remove Unassign to Me" at bounding box center [408, 315] width 35 height 35
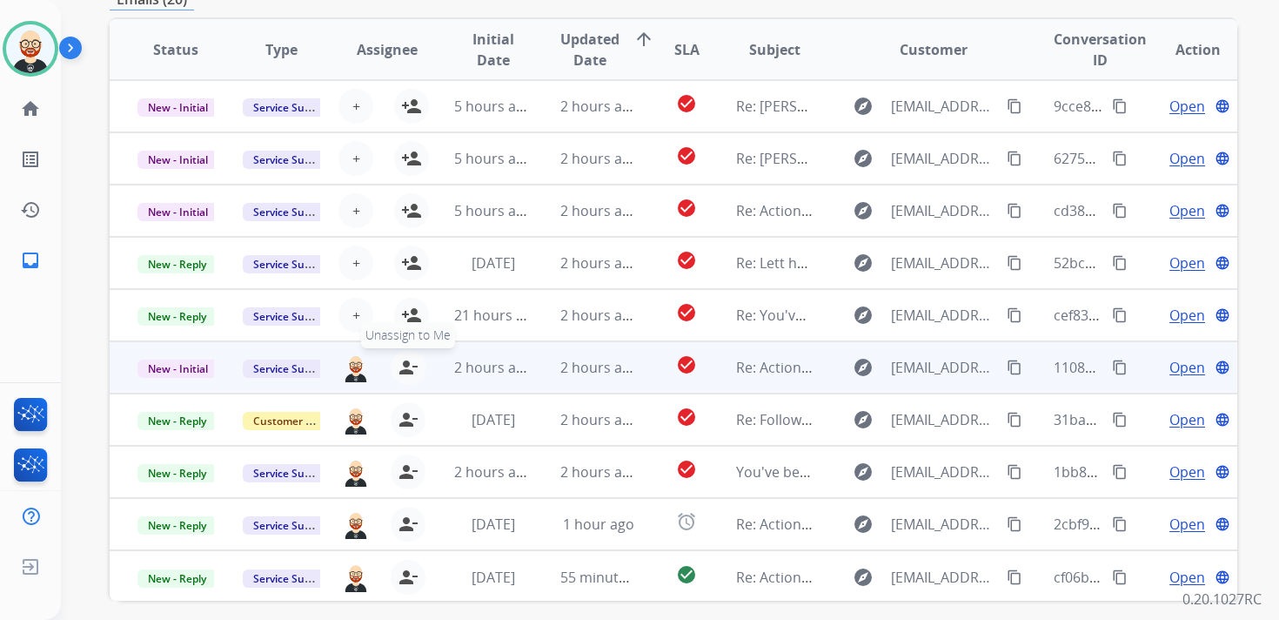
click at [409, 364] on mat-icon "person_remove" at bounding box center [408, 367] width 21 height 21
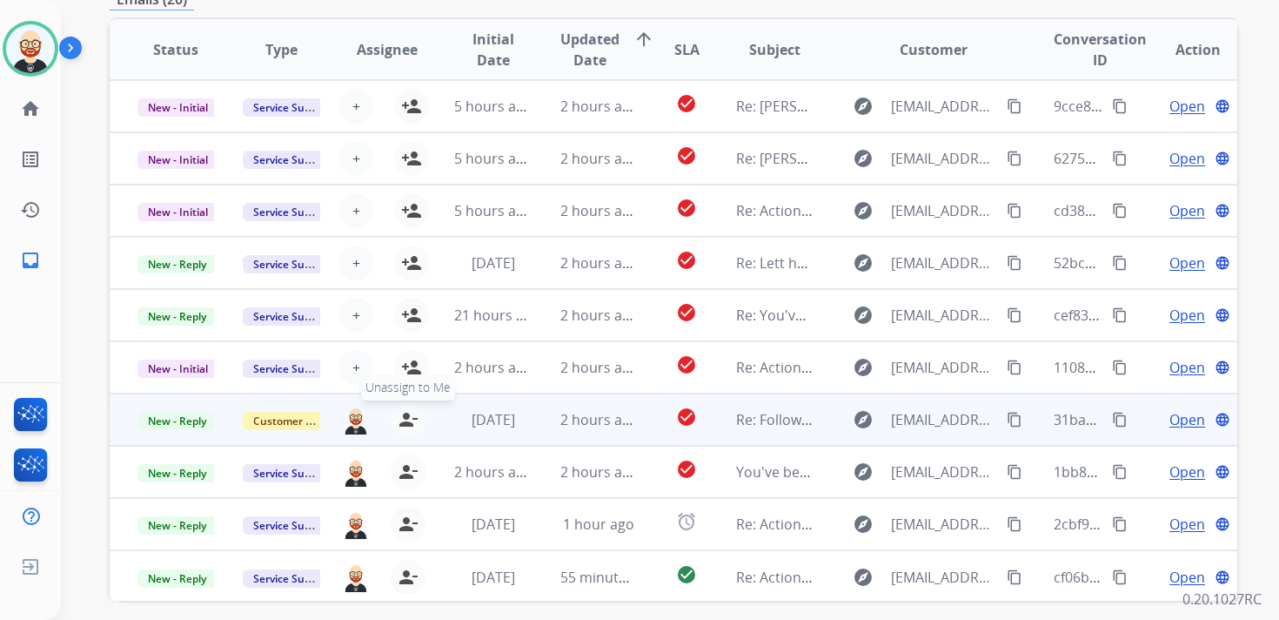
click at [408, 416] on mat-icon "person_remove" at bounding box center [408, 419] width 21 height 21
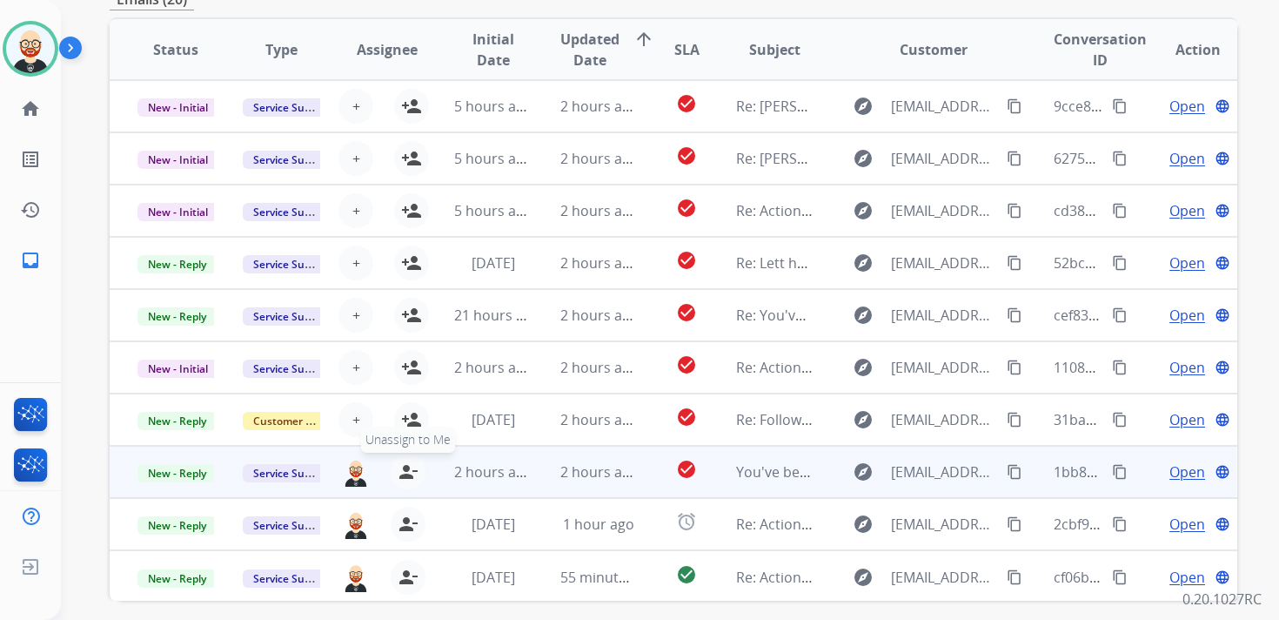
click at [408, 470] on mat-icon "person_remove" at bounding box center [408, 471] width 21 height 21
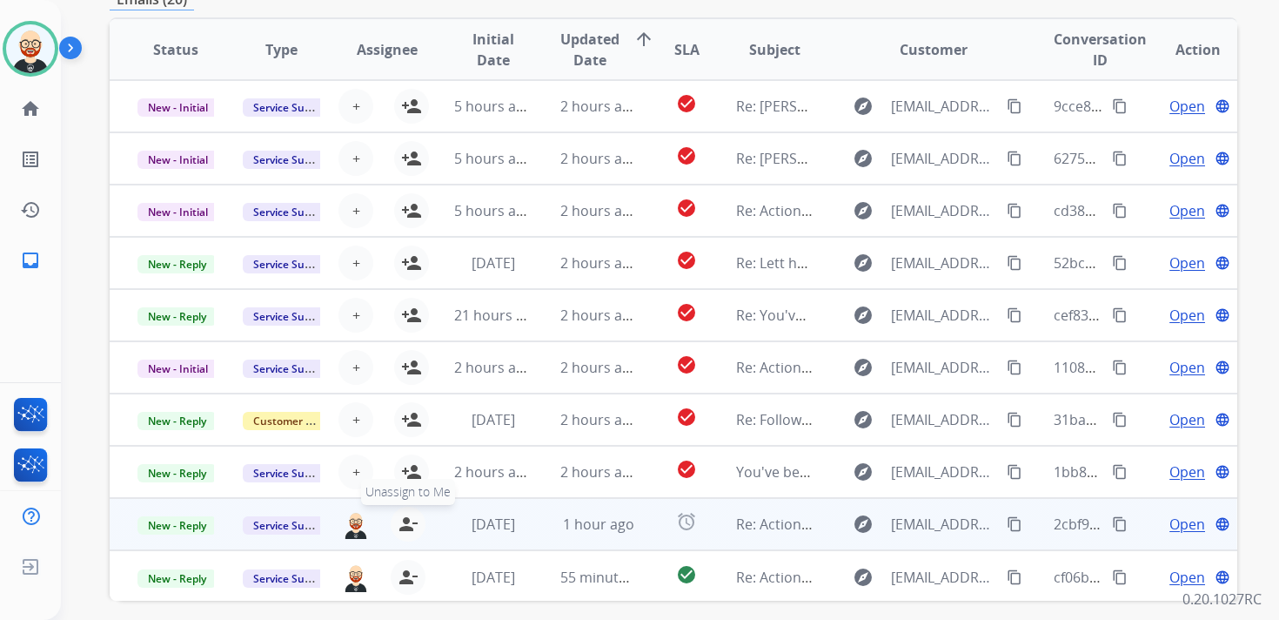
click at [408, 522] on mat-icon "person_remove" at bounding box center [408, 523] width 21 height 21
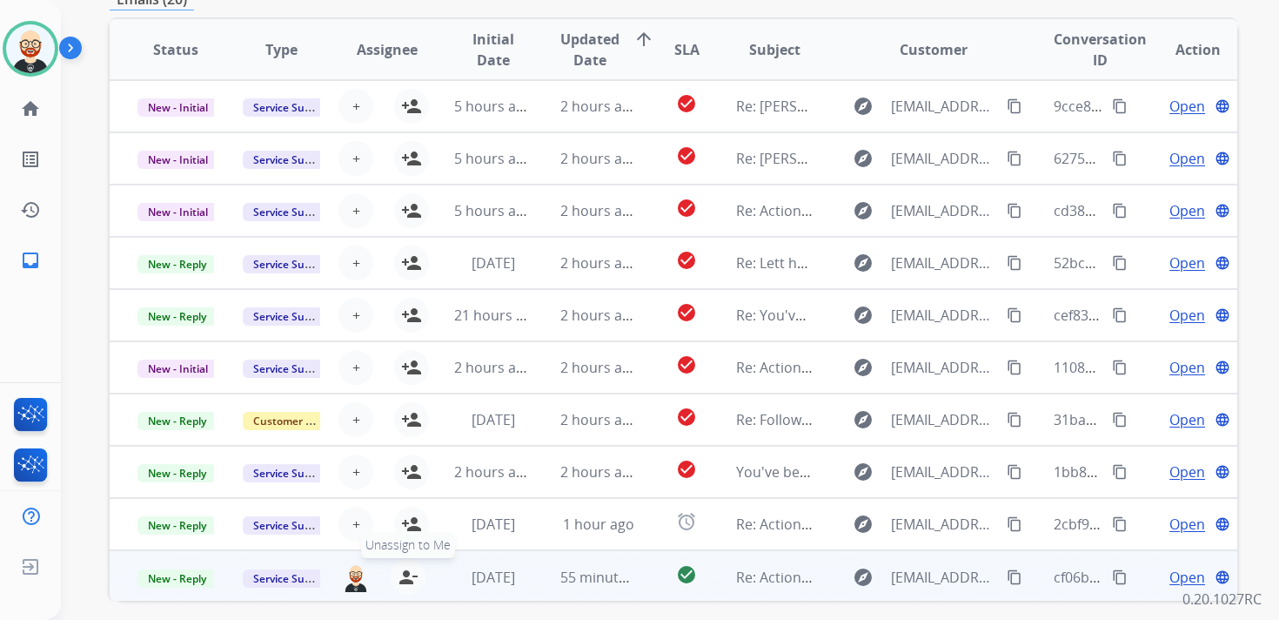
click at [408, 582] on mat-icon "person_remove" at bounding box center [408, 577] width 21 height 21
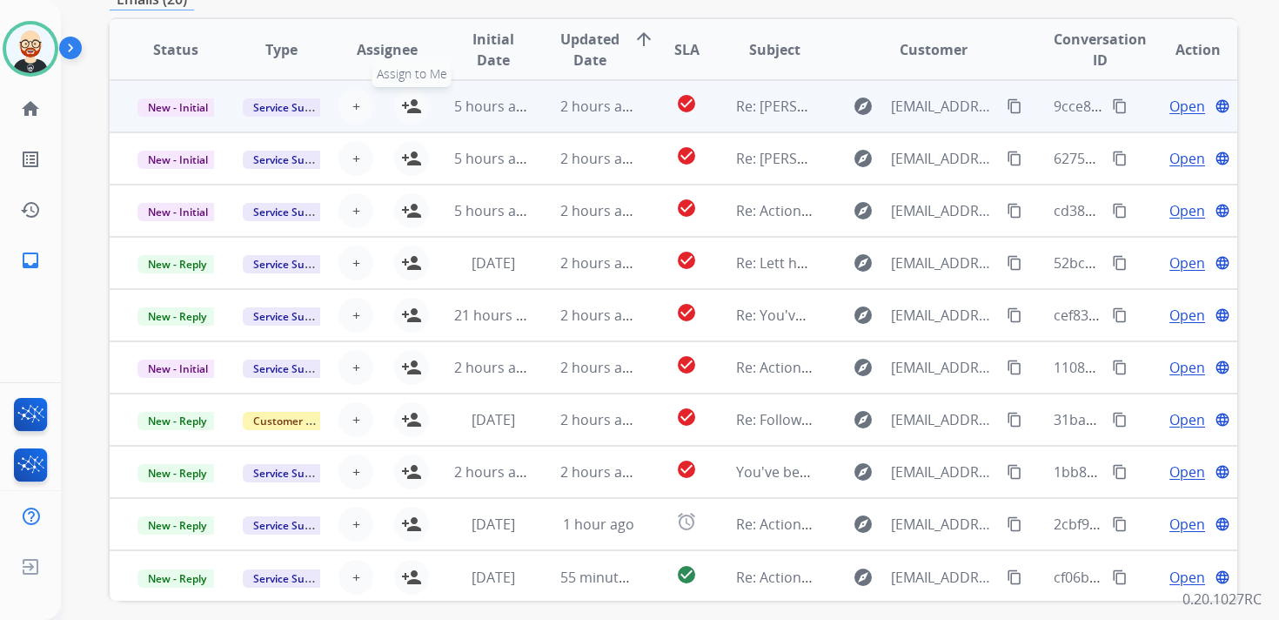
click at [417, 111] on mat-icon "person_add" at bounding box center [411, 106] width 21 height 21
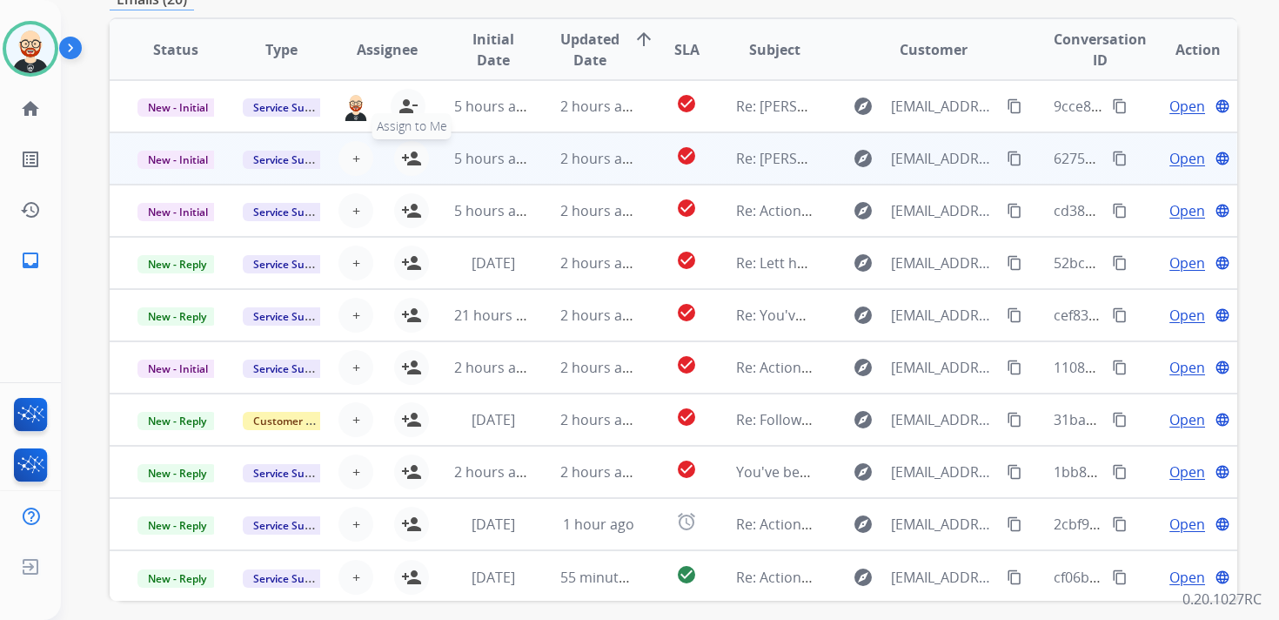
click at [417, 156] on mat-icon "person_add" at bounding box center [411, 158] width 21 height 21
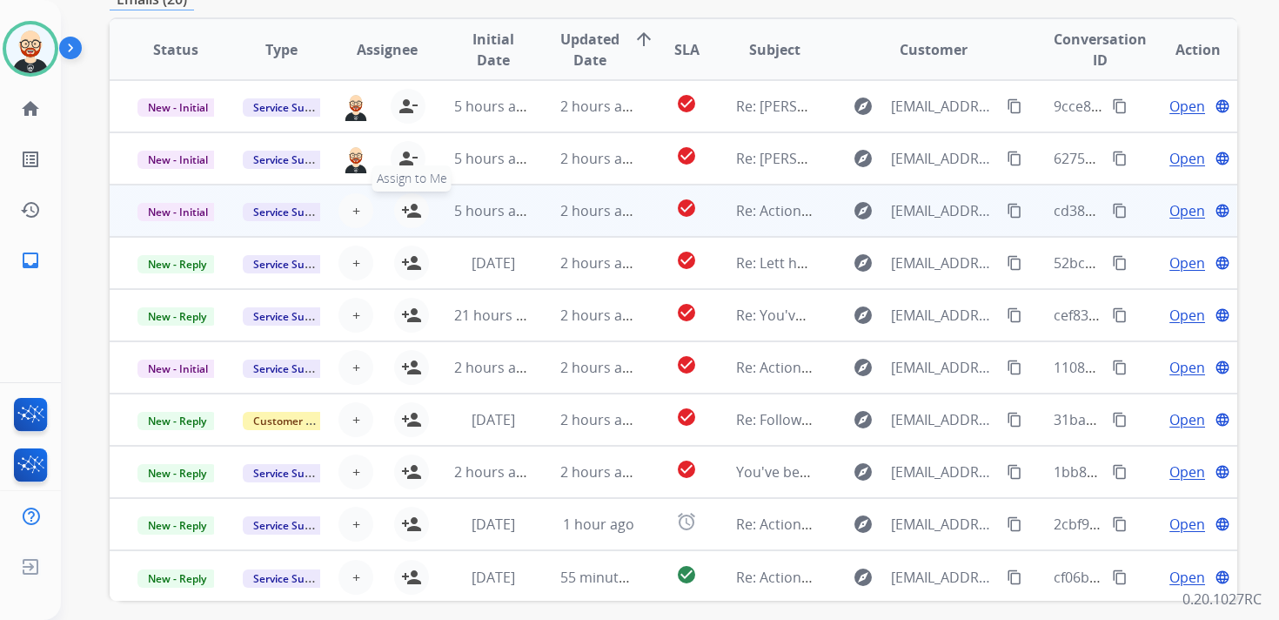
click at [416, 202] on mat-icon "person_add" at bounding box center [411, 210] width 21 height 21
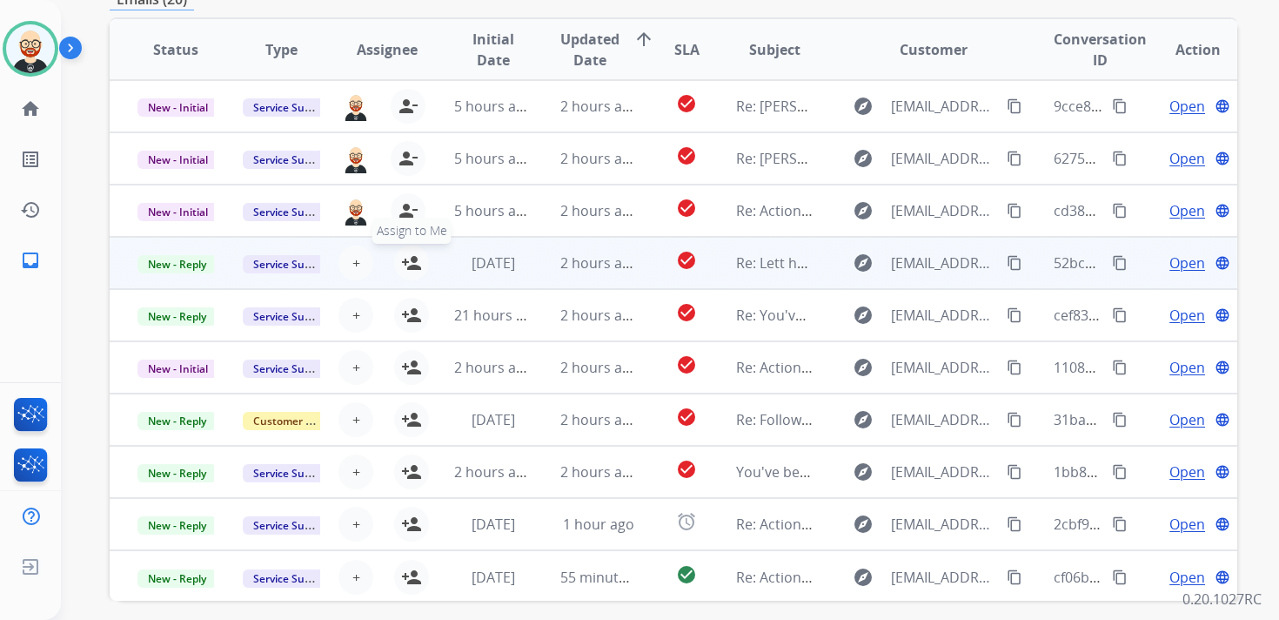
click at [410, 264] on mat-icon "person_add" at bounding box center [411, 262] width 21 height 21
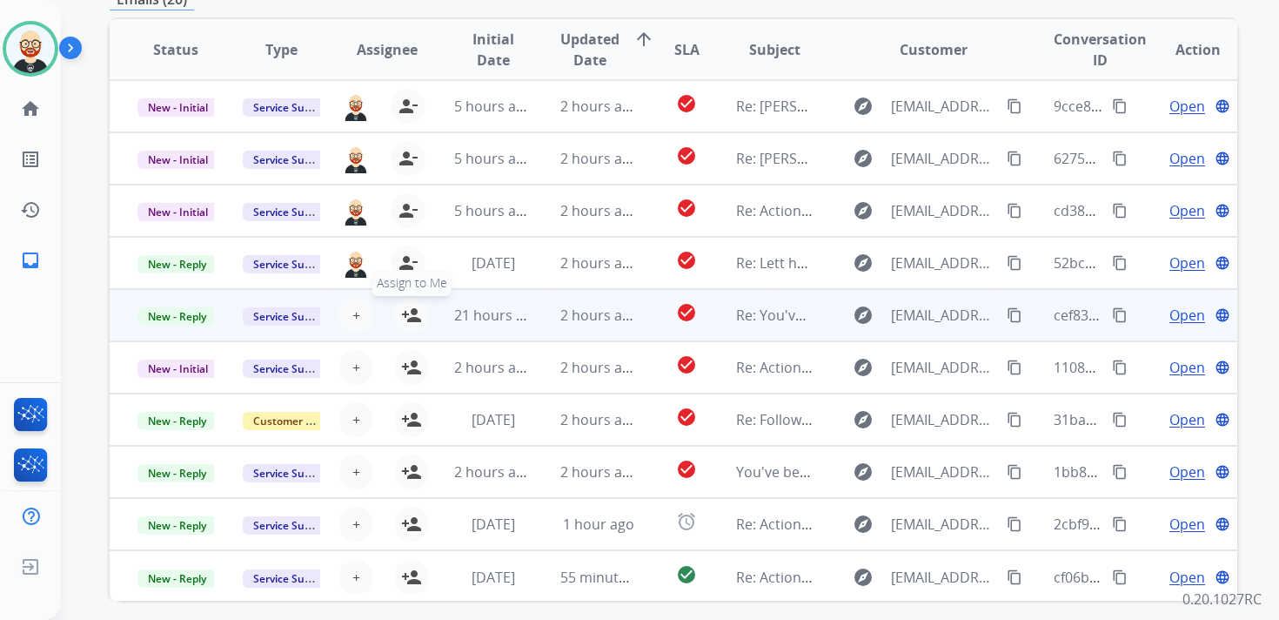
click at [413, 319] on mat-icon "person_add" at bounding box center [411, 315] width 21 height 21
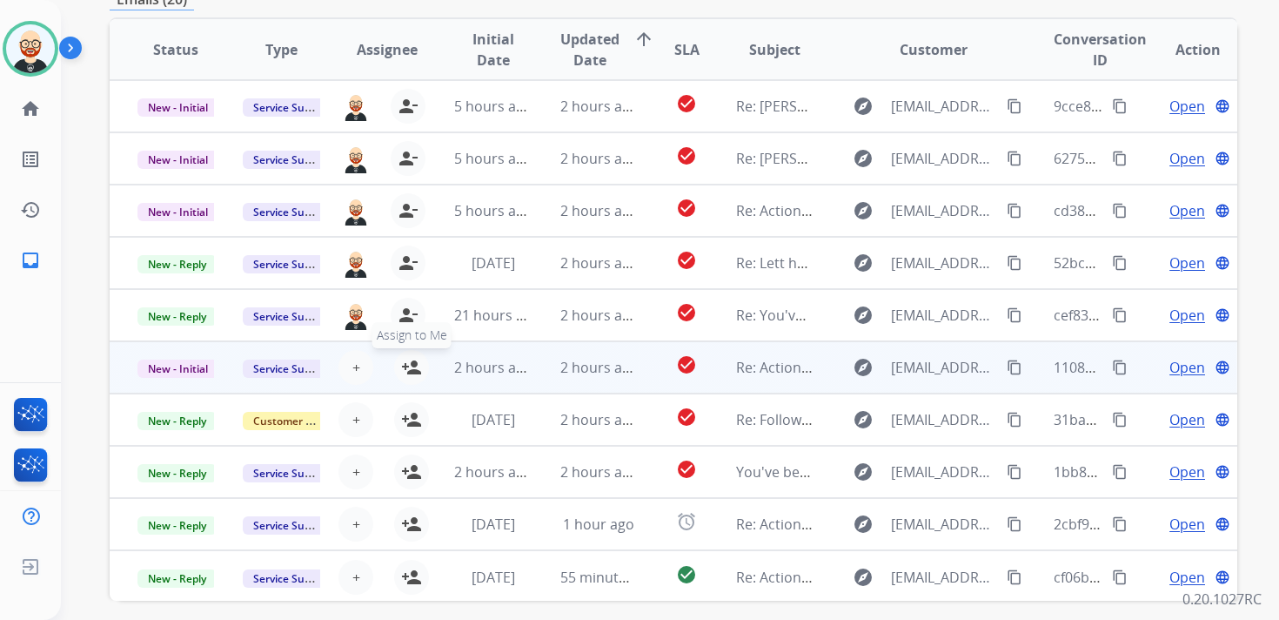
click at [413, 366] on mat-icon "person_add" at bounding box center [411, 367] width 21 height 21
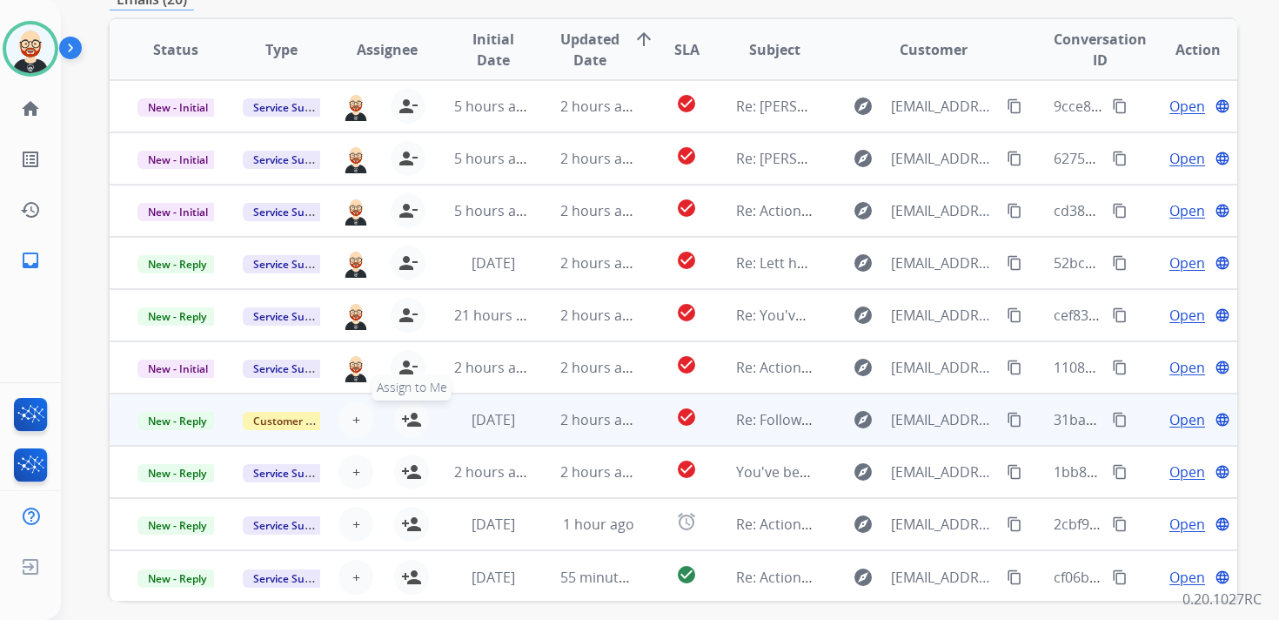
click at [413, 413] on mat-icon "person_add" at bounding box center [411, 419] width 21 height 21
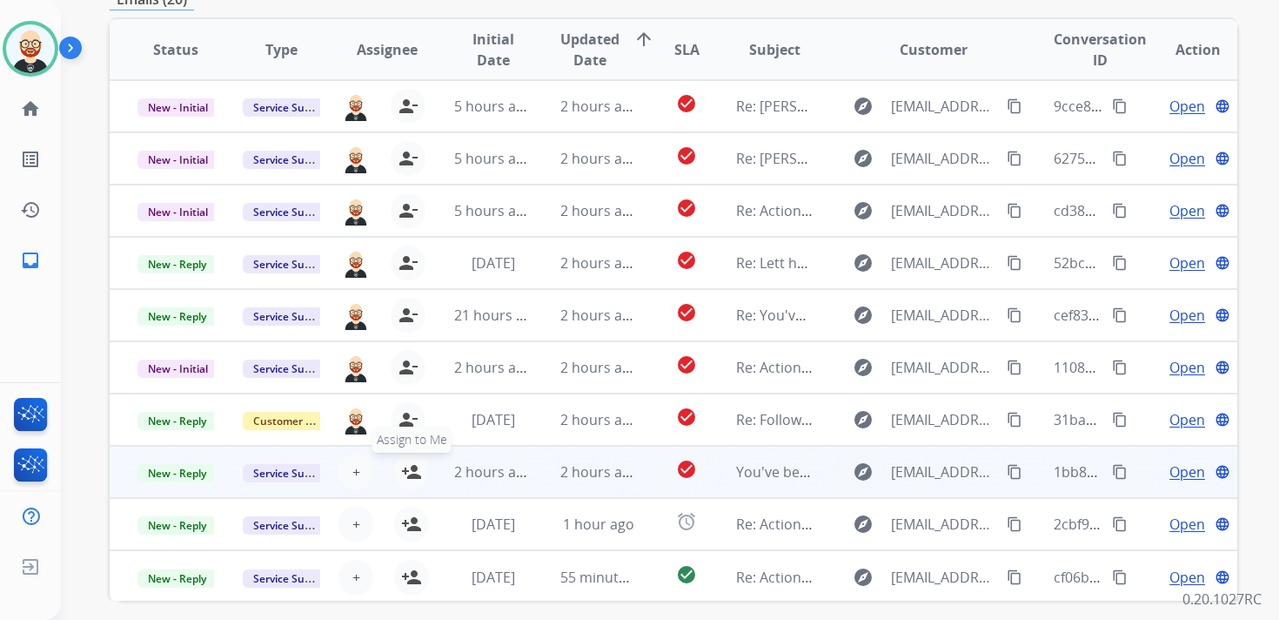
click at [410, 471] on mat-icon "person_add" at bounding box center [411, 471] width 21 height 21
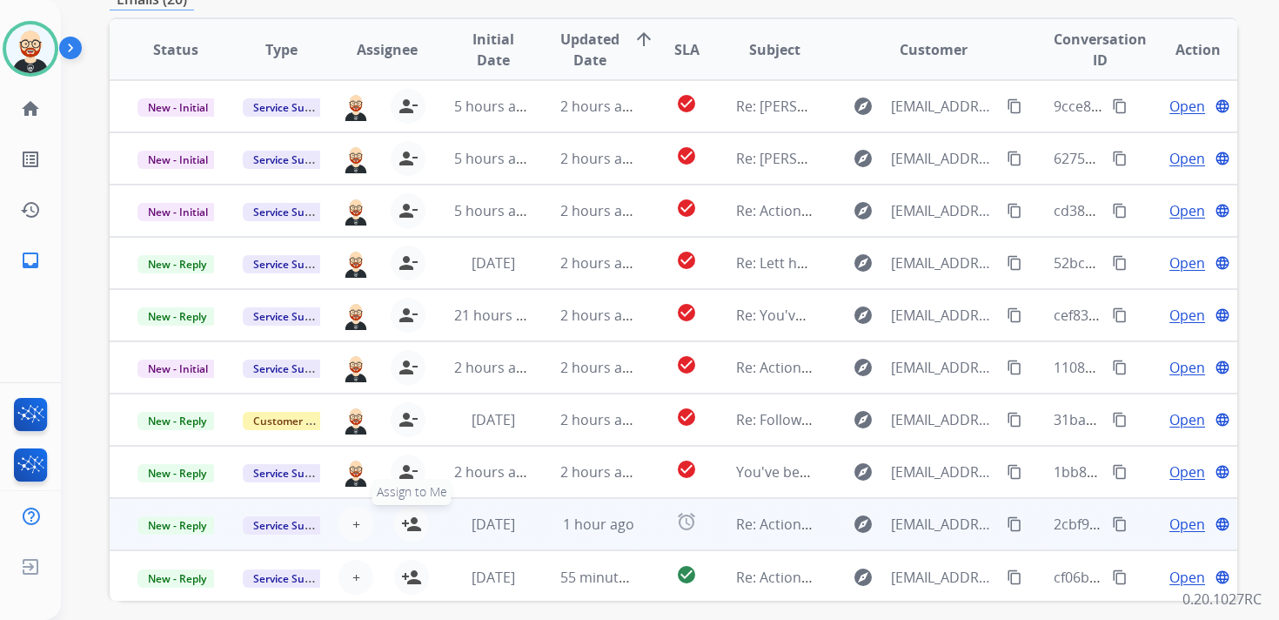
click at [407, 511] on button "person_add Assign to Me" at bounding box center [411, 524] width 35 height 35
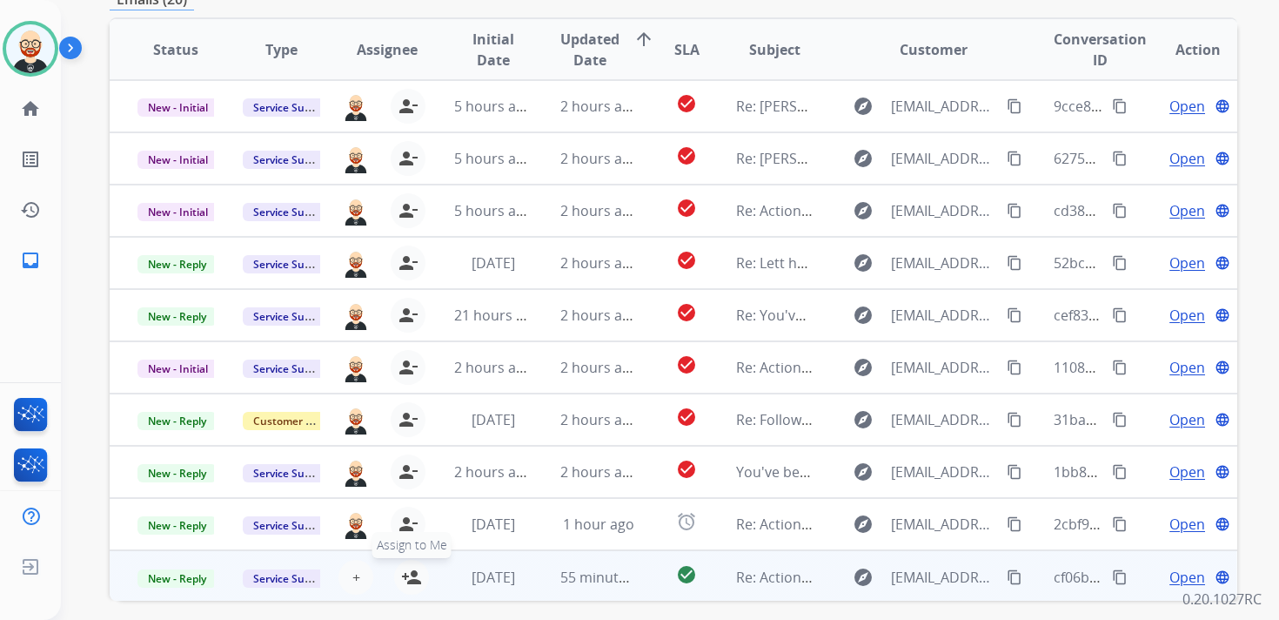
click at [408, 560] on button "person_add Assign to Me" at bounding box center [411, 577] width 35 height 35
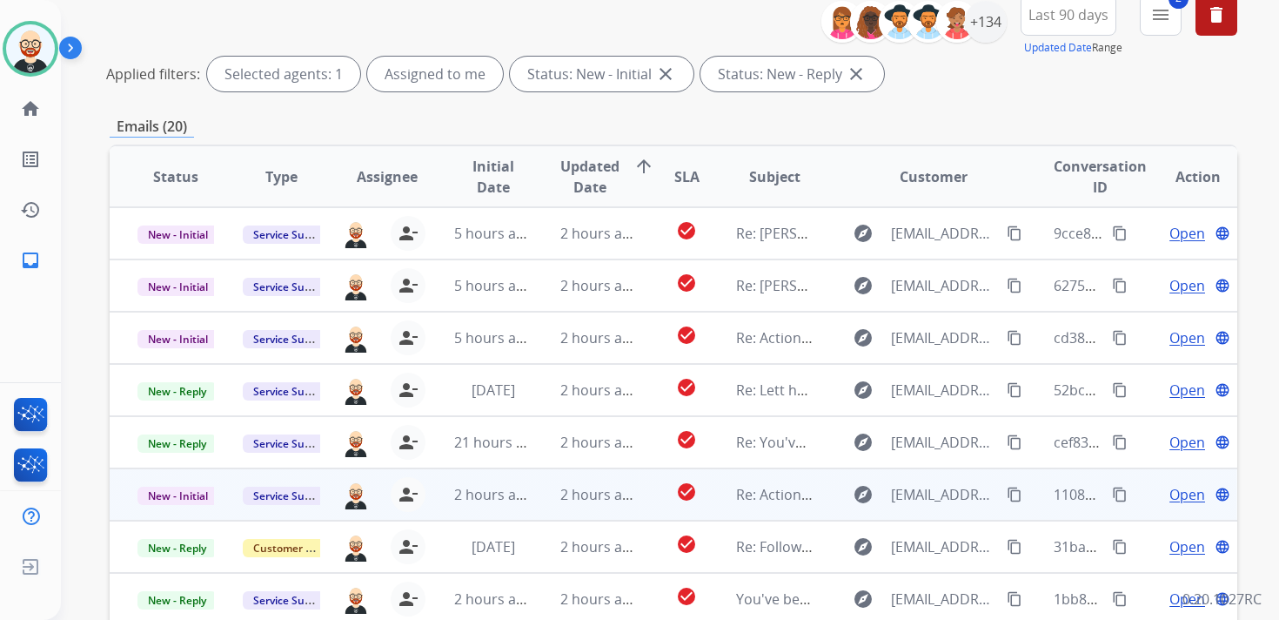
scroll to position [0, 0]
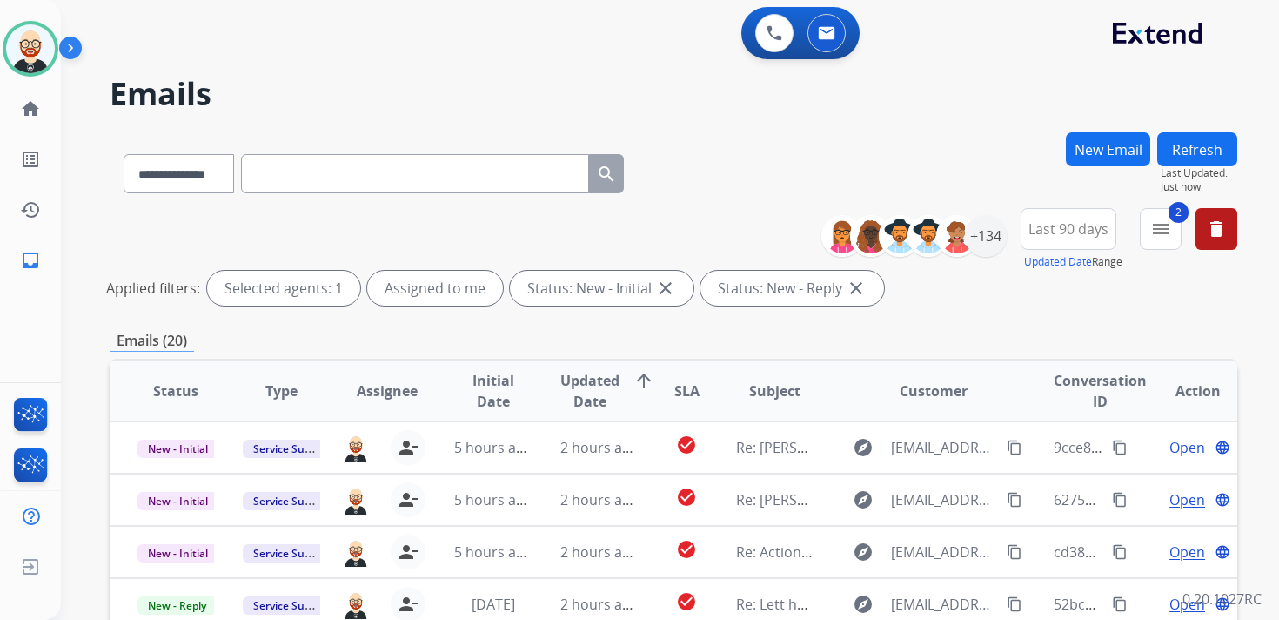
click at [1182, 147] on button "Refresh" at bounding box center [1198, 149] width 80 height 34
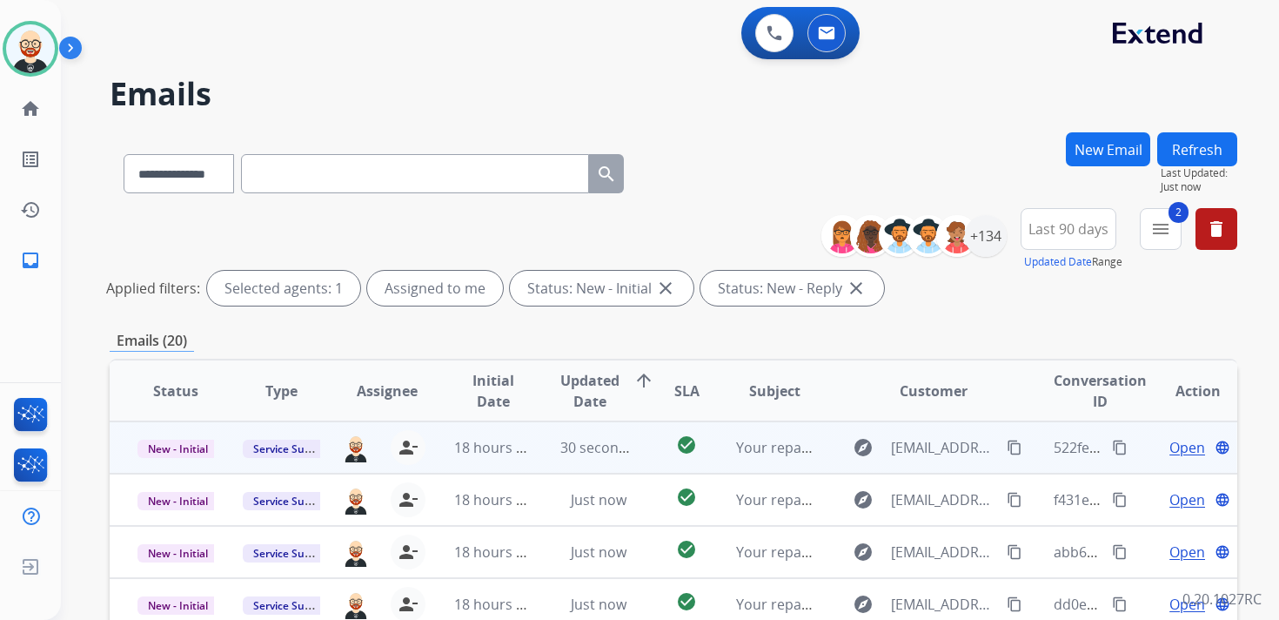
click at [1171, 453] on span "Open" at bounding box center [1188, 447] width 36 height 21
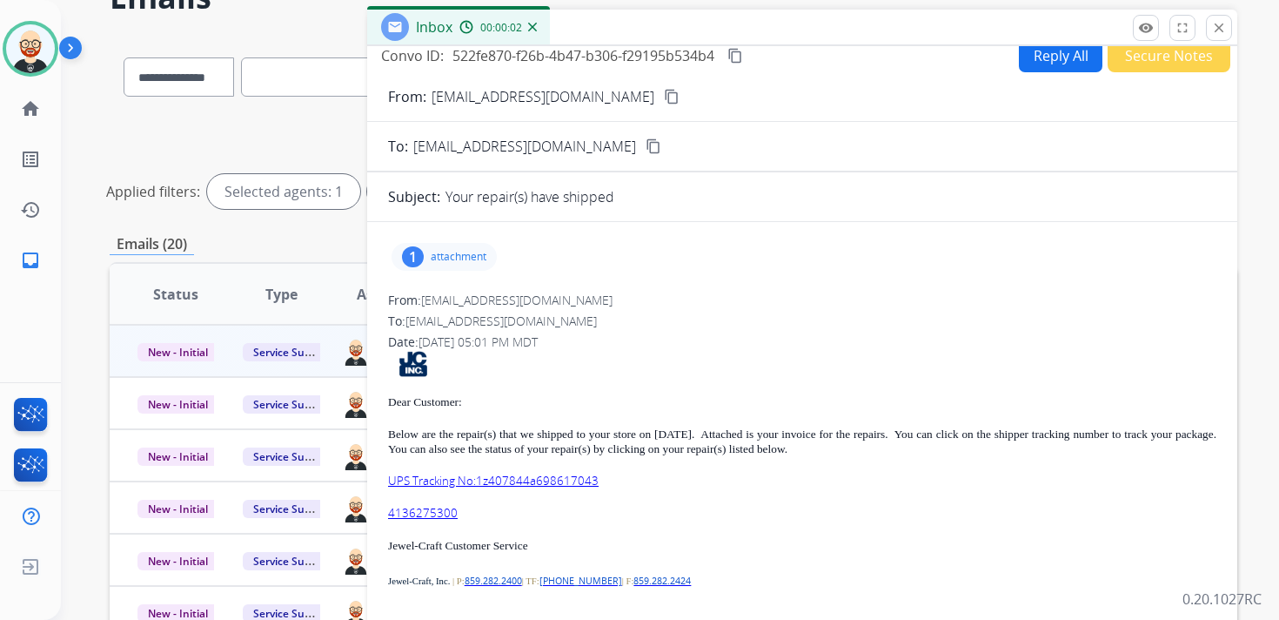
scroll to position [104, 0]
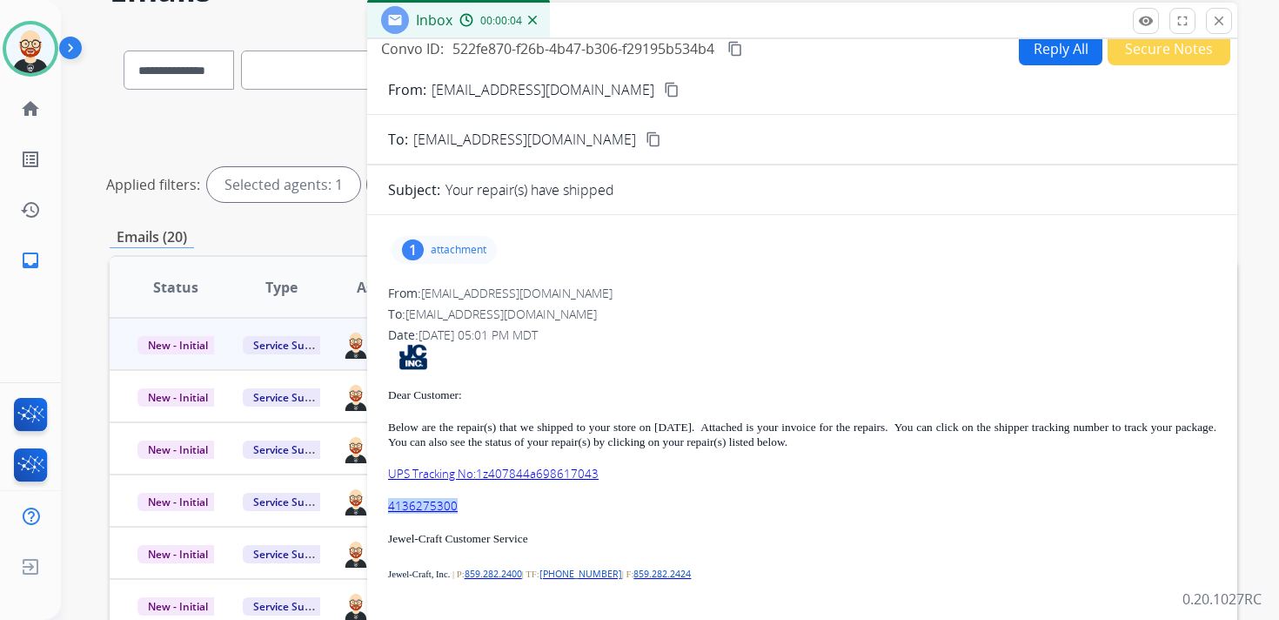
drag, startPoint x: 474, startPoint y: 513, endPoint x: 387, endPoint y: 508, distance: 87.1
click at [388, 508] on p "4136275300" at bounding box center [802, 506] width 829 height 15
copy link "4136275300"
click at [741, 52] on mat-icon "content_copy" at bounding box center [736, 49] width 16 height 16
click at [465, 249] on p "attachment" at bounding box center [459, 250] width 56 height 14
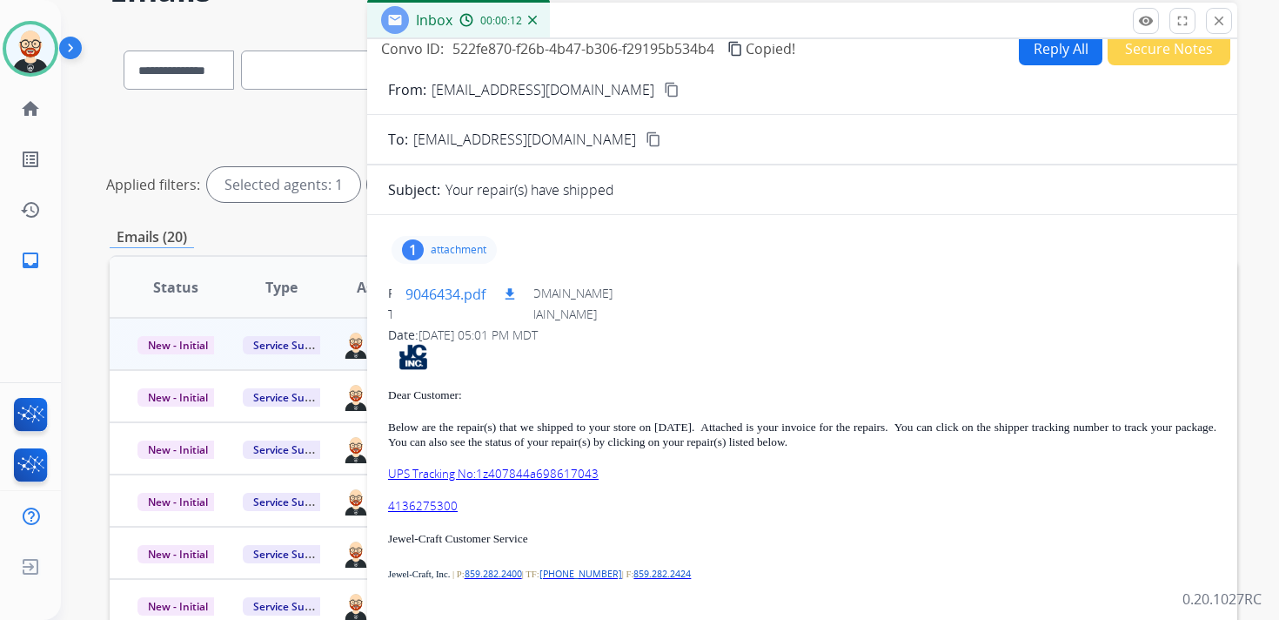
click at [513, 292] on mat-icon "download" at bounding box center [510, 294] width 16 height 16
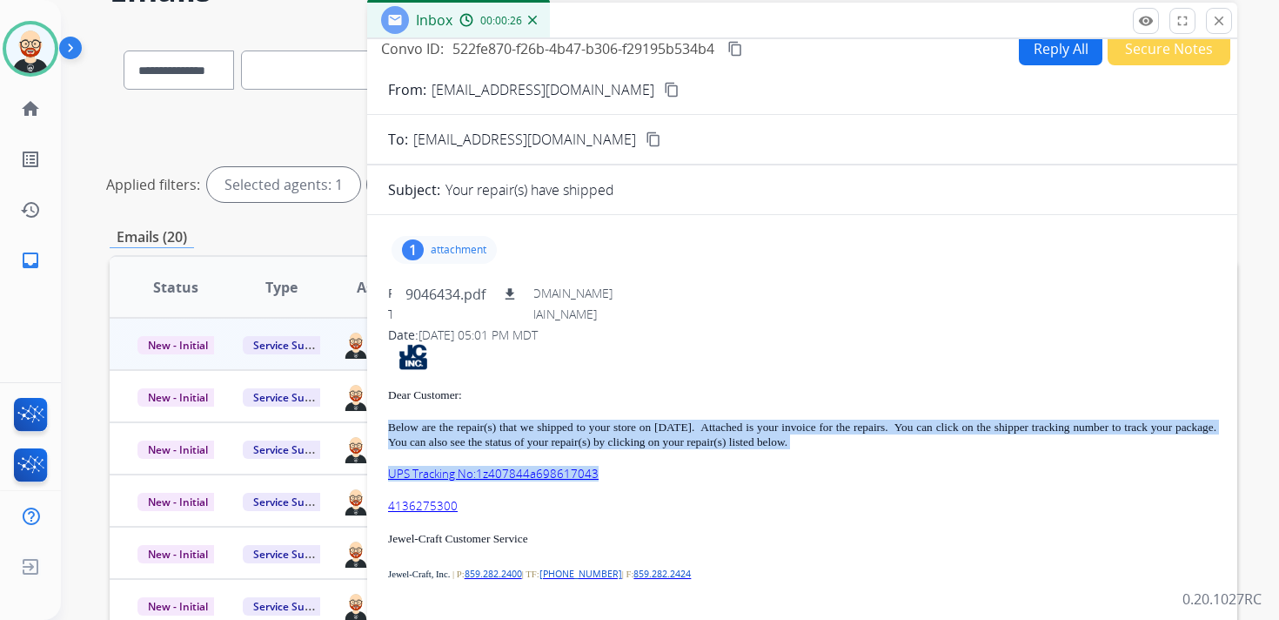
drag, startPoint x: 634, startPoint y: 473, endPoint x: 380, endPoint y: 421, distance: 259.4
click at [380, 421] on div "1 attachment 9046434.pdf download From: donotreply@jewel-craft.com To: services…" at bounding box center [802, 469] width 870 height 481
copy div "Below are the repair(s) that we shipped to your store on 09/08/25. Attached is …"
click at [1213, 23] on mat-icon "close" at bounding box center [1219, 21] width 16 height 16
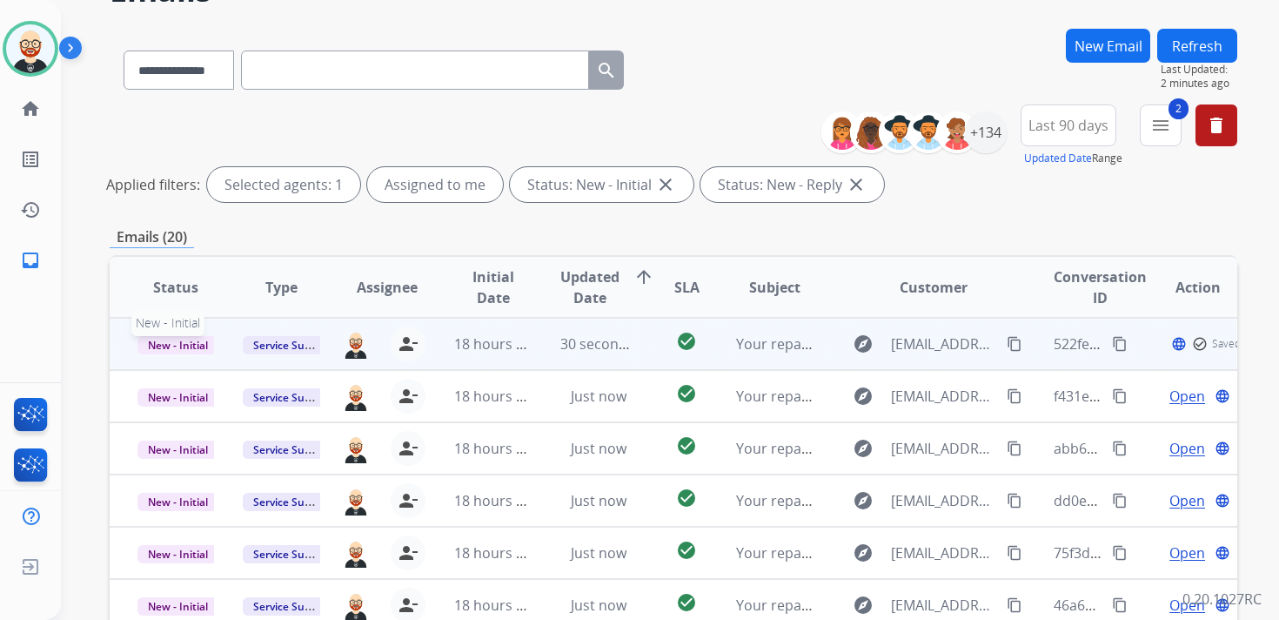
click at [197, 344] on span "New - Initial" at bounding box center [178, 345] width 81 height 18
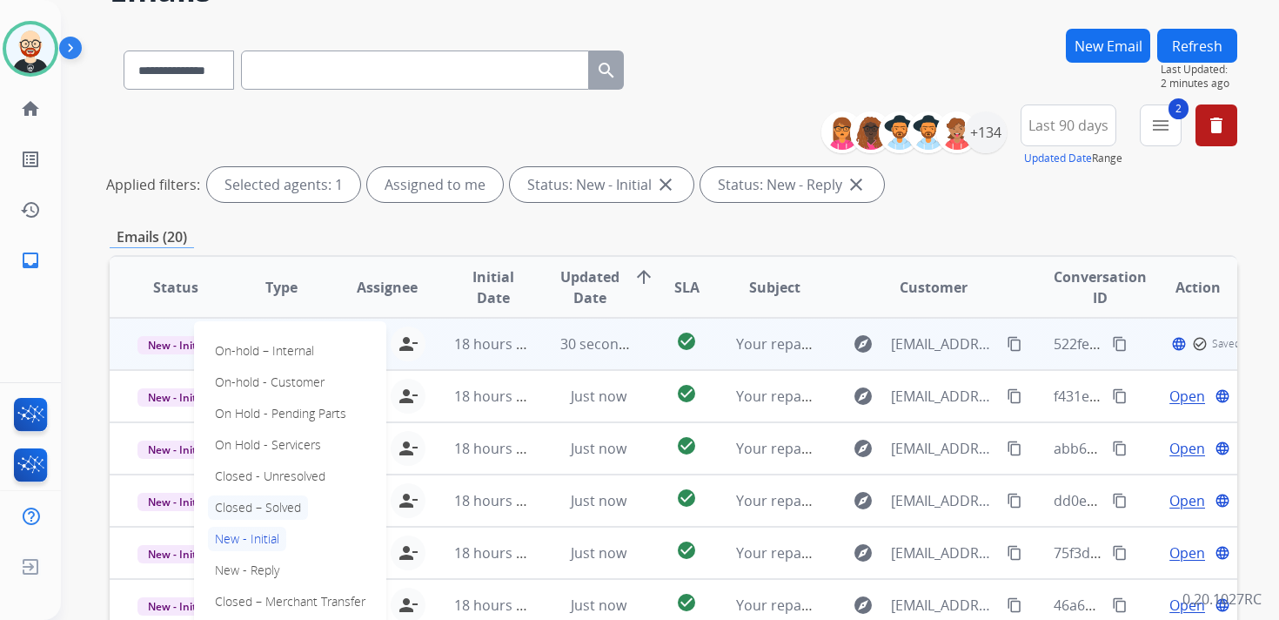
click at [288, 509] on p "Closed – Solved" at bounding box center [258, 507] width 100 height 24
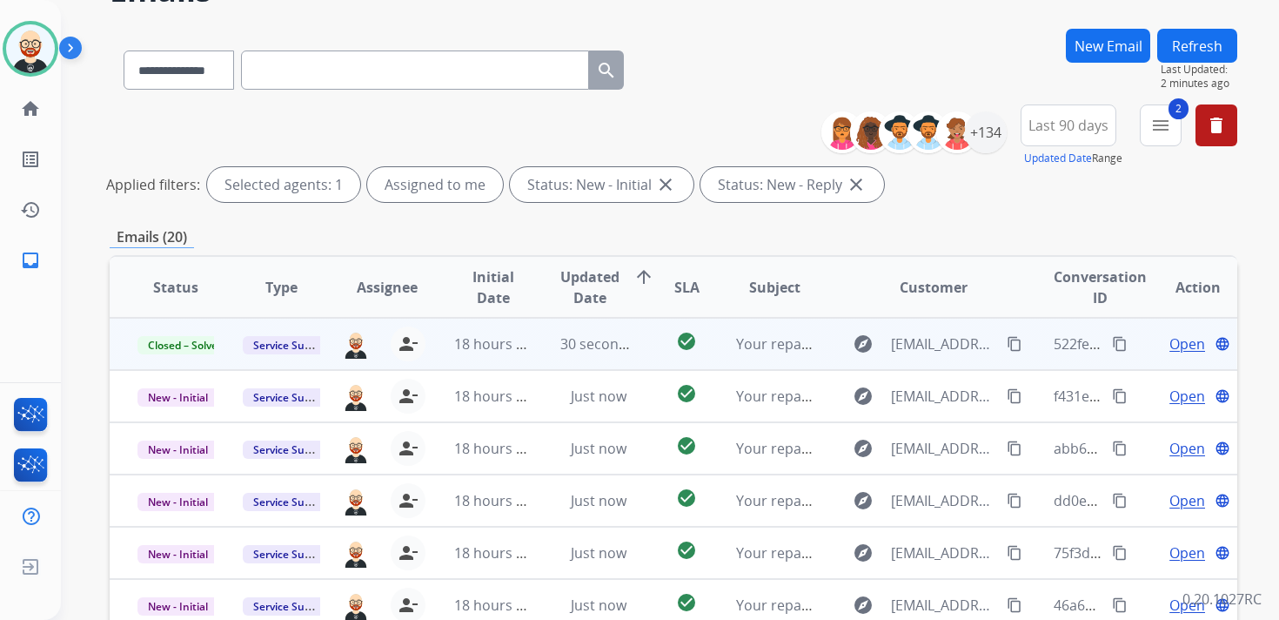
click at [1191, 23] on div "**********" at bounding box center [649, 269] width 1177 height 620
click at [1191, 36] on button "Refresh" at bounding box center [1198, 46] width 80 height 34
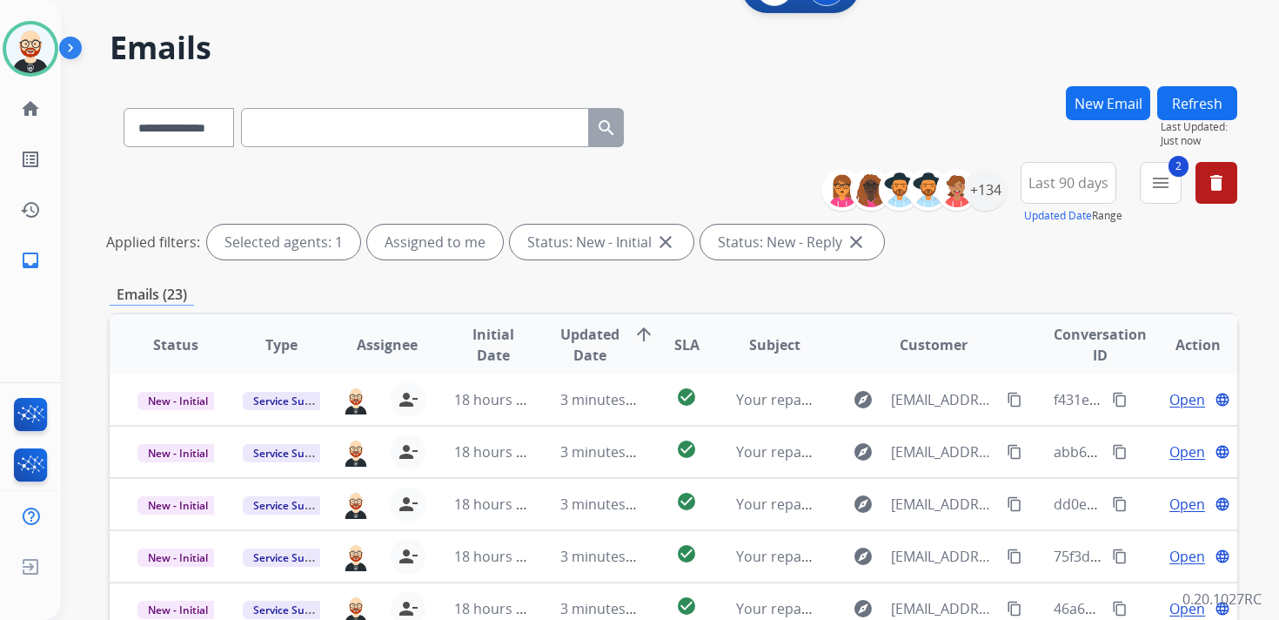
scroll to position [413, 0]
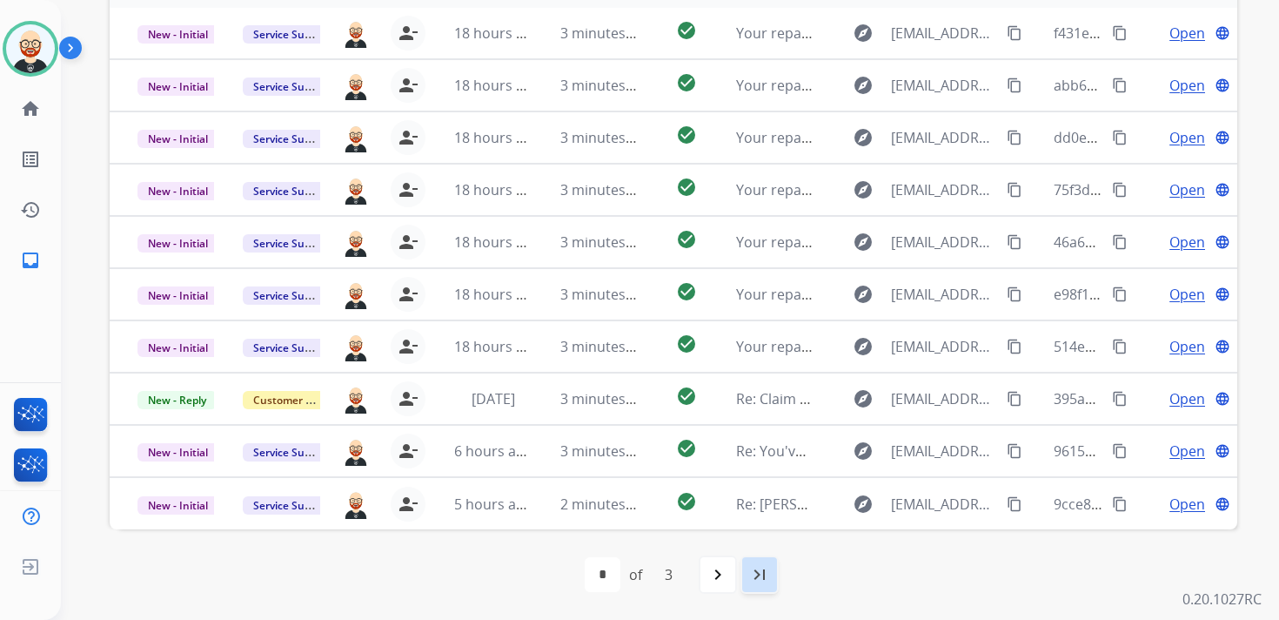
click at [748, 574] on div "last_page" at bounding box center [760, 574] width 38 height 38
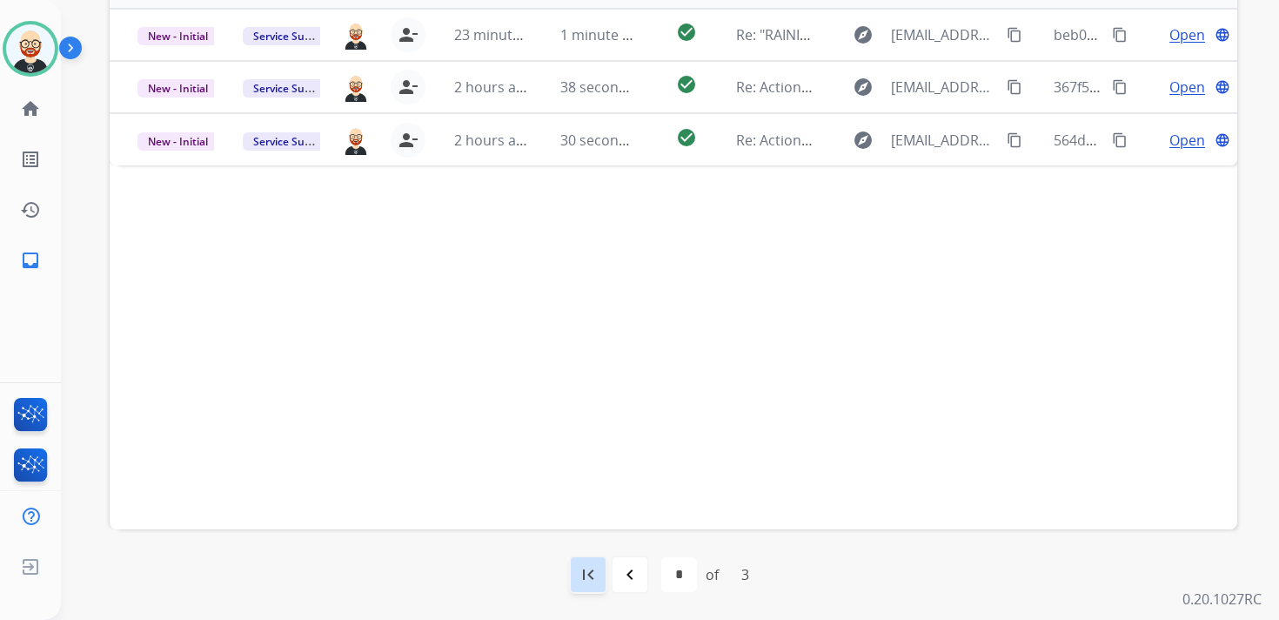
click at [593, 578] on mat-icon "first_page" at bounding box center [588, 574] width 21 height 21
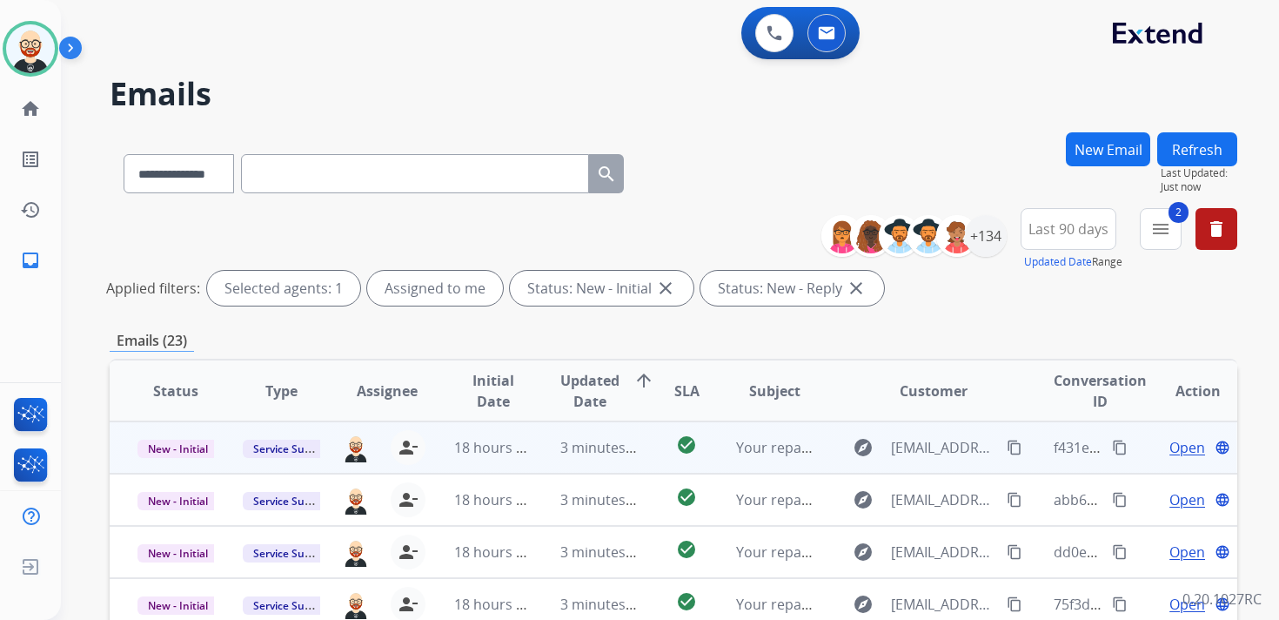
click at [1170, 447] on span "Open" at bounding box center [1188, 447] width 36 height 21
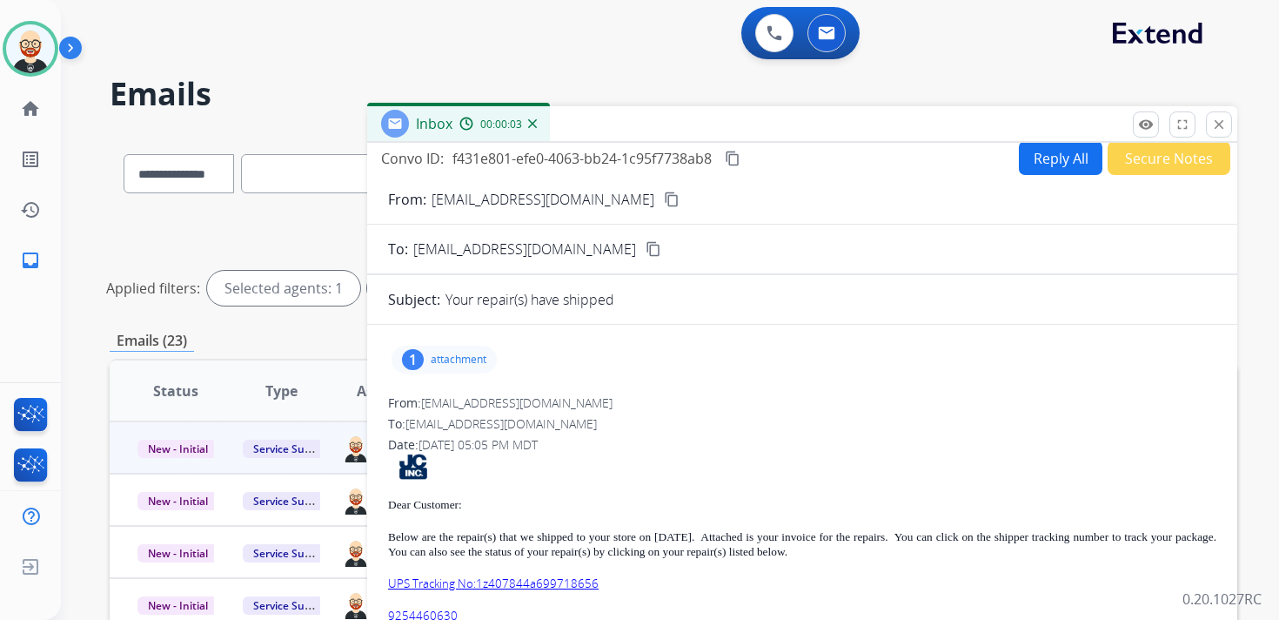
scroll to position [13, 0]
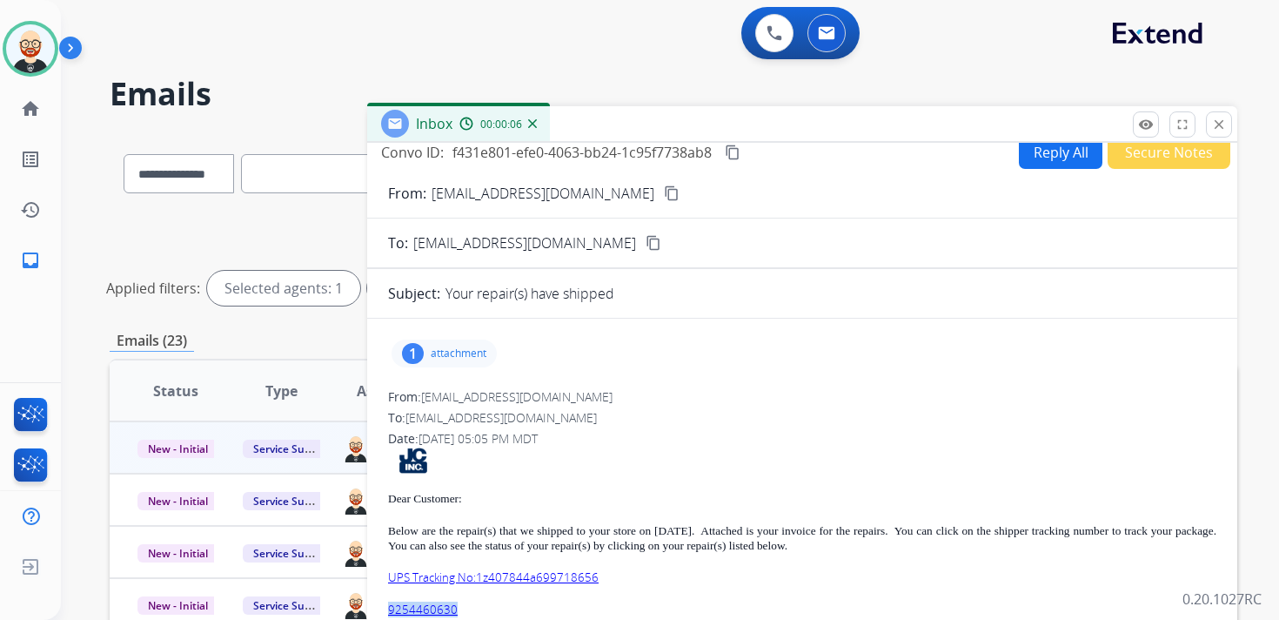
drag, startPoint x: 473, startPoint y: 609, endPoint x: 388, endPoint y: 614, distance: 84.6
click at [388, 614] on p "9254460630" at bounding box center [802, 609] width 829 height 15
copy link "9254460630"
click at [618, 585] on div "Dear Customer: Below are the repair(s) that we shipped to your store on 09/08/2…" at bounding box center [802, 621] width 829 height 349
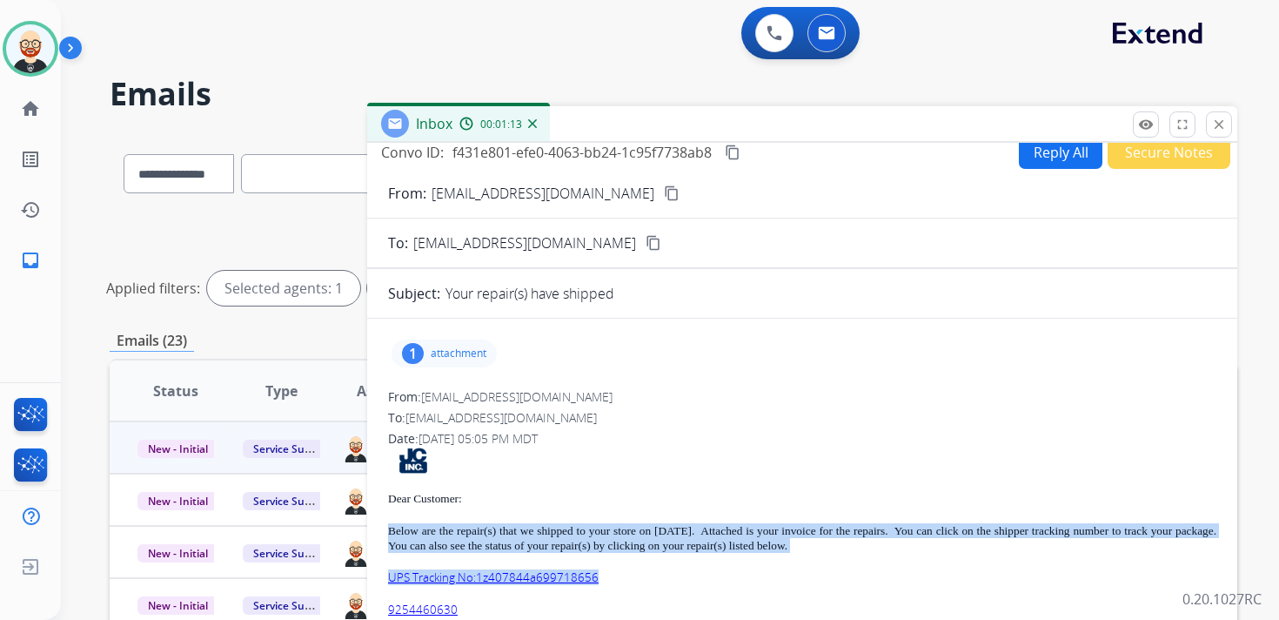
drag, startPoint x: 608, startPoint y: 575, endPoint x: 386, endPoint y: 527, distance: 227.9
click at [386, 527] on div "1 attachment From: donotreply@jewel-craft.com To: servicesupport@extend.com Dat…" at bounding box center [802, 572] width 870 height 481
click at [737, 152] on mat-icon "content_copy" at bounding box center [733, 152] width 16 height 16
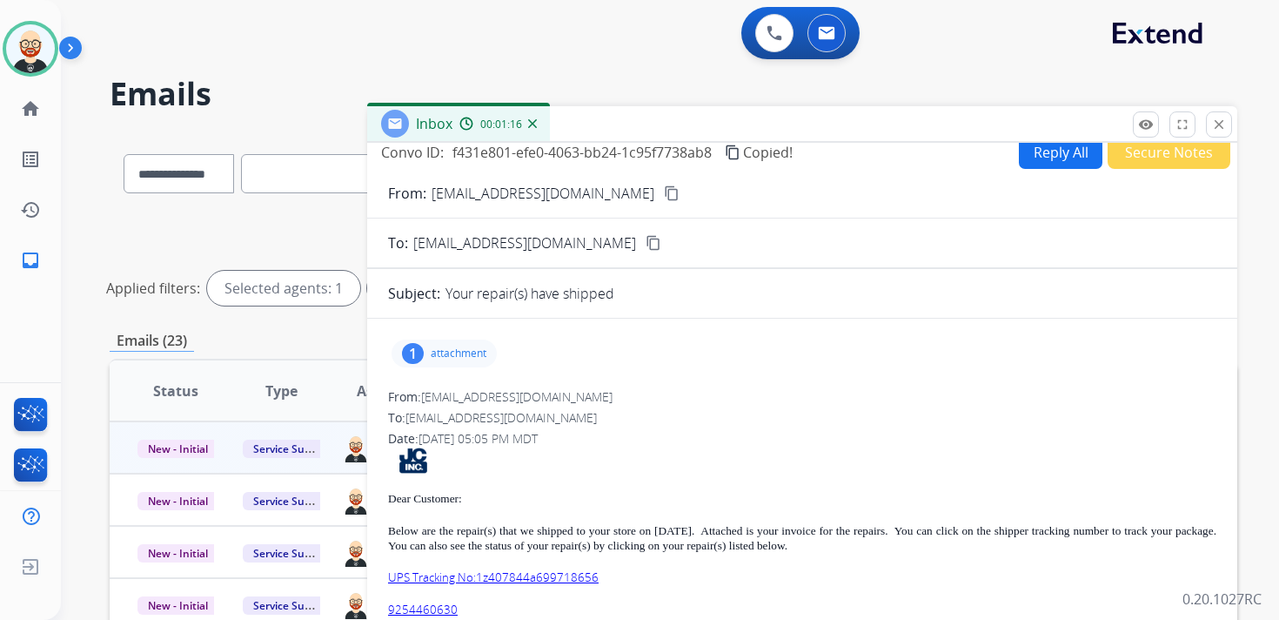
click at [478, 349] on p "attachment" at bounding box center [459, 353] width 56 height 14
click at [511, 393] on mat-icon "download" at bounding box center [510, 398] width 16 height 16
click at [511, 390] on mat-icon "download" at bounding box center [510, 398] width 16 height 16
click at [449, 352] on p "attachment" at bounding box center [459, 353] width 56 height 14
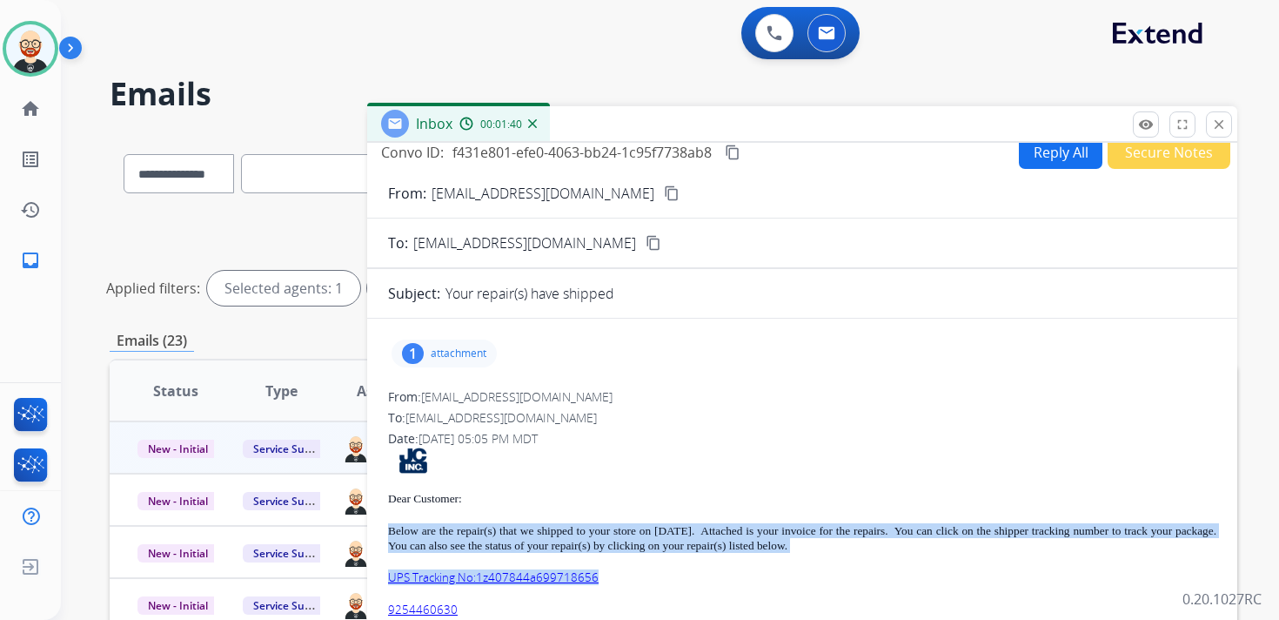
drag, startPoint x: 616, startPoint y: 578, endPoint x: 386, endPoint y: 526, distance: 235.6
click at [386, 526] on div "1 attachment From: donotreply@jewel-craft.com To: servicesupport@extend.com Dat…" at bounding box center [802, 572] width 870 height 481
click at [741, 158] on mat-icon "content_copy" at bounding box center [733, 152] width 16 height 16
copy div "Below are the repair(s) that we shipped to your store on 09/08/25. Attached is …"
click at [1220, 127] on mat-icon "close" at bounding box center [1219, 125] width 16 height 16
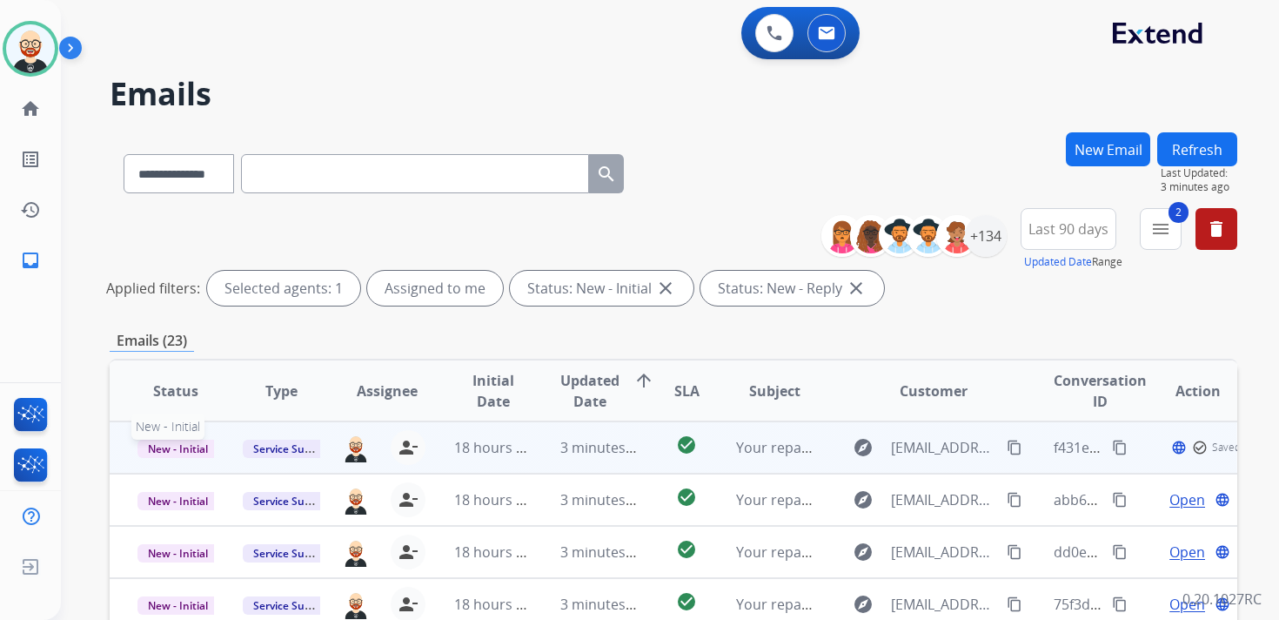
click at [189, 445] on span "New - Initial" at bounding box center [178, 449] width 81 height 18
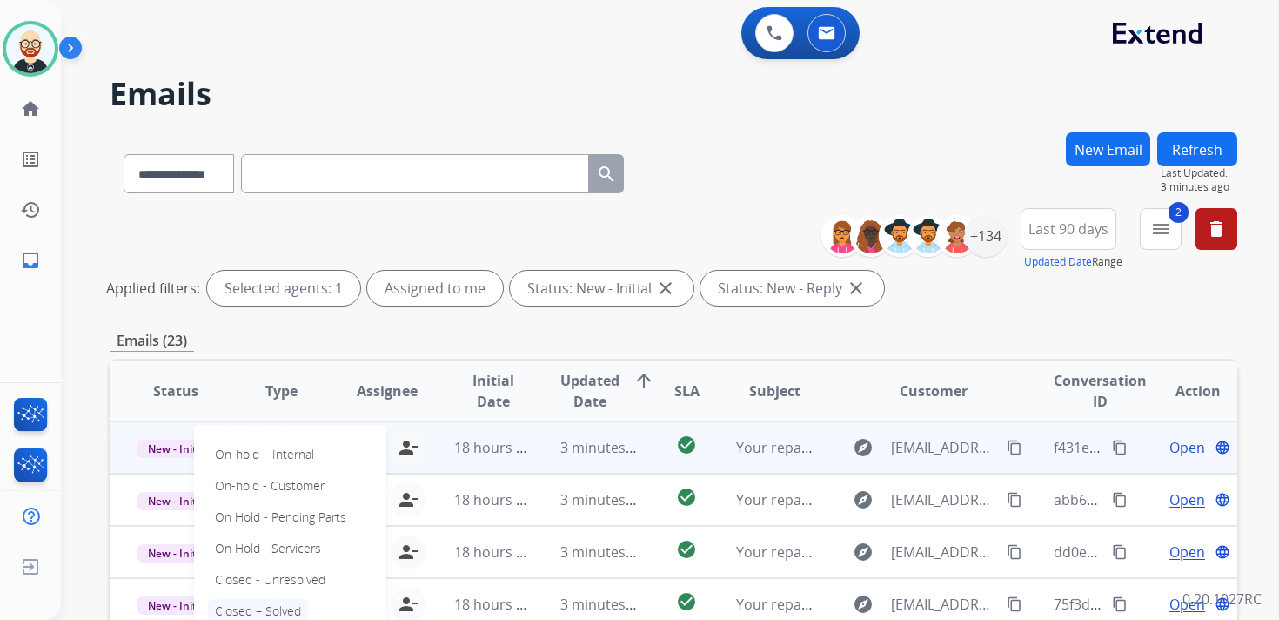
click at [285, 608] on p "Closed – Solved" at bounding box center [258, 611] width 100 height 24
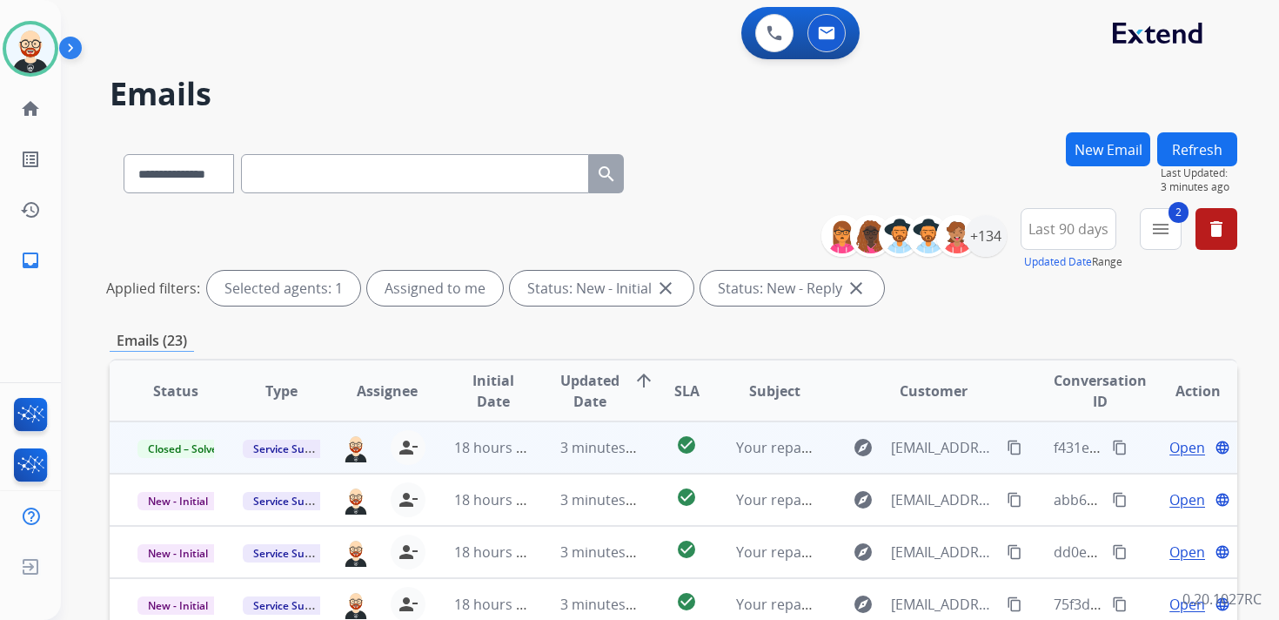
click at [1197, 154] on button "Refresh" at bounding box center [1198, 149] width 80 height 34
click at [1170, 445] on span "Open" at bounding box center [1188, 447] width 36 height 21
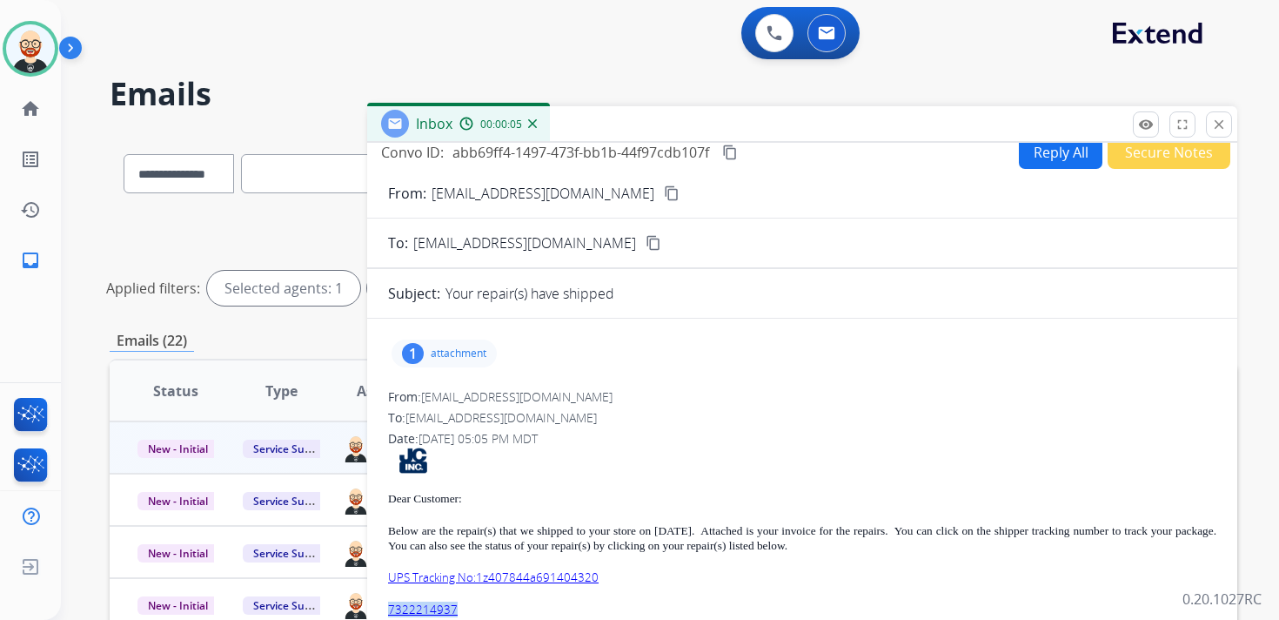
drag, startPoint x: 465, startPoint y: 611, endPoint x: 385, endPoint y: 614, distance: 80.1
click at [384, 614] on div "1 attachment From: donotreply@jewel-craft.com To: servicesupport@extend.com Dat…" at bounding box center [802, 572] width 870 height 481
copy link "7322214937"
click at [476, 356] on p "attachment" at bounding box center [459, 353] width 56 height 14
click at [516, 401] on mat-icon "download" at bounding box center [510, 398] width 16 height 16
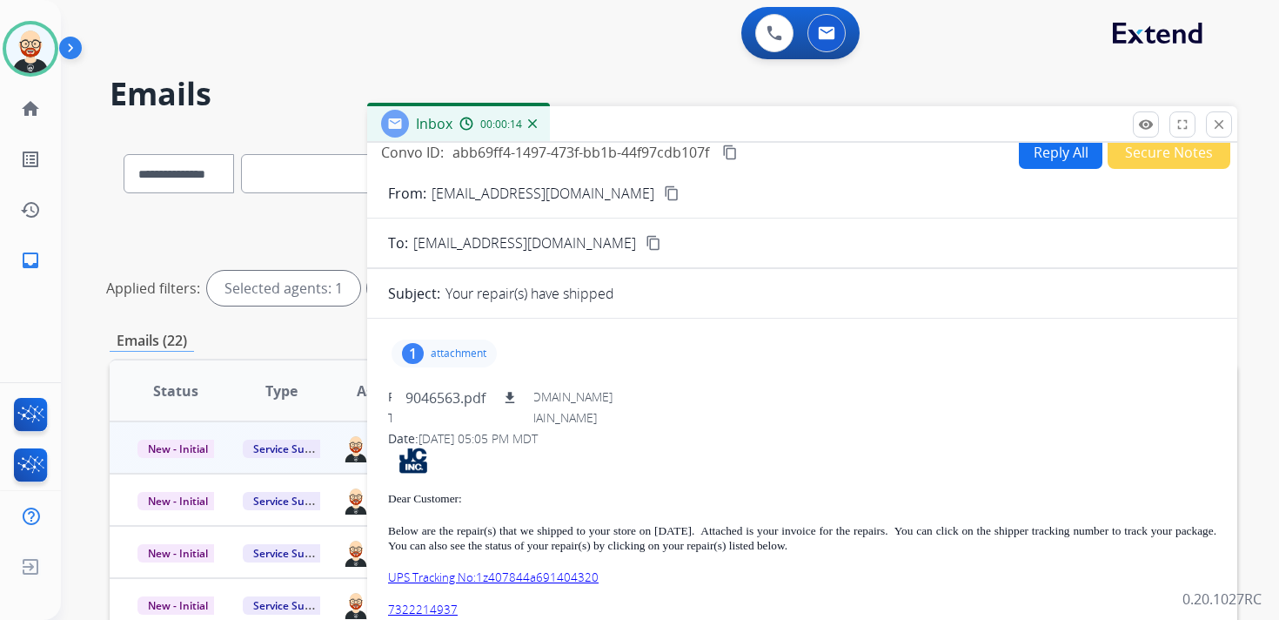
click at [449, 354] on p "attachment" at bounding box center [459, 353] width 56 height 14
click at [732, 154] on mat-icon "content_copy" at bounding box center [730, 152] width 16 height 16
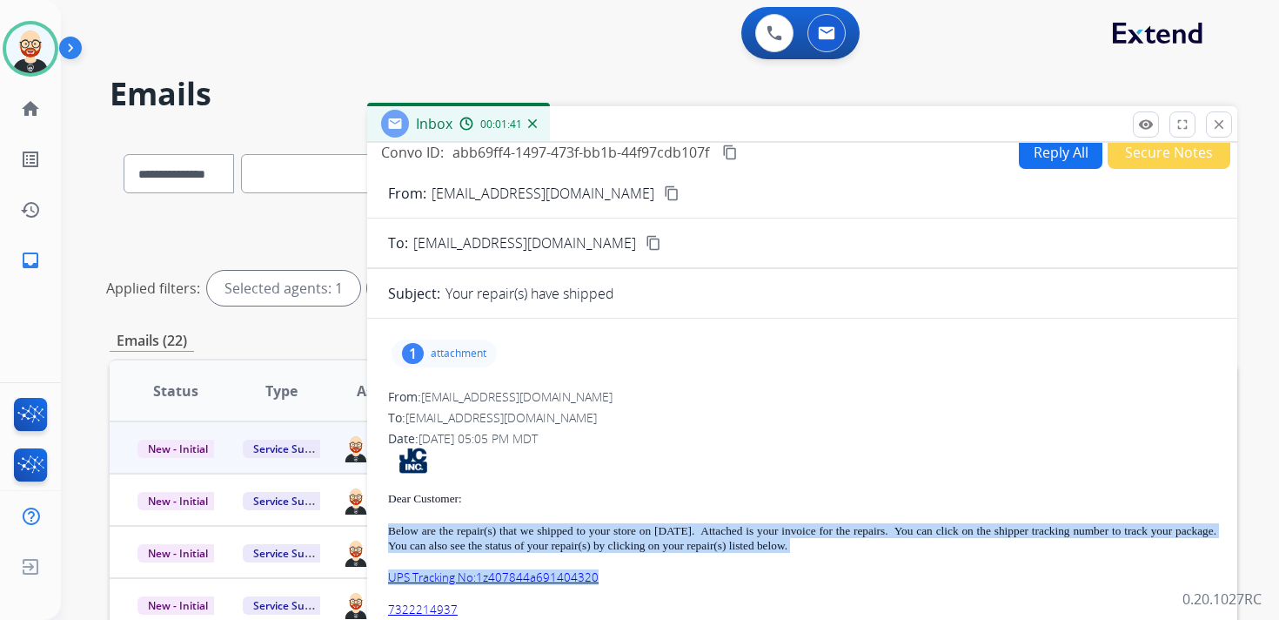
drag, startPoint x: 603, startPoint y: 574, endPoint x: 376, endPoint y: 526, distance: 232.3
click at [376, 526] on div "1 attachment From: donotreply@jewel-craft.com To: servicesupport@extend.com Dat…" at bounding box center [802, 572] width 870 height 481
copy div "Below are the repair(s) that we shipped to your store on 09/08/25. Attached is …"
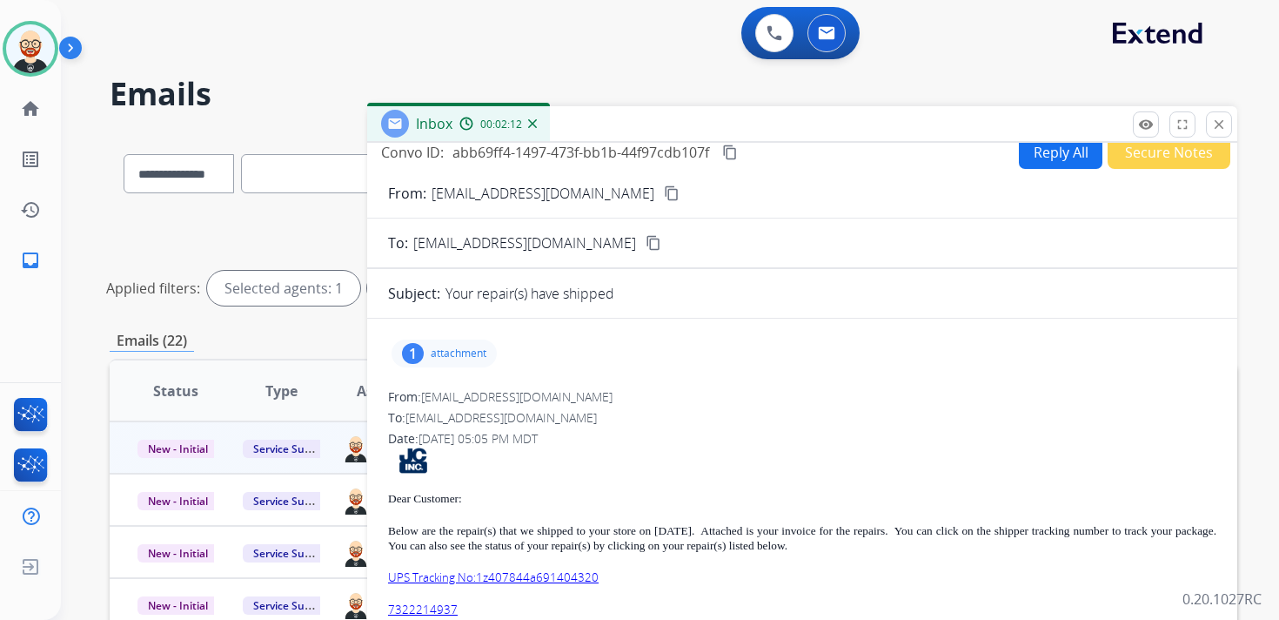
click at [467, 352] on p "attachment" at bounding box center [459, 353] width 56 height 14
click at [515, 395] on mat-icon "download" at bounding box center [510, 398] width 16 height 16
click at [1207, 123] on button "close Close" at bounding box center [1219, 124] width 26 height 26
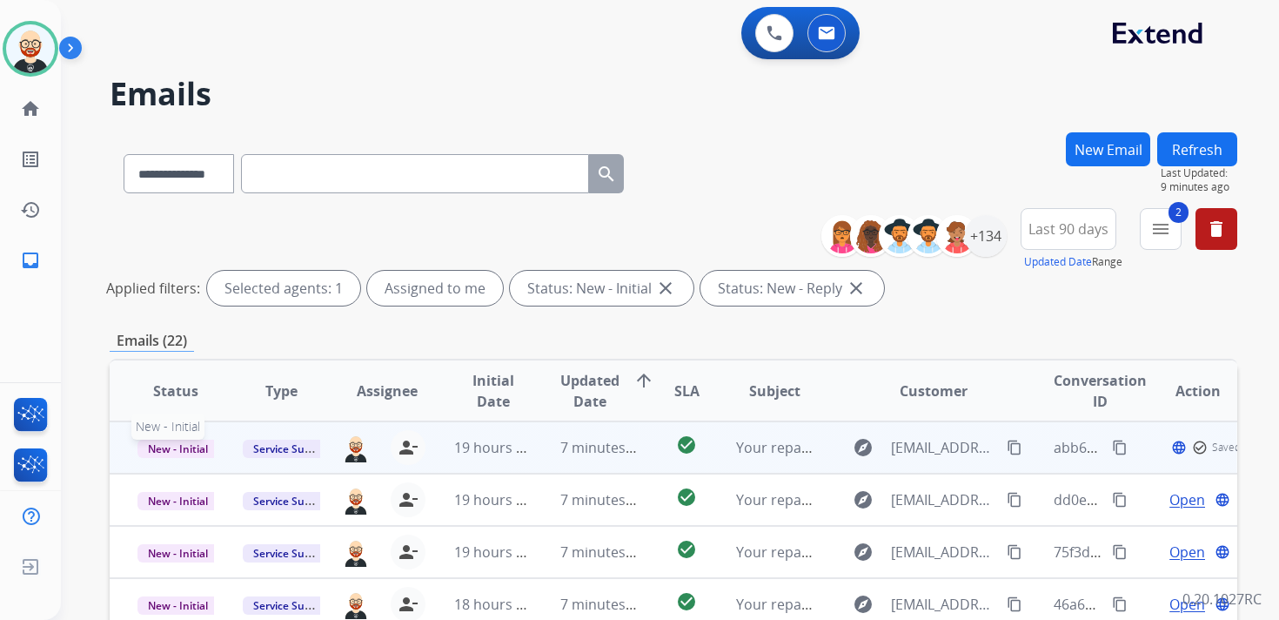
click at [191, 445] on span "New - Initial" at bounding box center [178, 449] width 81 height 18
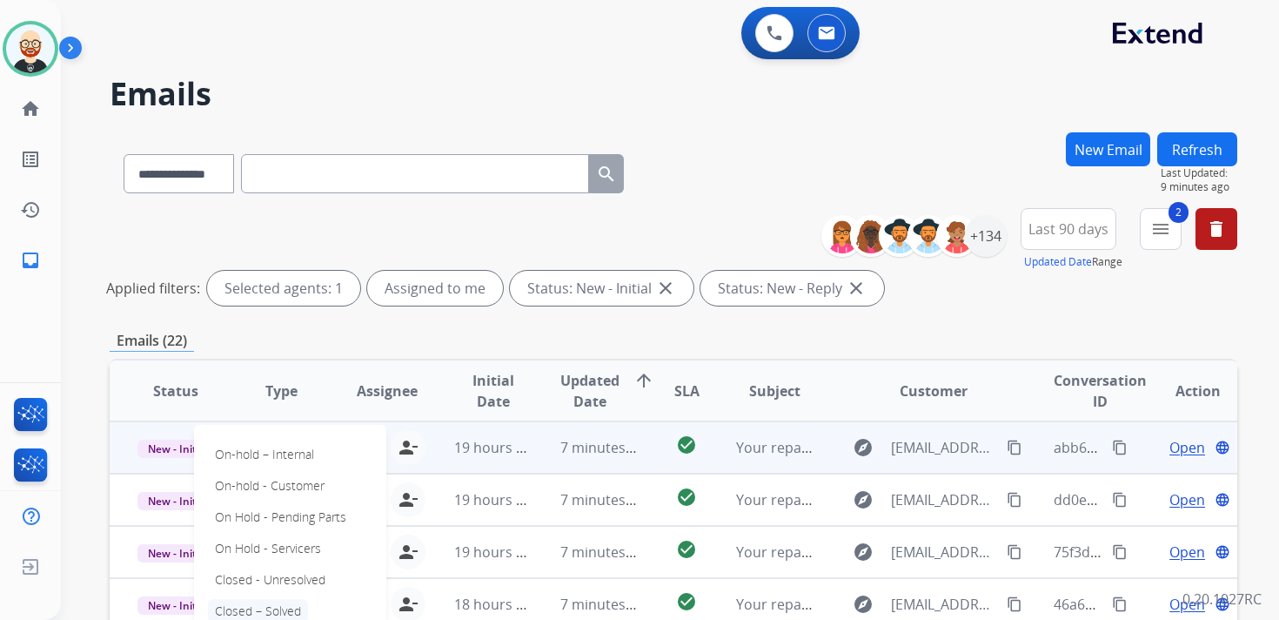
click at [259, 604] on p "Closed – Solved" at bounding box center [258, 611] width 100 height 24
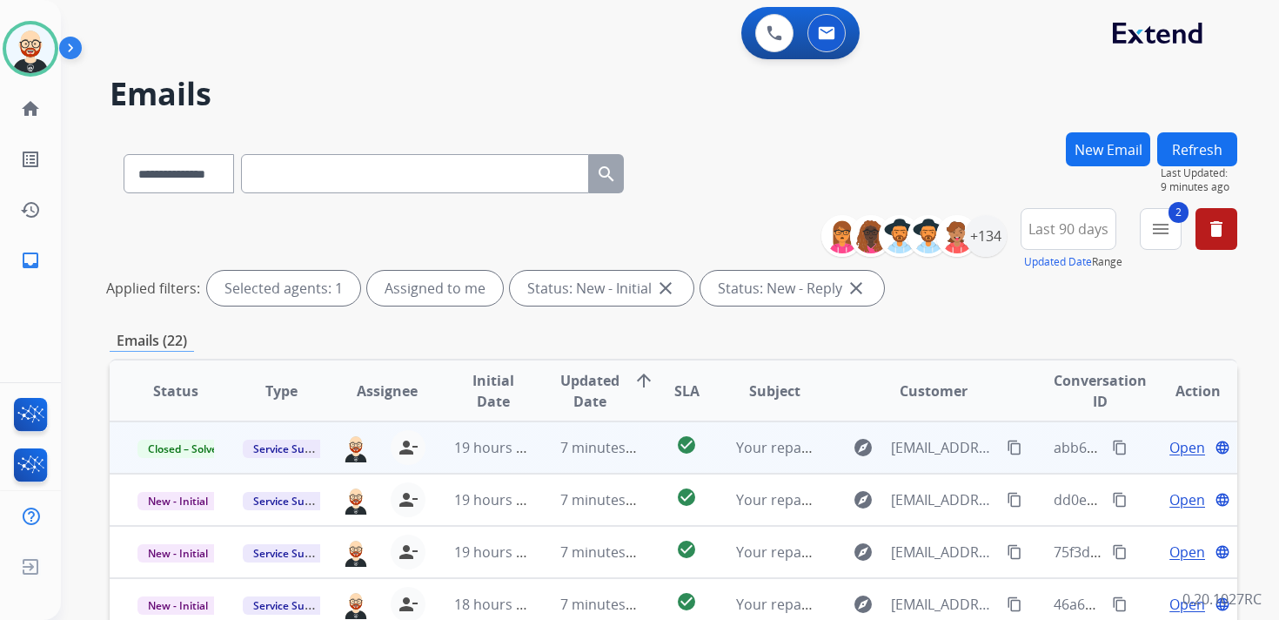
click at [1204, 142] on button "Refresh" at bounding box center [1198, 149] width 80 height 34
click at [1159, 441] on div "Open language" at bounding box center [1197, 447] width 77 height 21
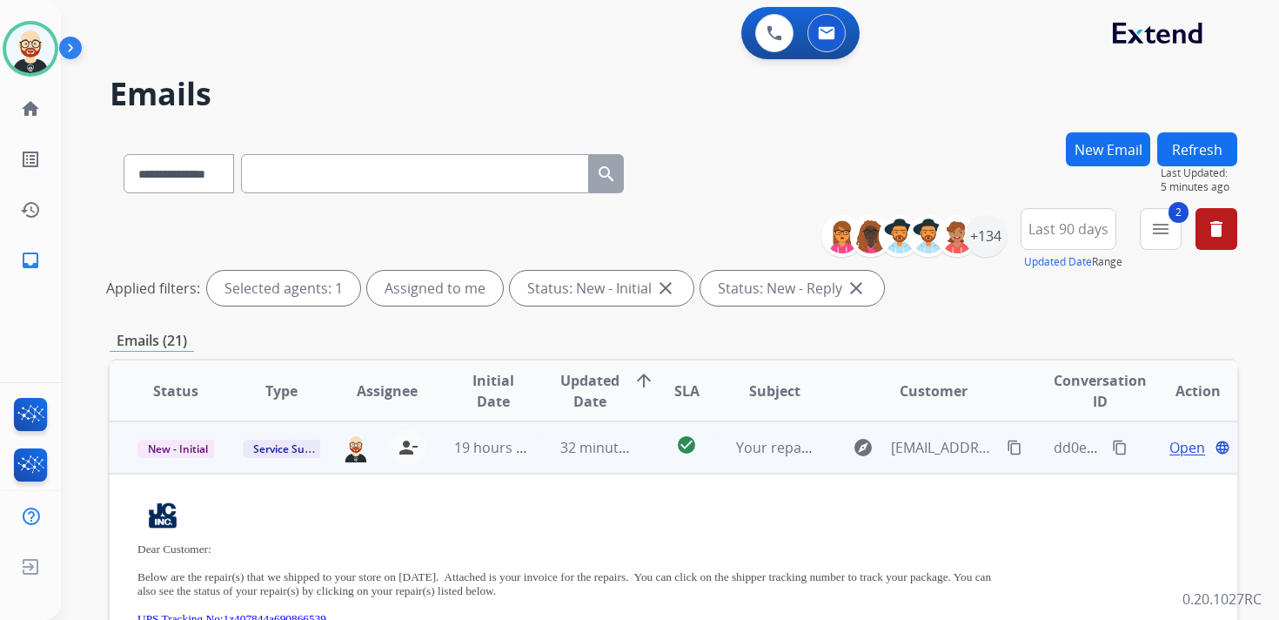
click at [1131, 444] on td "Open language" at bounding box center [1184, 447] width 106 height 52
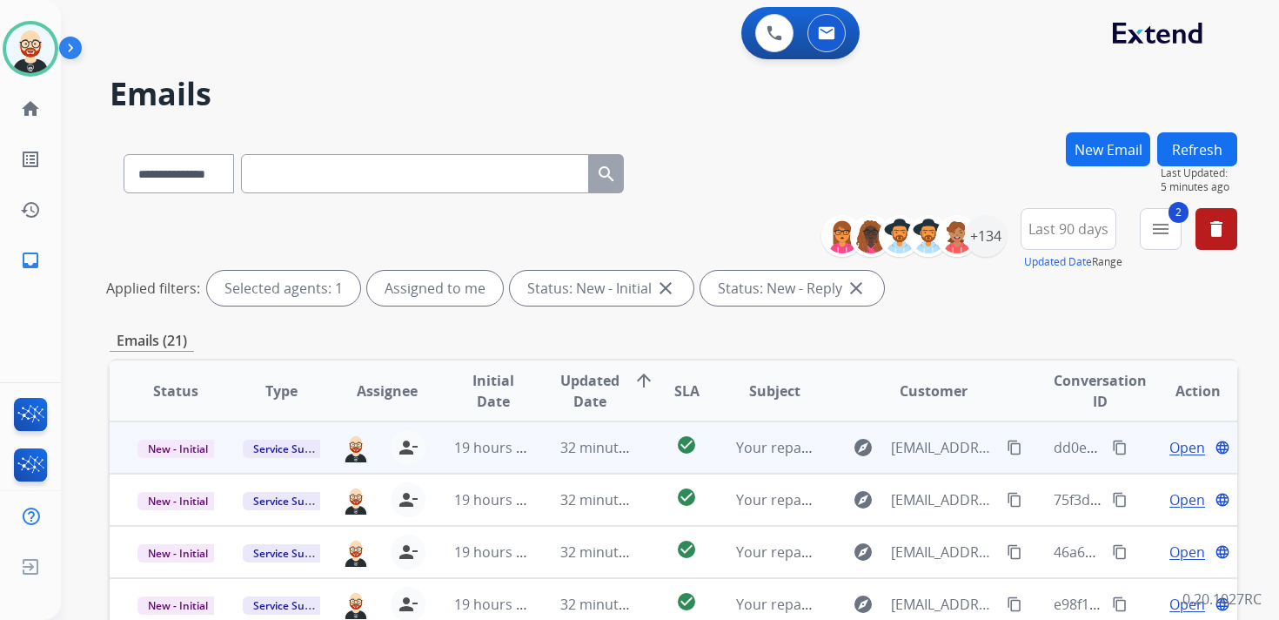
click at [1178, 445] on span "Open" at bounding box center [1188, 447] width 36 height 21
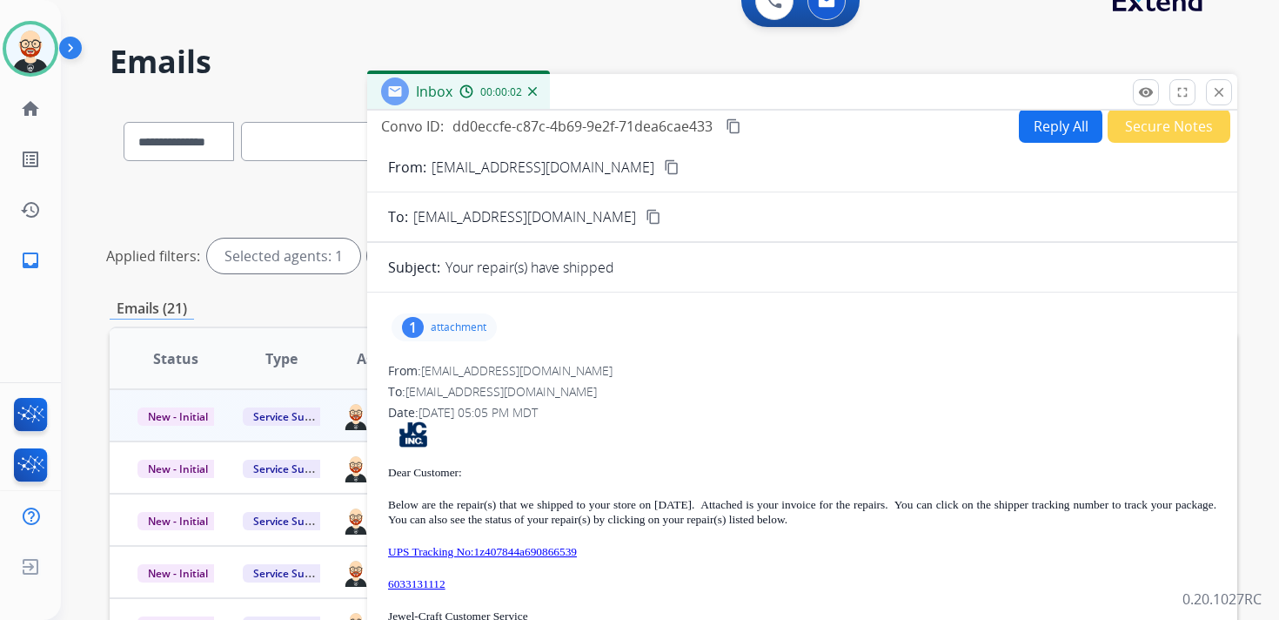
scroll to position [28, 0]
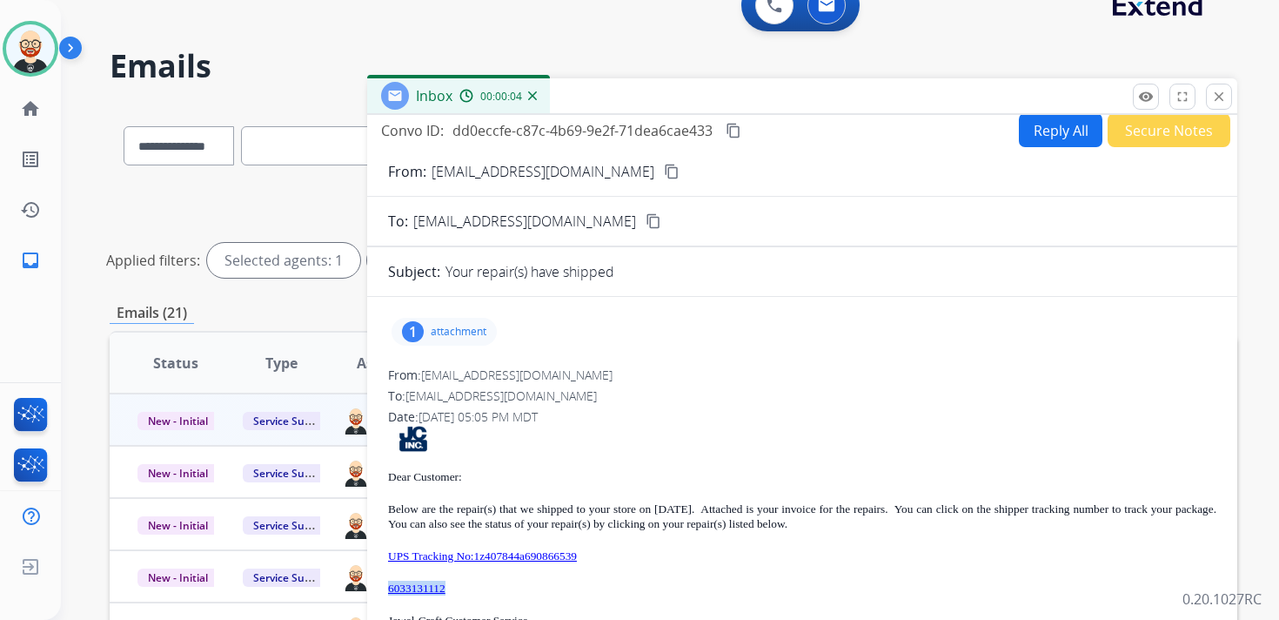
drag, startPoint x: 473, startPoint y: 588, endPoint x: 384, endPoint y: 589, distance: 88.8
click at [384, 589] on div "1 attachment From: donotreply@jewel-craft.com To: servicesupport@extend.com Dat…" at bounding box center [802, 548] width 870 height 474
click at [733, 128] on mat-icon "content_copy" at bounding box center [734, 131] width 16 height 16
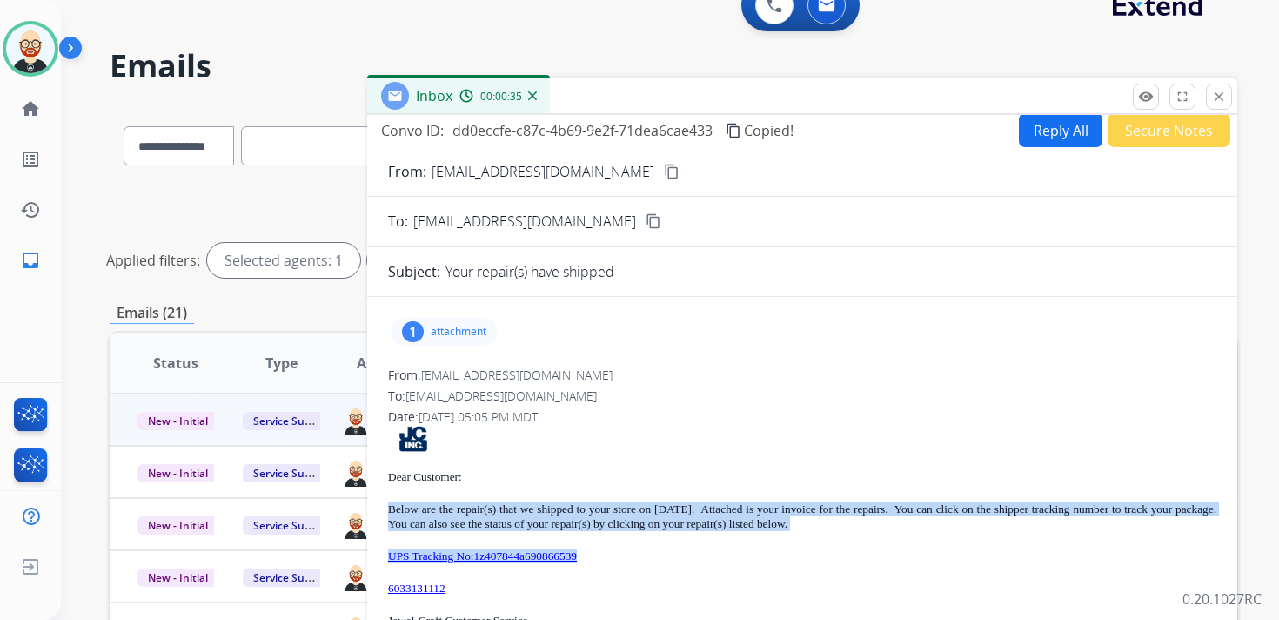
drag, startPoint x: 627, startPoint y: 555, endPoint x: 382, endPoint y: 506, distance: 249.5
click at [382, 506] on div "1 attachment From: donotreply@jewel-craft.com To: servicesupport@extend.com Dat…" at bounding box center [802, 548] width 870 height 474
click at [628, 540] on div "Dear Customer: Below are the repair(s) that we shipped to your store on 09/08/2…" at bounding box center [802, 597] width 829 height 342
drag, startPoint x: 629, startPoint y: 561, endPoint x: 382, endPoint y: 511, distance: 252.3
click at [382, 511] on div "1 attachment From: donotreply@jewel-craft.com To: servicesupport@extend.com Dat…" at bounding box center [802, 548] width 870 height 474
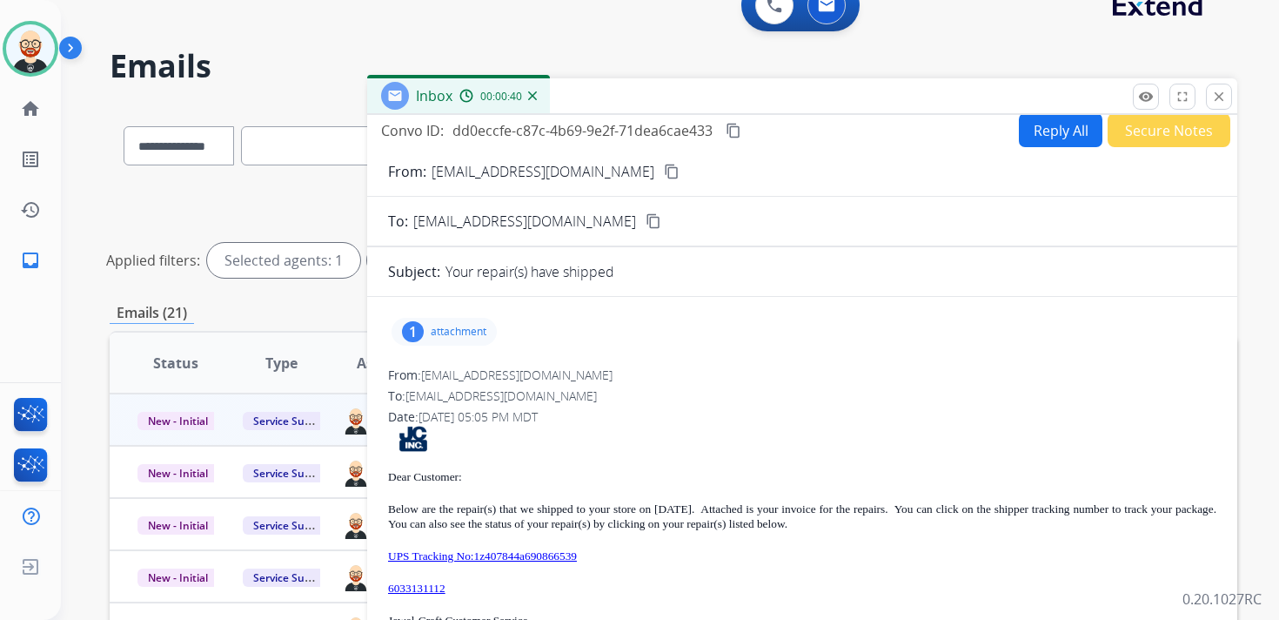
click at [485, 332] on p "attachment" at bounding box center [459, 332] width 56 height 14
click at [515, 383] on button "download" at bounding box center [510, 376] width 21 height 21
click at [628, 553] on p "UPS Tracking No:1z407844a690866539" at bounding box center [802, 555] width 829 height 15
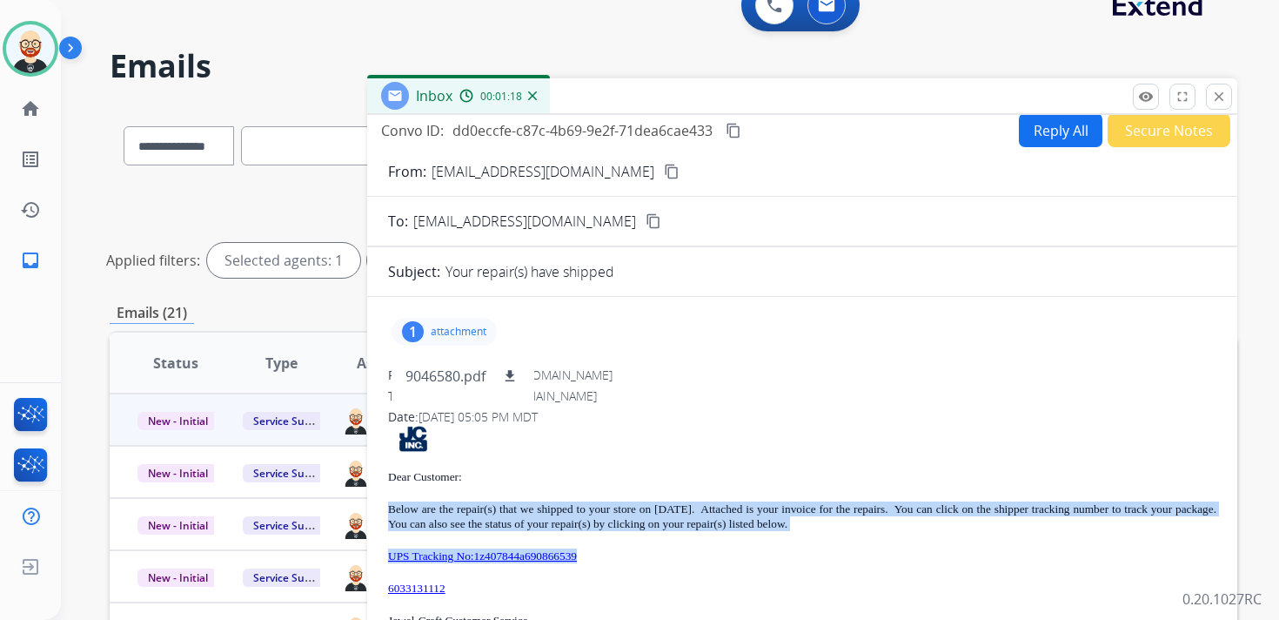
drag, startPoint x: 623, startPoint y: 554, endPoint x: 391, endPoint y: 508, distance: 236.9
click at [391, 508] on div "Dear Customer: Below are the repair(s) that we shipped to your store on 09/08/2…" at bounding box center [802, 597] width 829 height 342
click at [734, 131] on mat-icon "content_copy" at bounding box center [734, 131] width 16 height 16
click at [1216, 98] on mat-icon "close" at bounding box center [1219, 97] width 16 height 16
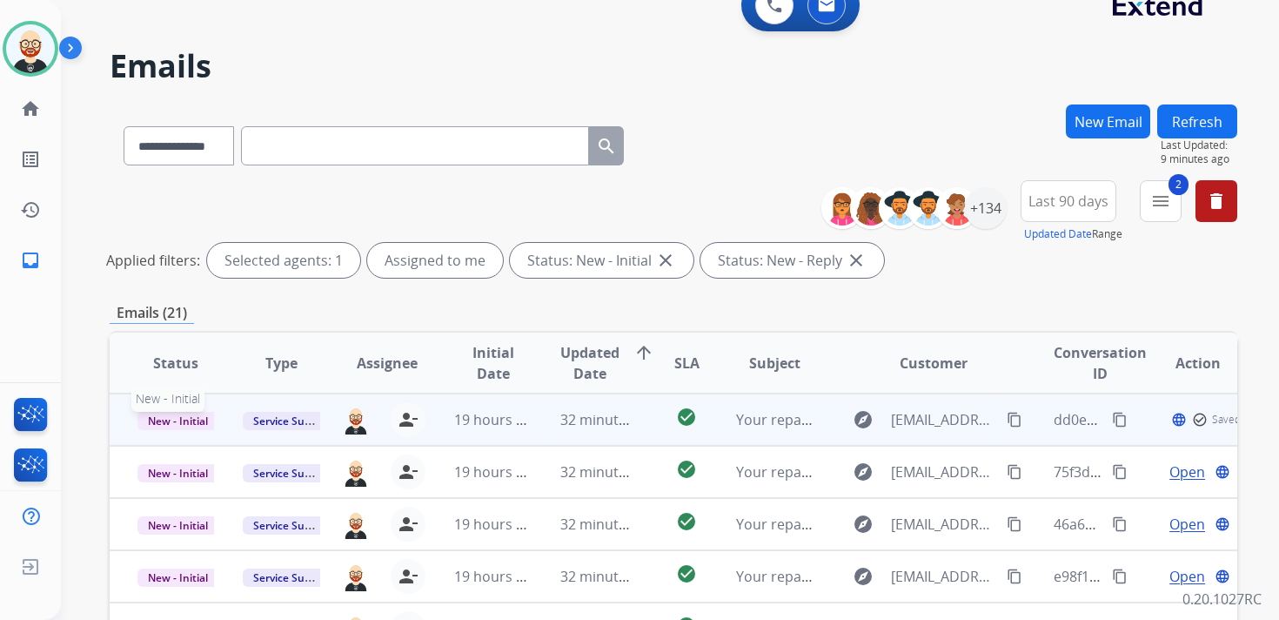
click at [198, 415] on span "New - Initial" at bounding box center [178, 421] width 81 height 18
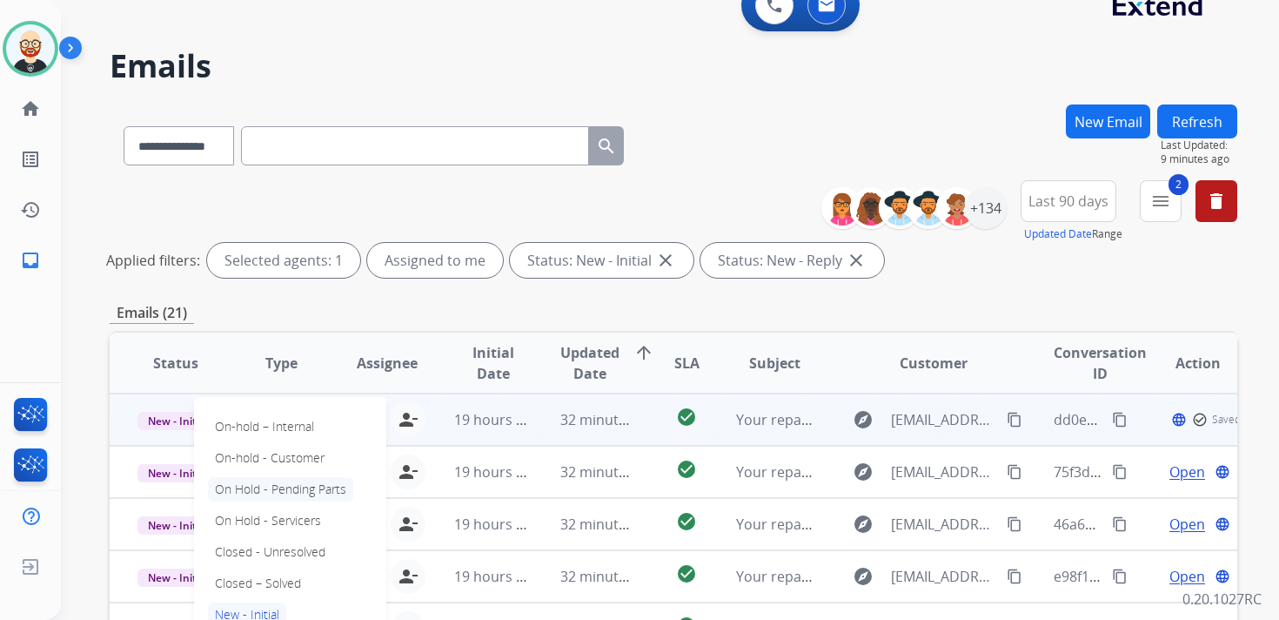
scroll to position [2, 0]
click at [251, 571] on p "Closed – Solved" at bounding box center [258, 581] width 100 height 24
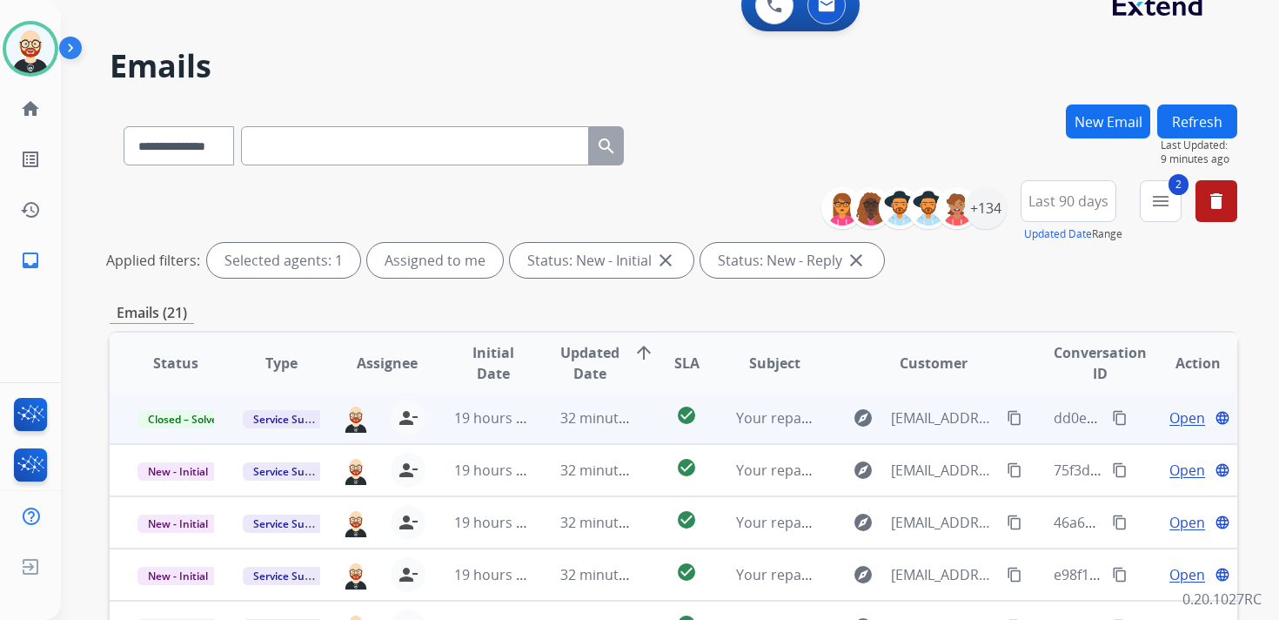
click at [1188, 119] on button "Refresh" at bounding box center [1198, 121] width 80 height 34
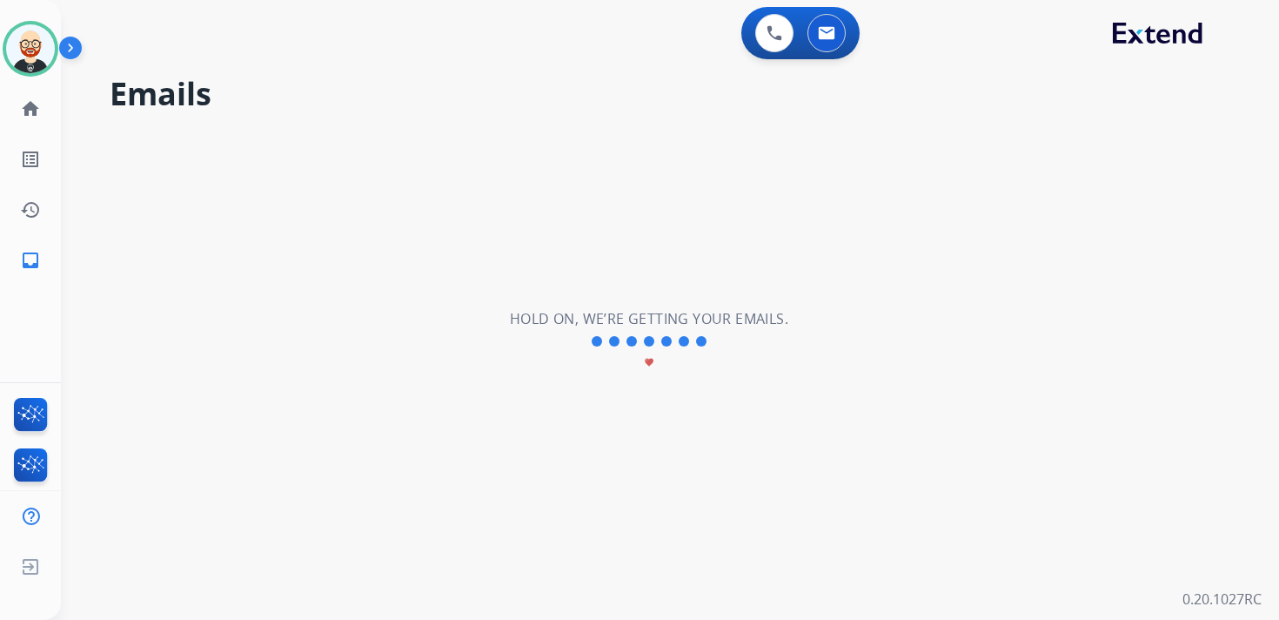
scroll to position [0, 0]
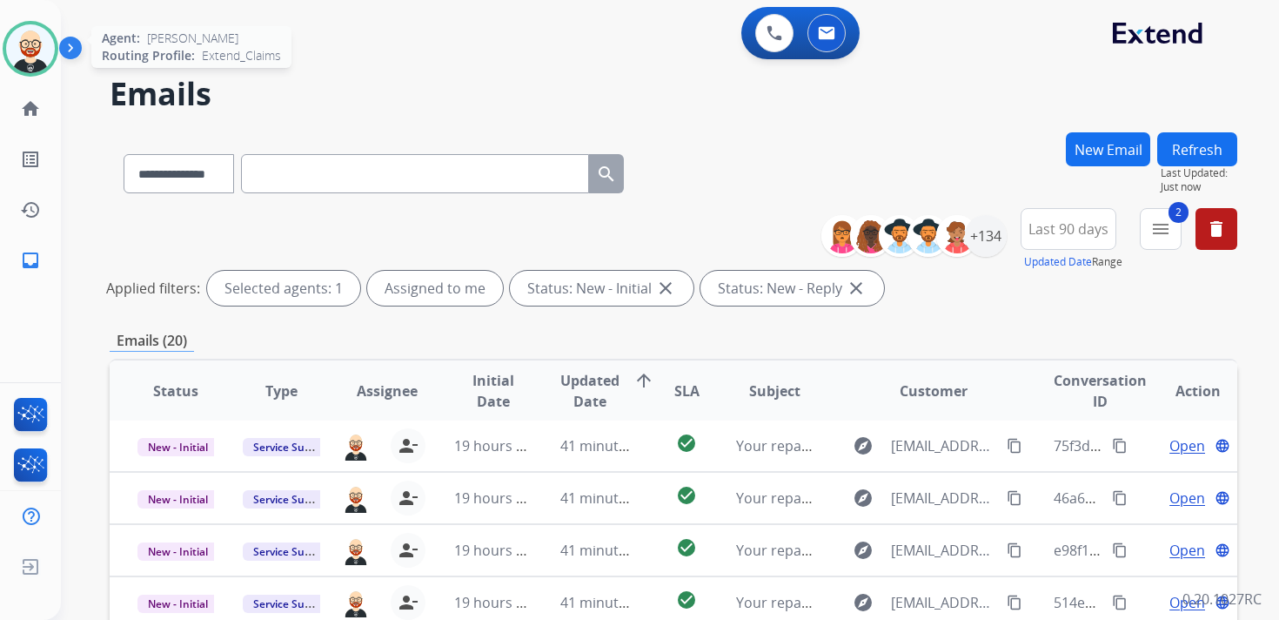
click at [31, 60] on img at bounding box center [30, 48] width 49 height 49
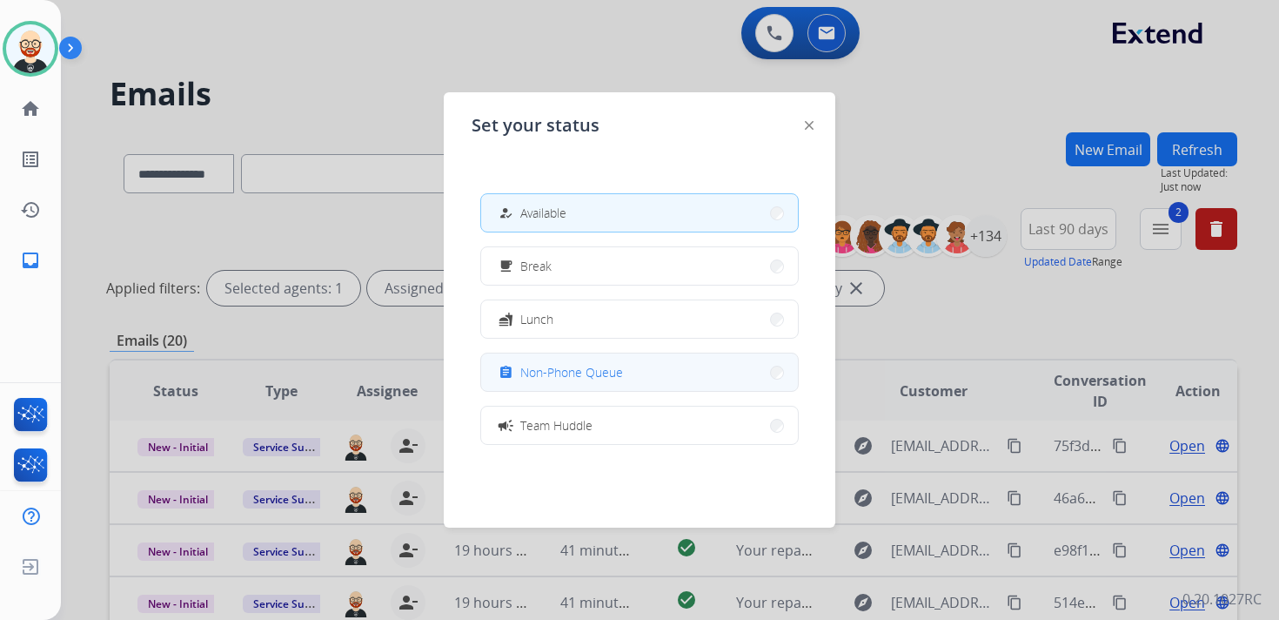
scroll to position [275, 0]
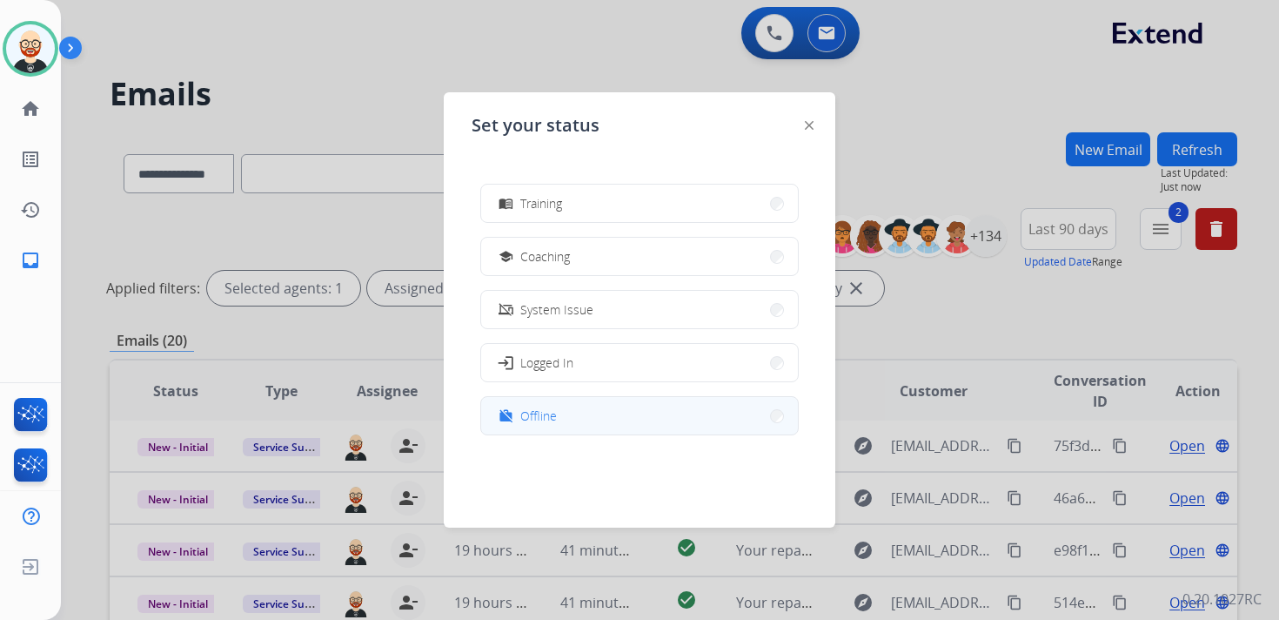
click at [545, 417] on span "Offline" at bounding box center [538, 415] width 37 height 18
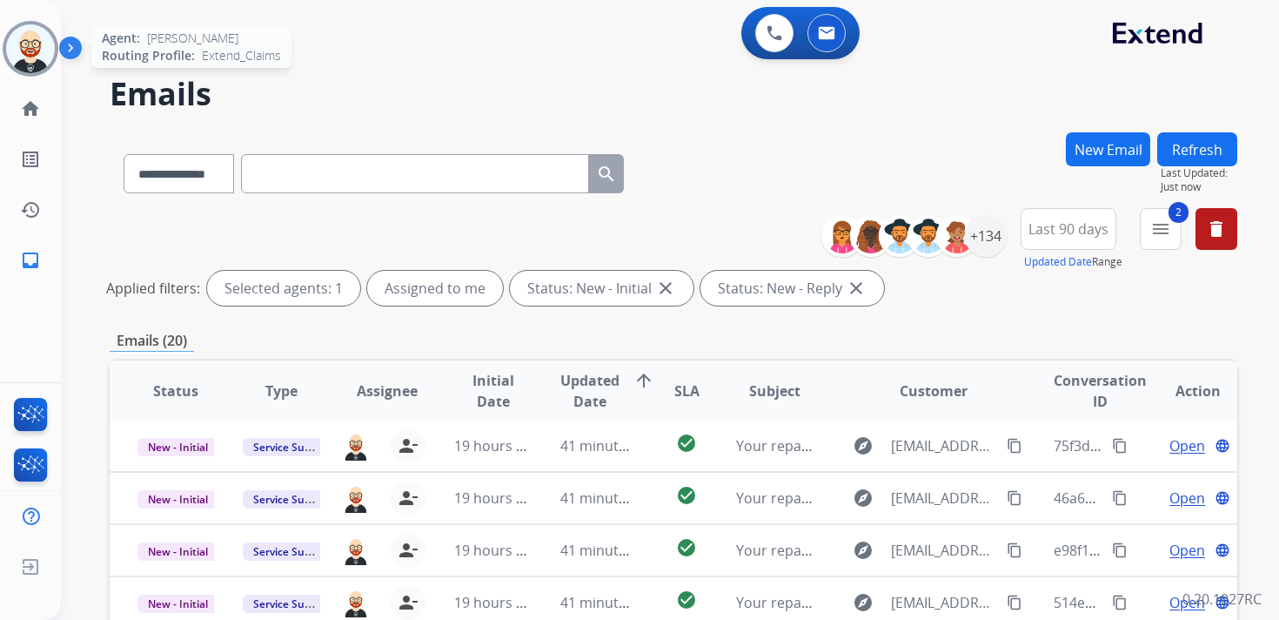
click at [30, 58] on img at bounding box center [30, 48] width 49 height 49
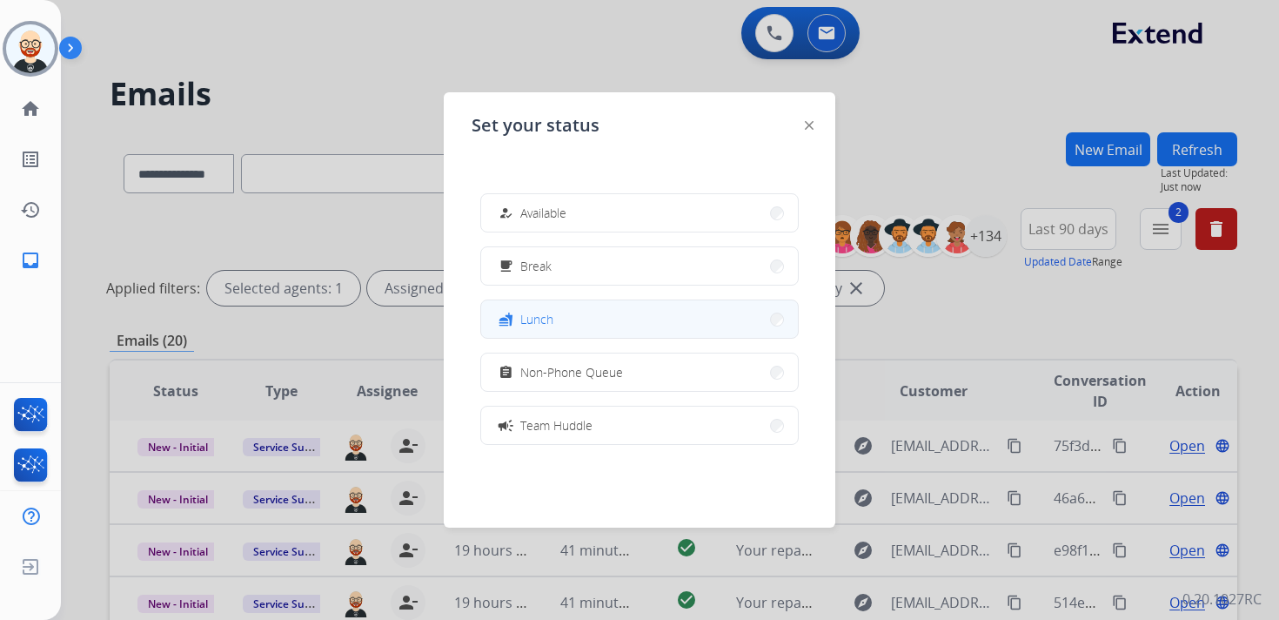
click at [518, 323] on div "fastfood" at bounding box center [507, 319] width 25 height 21
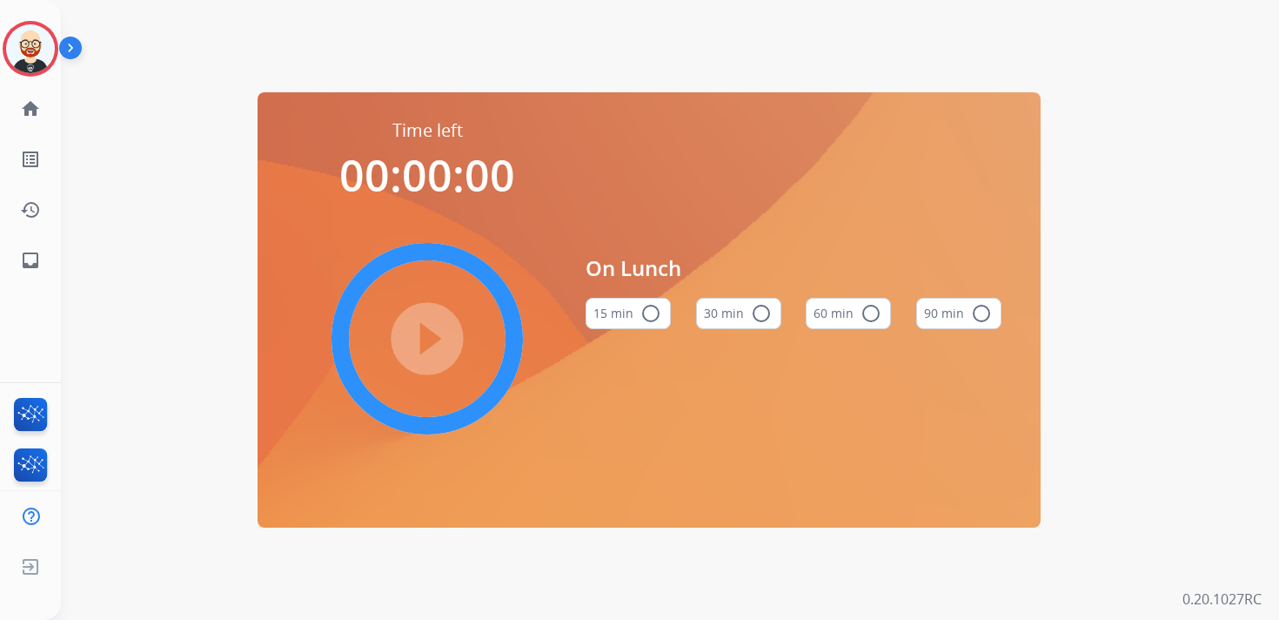
click at [870, 309] on mat-icon "radio_button_unchecked" at bounding box center [871, 313] width 21 height 21
click at [438, 329] on mat-icon "play_circle_filled" at bounding box center [427, 338] width 21 height 21
